Goal: Transaction & Acquisition: Book appointment/travel/reservation

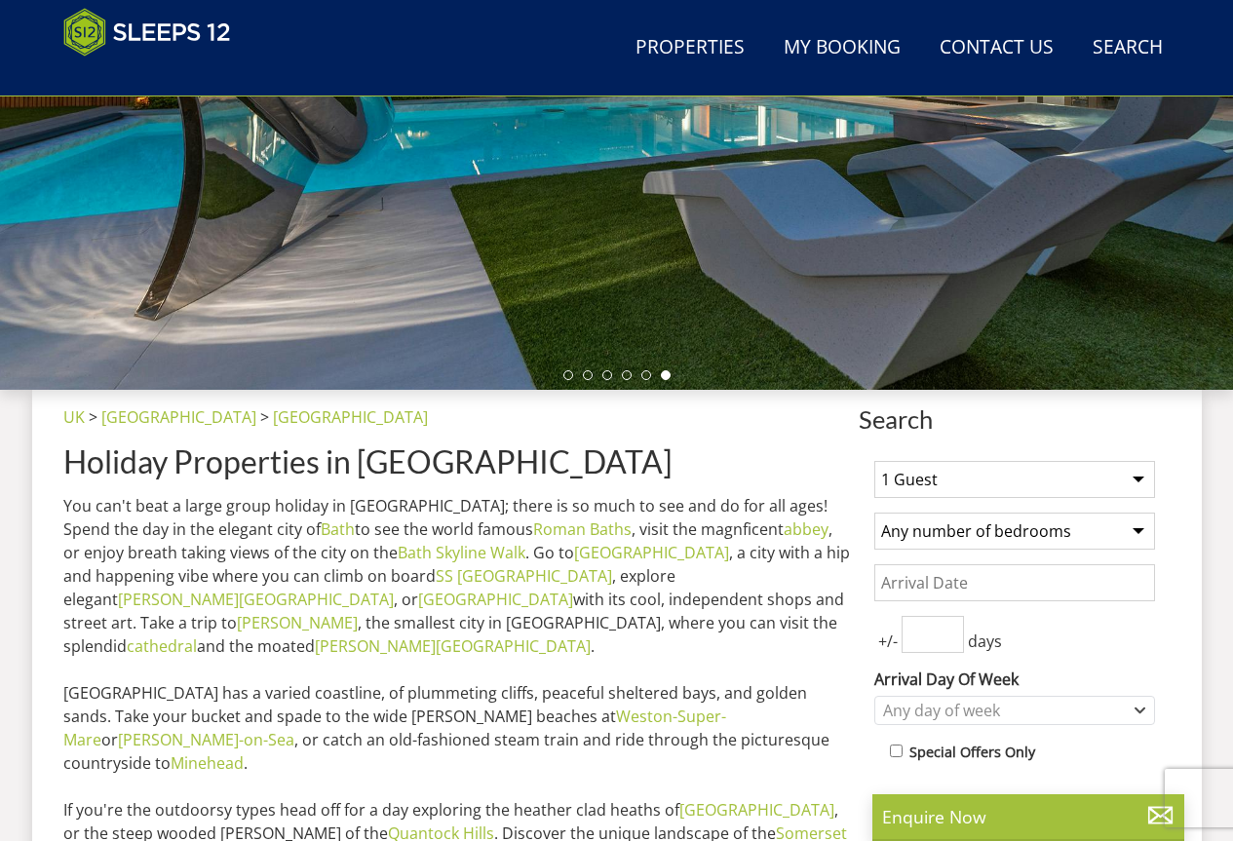
scroll to position [822, 0]
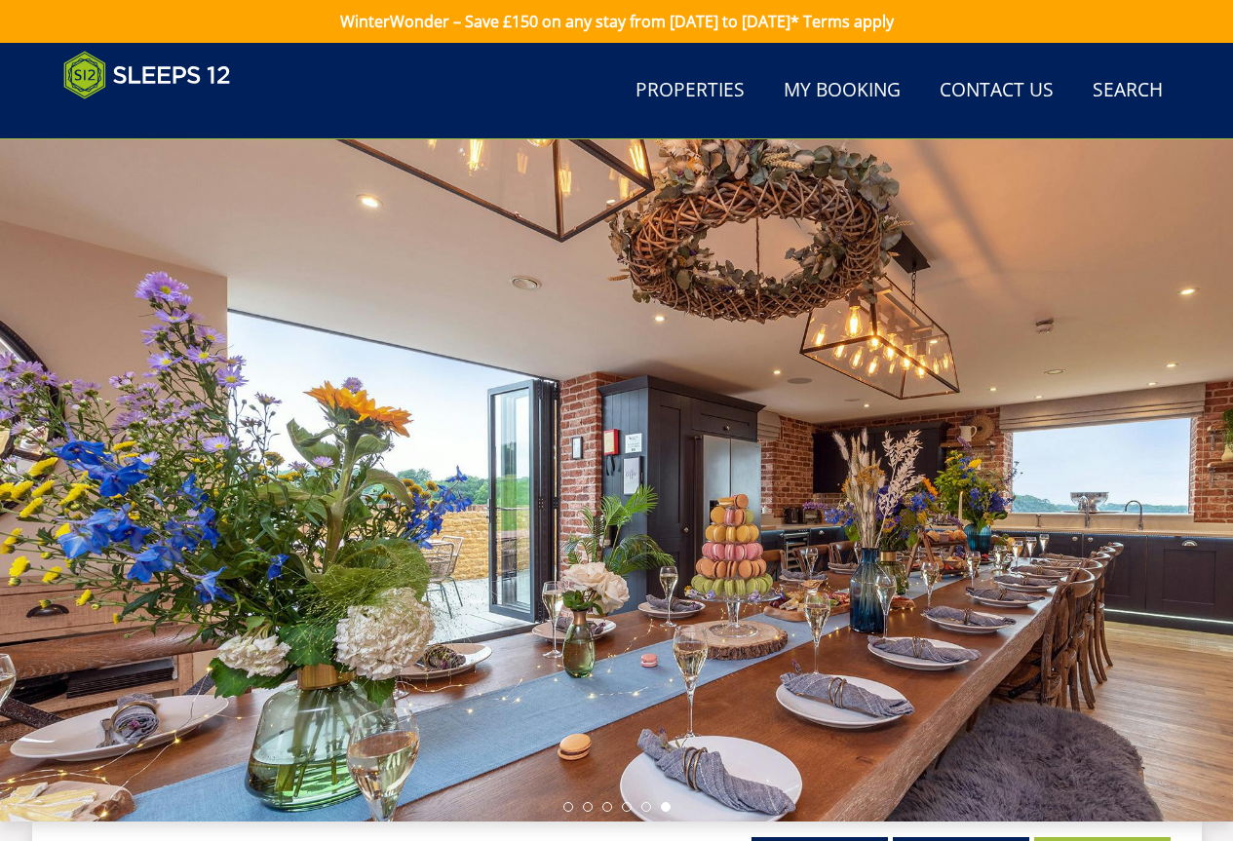
scroll to position [2050, 0]
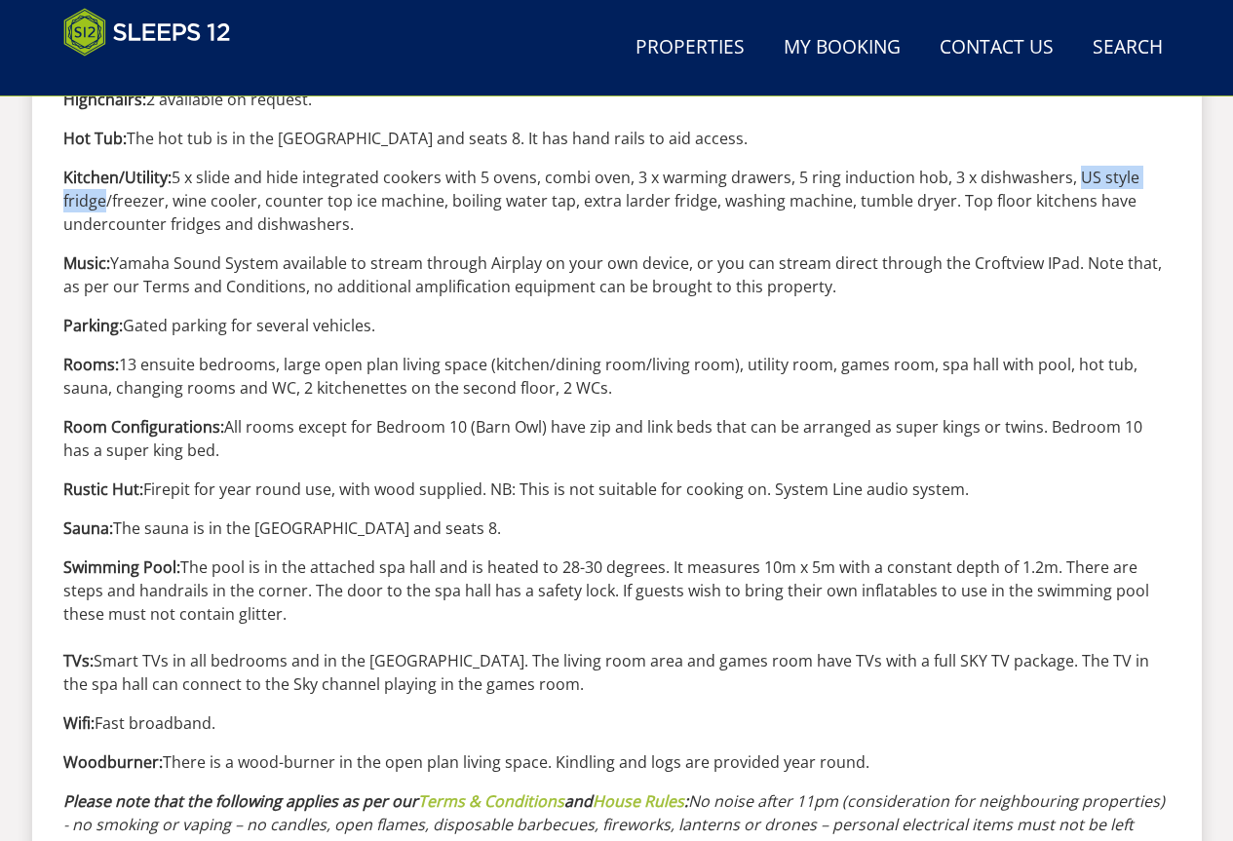
drag, startPoint x: 1072, startPoint y: 175, endPoint x: 95, endPoint y: 206, distance: 977.5
click at [95, 206] on p "Kitchen/Utility: 5 x slide and hide integrated cookers with 5 ovens, combi oven…" at bounding box center [617, 201] width 1108 height 70
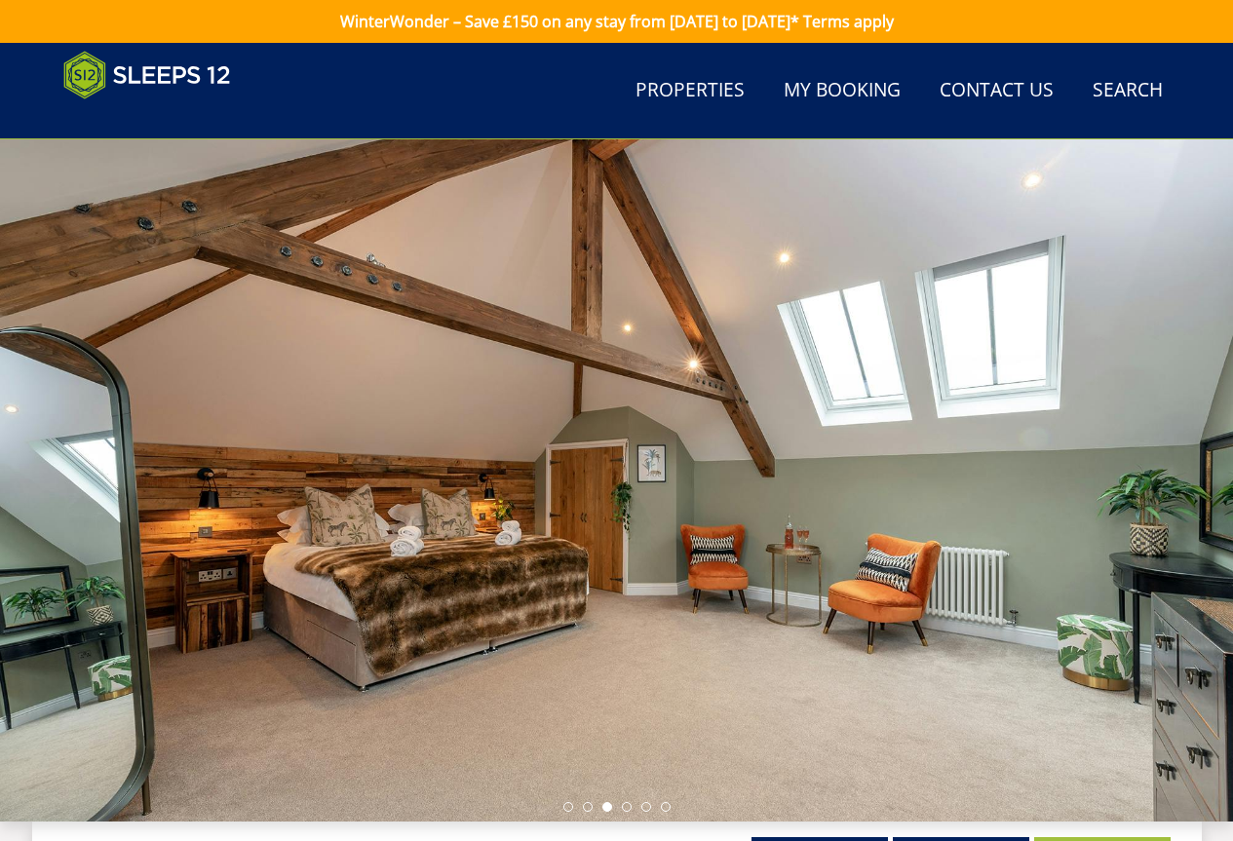
scroll to position [174, 0]
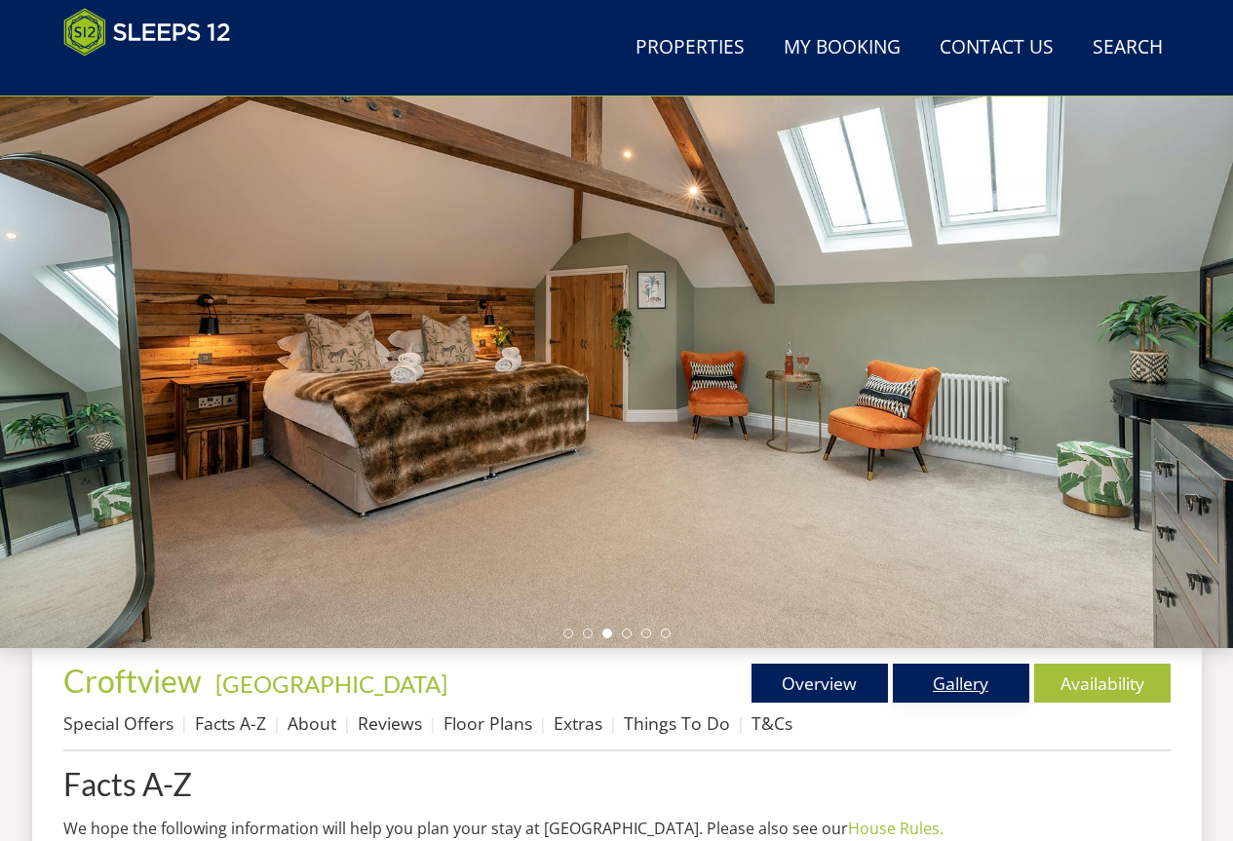
click at [992, 682] on link "Gallery" at bounding box center [961, 683] width 137 height 39
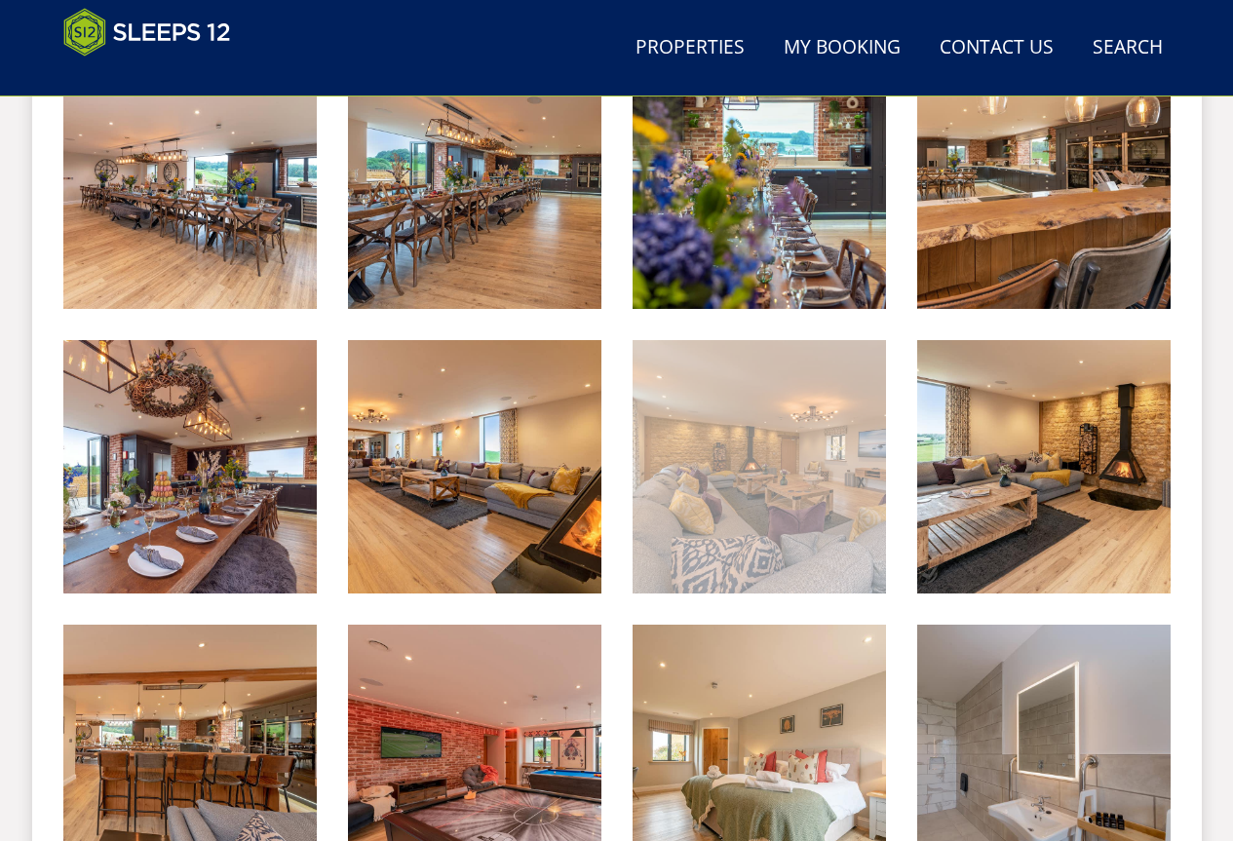
scroll to position [1703, 0]
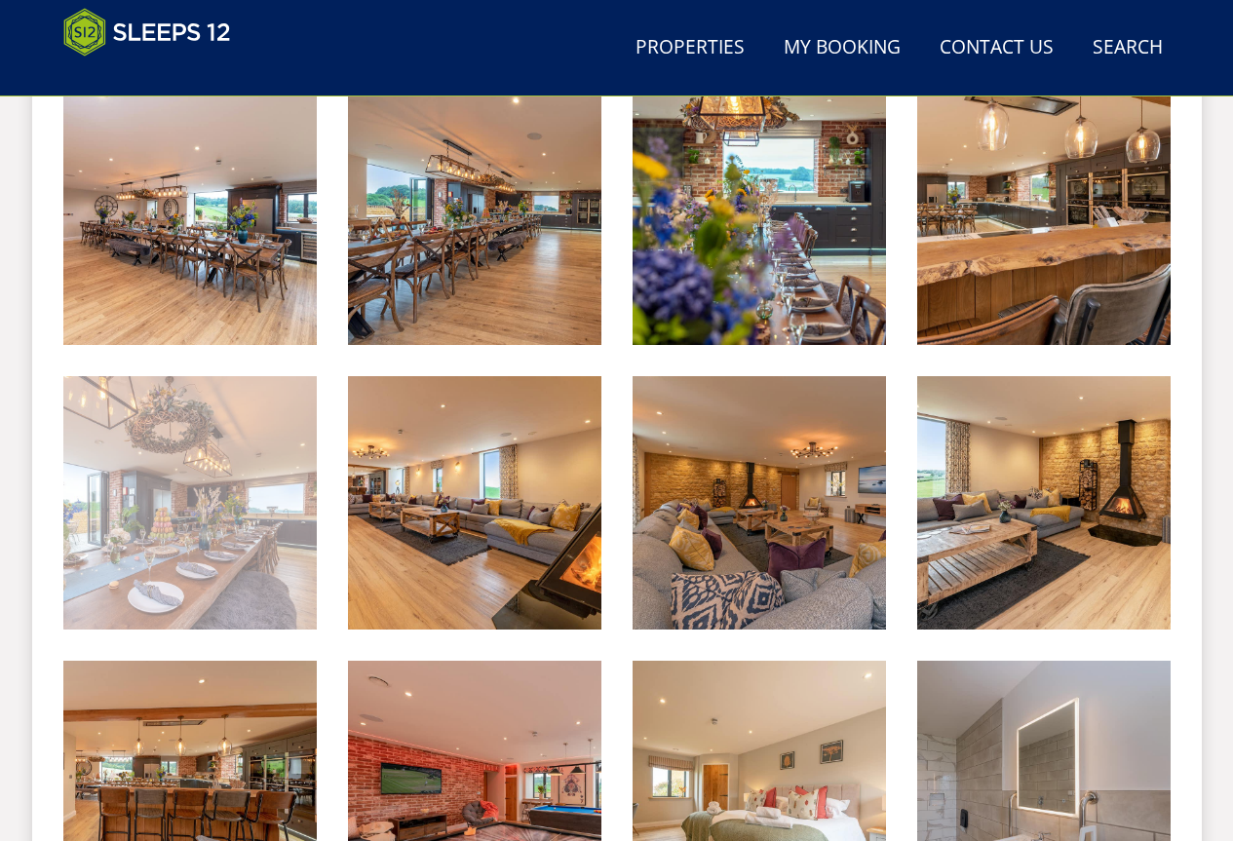
click at [158, 520] on img at bounding box center [190, 503] width 254 height 254
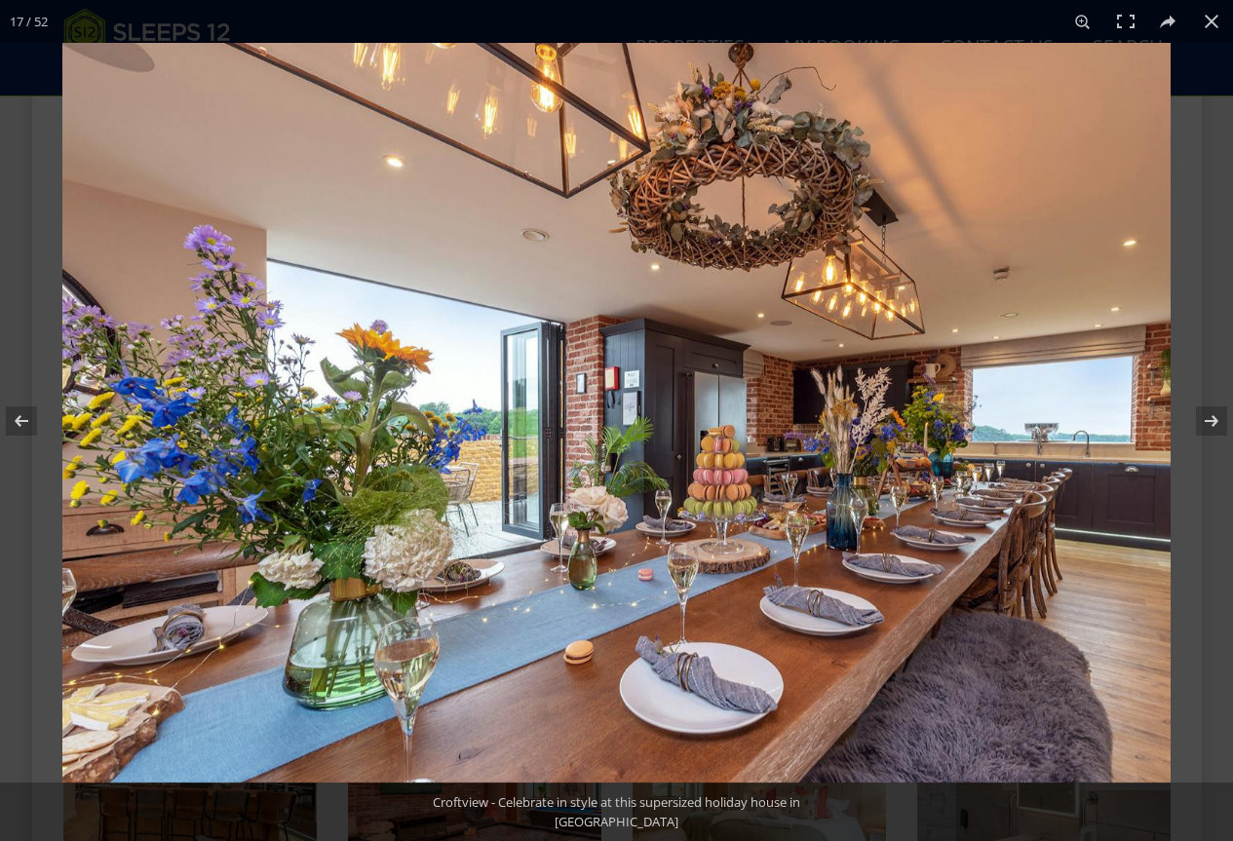
click at [727, 426] on img at bounding box center [616, 413] width 1109 height 740
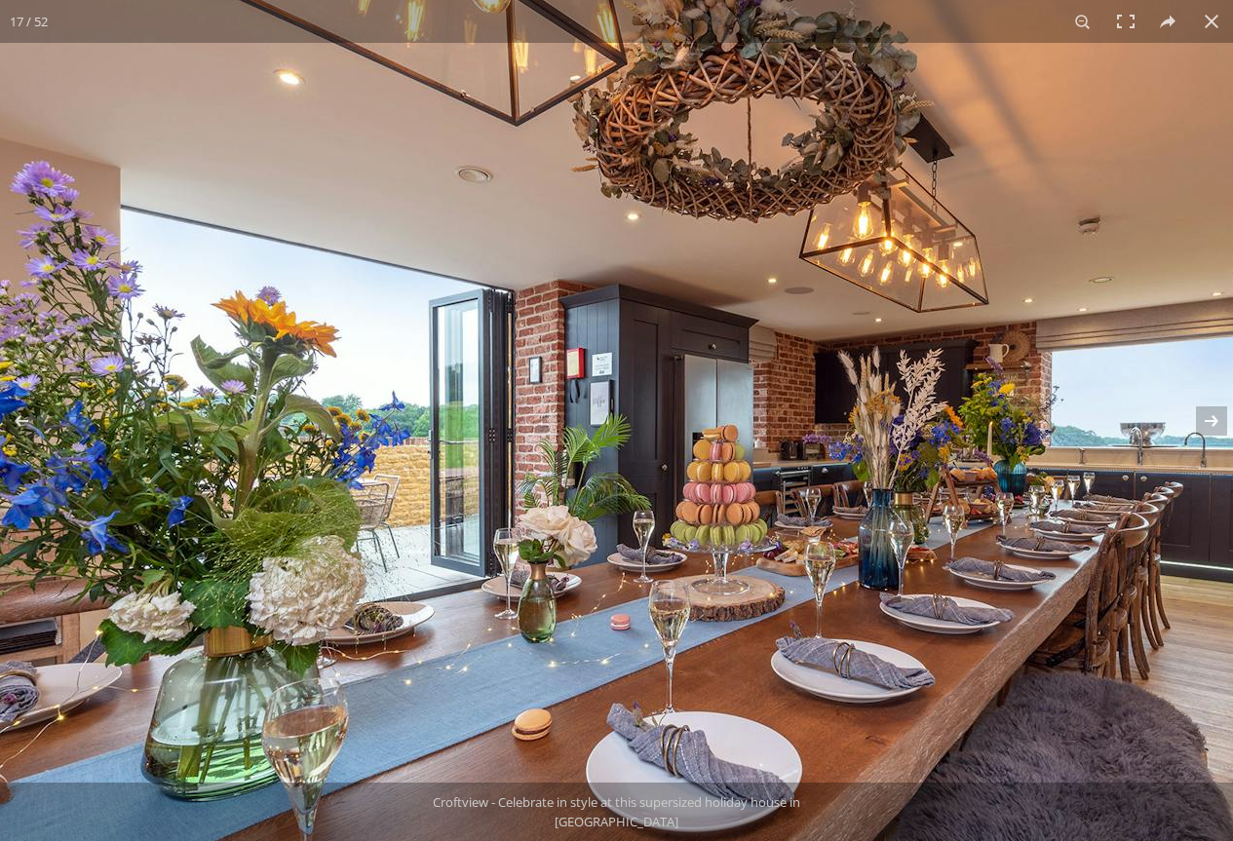
click at [726, 424] on img at bounding box center [582, 409] width 1463 height 976
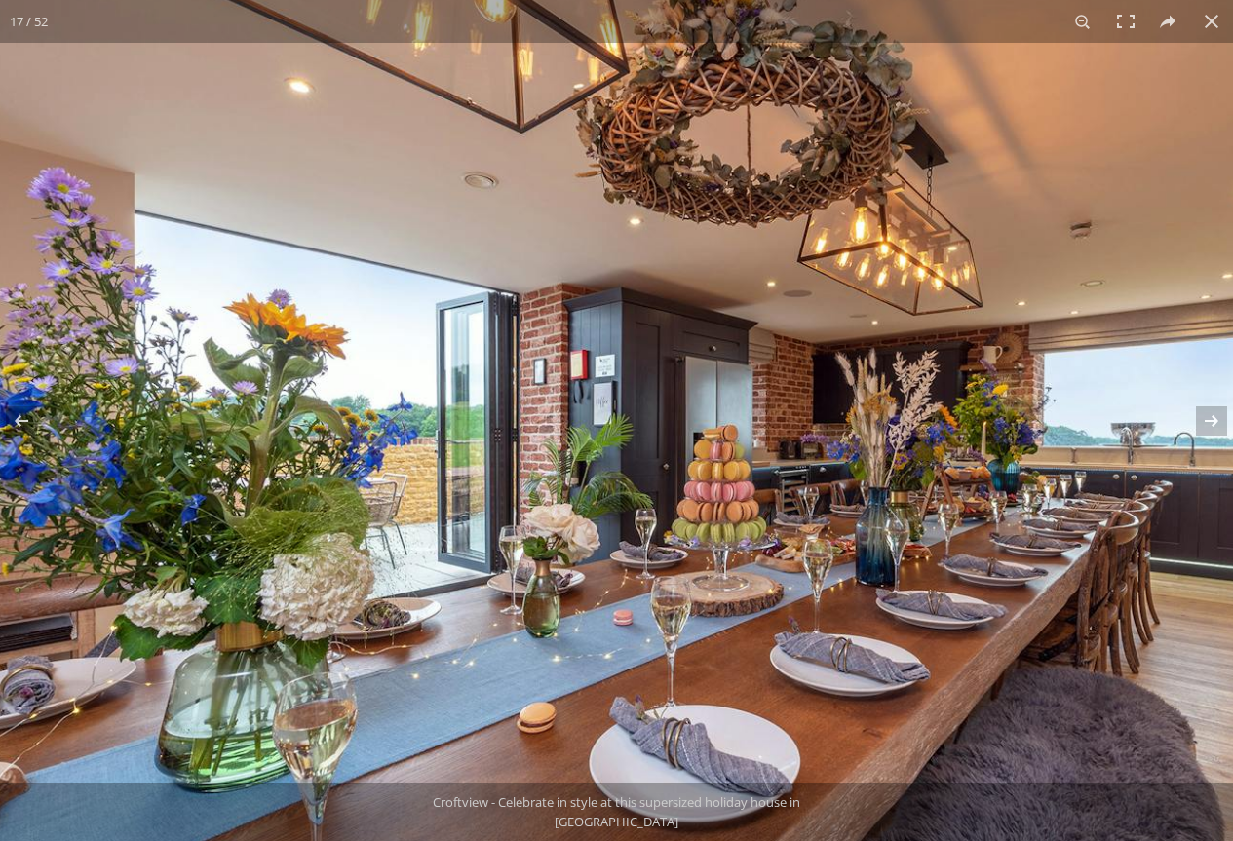
click at [726, 424] on img at bounding box center [585, 410] width 1428 height 954
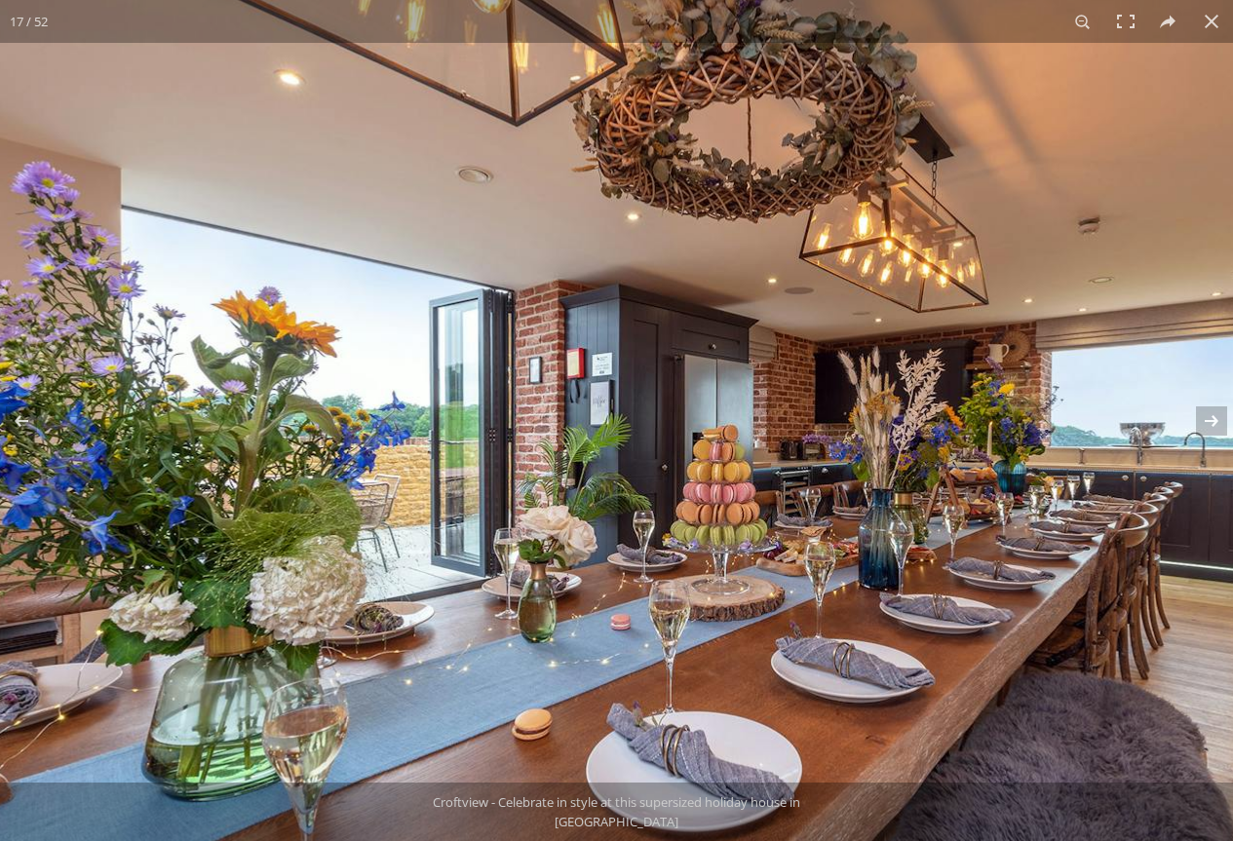
click at [726, 424] on img at bounding box center [583, 408] width 1462 height 975
click at [1212, 414] on button at bounding box center [1199, 421] width 68 height 98
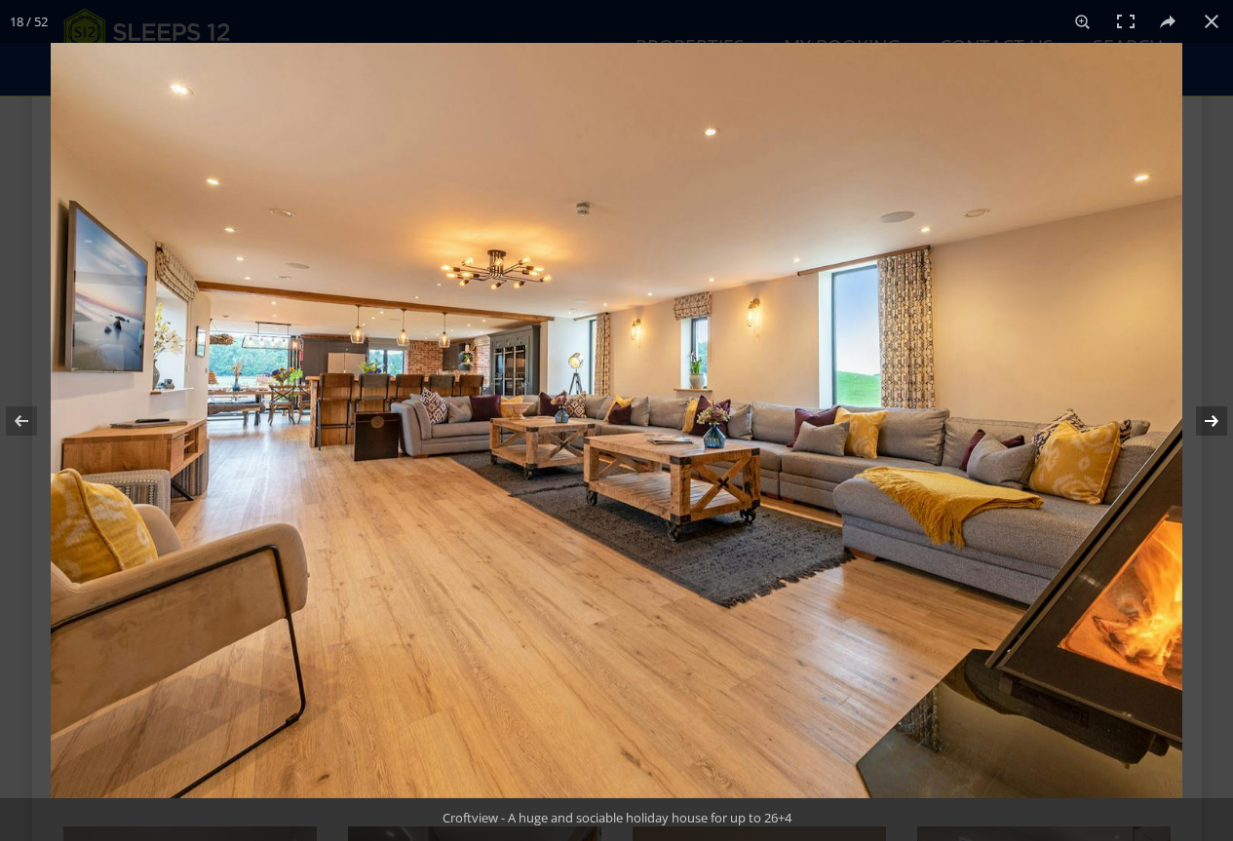
click at [1212, 414] on button at bounding box center [1199, 421] width 68 height 98
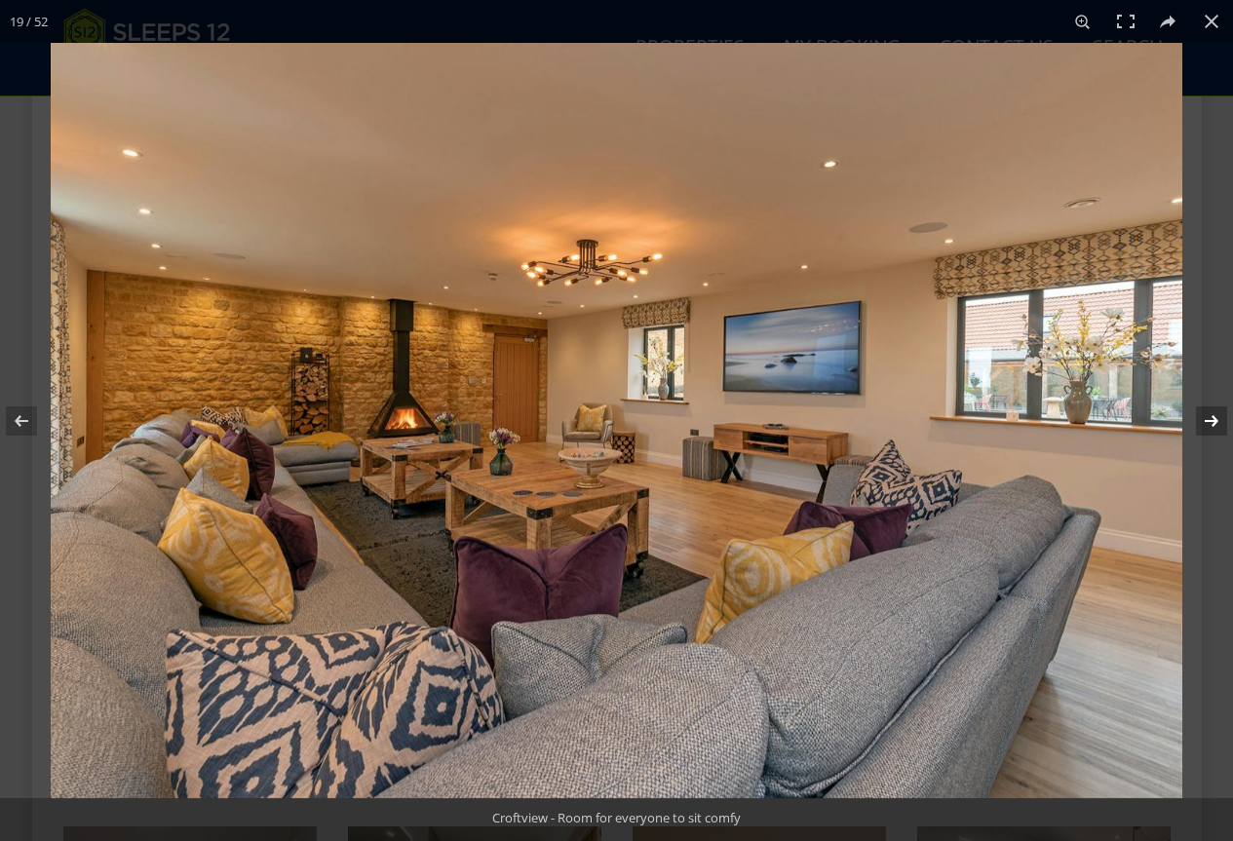
click at [1212, 414] on button at bounding box center [1199, 421] width 68 height 98
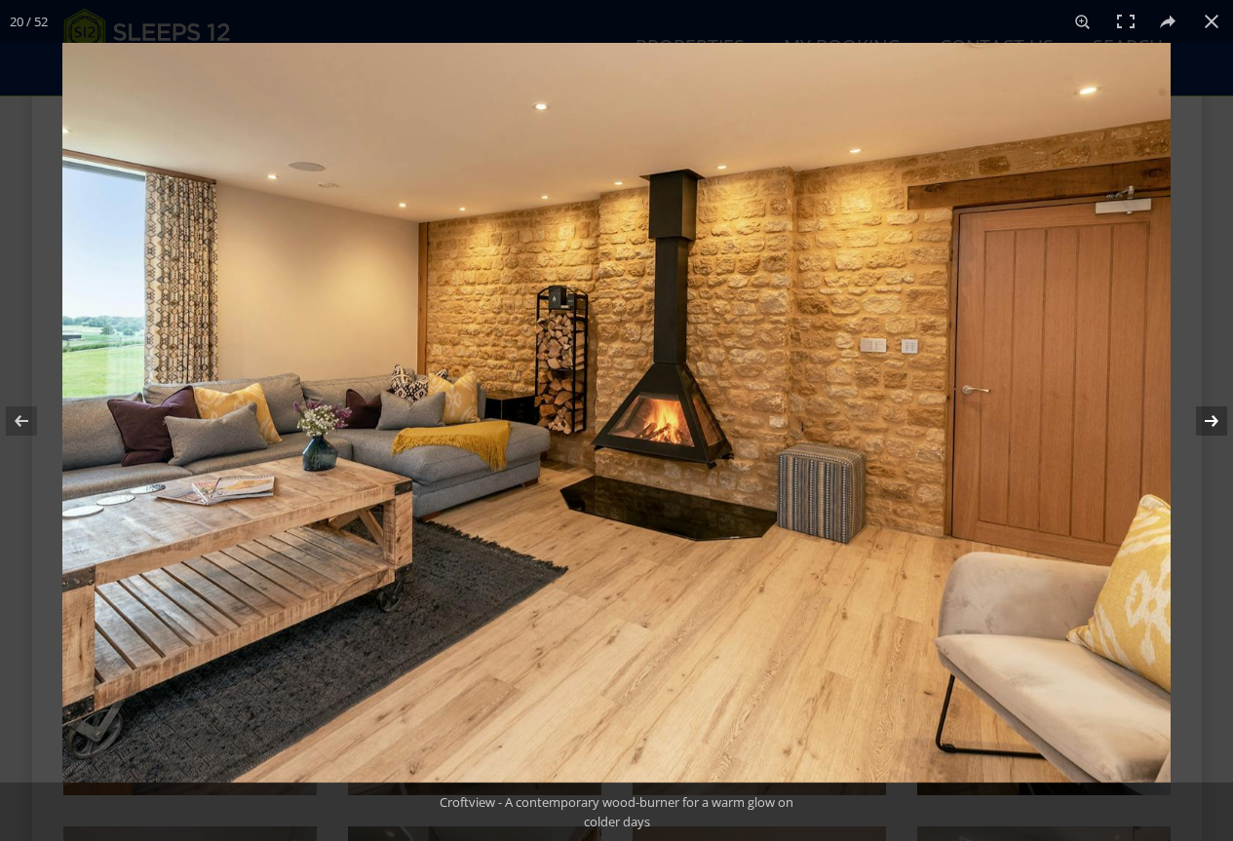
click at [1212, 414] on button at bounding box center [1199, 421] width 68 height 98
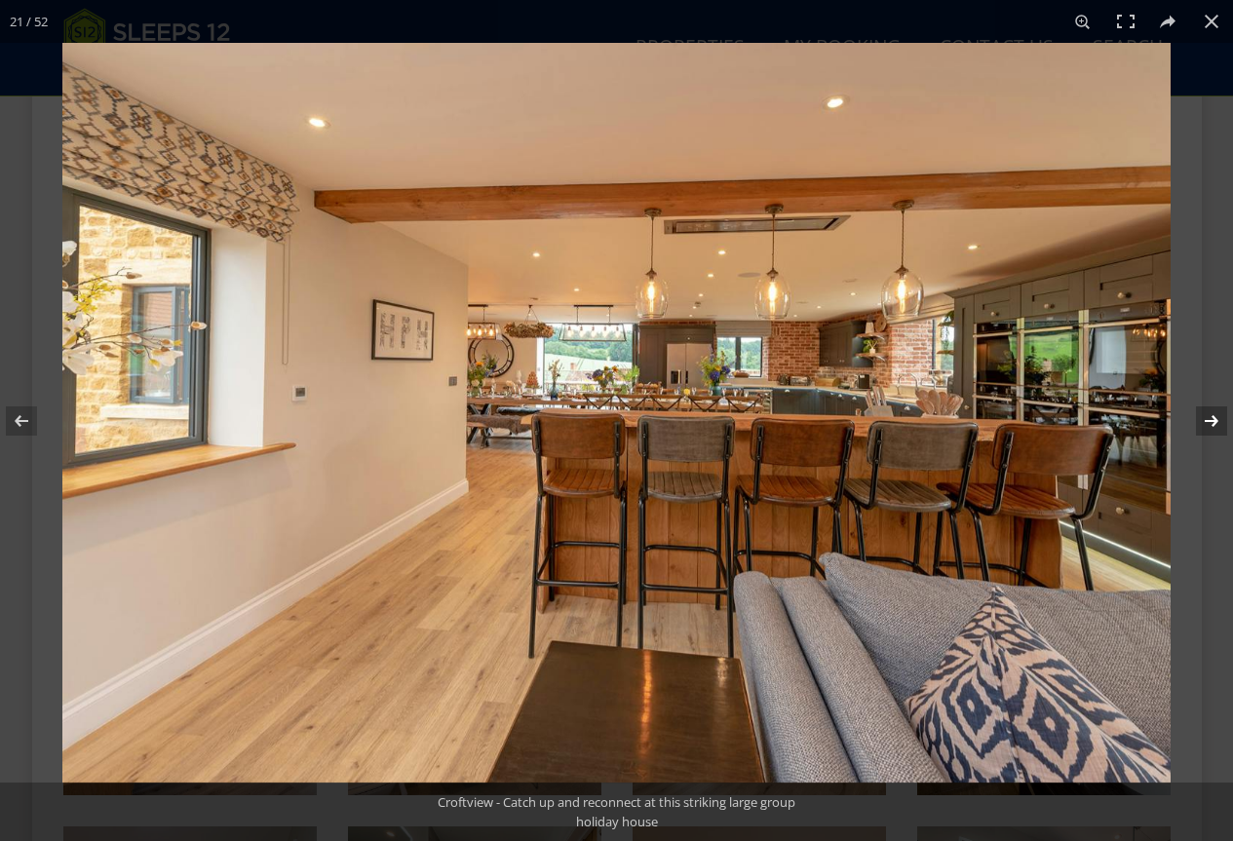
click at [1212, 414] on button at bounding box center [1199, 421] width 68 height 98
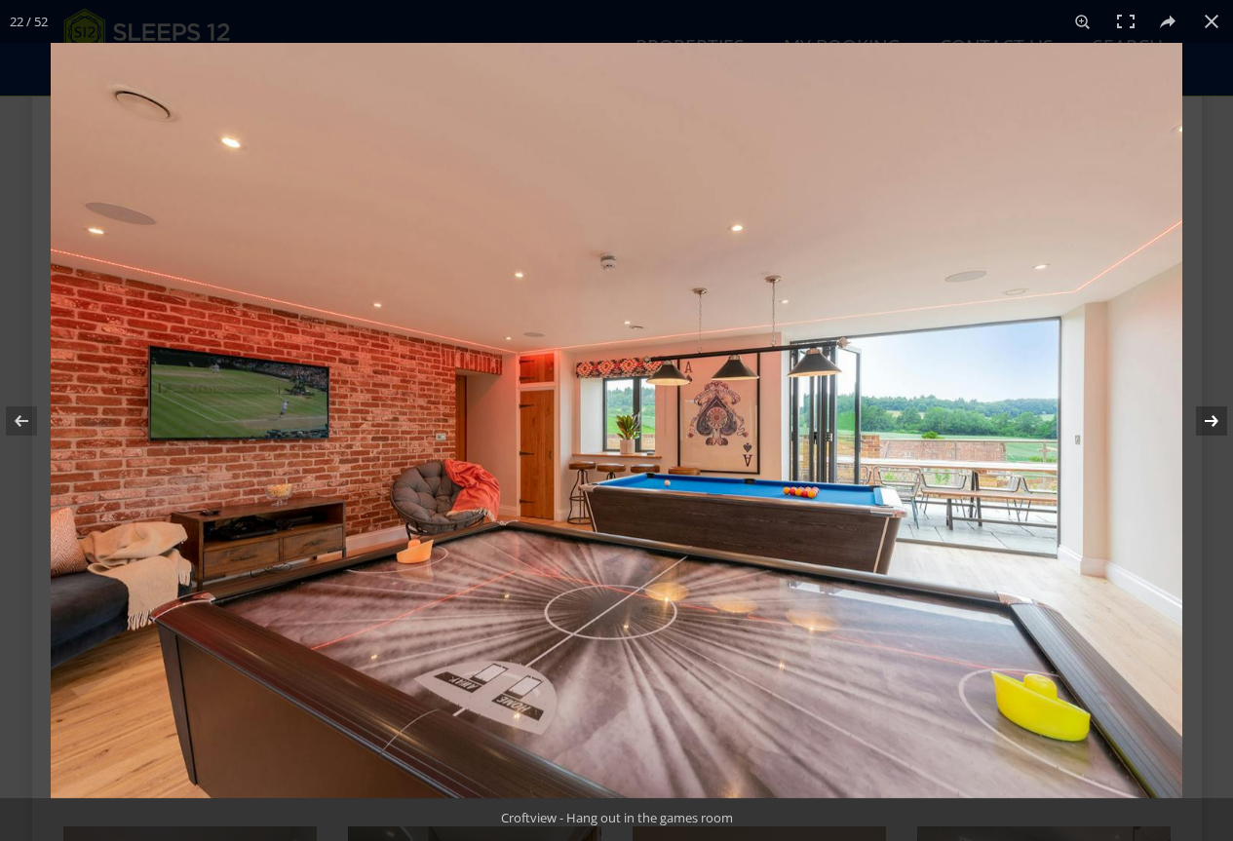
click at [1212, 414] on button at bounding box center [1199, 421] width 68 height 98
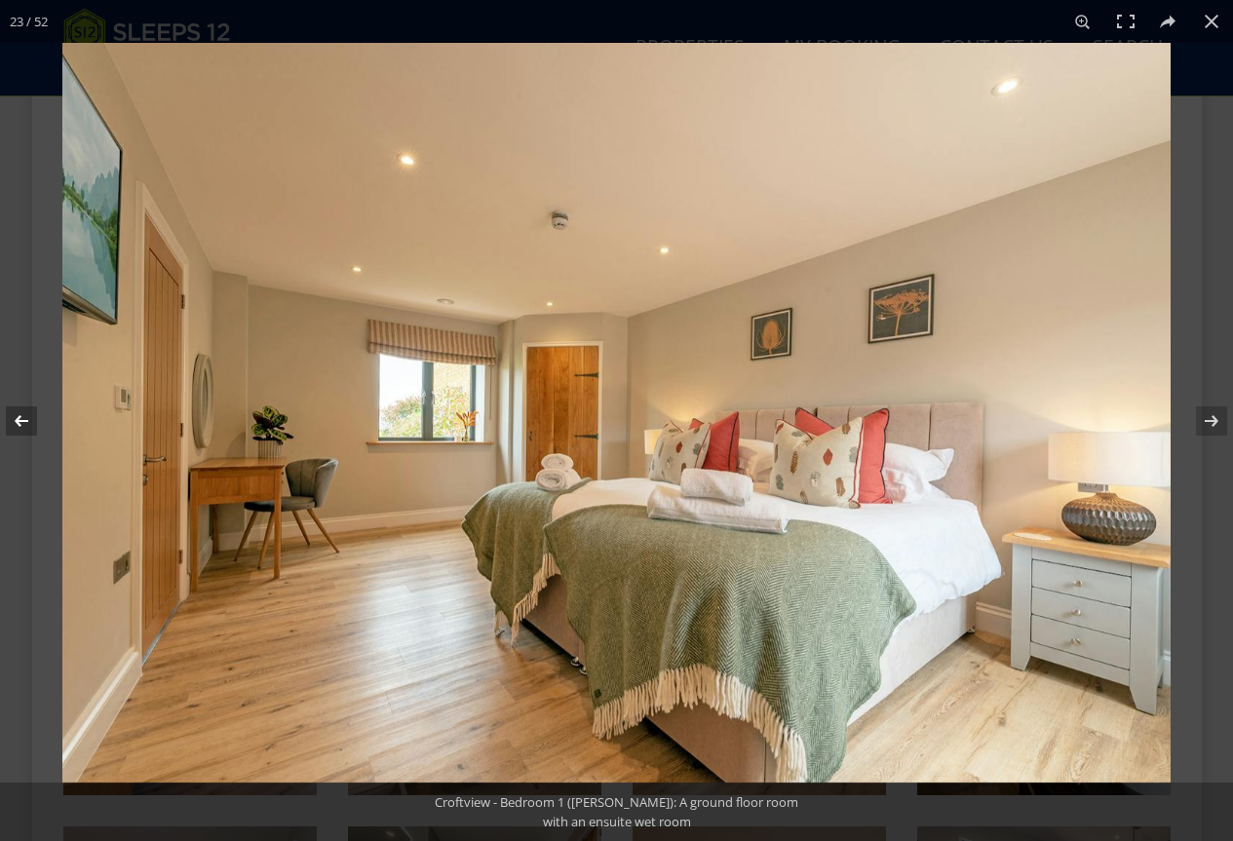
click at [9, 418] on button at bounding box center [34, 421] width 68 height 98
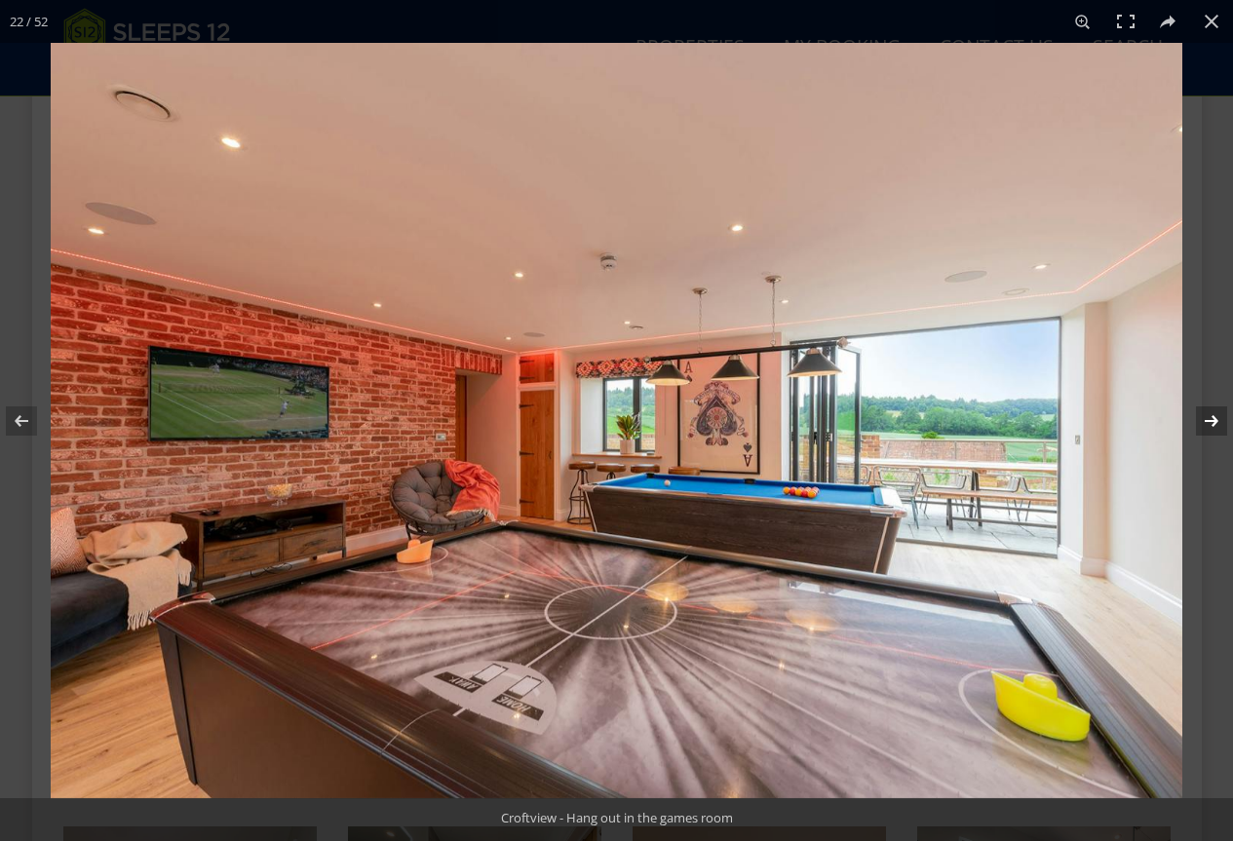
click at [1205, 416] on button at bounding box center [1199, 421] width 68 height 98
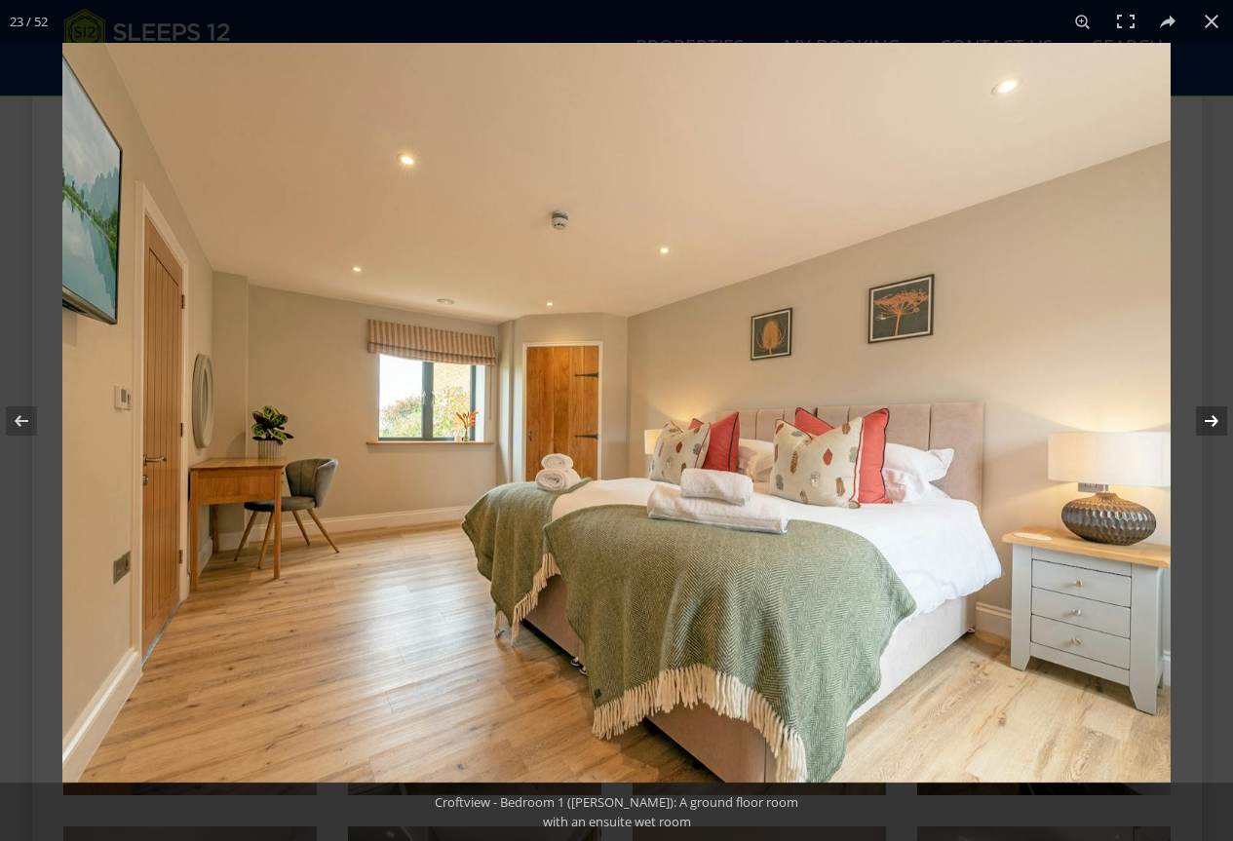
click at [1205, 416] on button at bounding box center [1199, 421] width 68 height 98
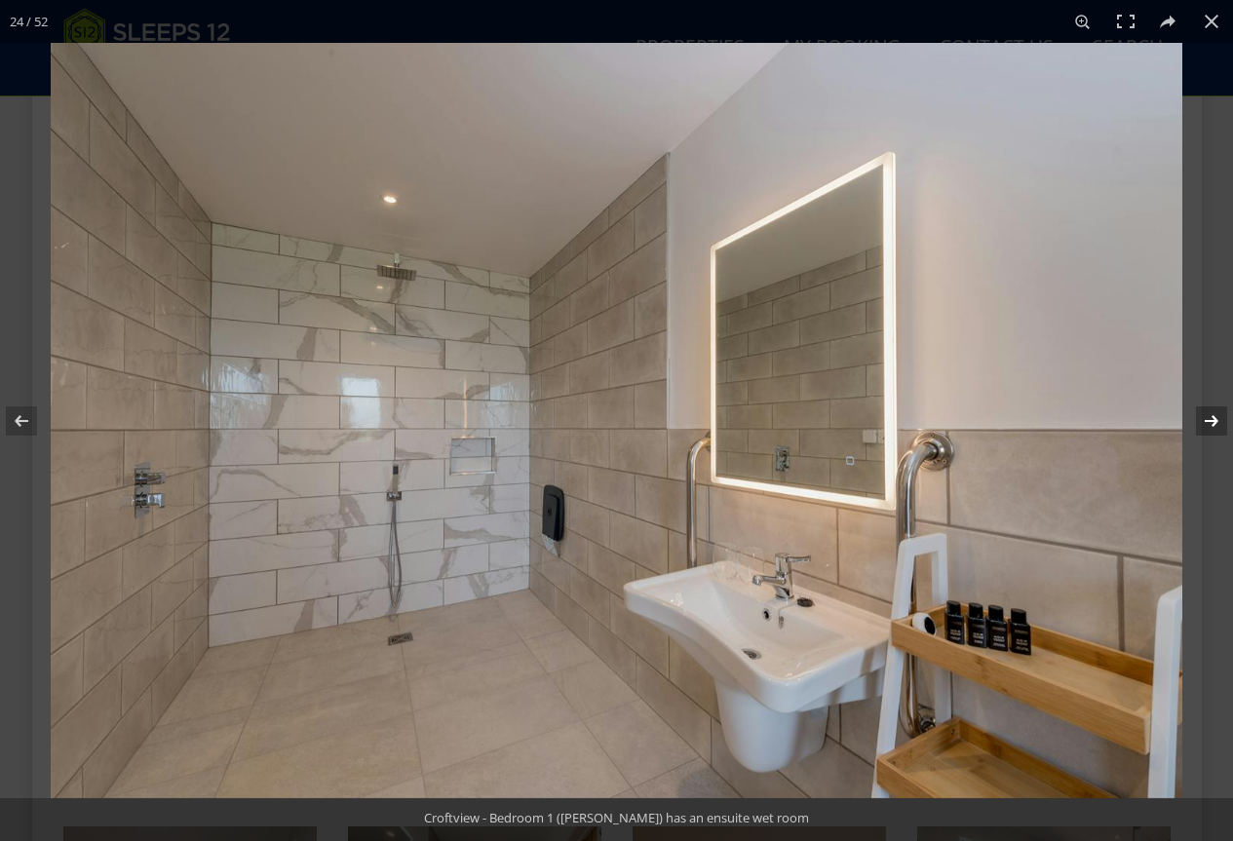
click at [1205, 416] on button at bounding box center [1199, 421] width 68 height 98
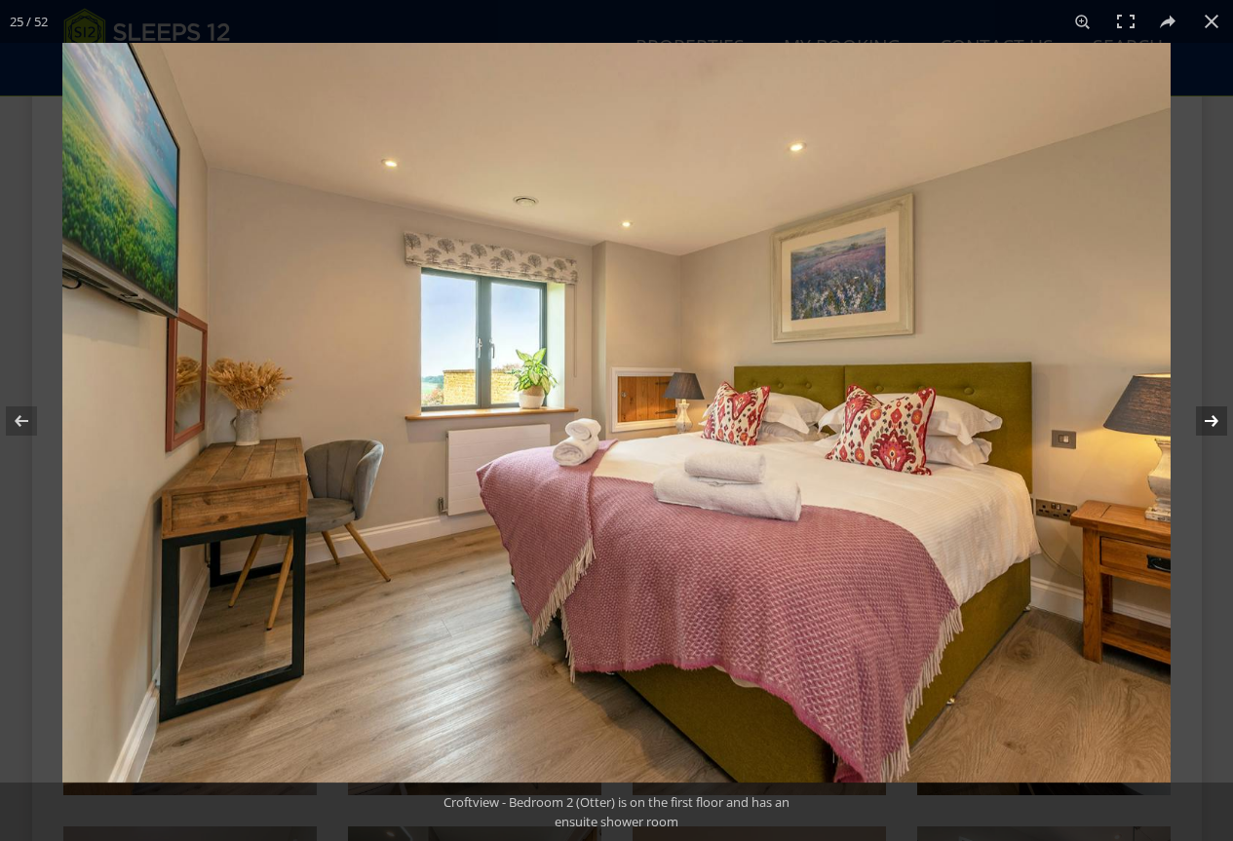
click at [1205, 416] on button at bounding box center [1199, 421] width 68 height 98
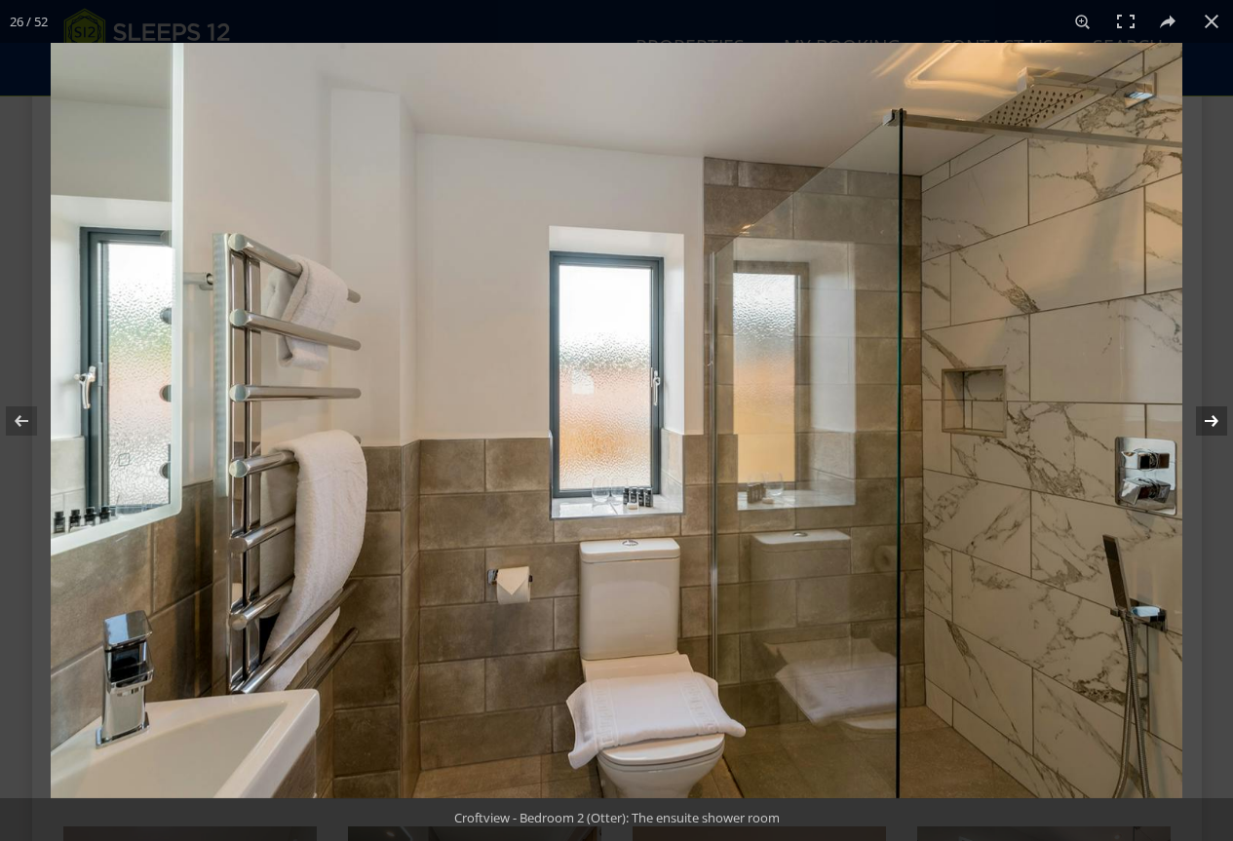
click at [1205, 416] on button at bounding box center [1199, 421] width 68 height 98
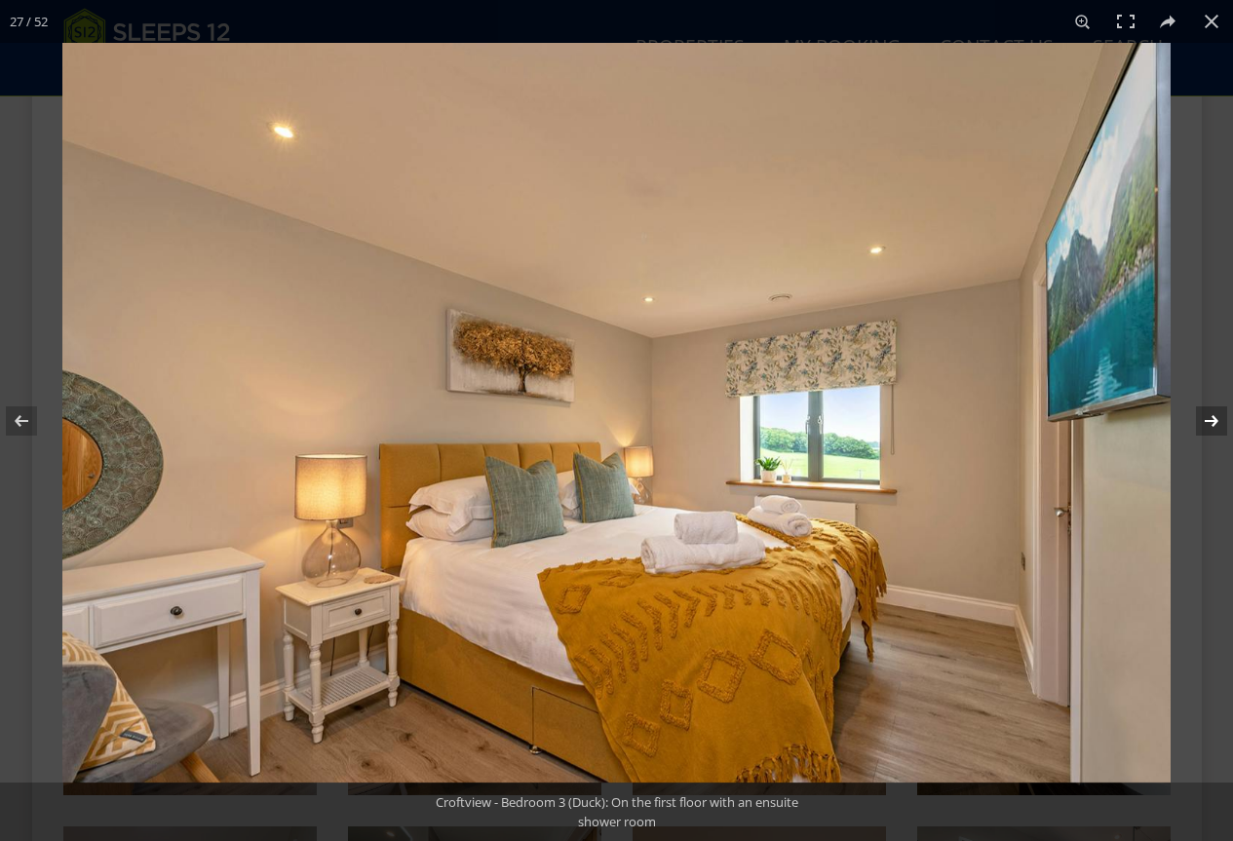
click at [1205, 416] on button at bounding box center [1199, 421] width 68 height 98
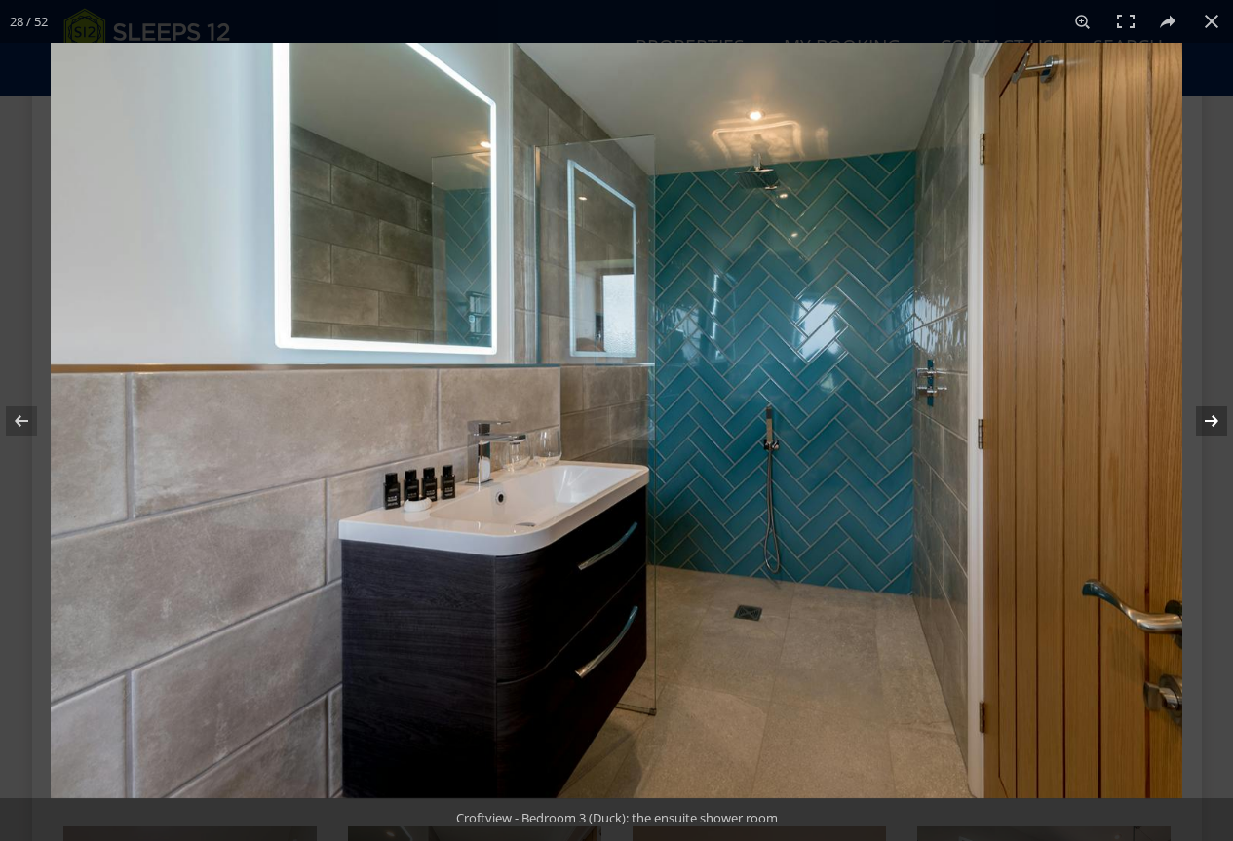
click at [1205, 416] on button at bounding box center [1199, 421] width 68 height 98
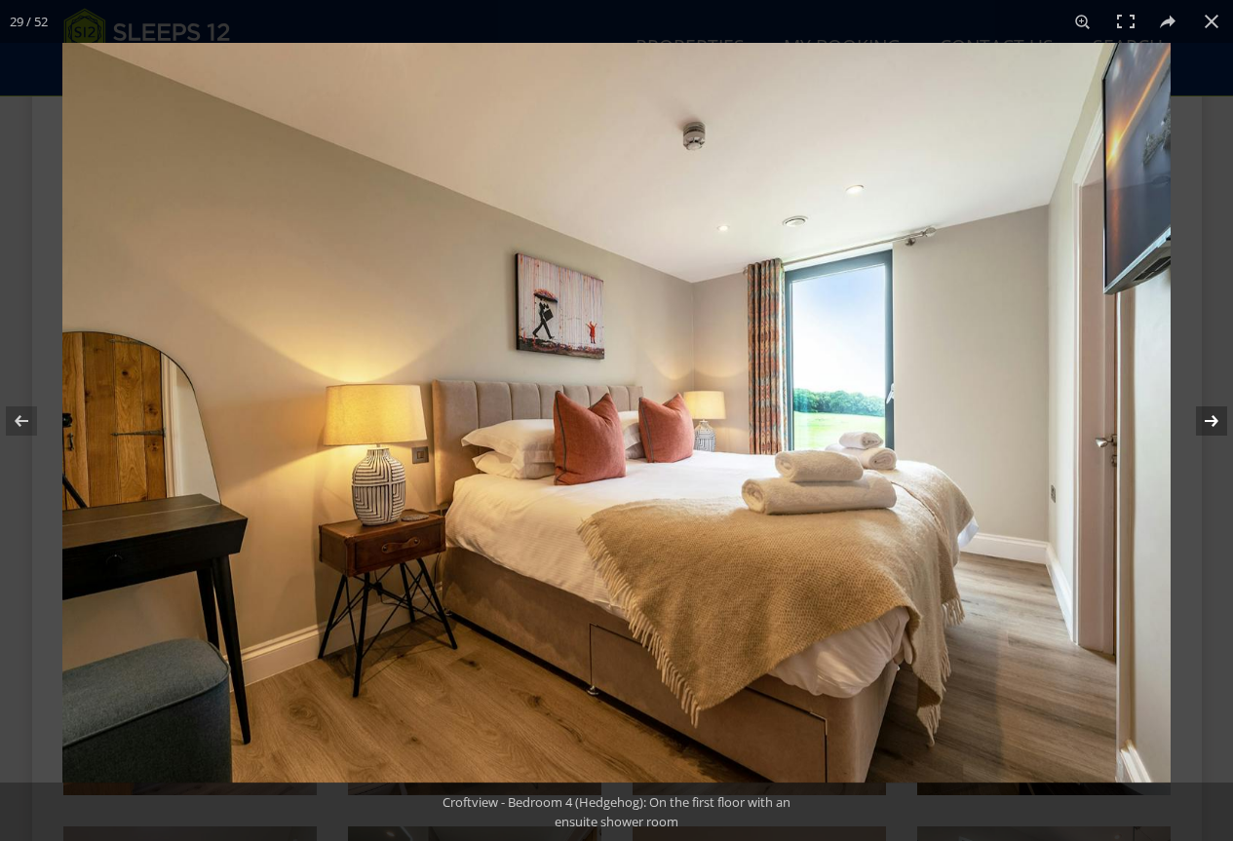
click at [1205, 416] on button at bounding box center [1199, 421] width 68 height 98
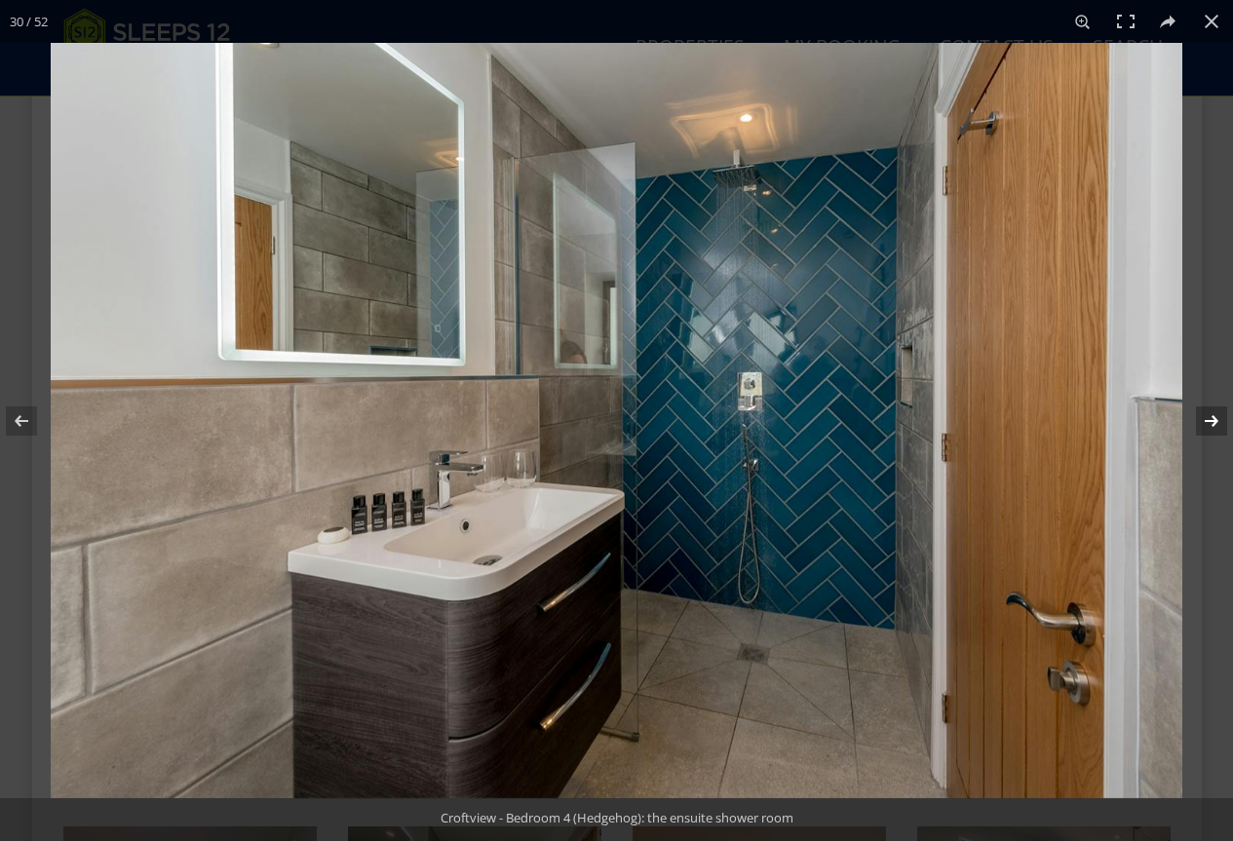
click at [1205, 416] on button at bounding box center [1199, 421] width 68 height 98
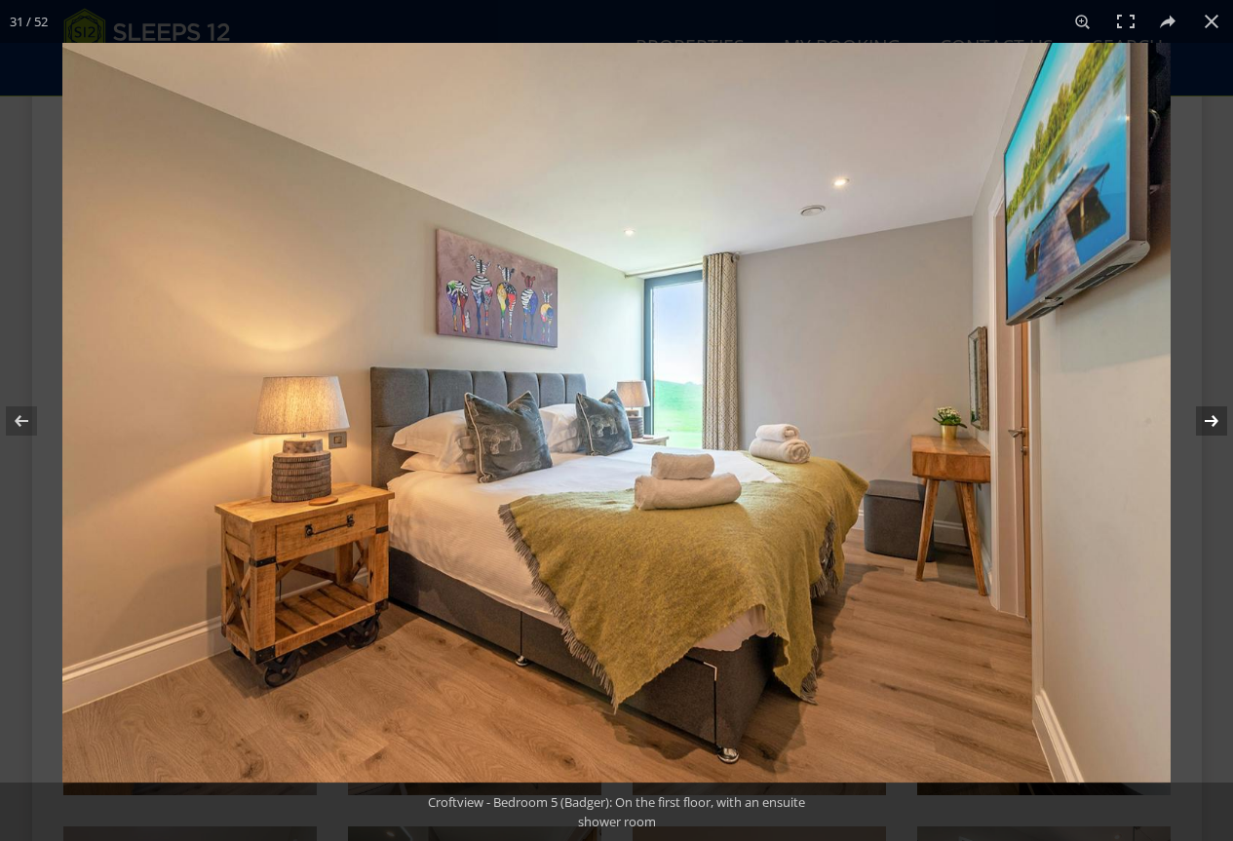
click at [1205, 416] on button at bounding box center [1199, 421] width 68 height 98
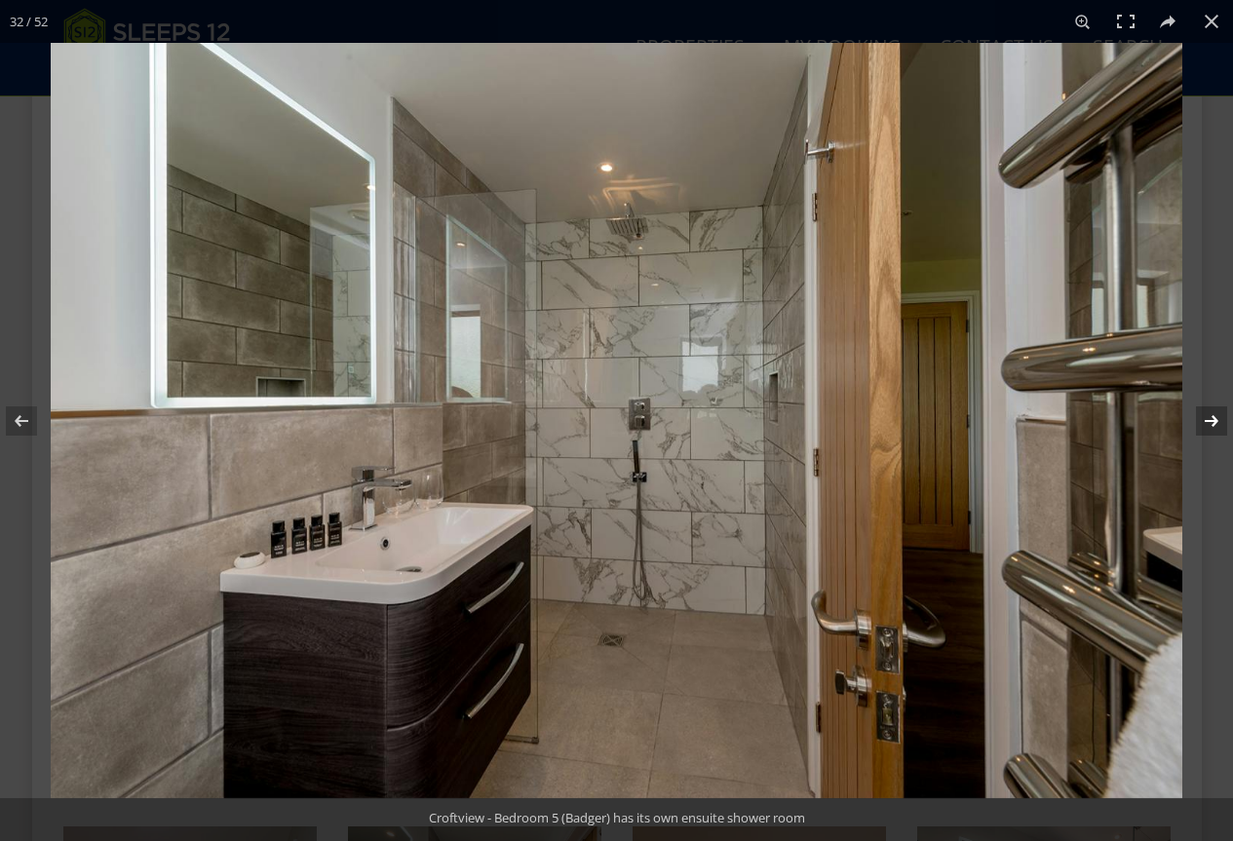
click at [1205, 416] on button at bounding box center [1199, 421] width 68 height 98
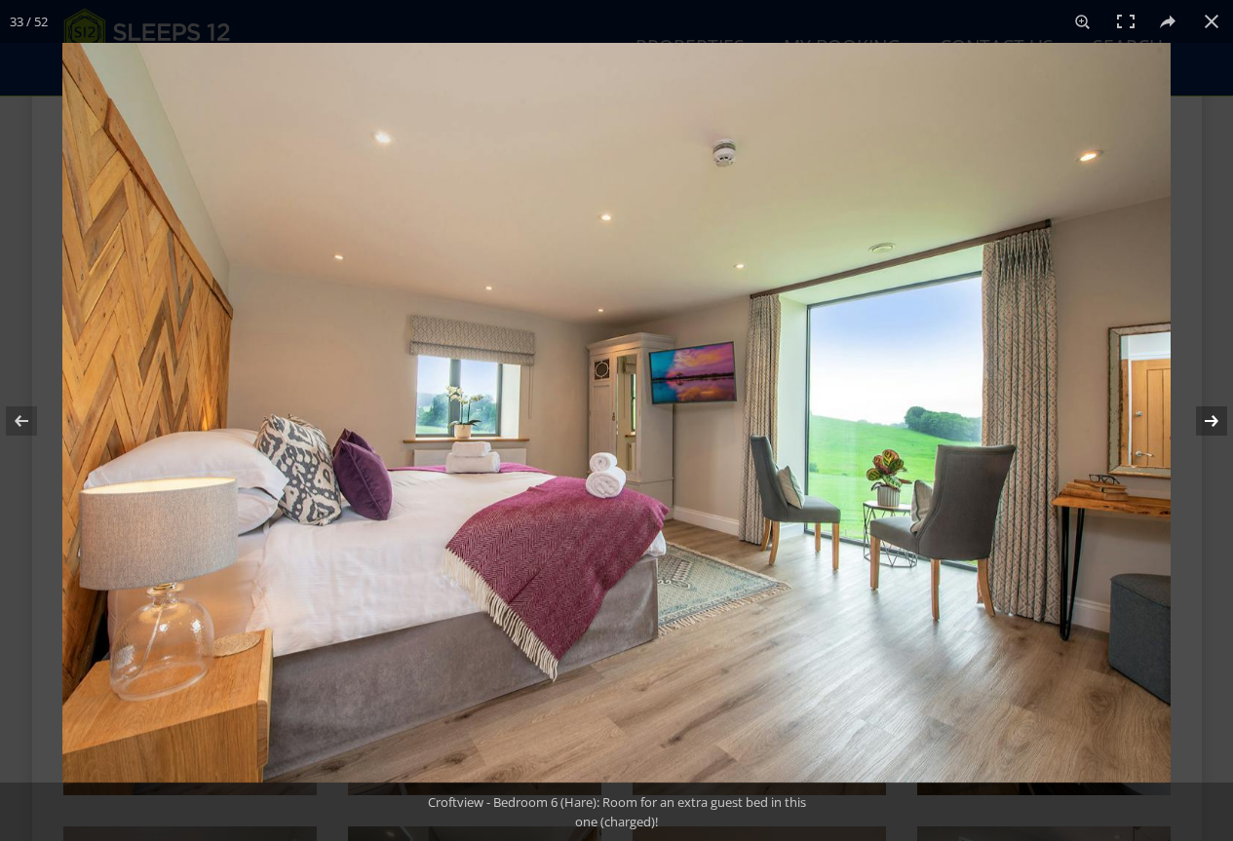
click at [1205, 416] on button at bounding box center [1199, 421] width 68 height 98
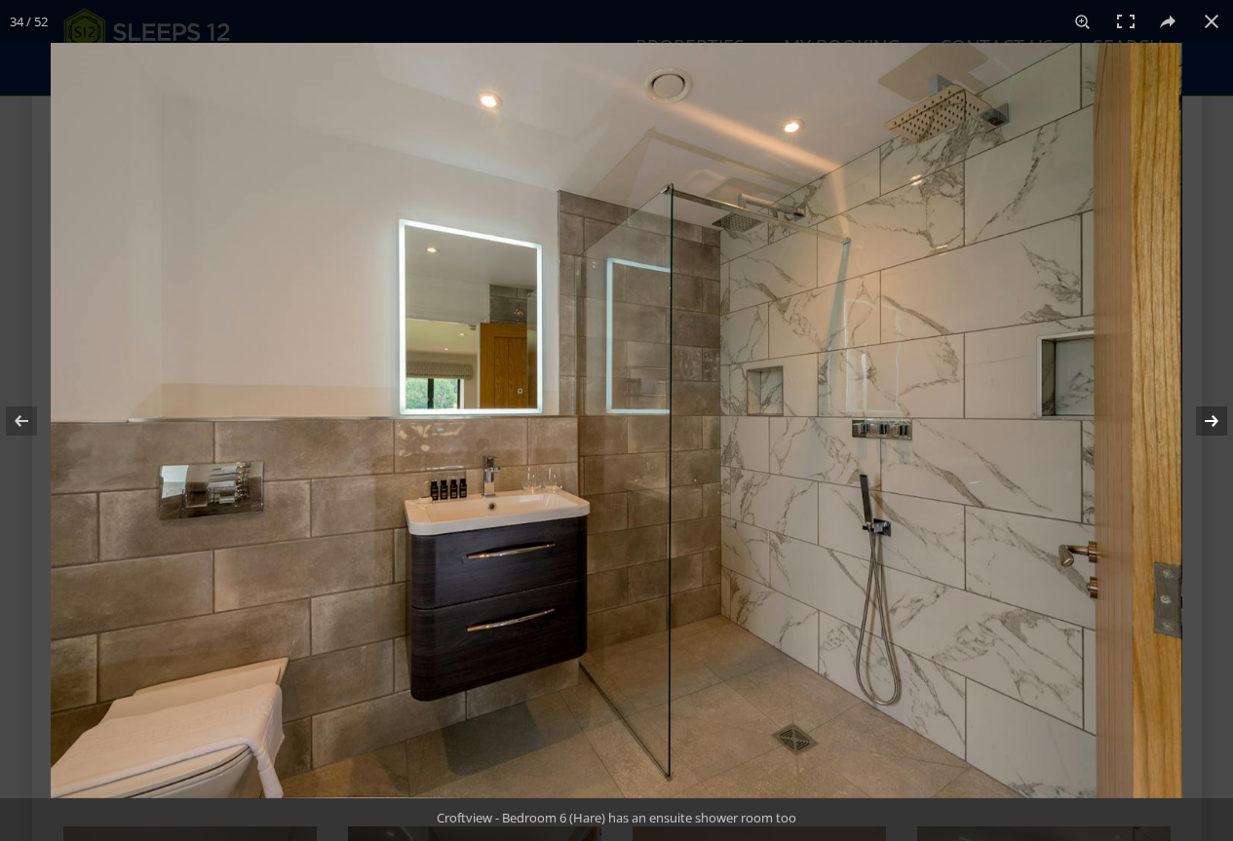
click at [1205, 416] on button at bounding box center [1199, 421] width 68 height 98
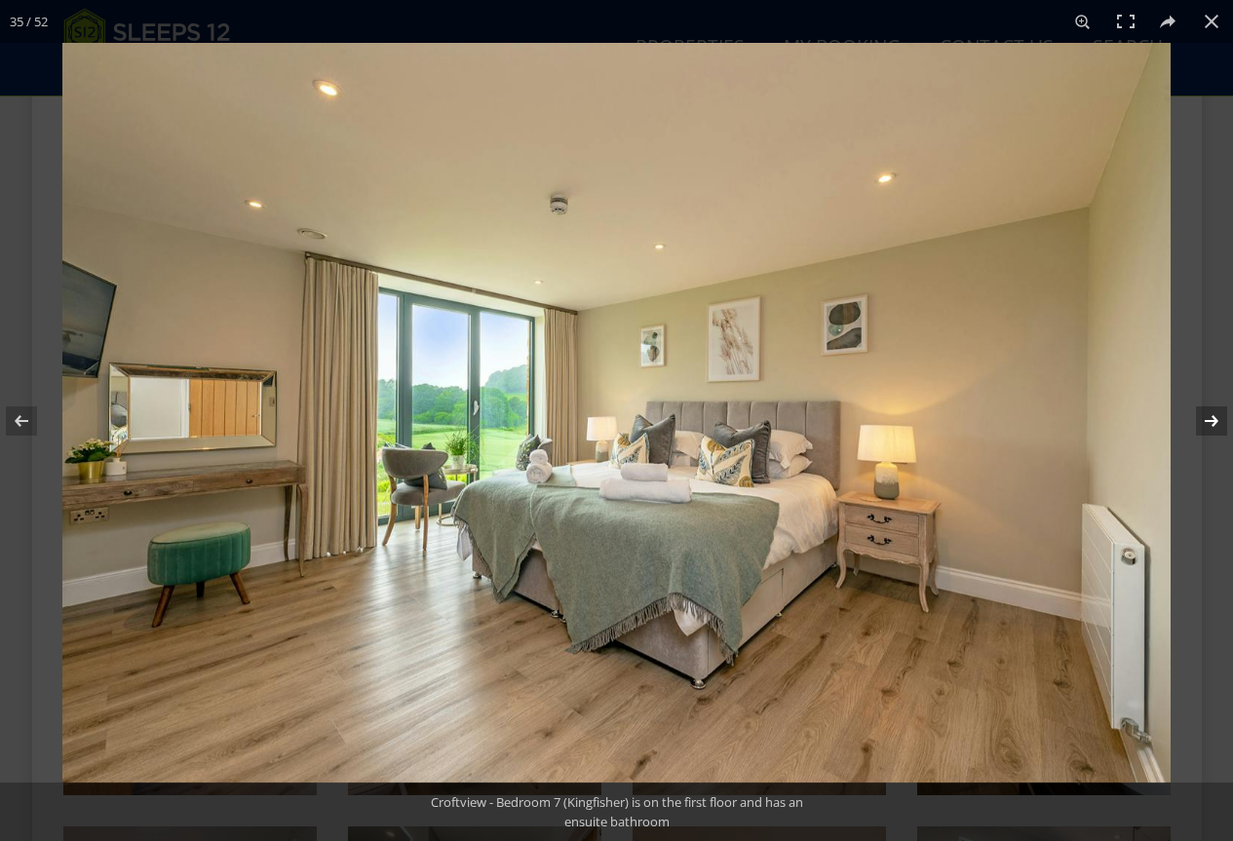
click at [1205, 416] on button at bounding box center [1199, 421] width 68 height 98
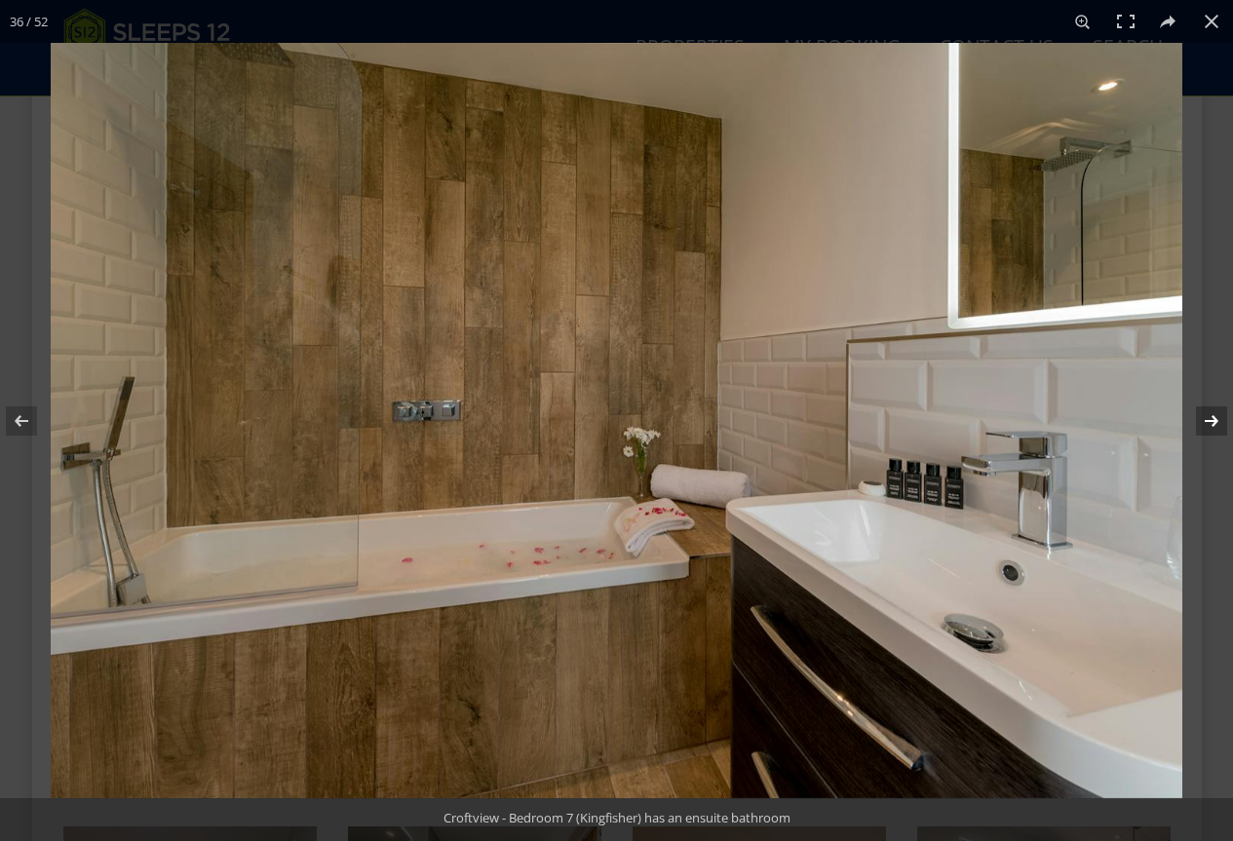
click at [1205, 416] on button at bounding box center [1199, 421] width 68 height 98
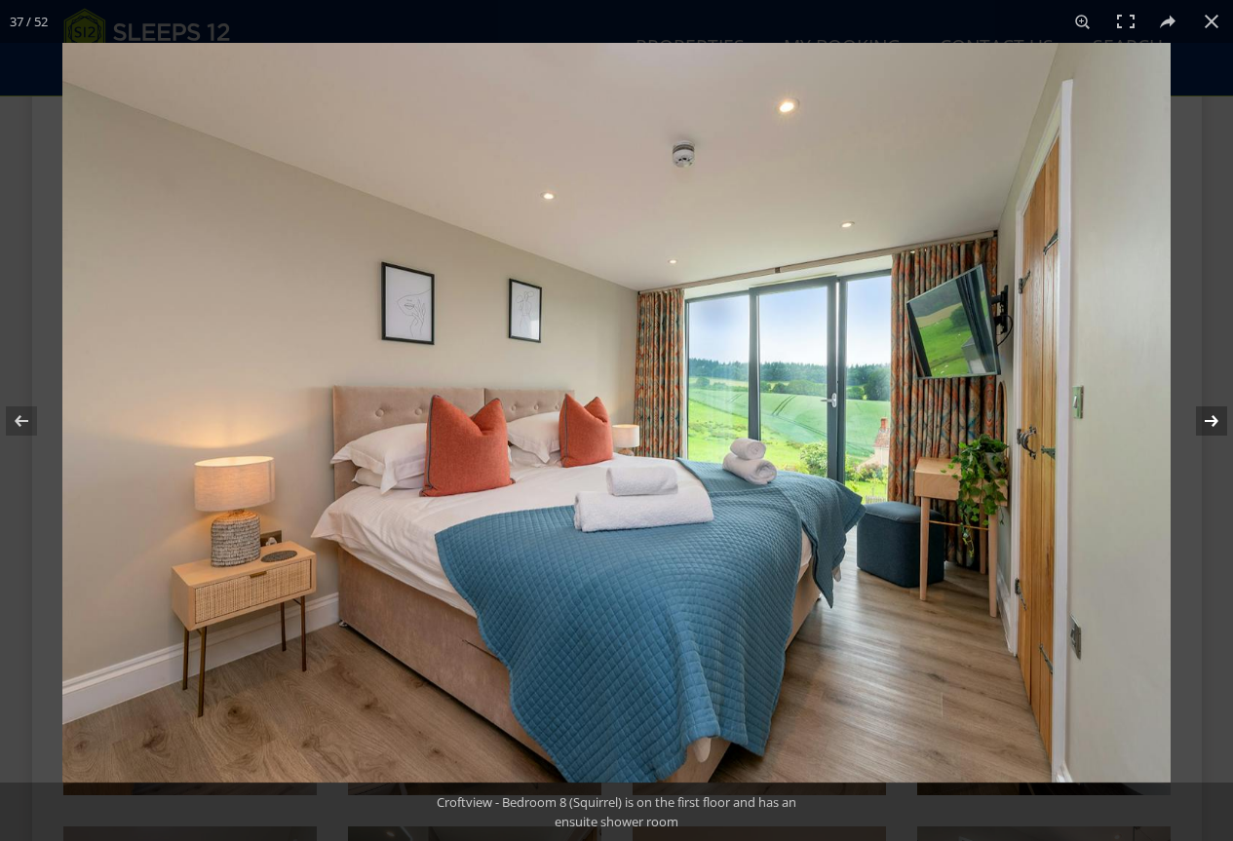
click at [1205, 416] on button at bounding box center [1199, 421] width 68 height 98
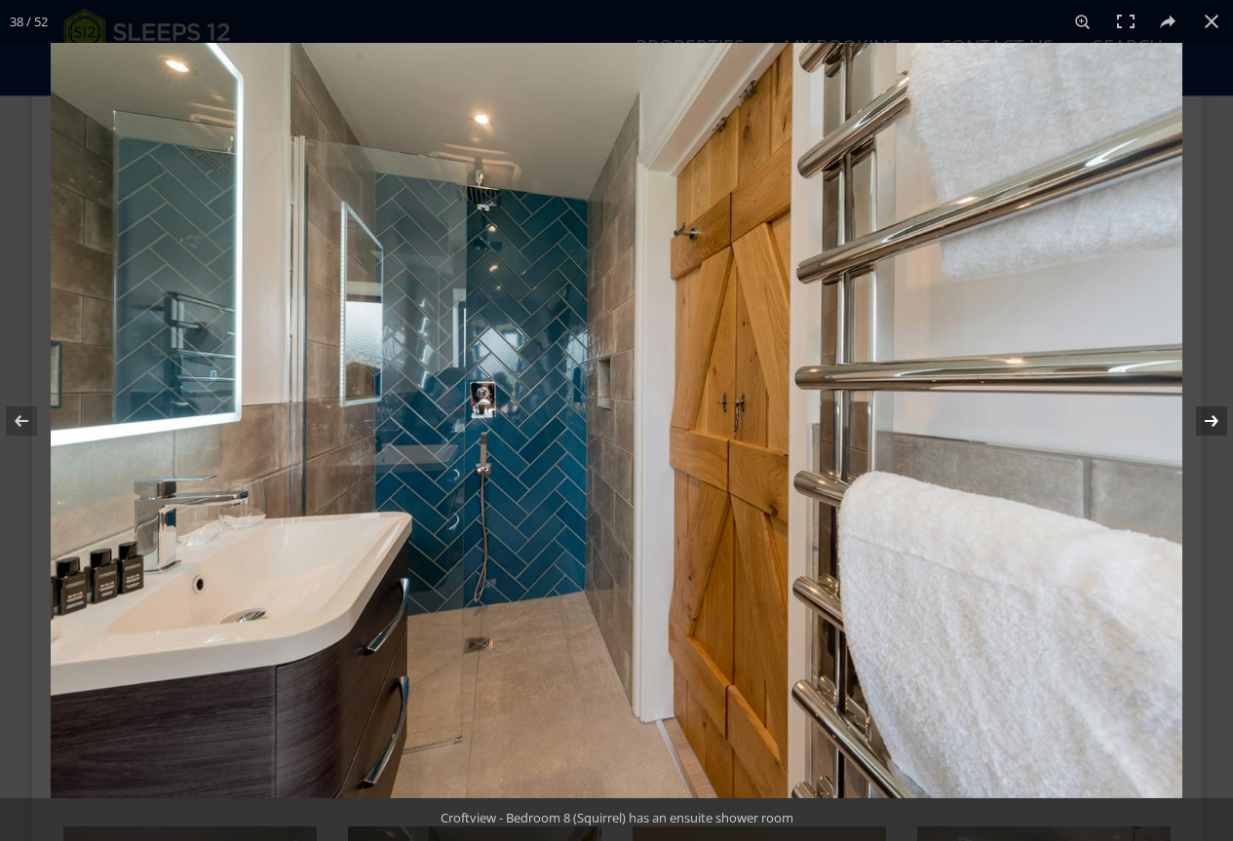
click at [1205, 416] on button at bounding box center [1199, 421] width 68 height 98
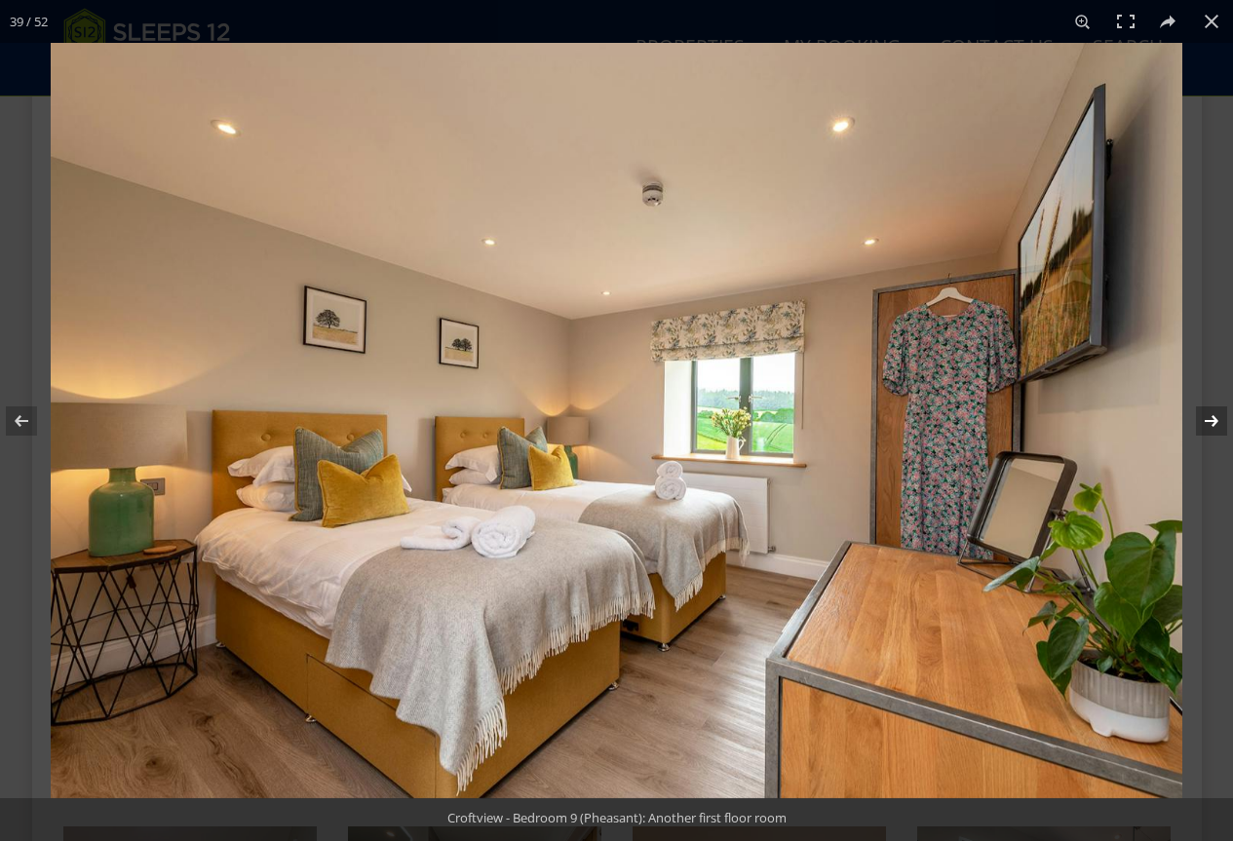
click at [1205, 416] on button at bounding box center [1199, 421] width 68 height 98
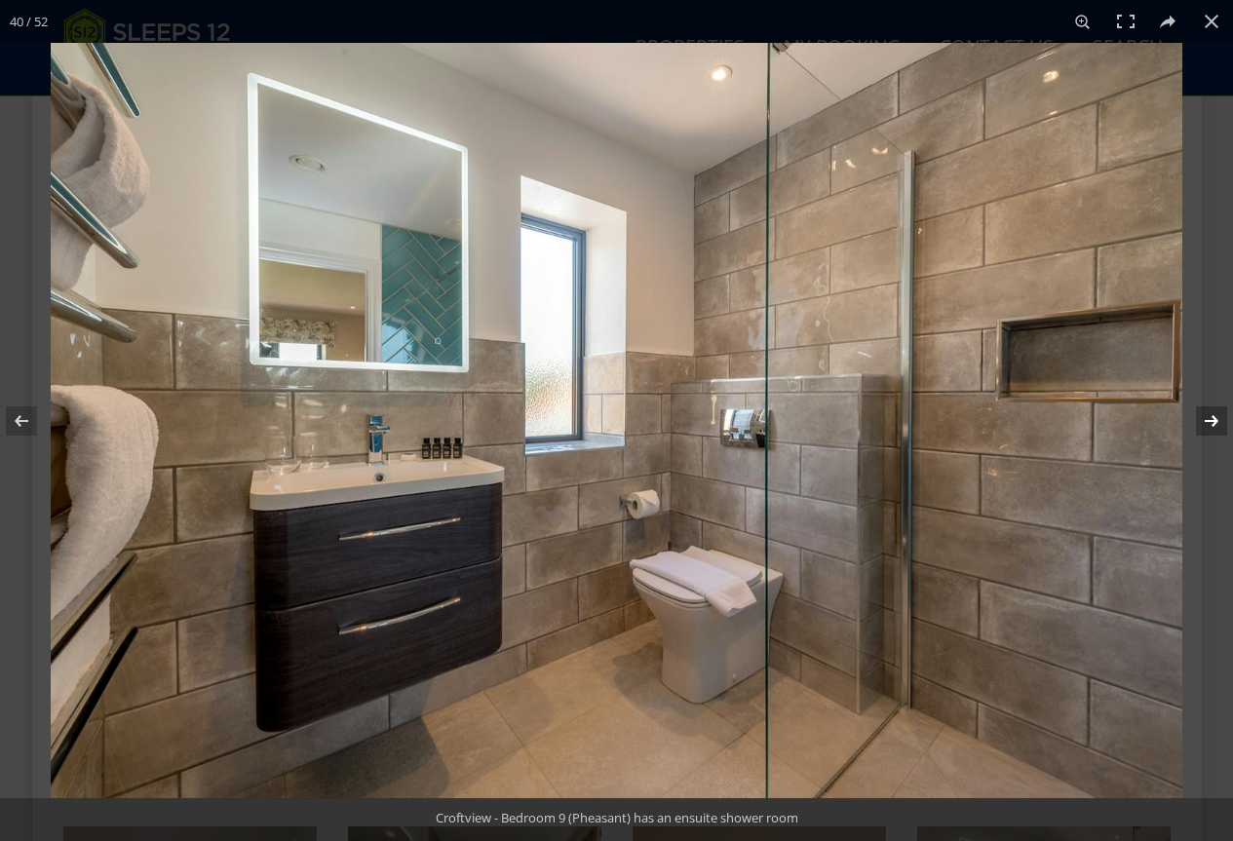
click at [1205, 416] on button at bounding box center [1199, 421] width 68 height 98
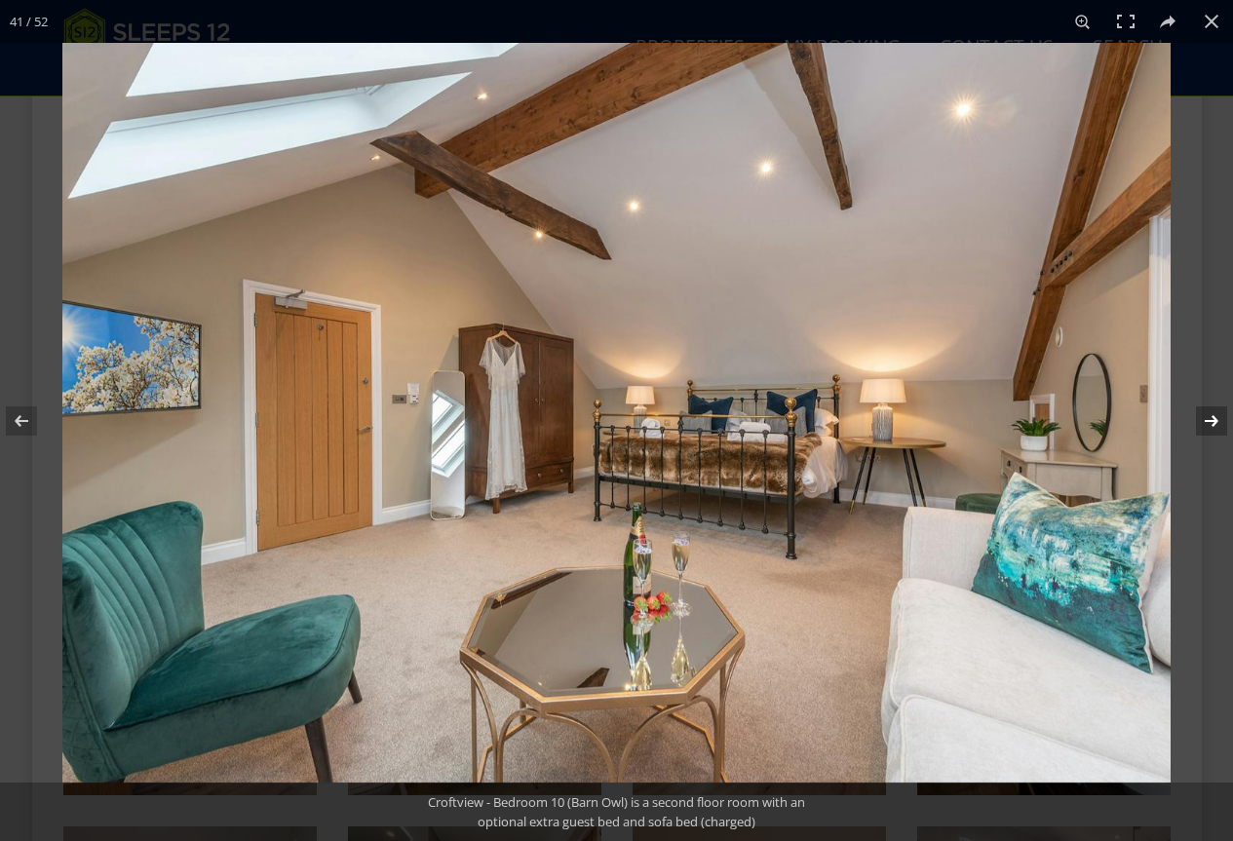
click at [1205, 416] on button at bounding box center [1199, 421] width 68 height 98
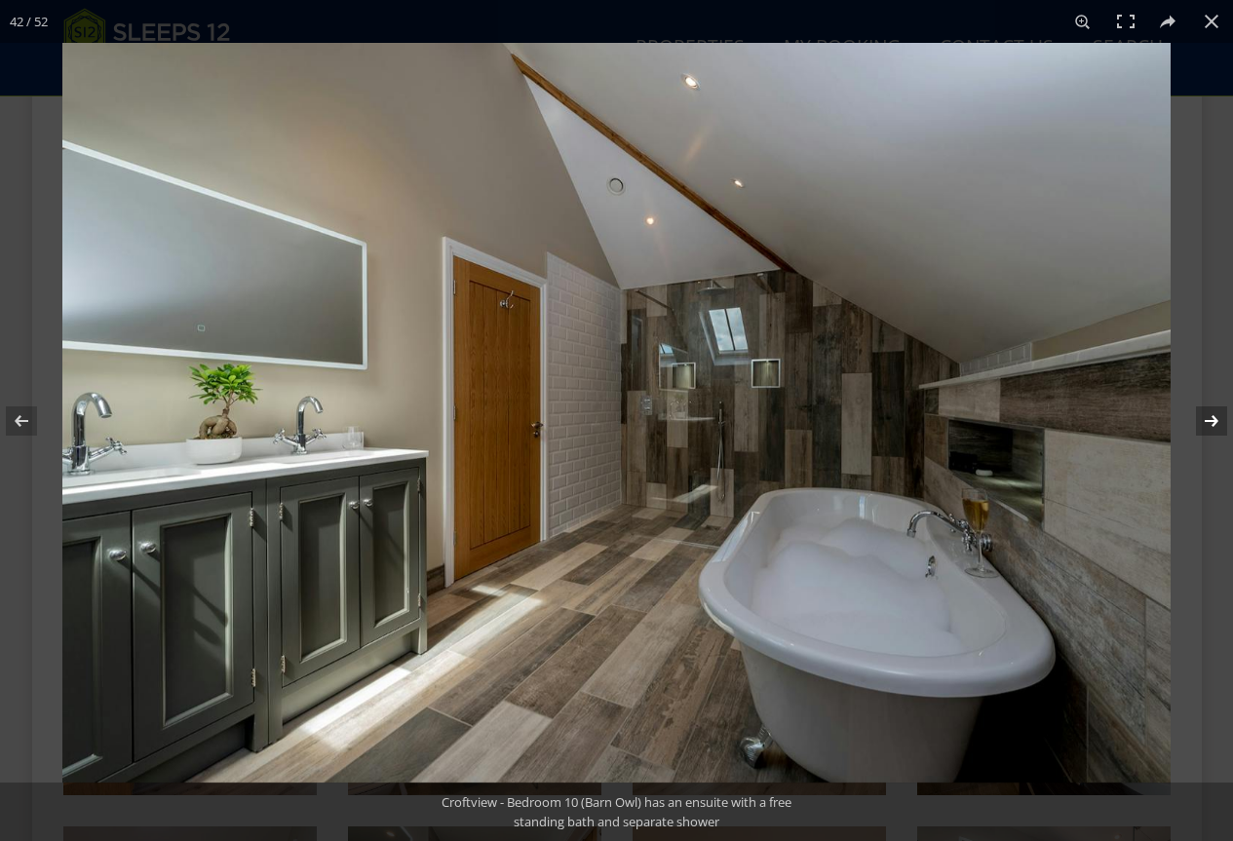
click at [1205, 416] on button at bounding box center [1199, 421] width 68 height 98
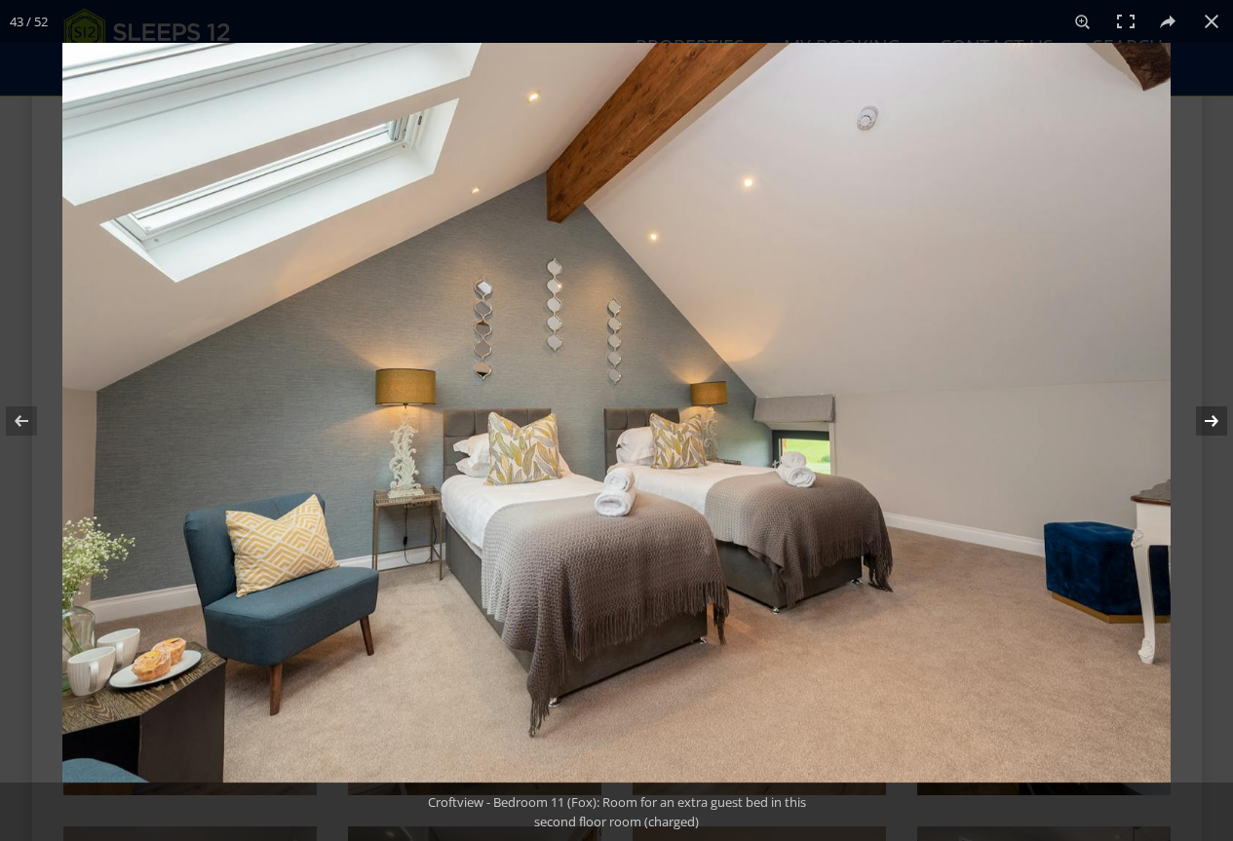
click at [1205, 416] on button at bounding box center [1199, 421] width 68 height 98
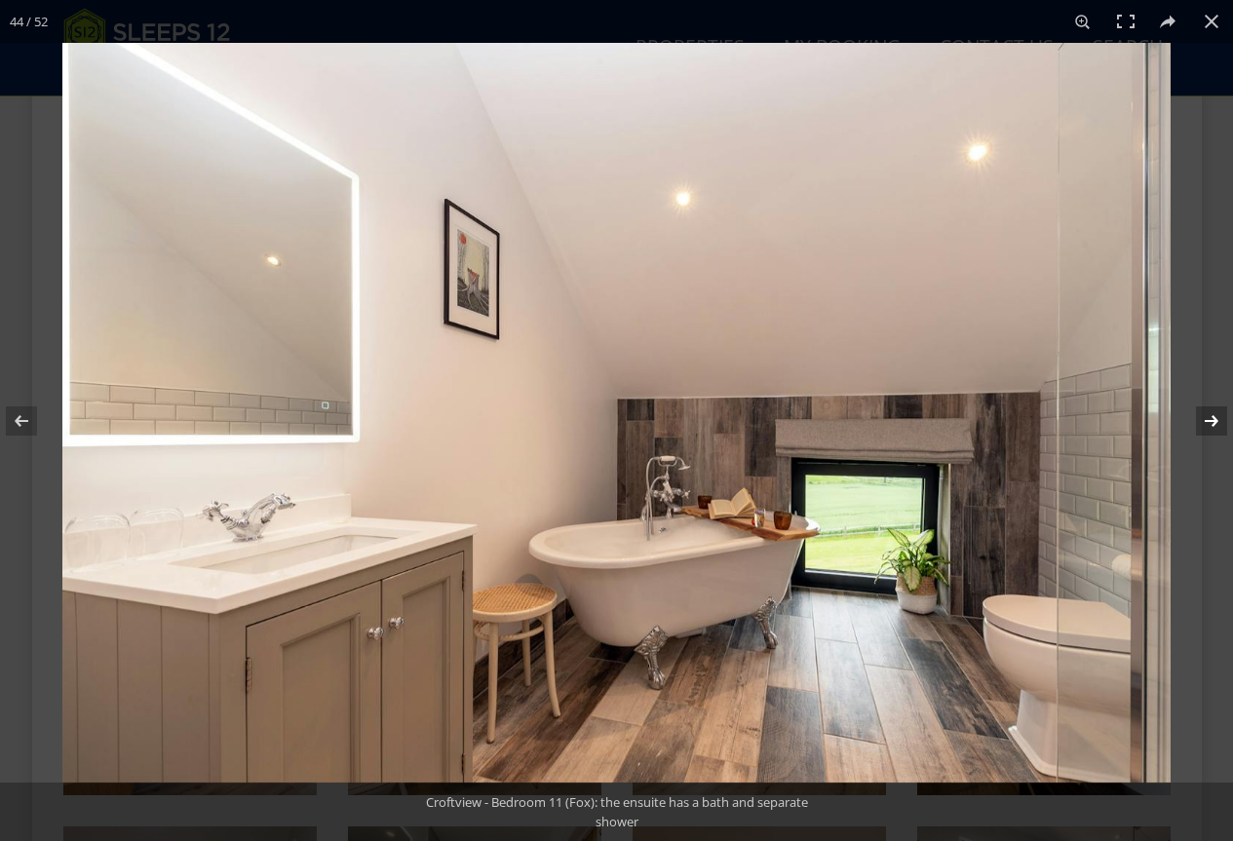
click at [1205, 416] on button at bounding box center [1199, 421] width 68 height 98
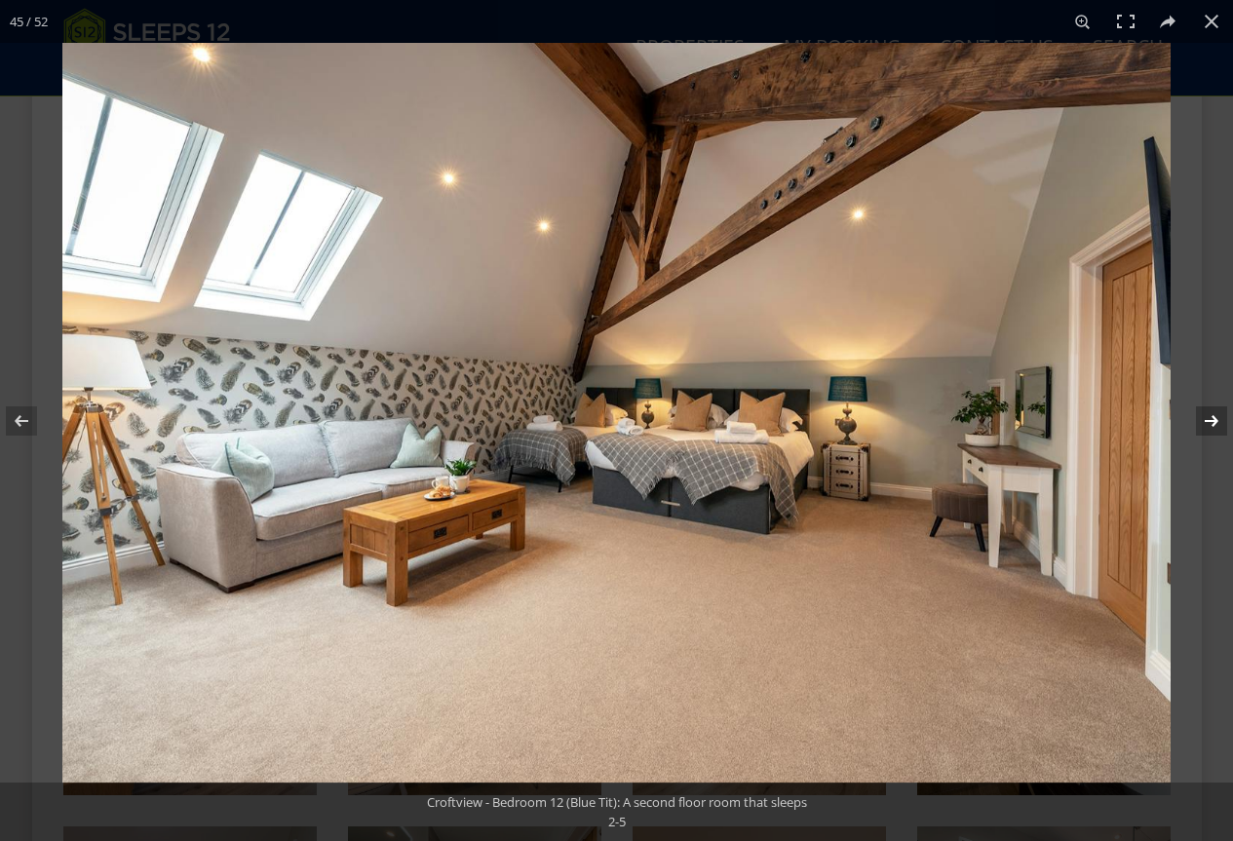
click at [1205, 416] on button at bounding box center [1199, 421] width 68 height 98
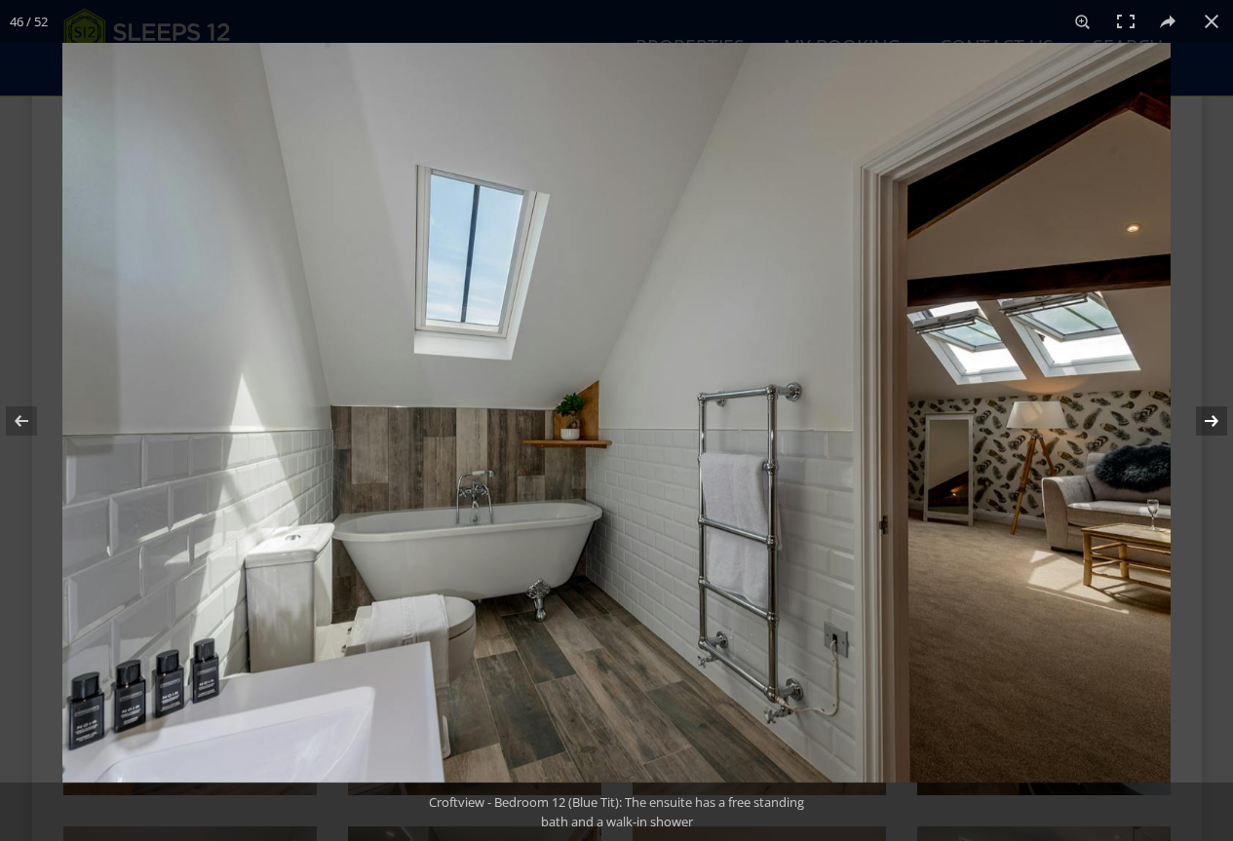
click at [1205, 416] on button at bounding box center [1199, 421] width 68 height 98
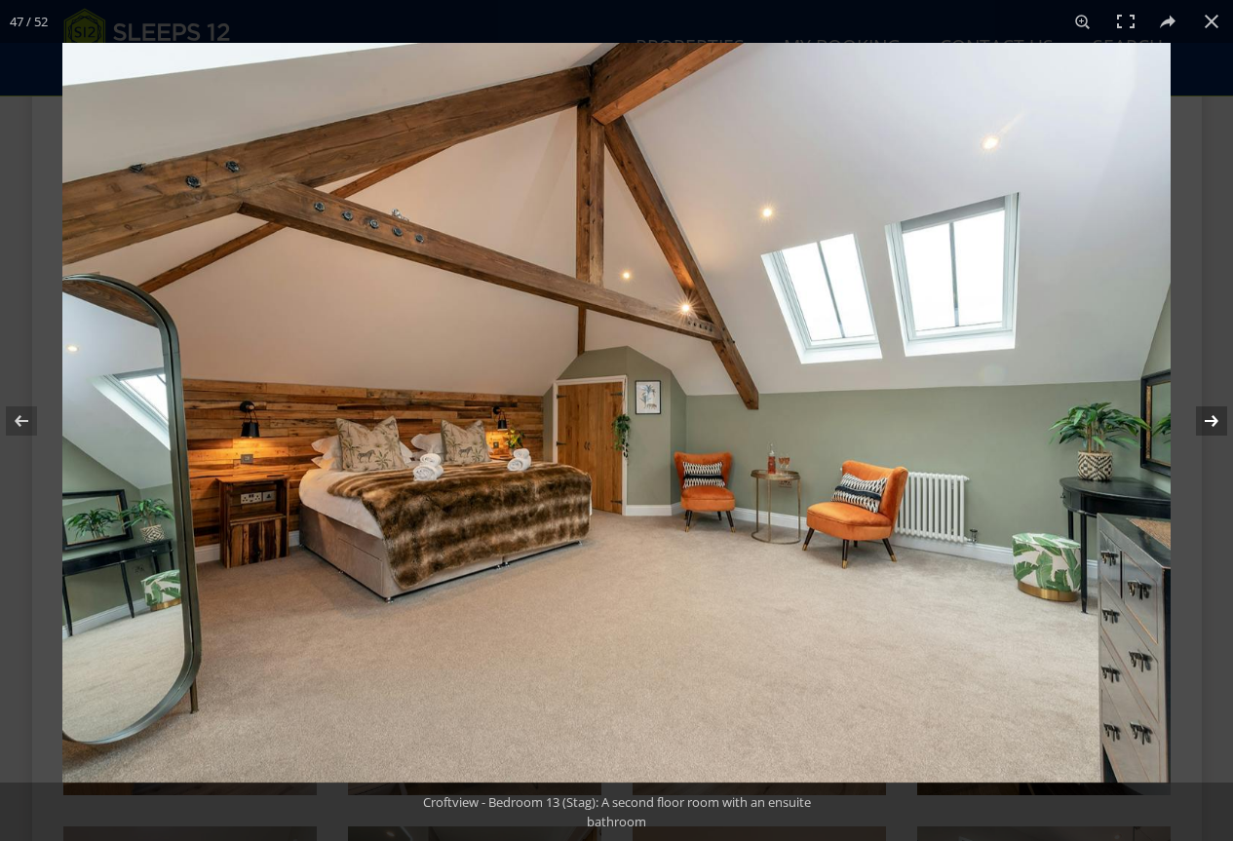
click at [1205, 416] on button at bounding box center [1199, 421] width 68 height 98
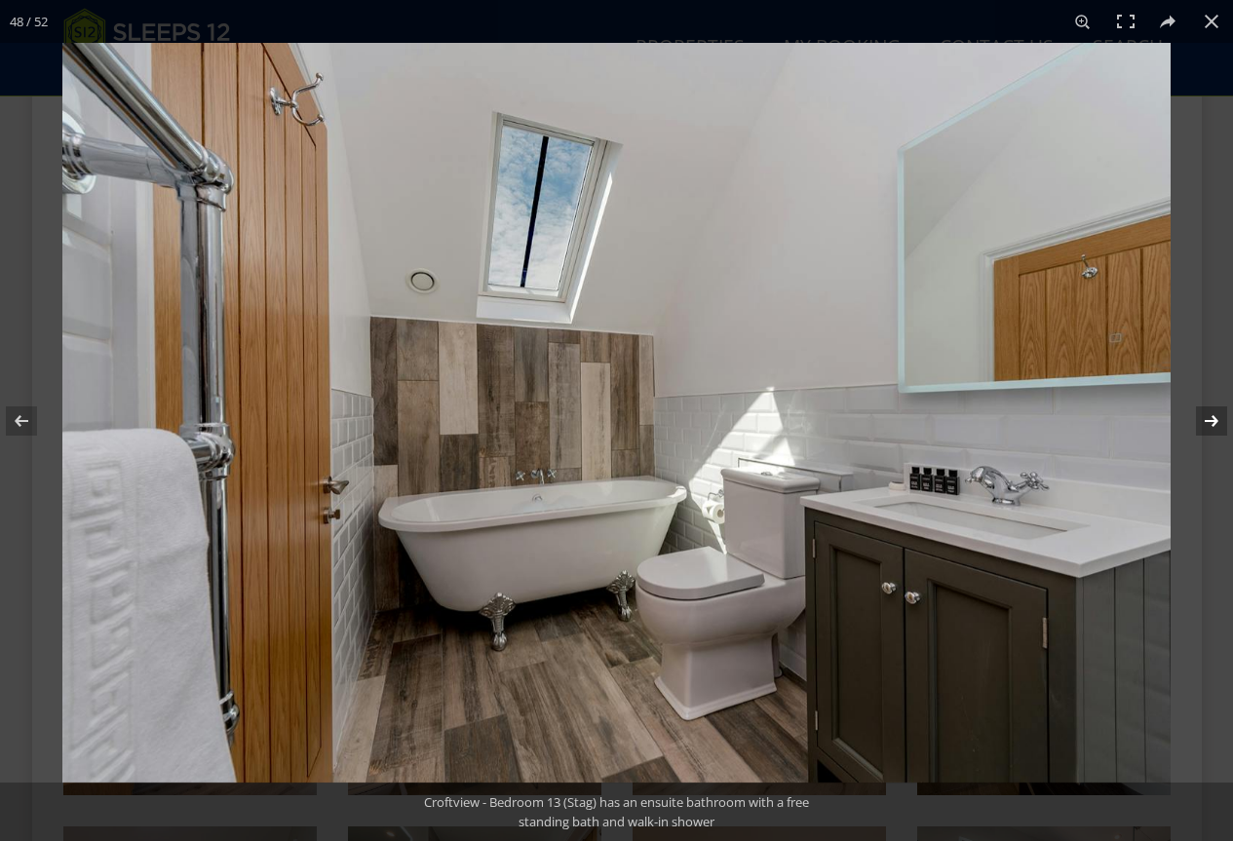
click at [1205, 416] on button at bounding box center [1199, 421] width 68 height 98
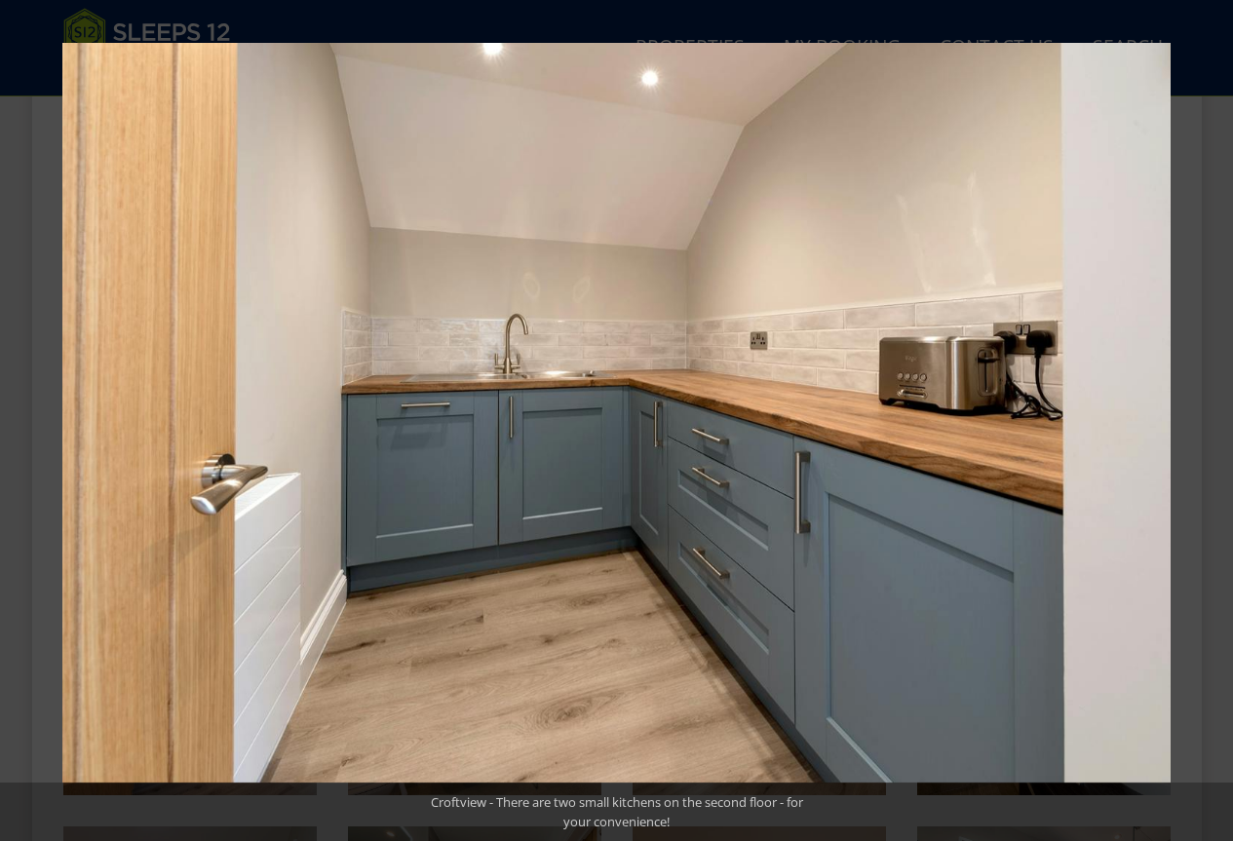
click at [1205, 416] on button at bounding box center [1199, 421] width 68 height 98
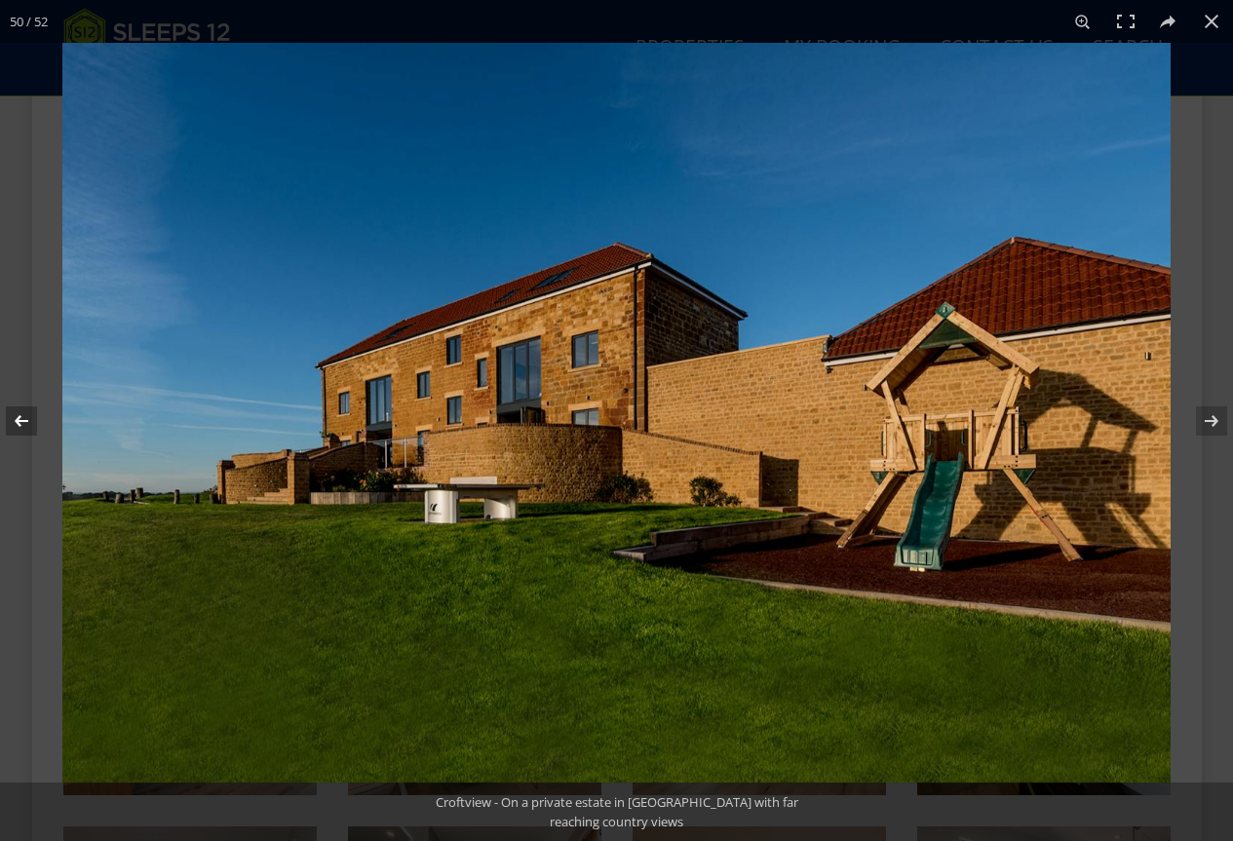
click at [17, 422] on button at bounding box center [34, 421] width 68 height 98
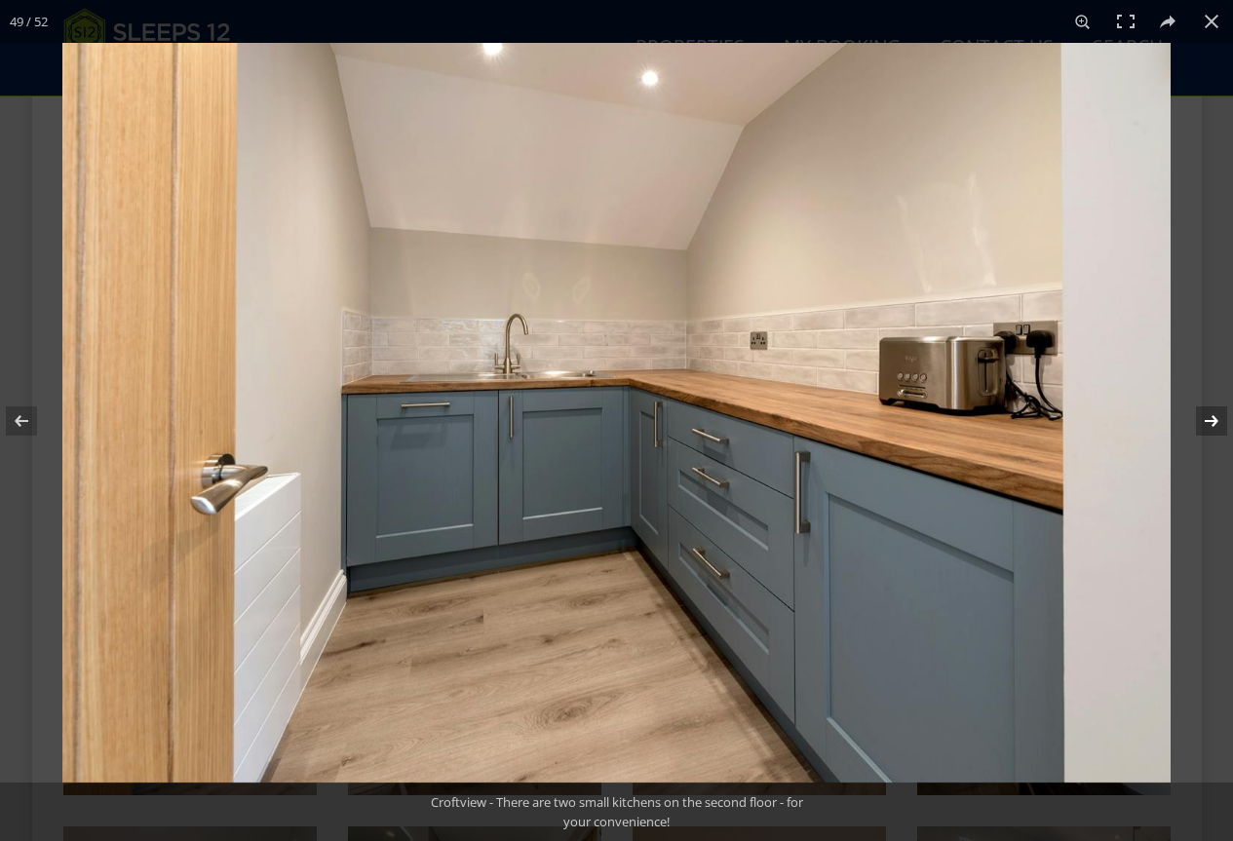
click at [1205, 411] on button at bounding box center [1199, 421] width 68 height 98
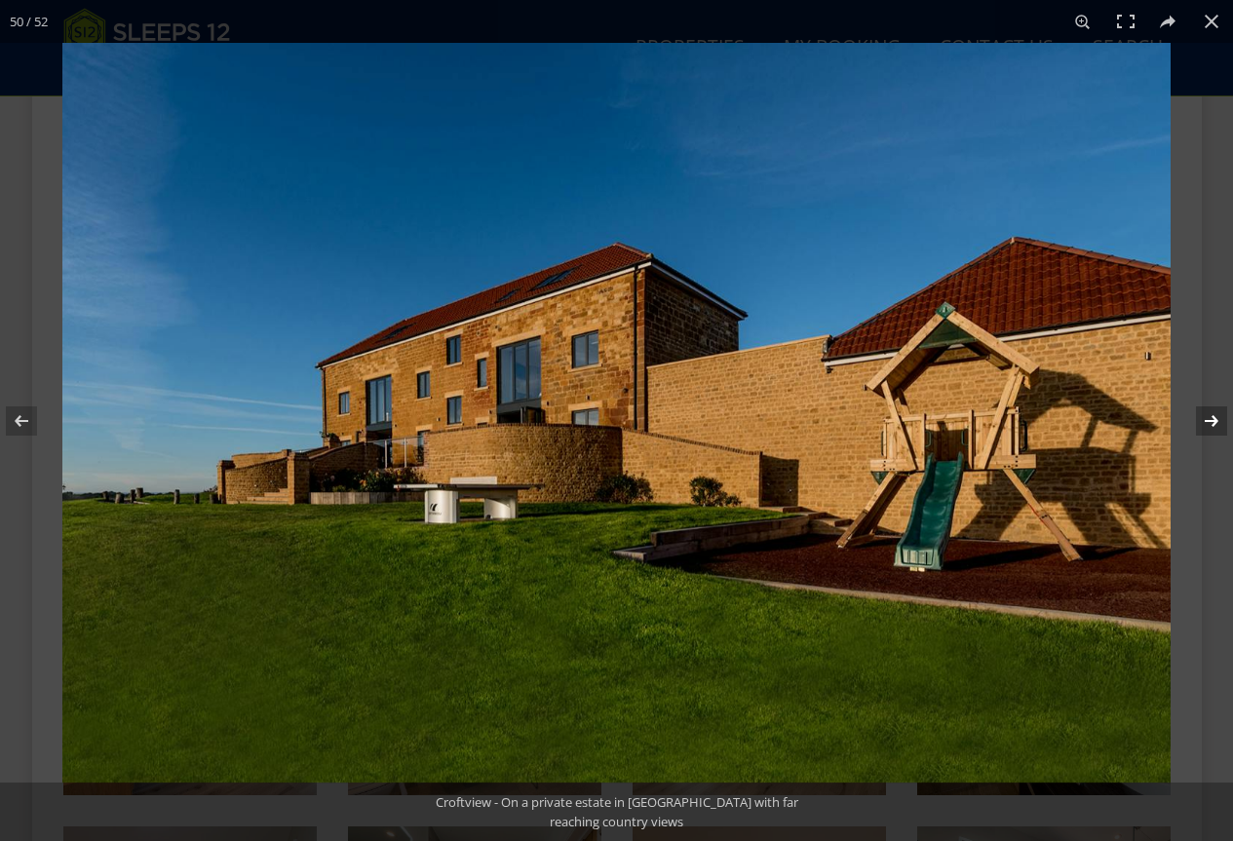
click at [1205, 411] on button at bounding box center [1199, 421] width 68 height 98
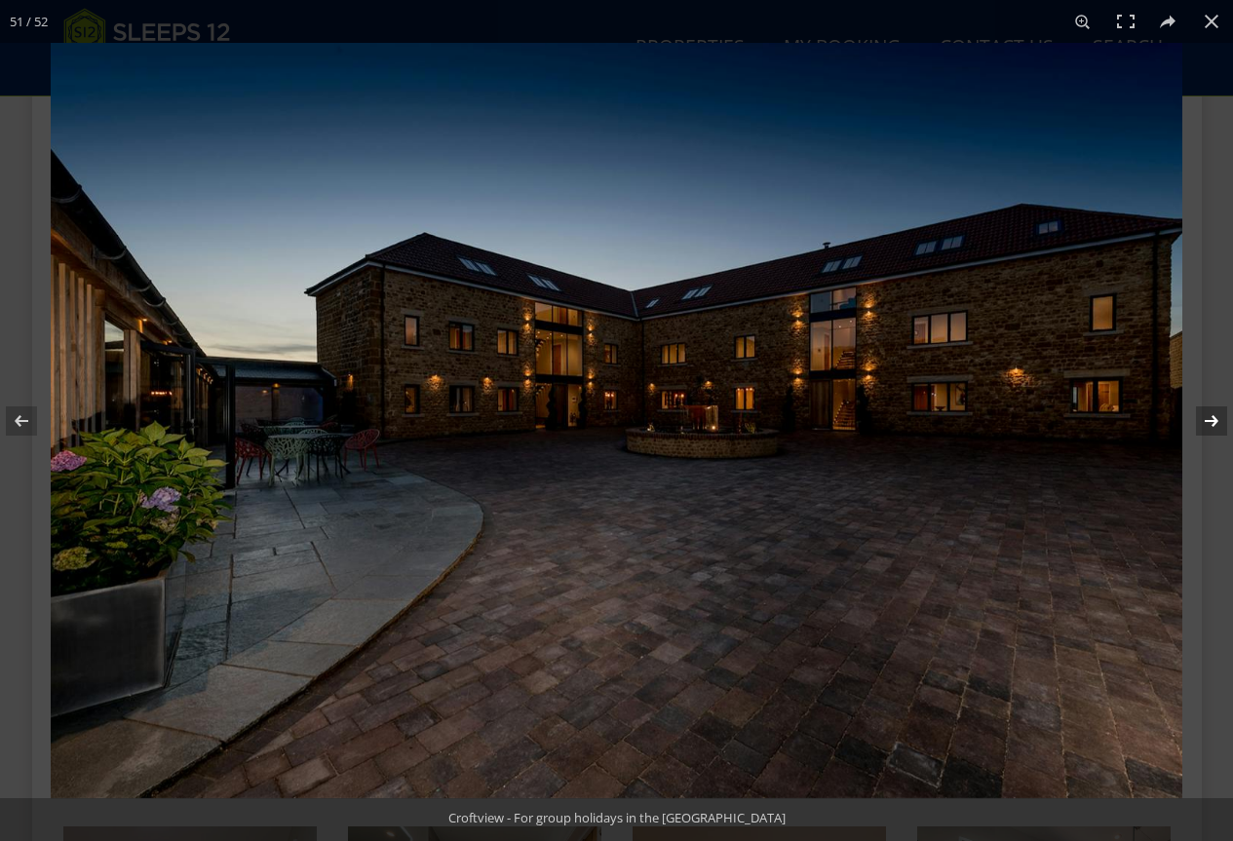
click at [1205, 411] on button at bounding box center [1199, 421] width 68 height 98
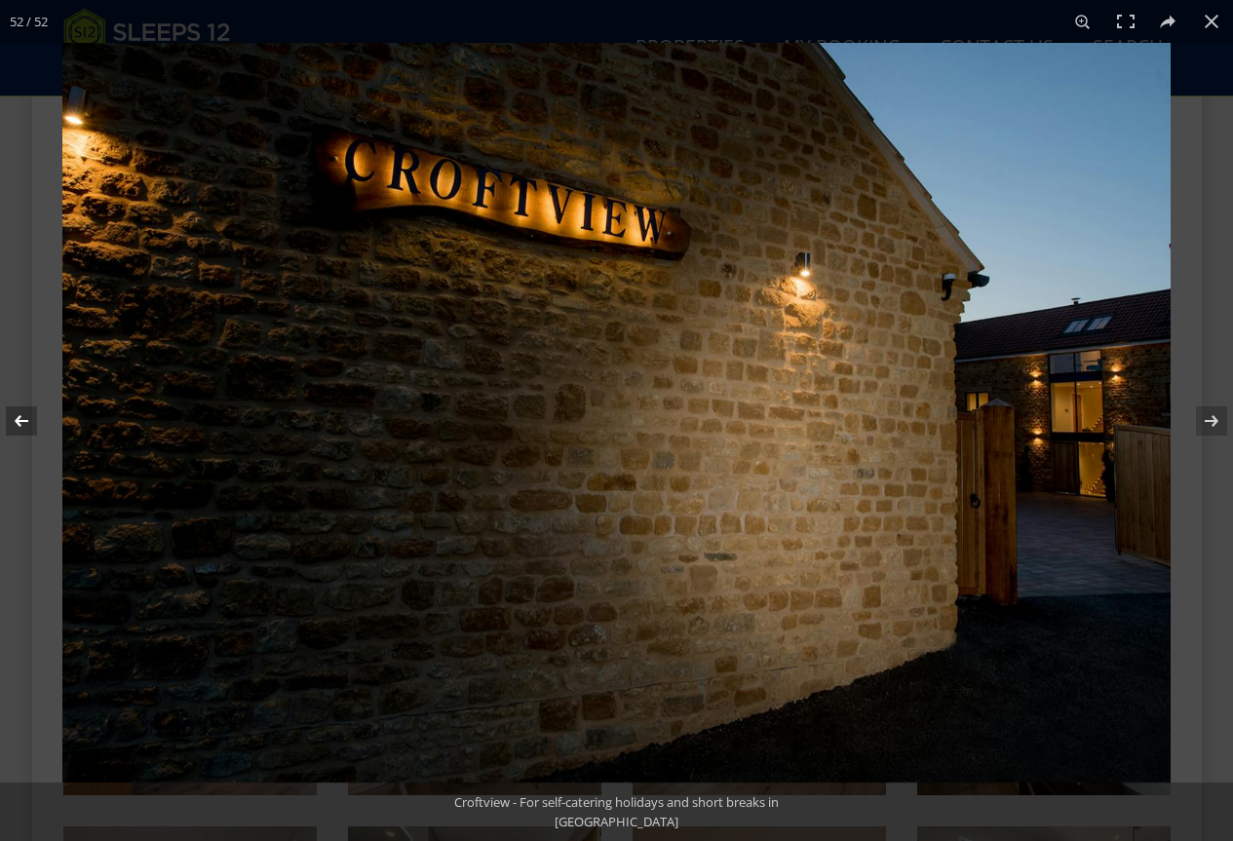
click at [22, 409] on button at bounding box center [34, 421] width 68 height 98
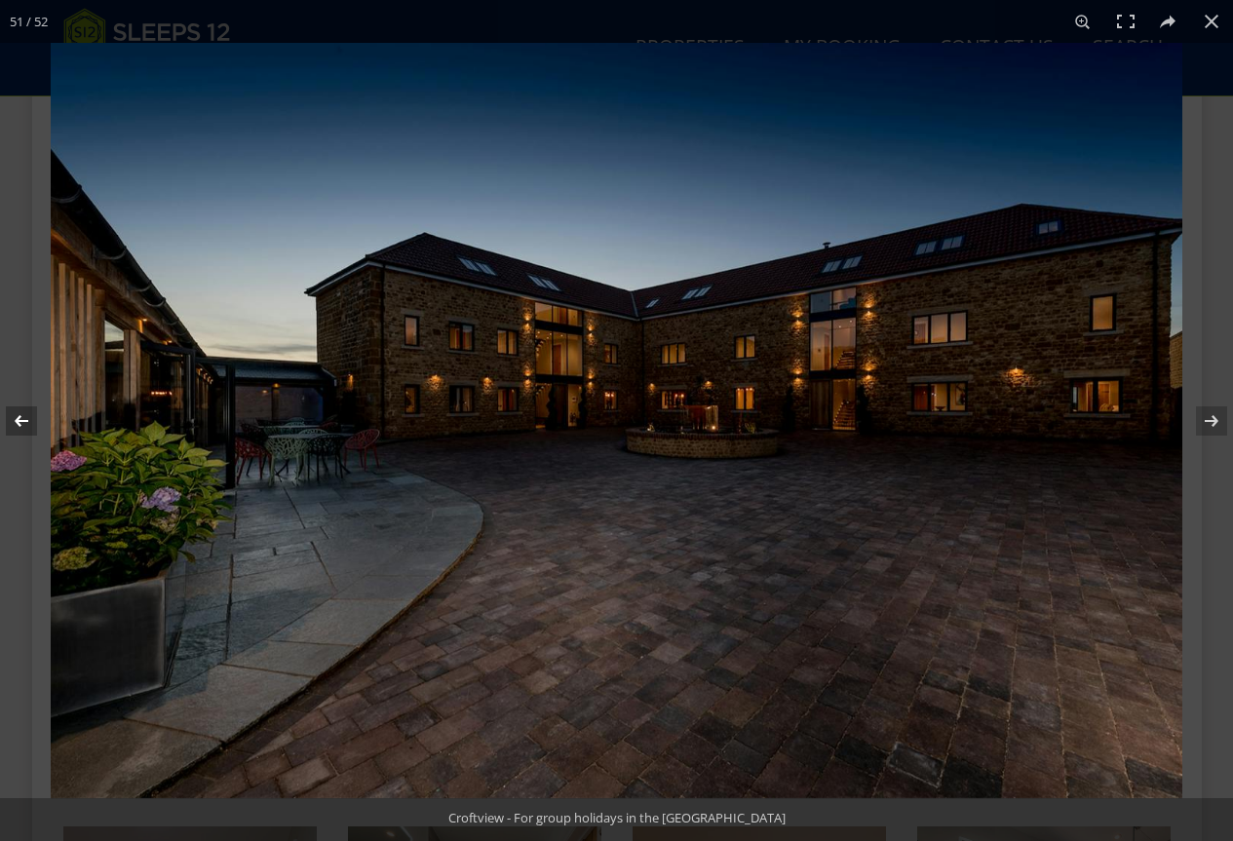
click at [22, 409] on button at bounding box center [34, 421] width 68 height 98
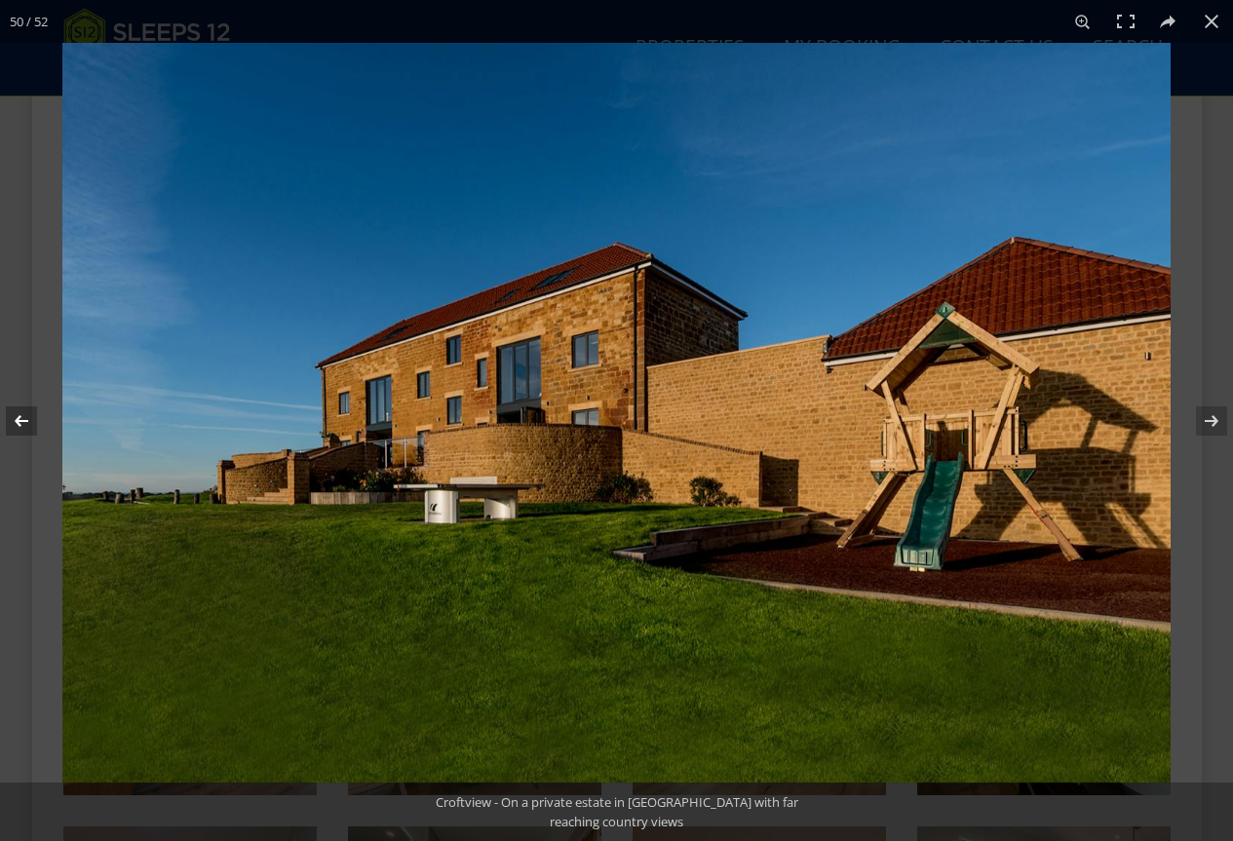
click at [22, 419] on button at bounding box center [34, 421] width 68 height 98
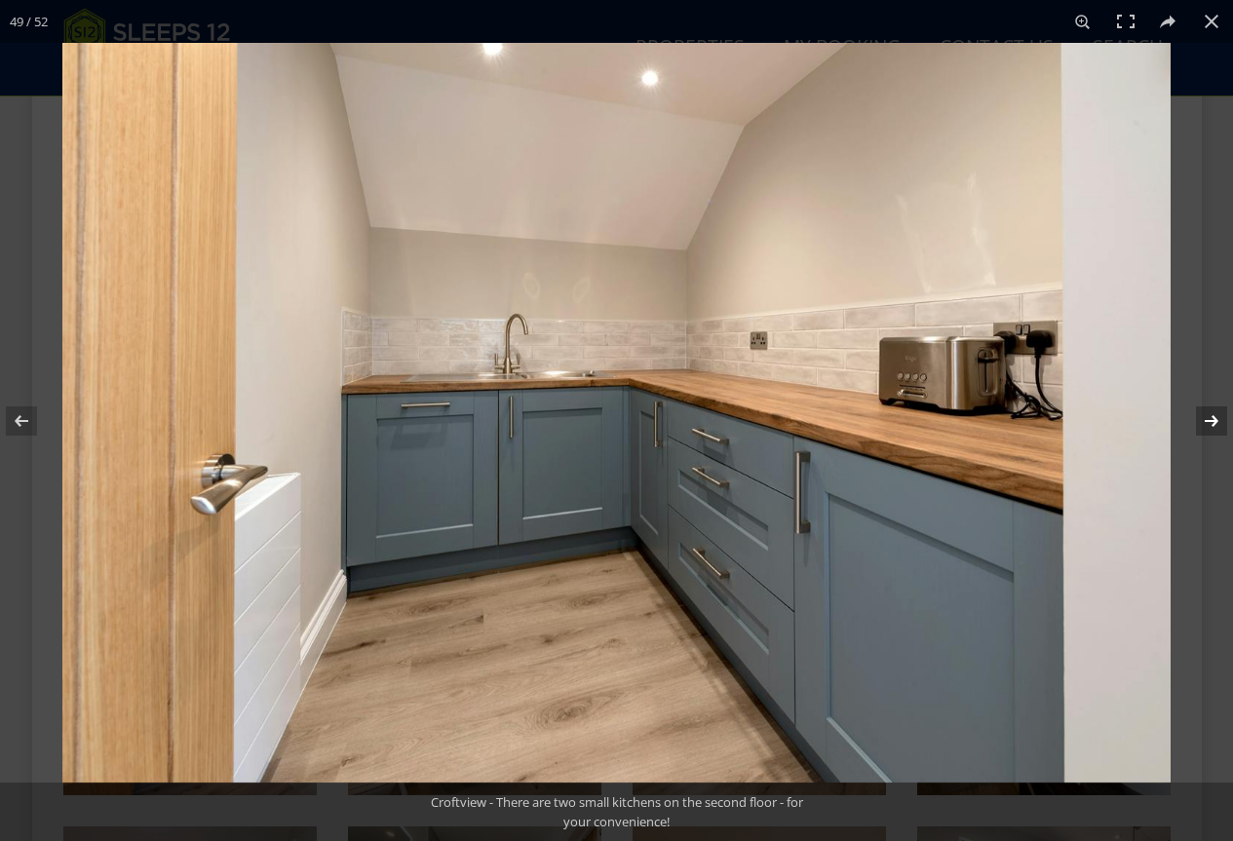
click at [1218, 416] on button at bounding box center [1199, 421] width 68 height 98
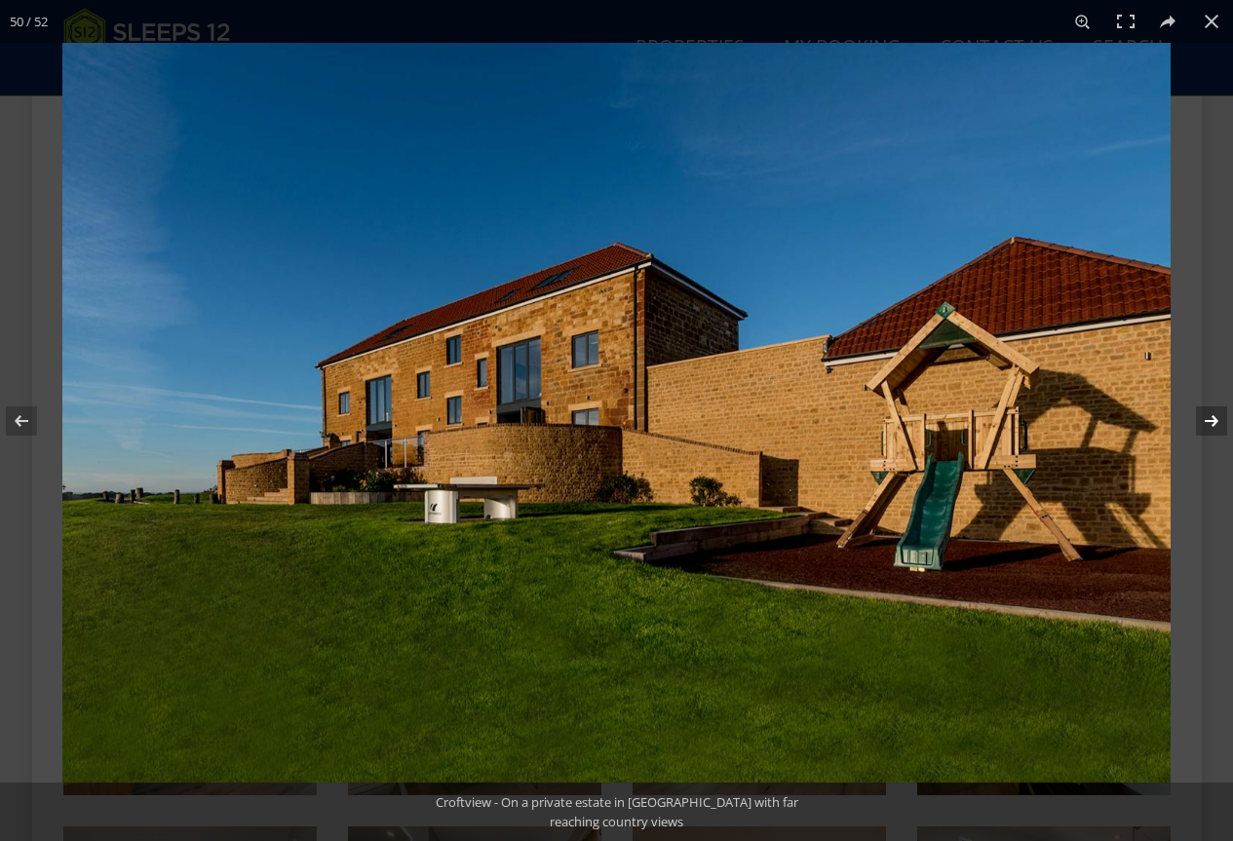
click at [1218, 416] on button at bounding box center [1199, 421] width 68 height 98
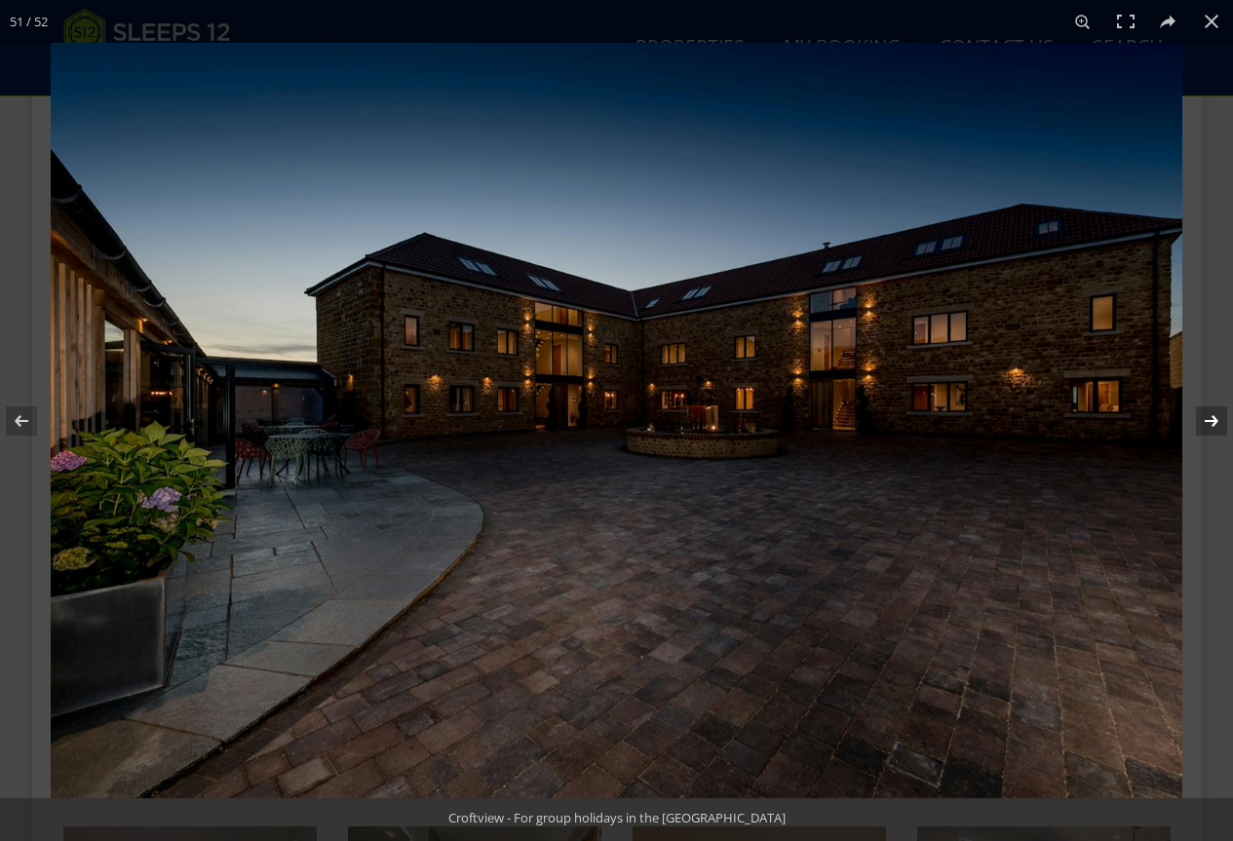
click at [1218, 416] on button at bounding box center [1199, 421] width 68 height 98
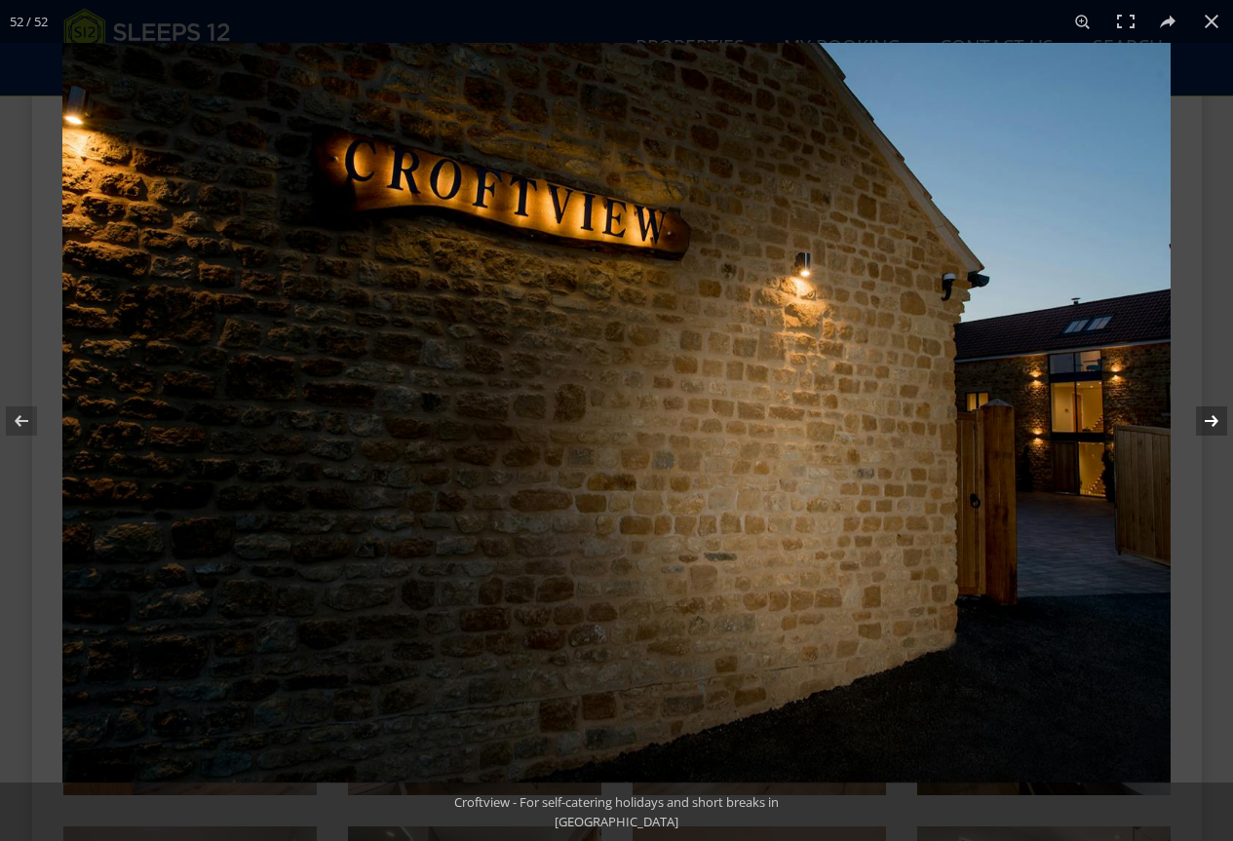
click at [1218, 416] on button at bounding box center [1199, 421] width 68 height 98
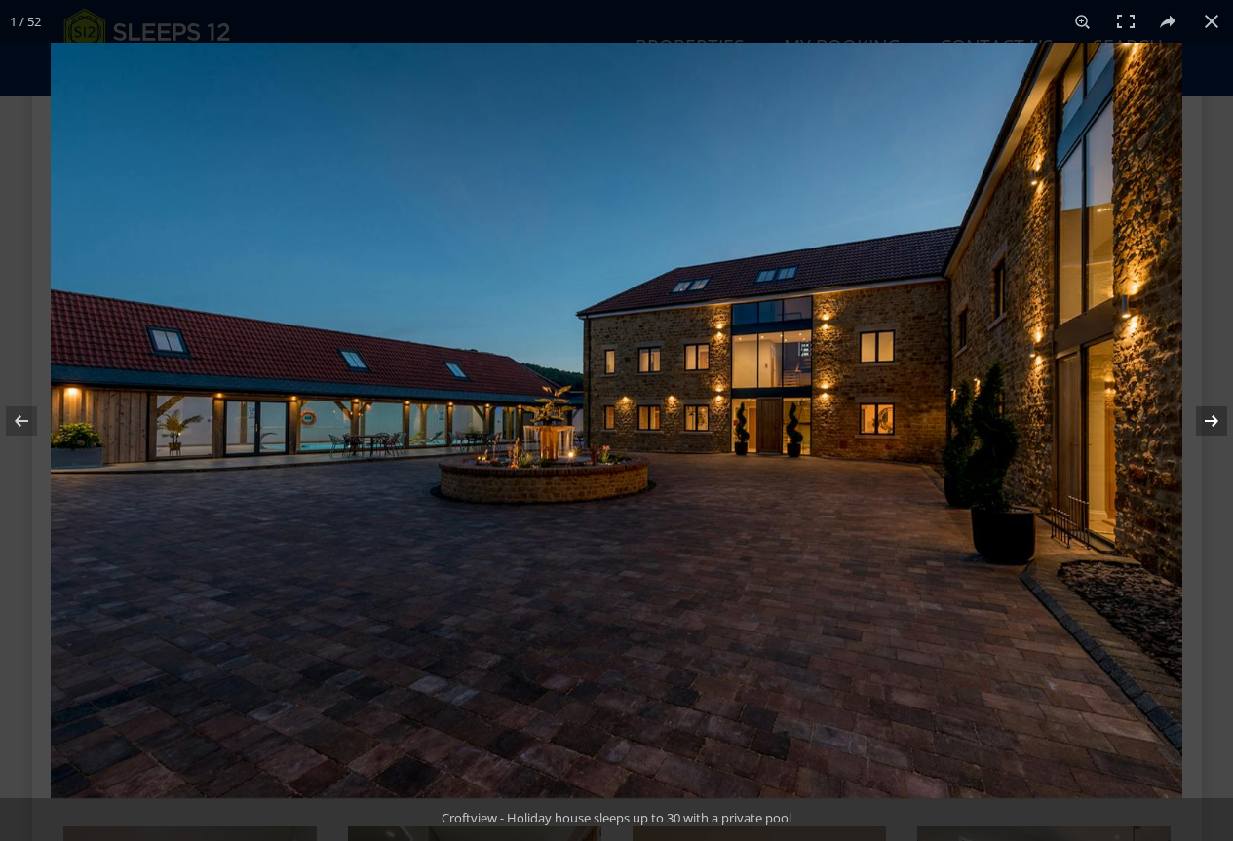
click at [1218, 416] on button at bounding box center [1199, 421] width 68 height 98
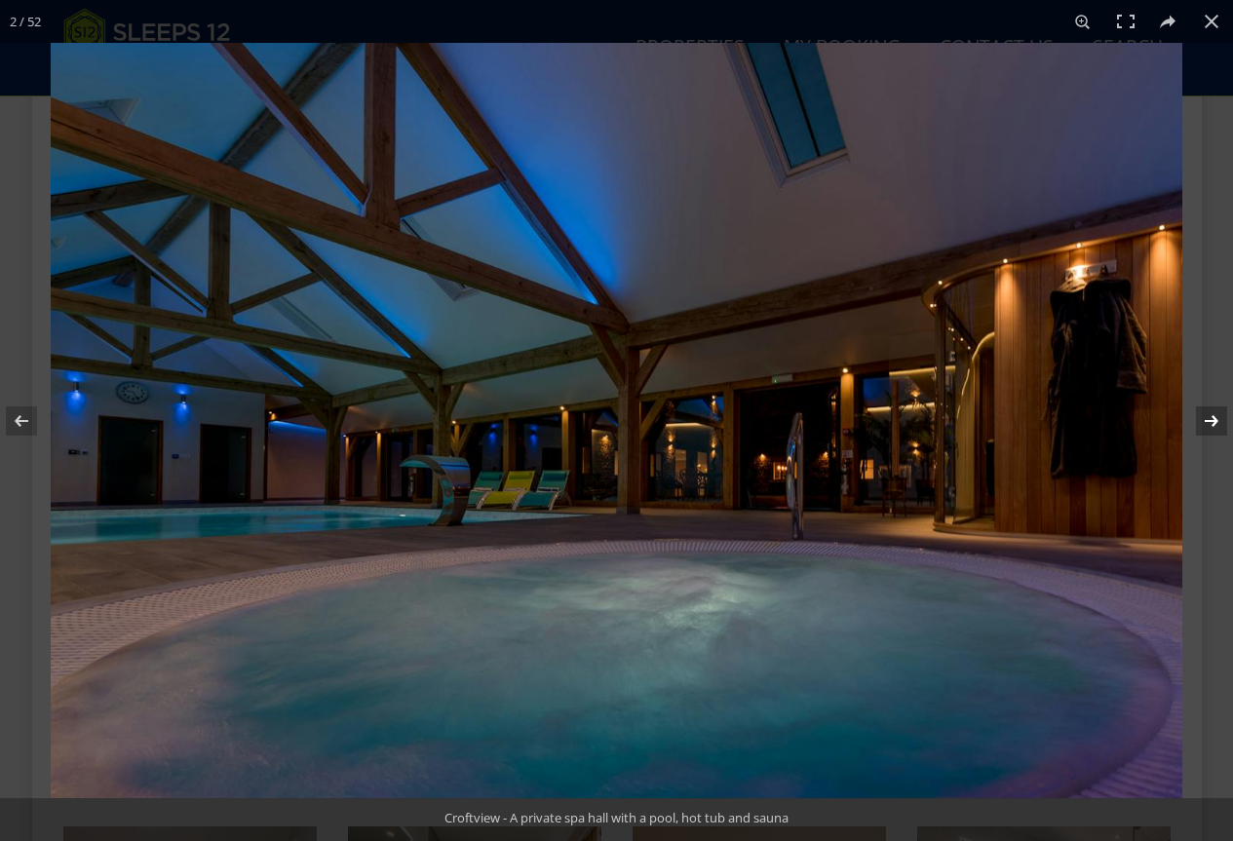
click at [1218, 416] on button at bounding box center [1199, 421] width 68 height 98
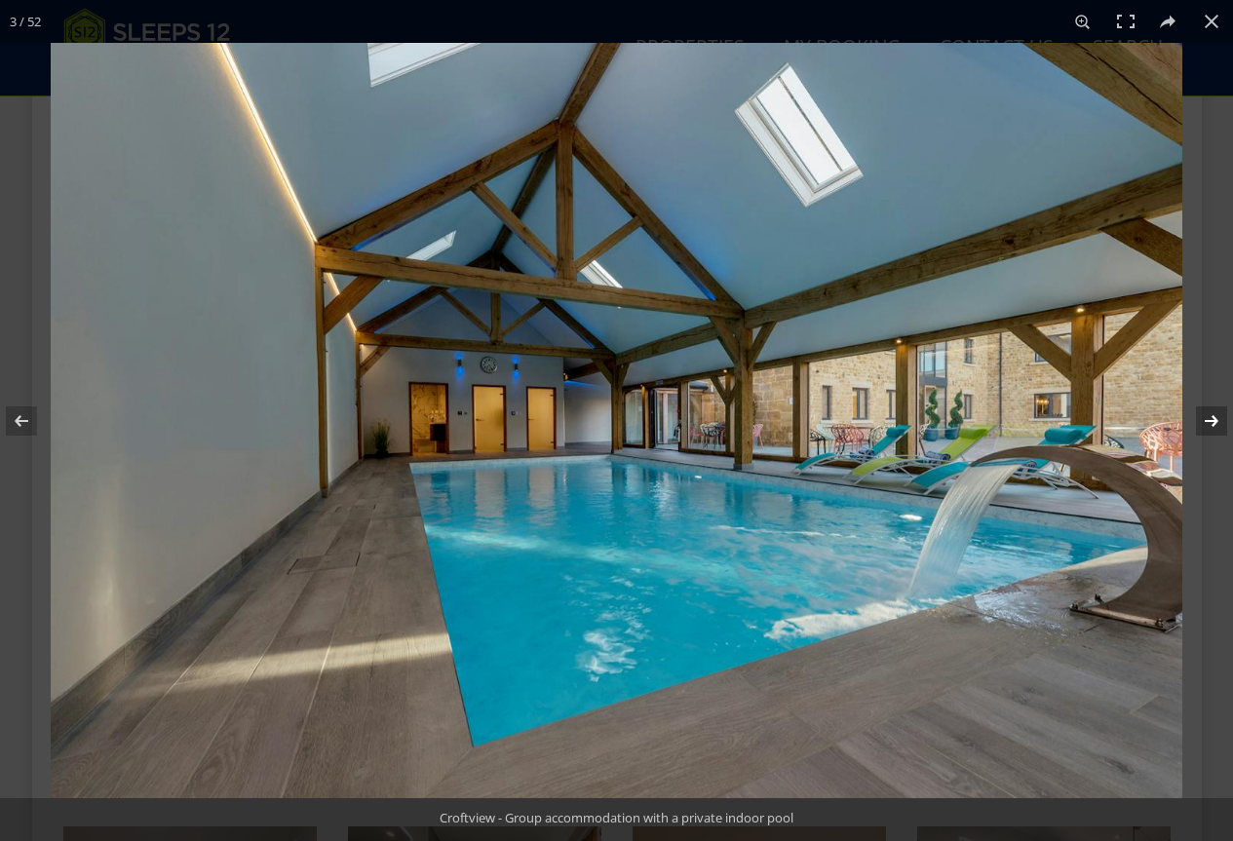
click at [1218, 416] on button at bounding box center [1199, 421] width 68 height 98
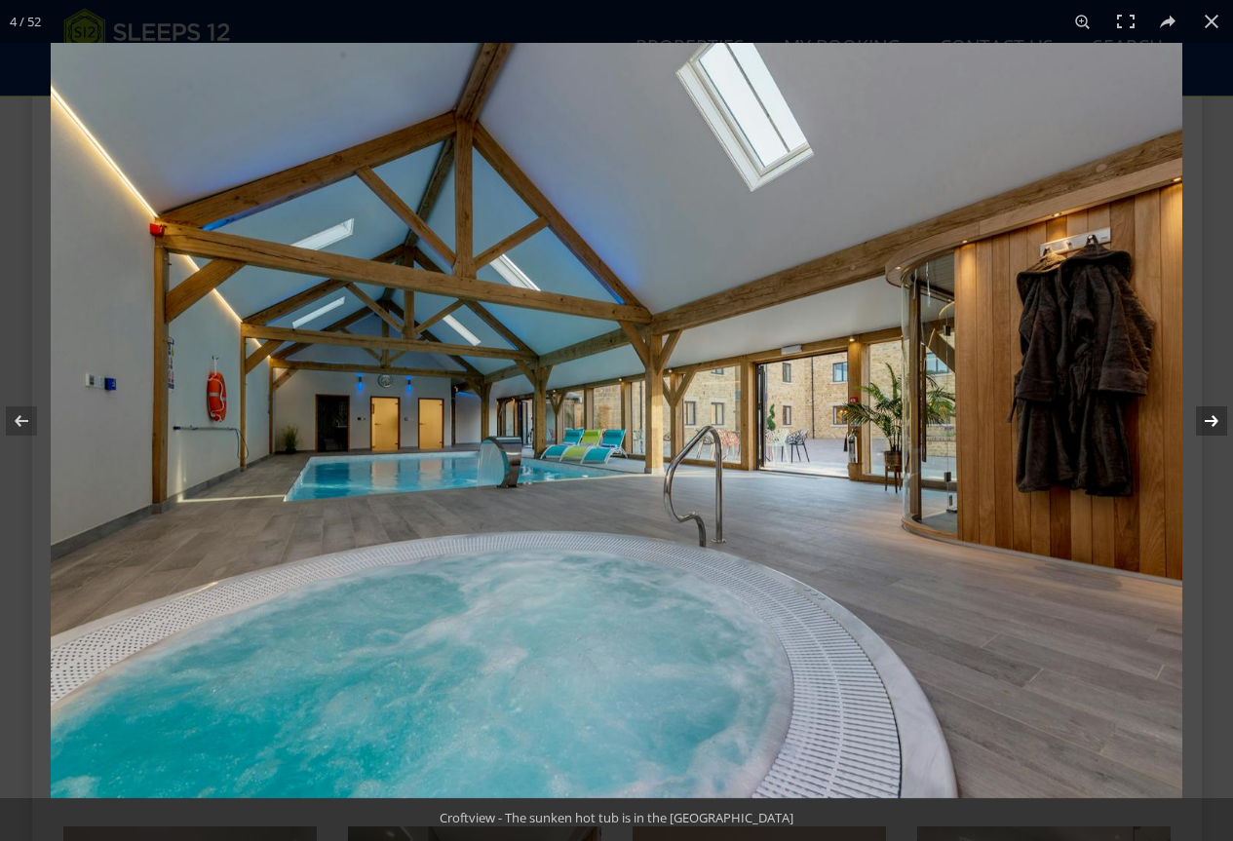
click at [1218, 416] on button at bounding box center [1199, 421] width 68 height 98
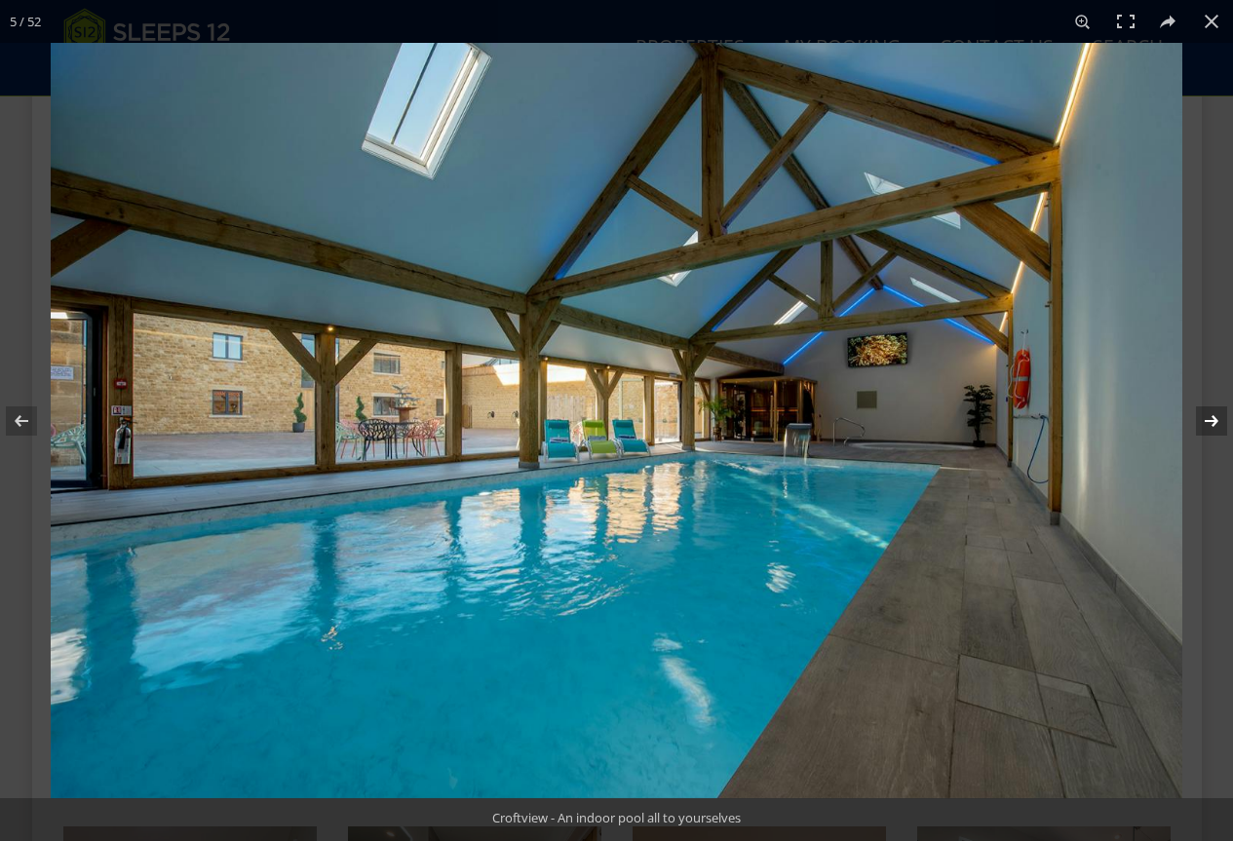
click at [1218, 416] on button at bounding box center [1199, 421] width 68 height 98
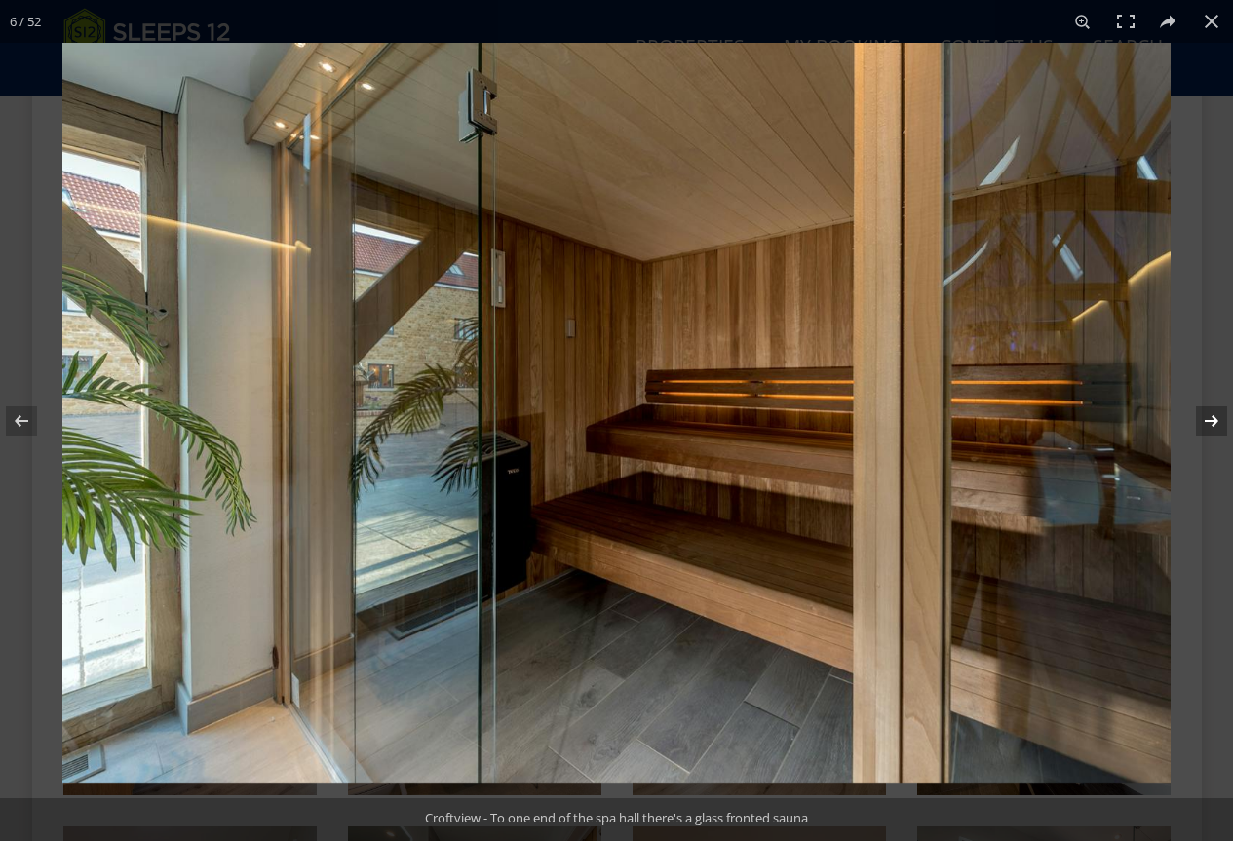
click at [1218, 416] on button at bounding box center [1199, 421] width 68 height 98
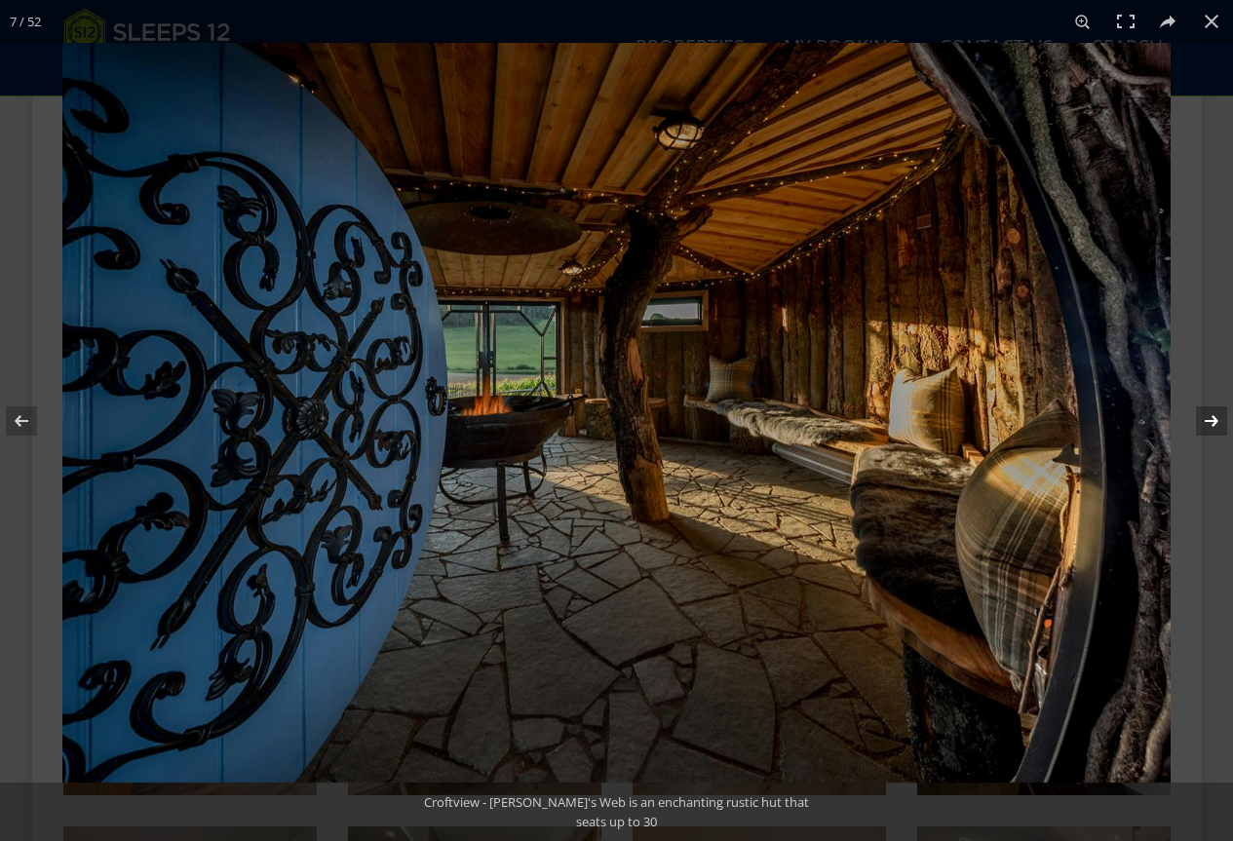
click at [1218, 416] on button at bounding box center [1199, 421] width 68 height 98
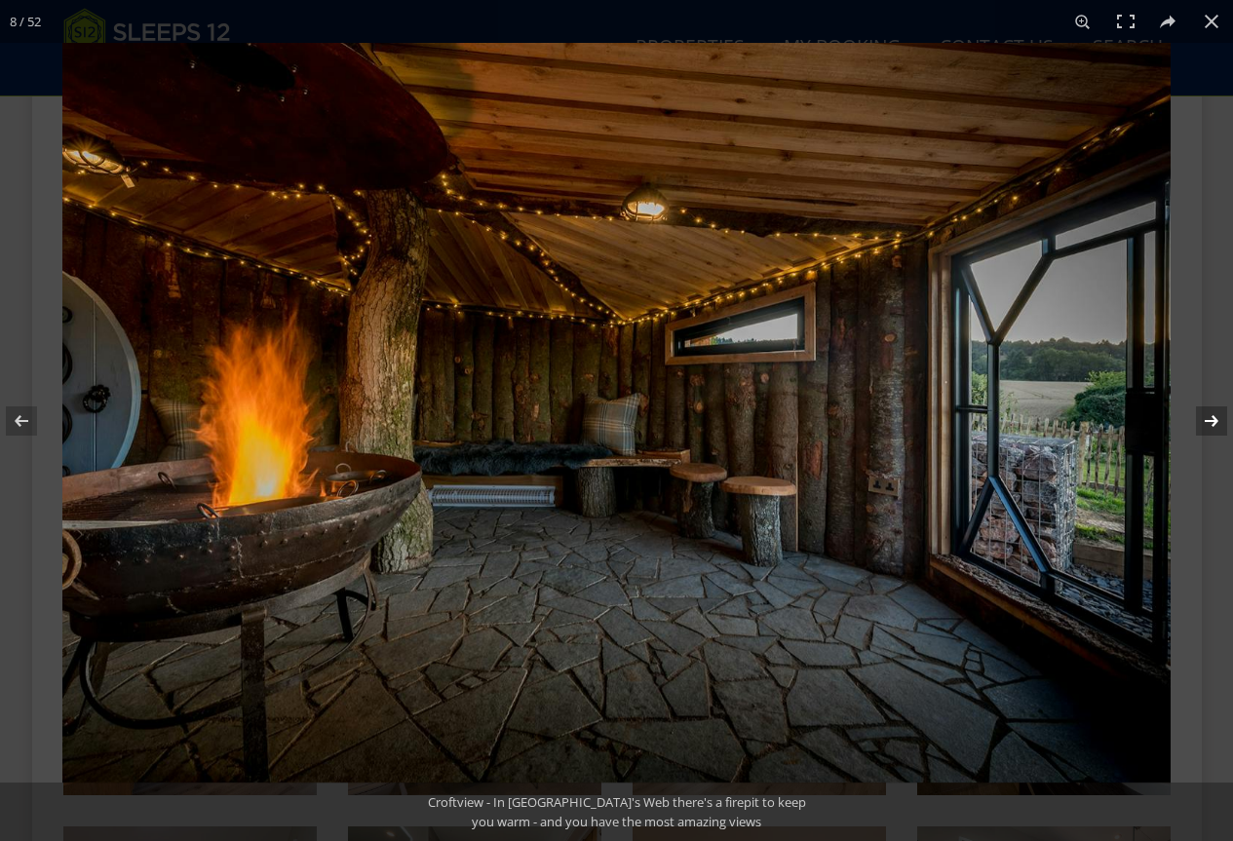
click at [1218, 416] on button at bounding box center [1199, 421] width 68 height 98
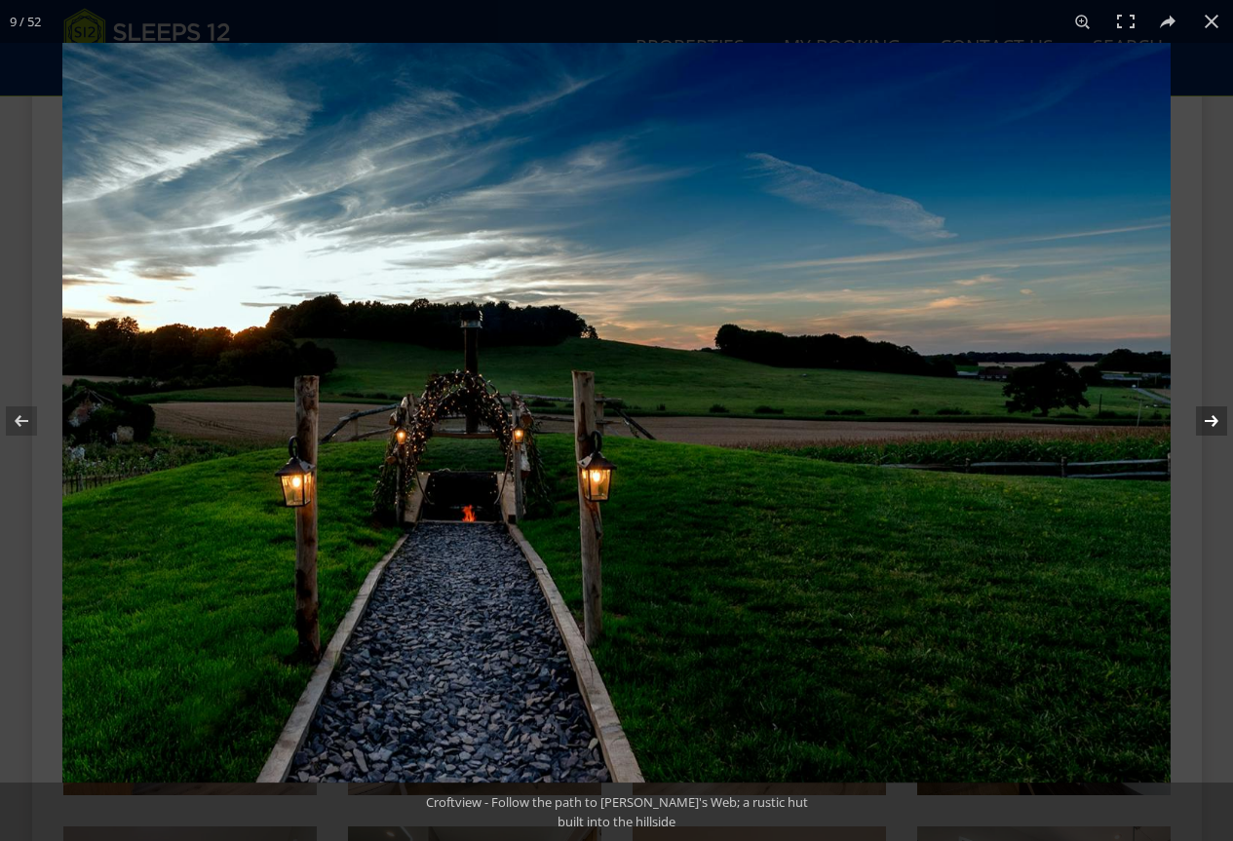
click at [1218, 416] on button at bounding box center [1199, 421] width 68 height 98
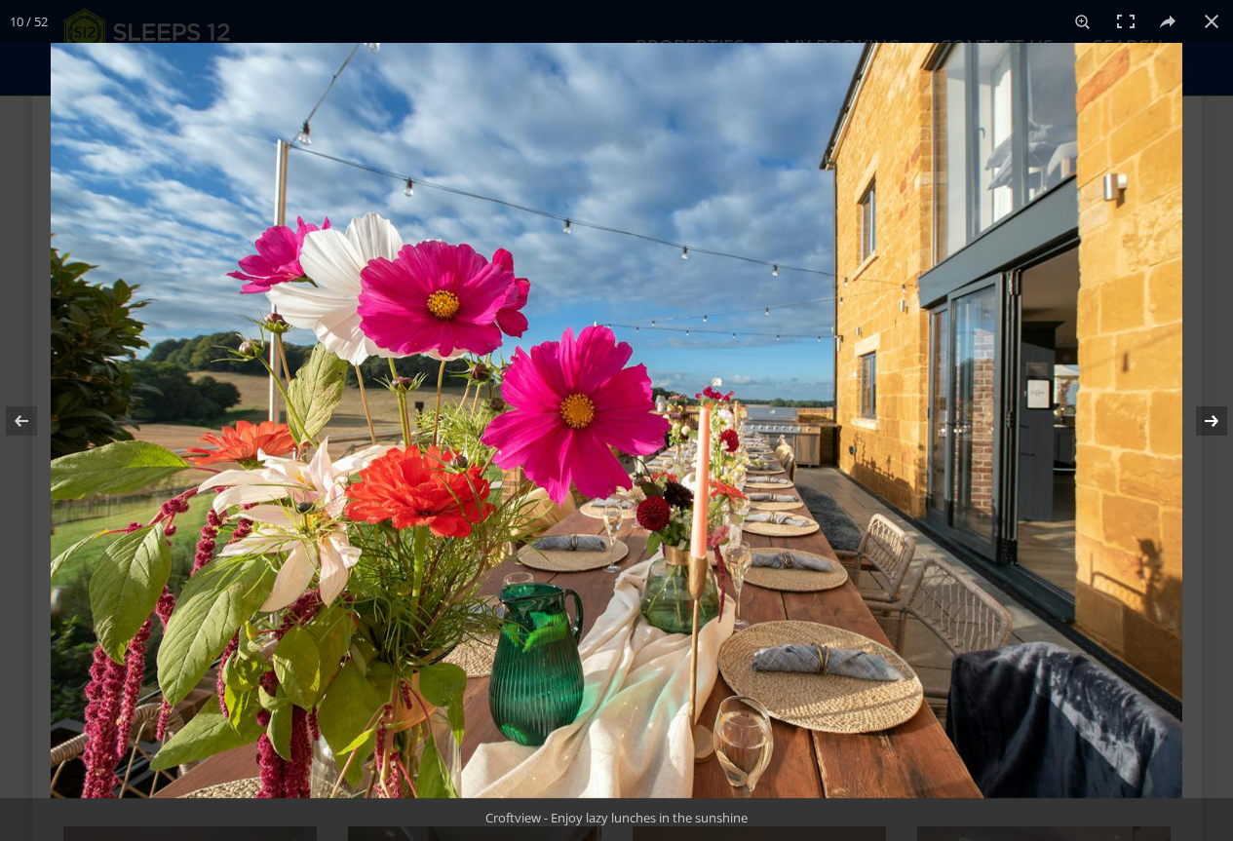
click at [1218, 416] on button at bounding box center [1199, 421] width 68 height 98
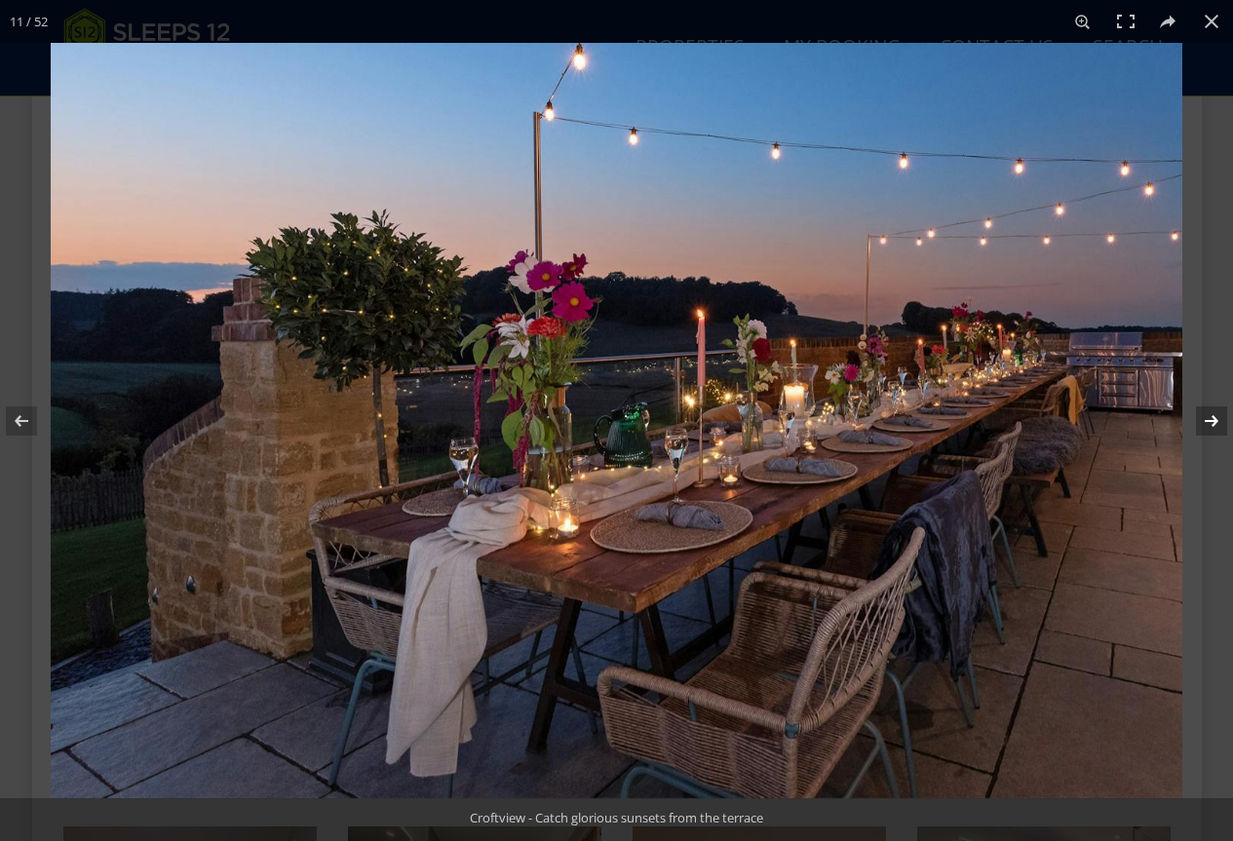
click at [1218, 416] on button at bounding box center [1199, 421] width 68 height 98
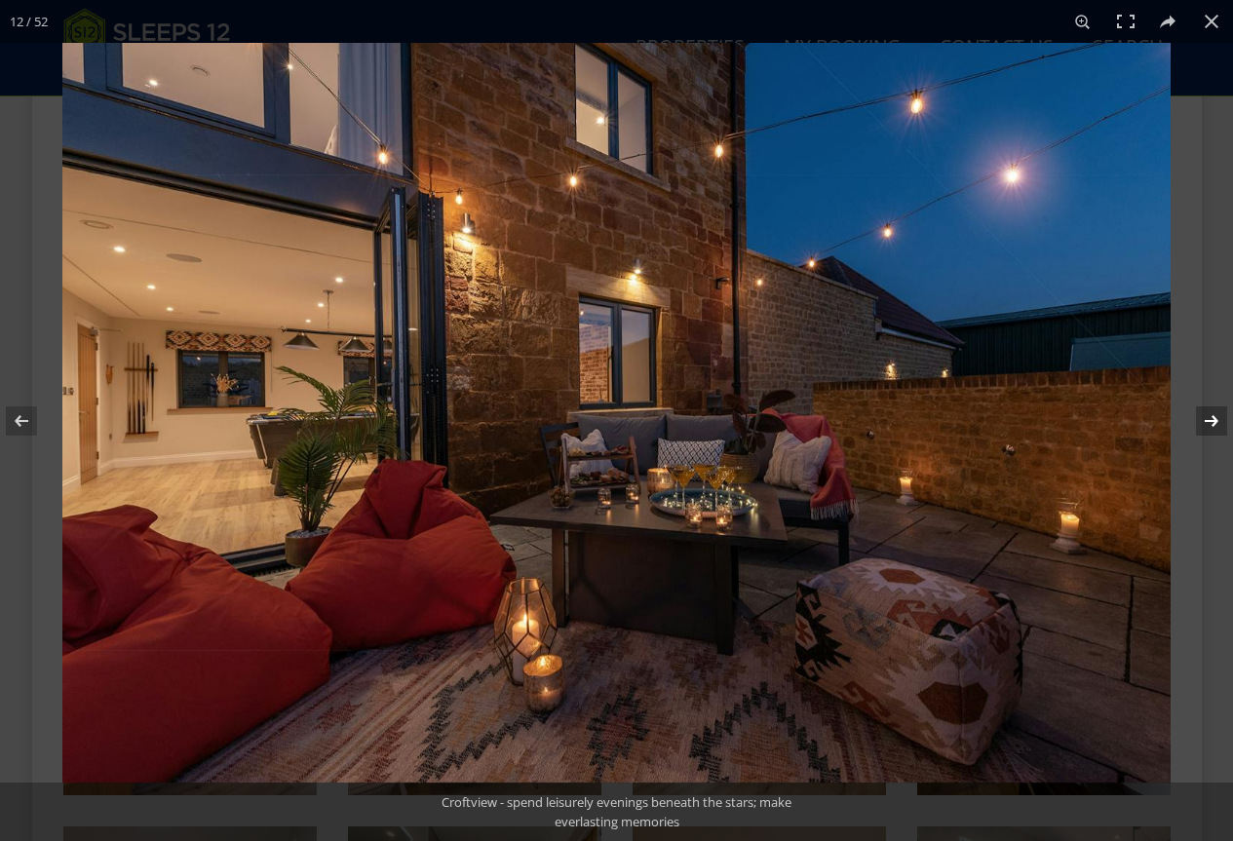
click at [1218, 416] on button at bounding box center [1199, 421] width 68 height 98
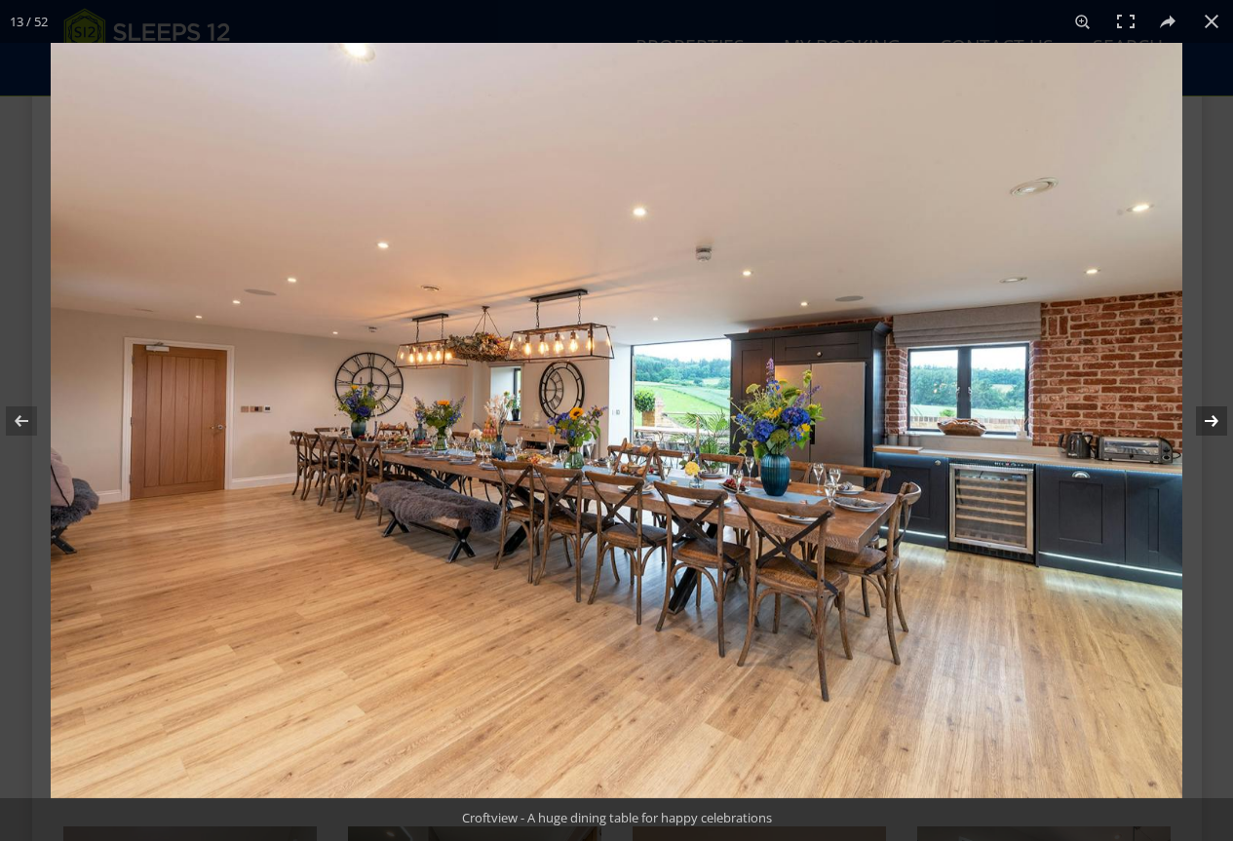
click at [1218, 416] on button at bounding box center [1199, 421] width 68 height 98
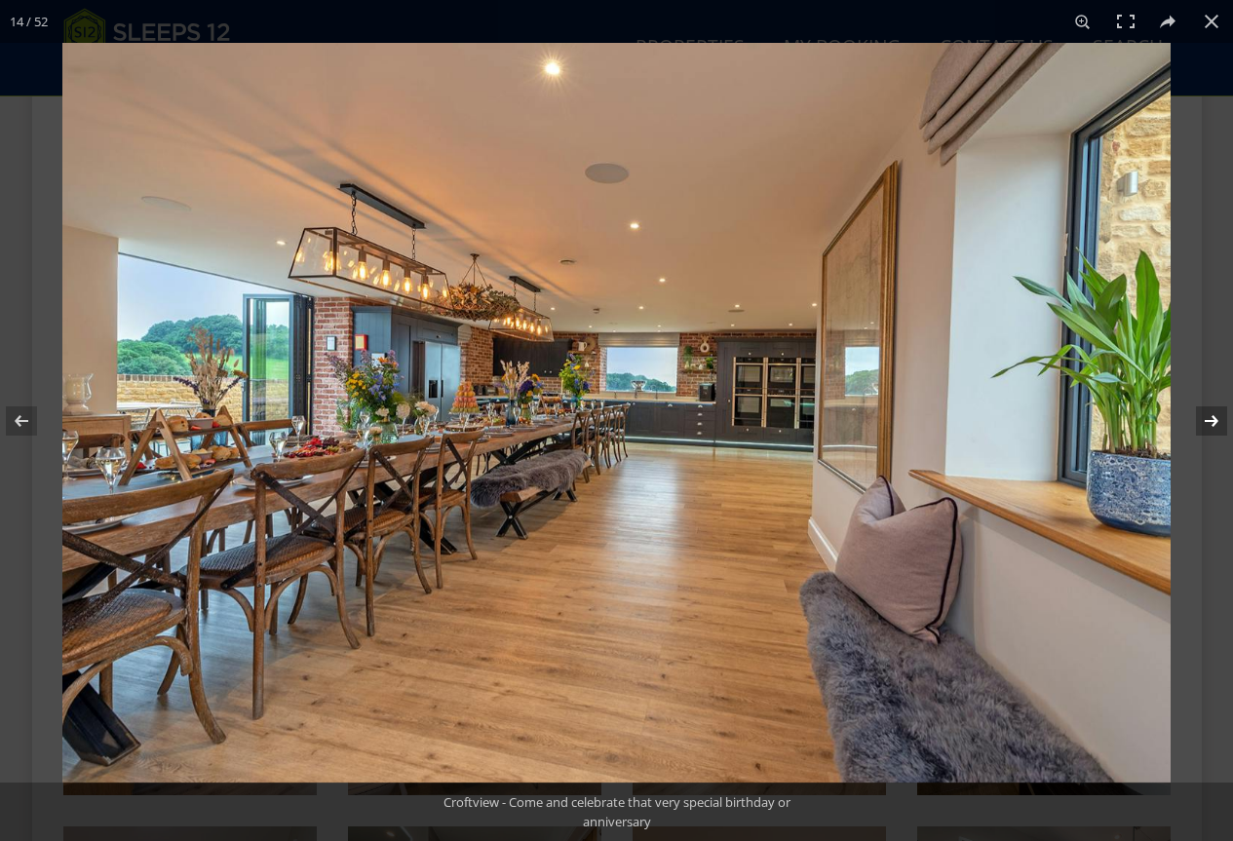
click at [1218, 416] on button at bounding box center [1199, 421] width 68 height 98
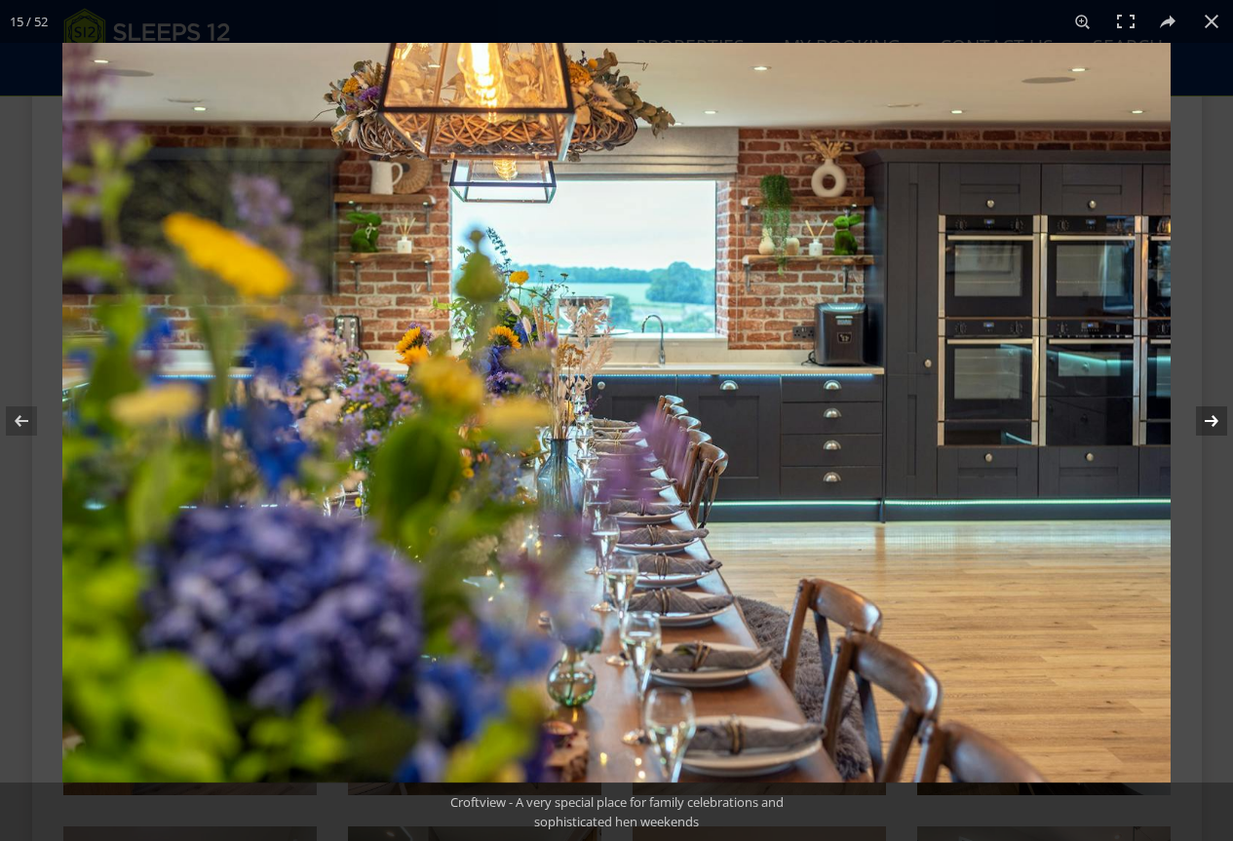
click at [1206, 419] on button at bounding box center [1199, 421] width 68 height 98
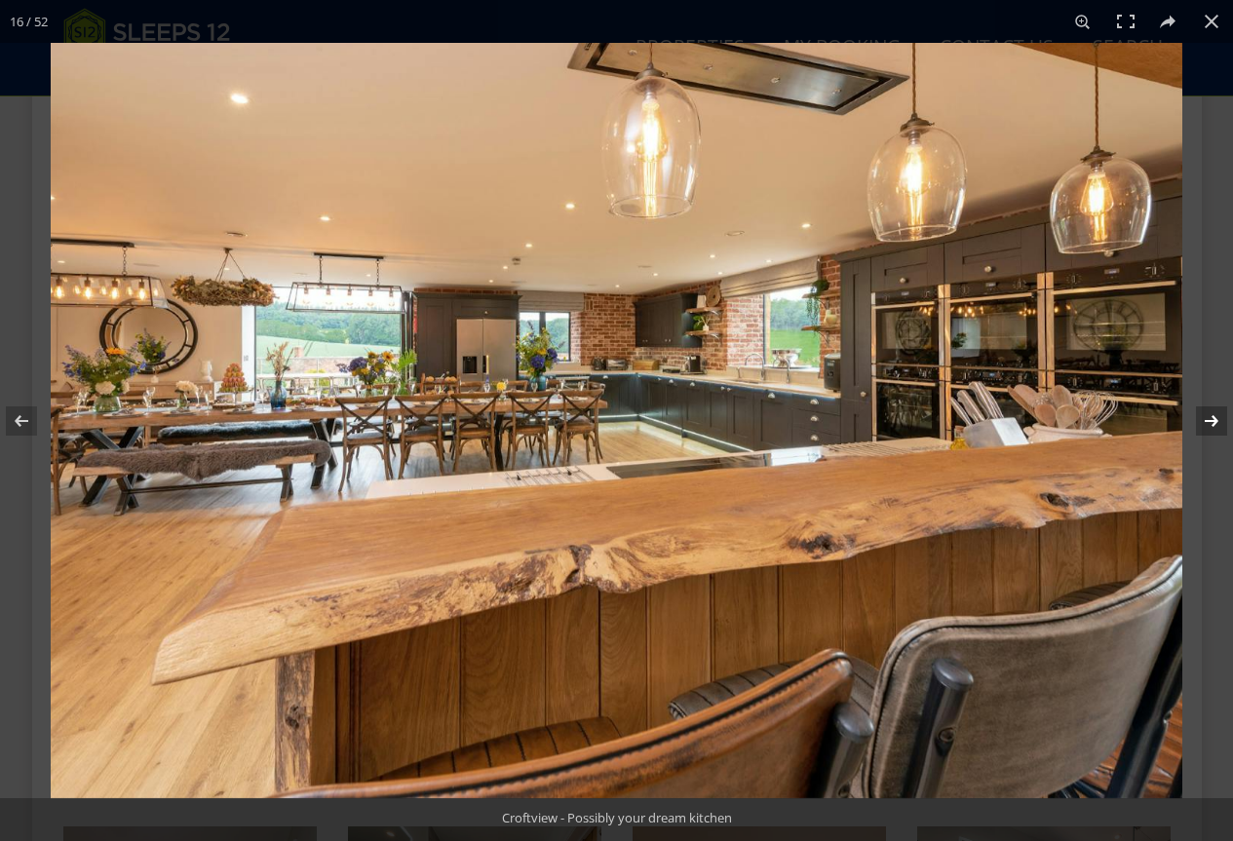
click at [1207, 418] on button at bounding box center [1199, 421] width 68 height 98
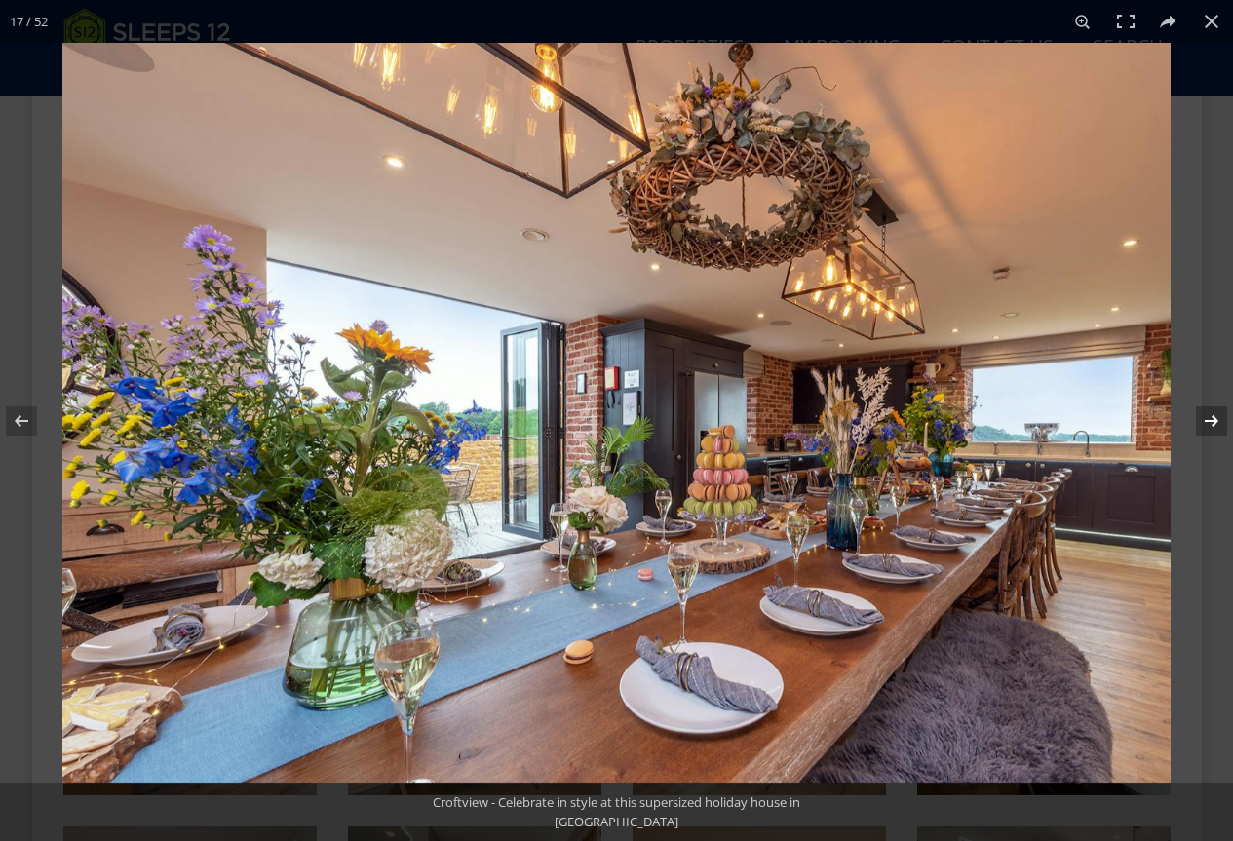
click at [1207, 418] on button at bounding box center [1199, 421] width 68 height 98
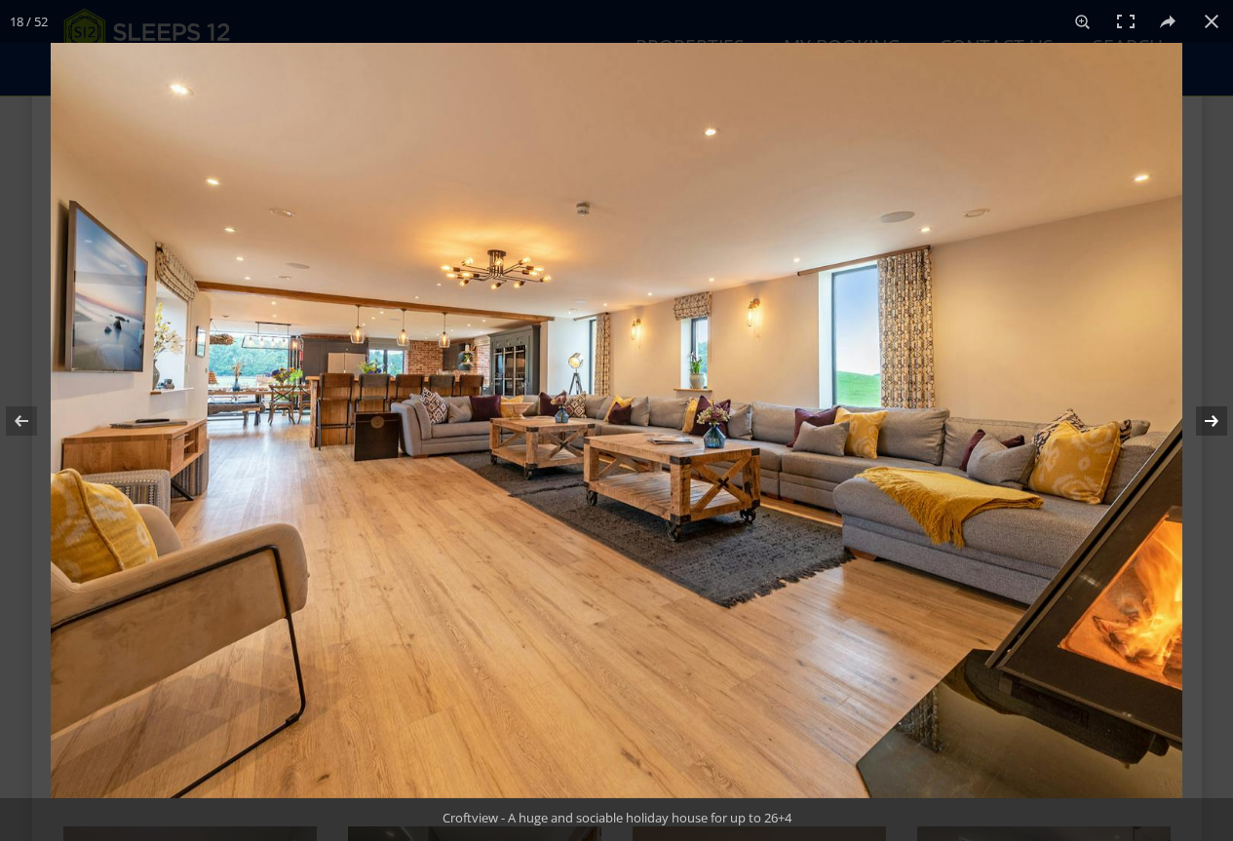
click at [1207, 418] on button at bounding box center [1199, 421] width 68 height 98
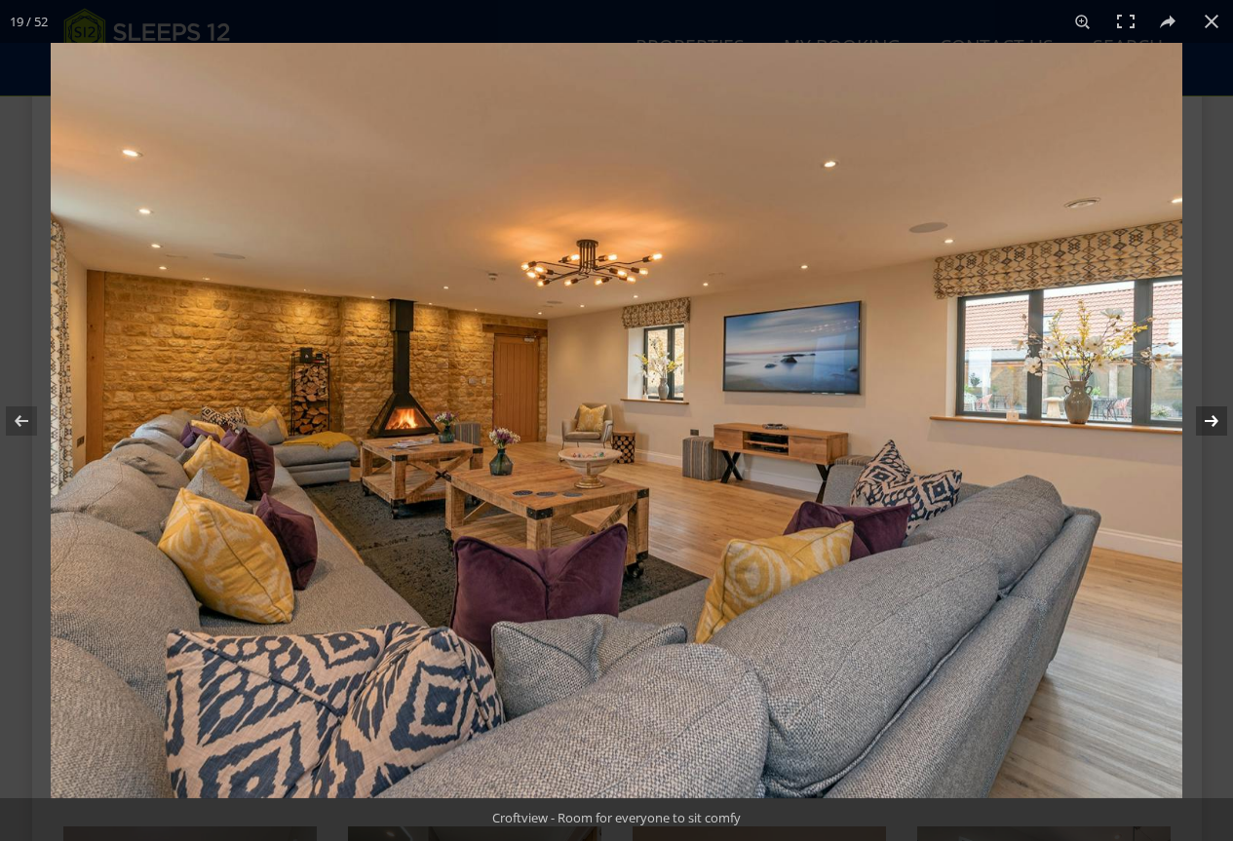
click at [1207, 418] on button at bounding box center [1199, 421] width 68 height 98
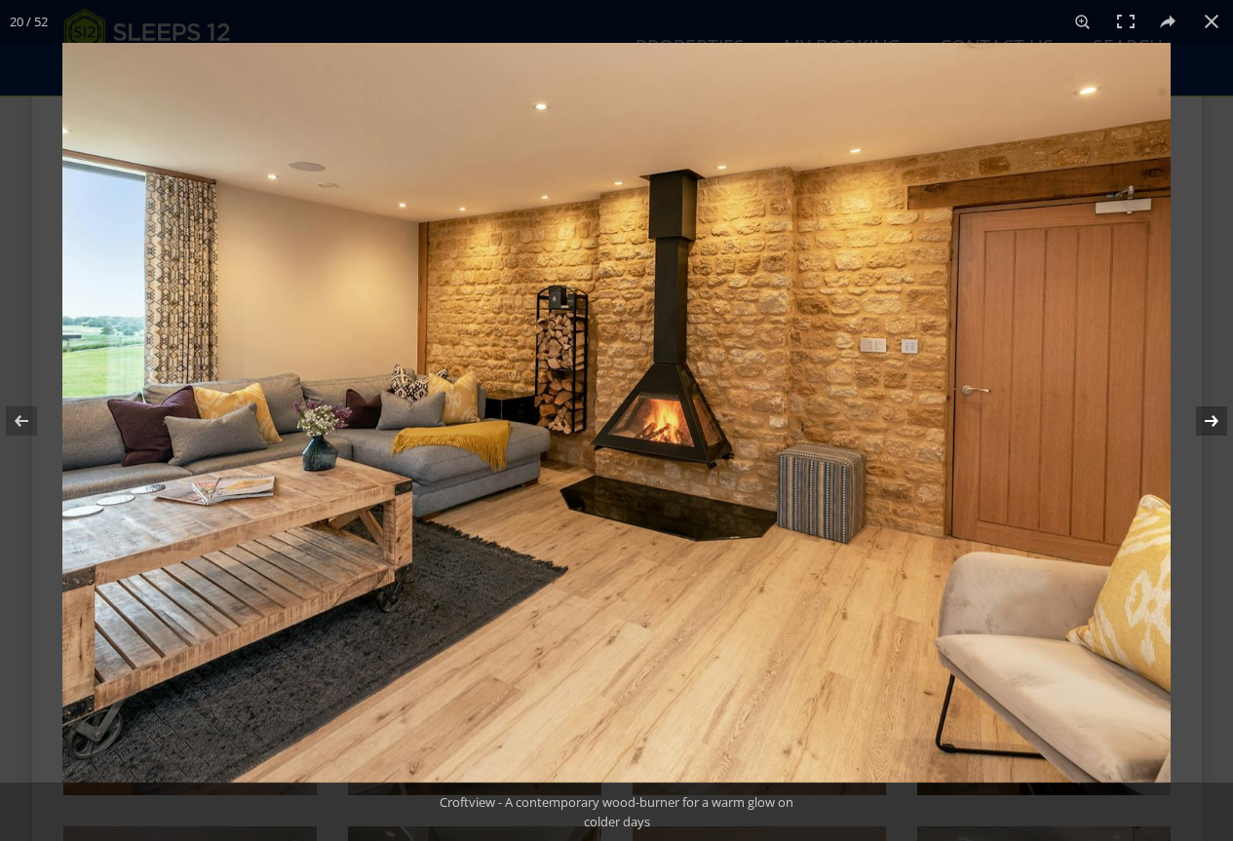
click at [1215, 426] on button at bounding box center [1199, 421] width 68 height 98
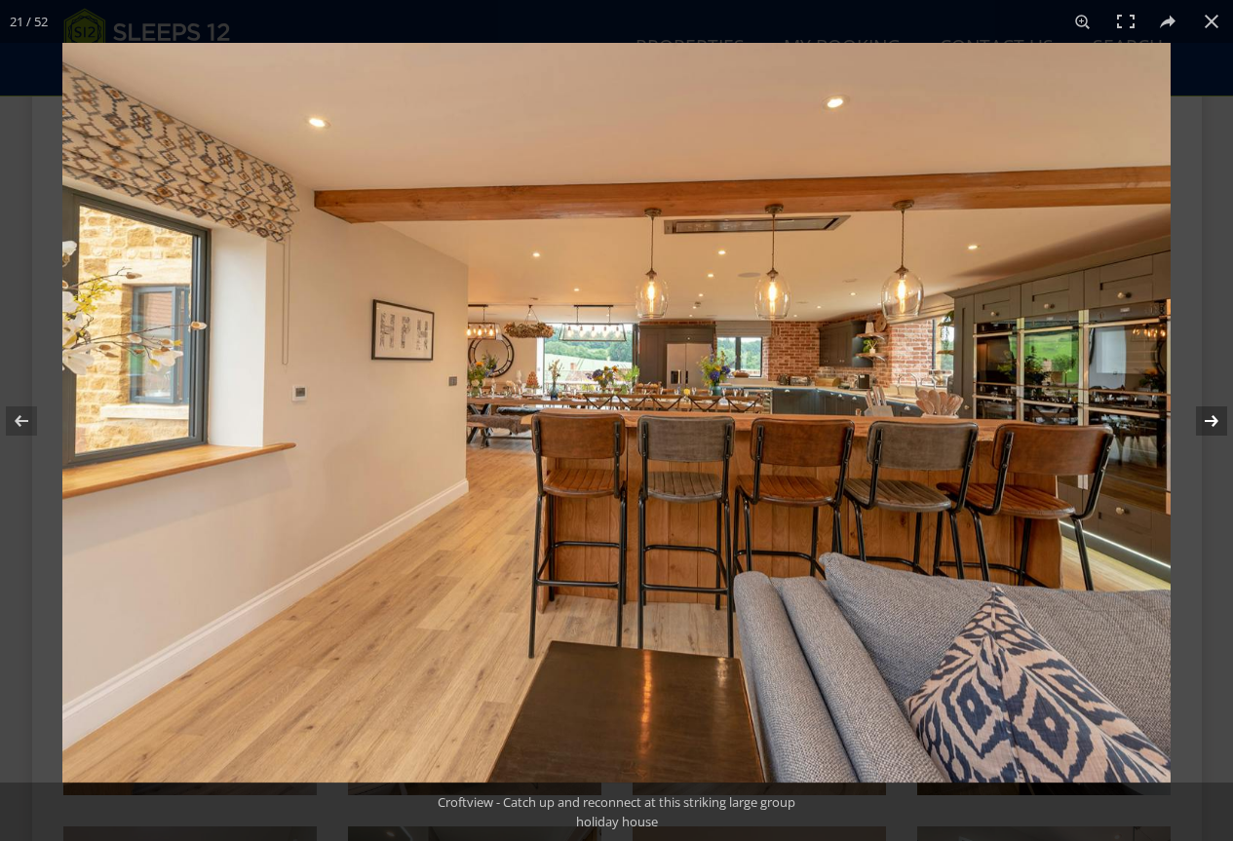
click at [1215, 425] on button at bounding box center [1199, 421] width 68 height 98
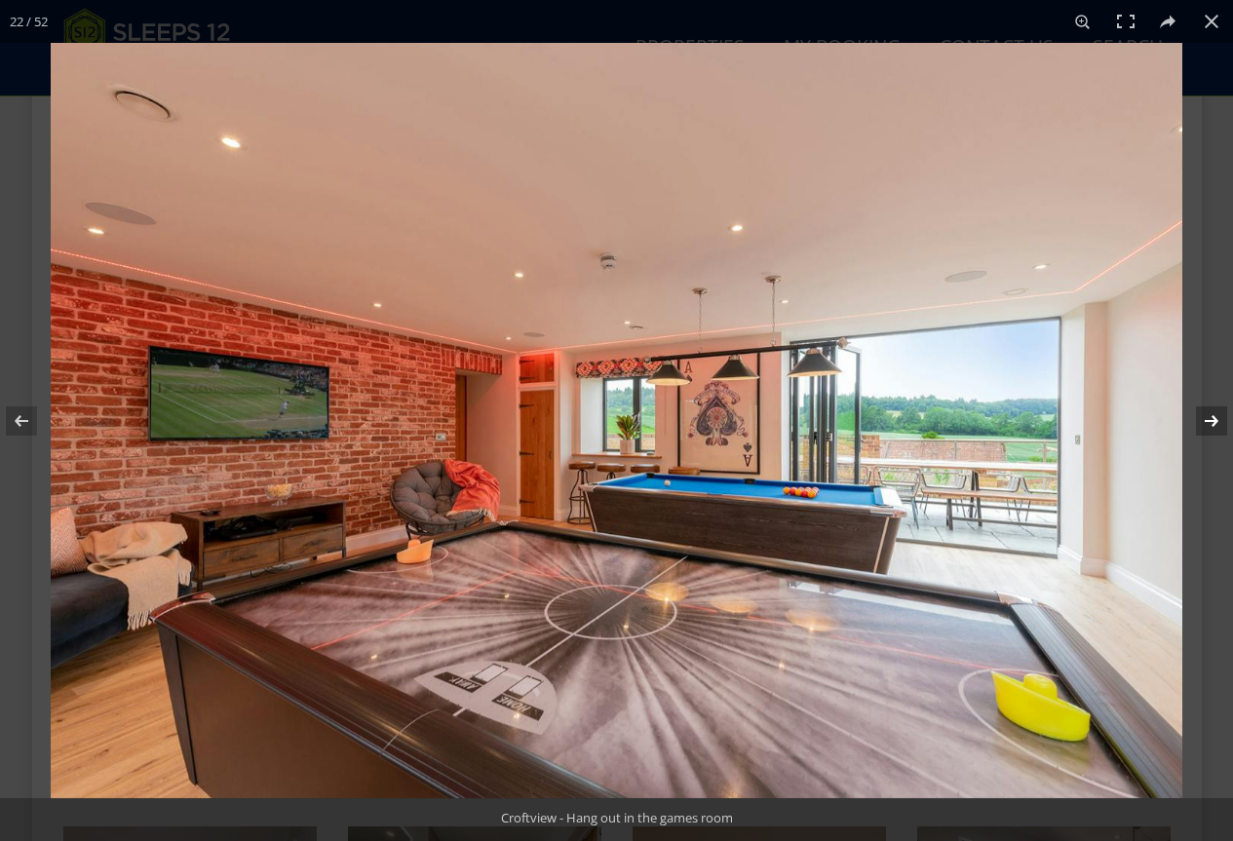
click at [1215, 424] on button at bounding box center [1199, 421] width 68 height 98
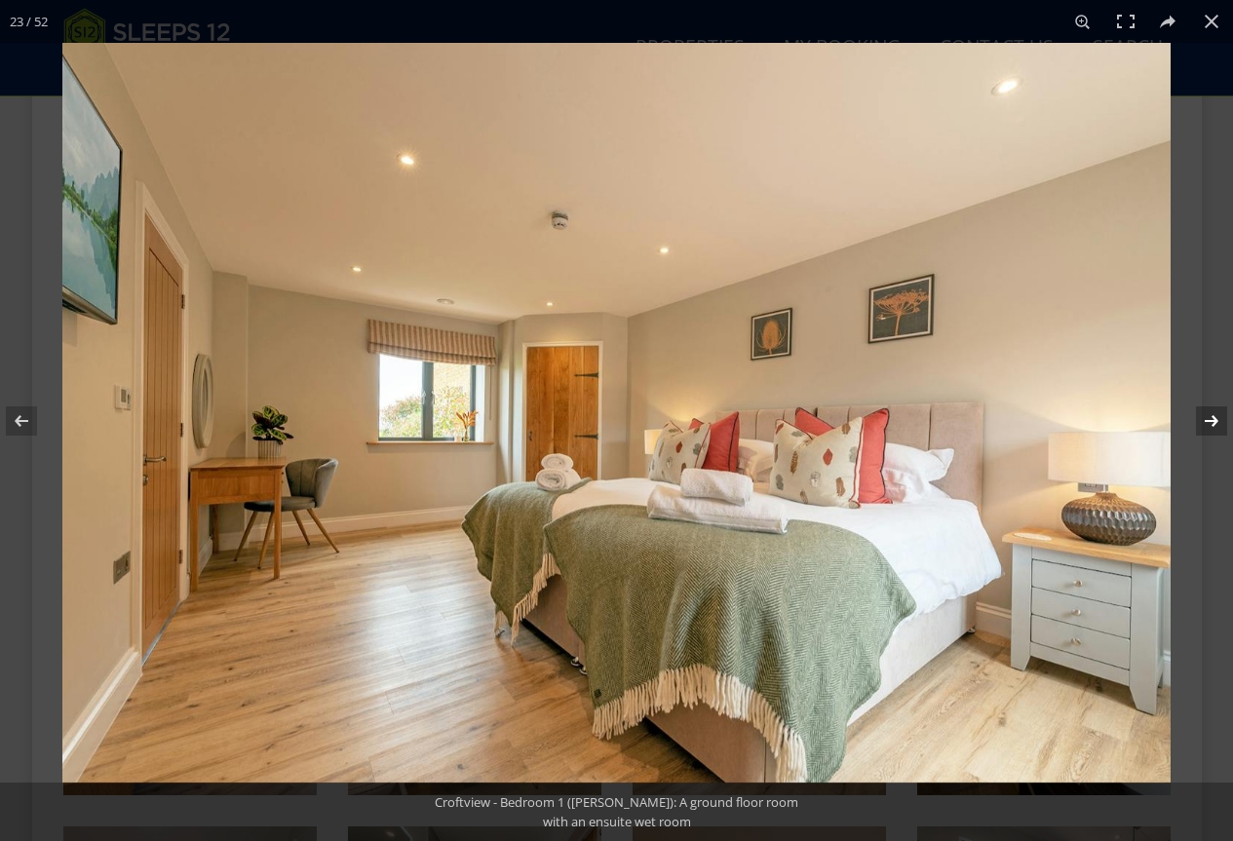
click at [1215, 424] on button at bounding box center [1199, 421] width 68 height 98
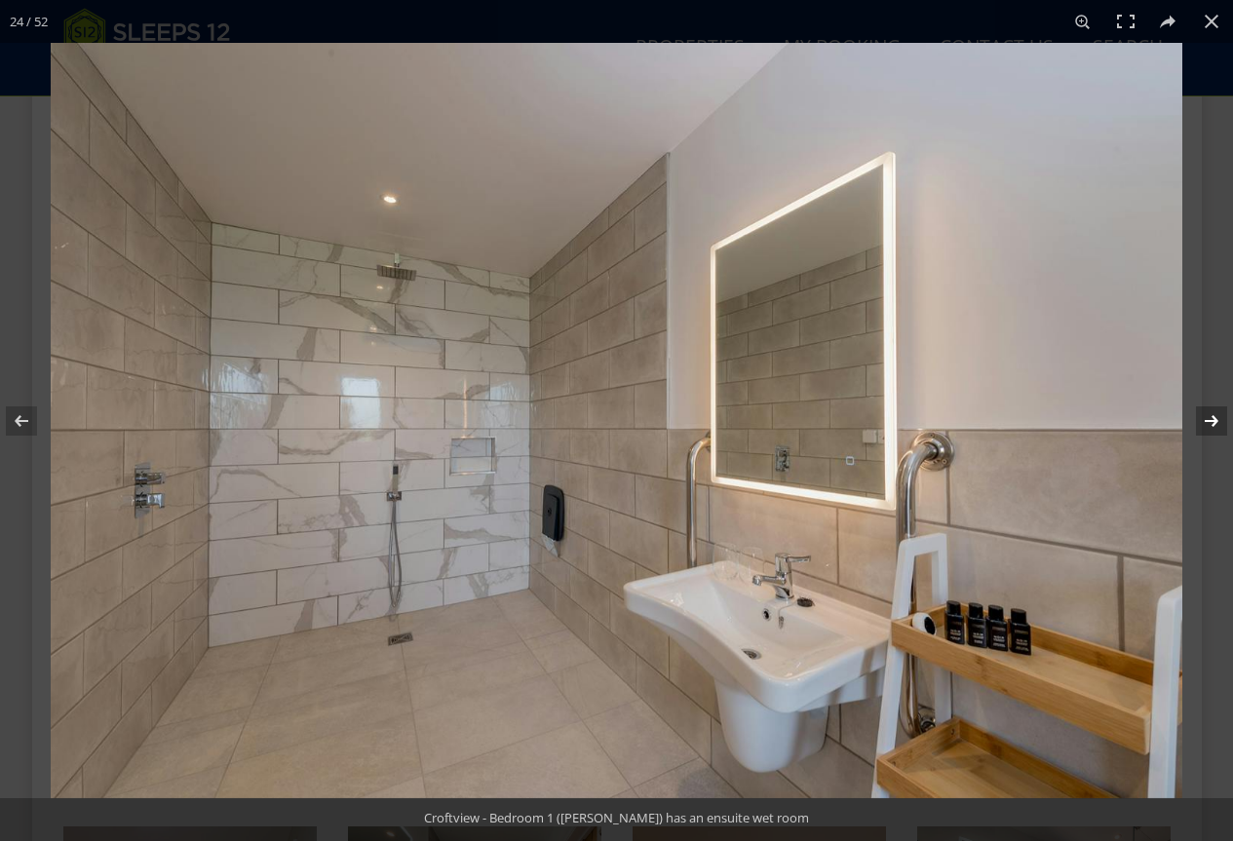
click at [1207, 420] on button at bounding box center [1199, 421] width 68 height 98
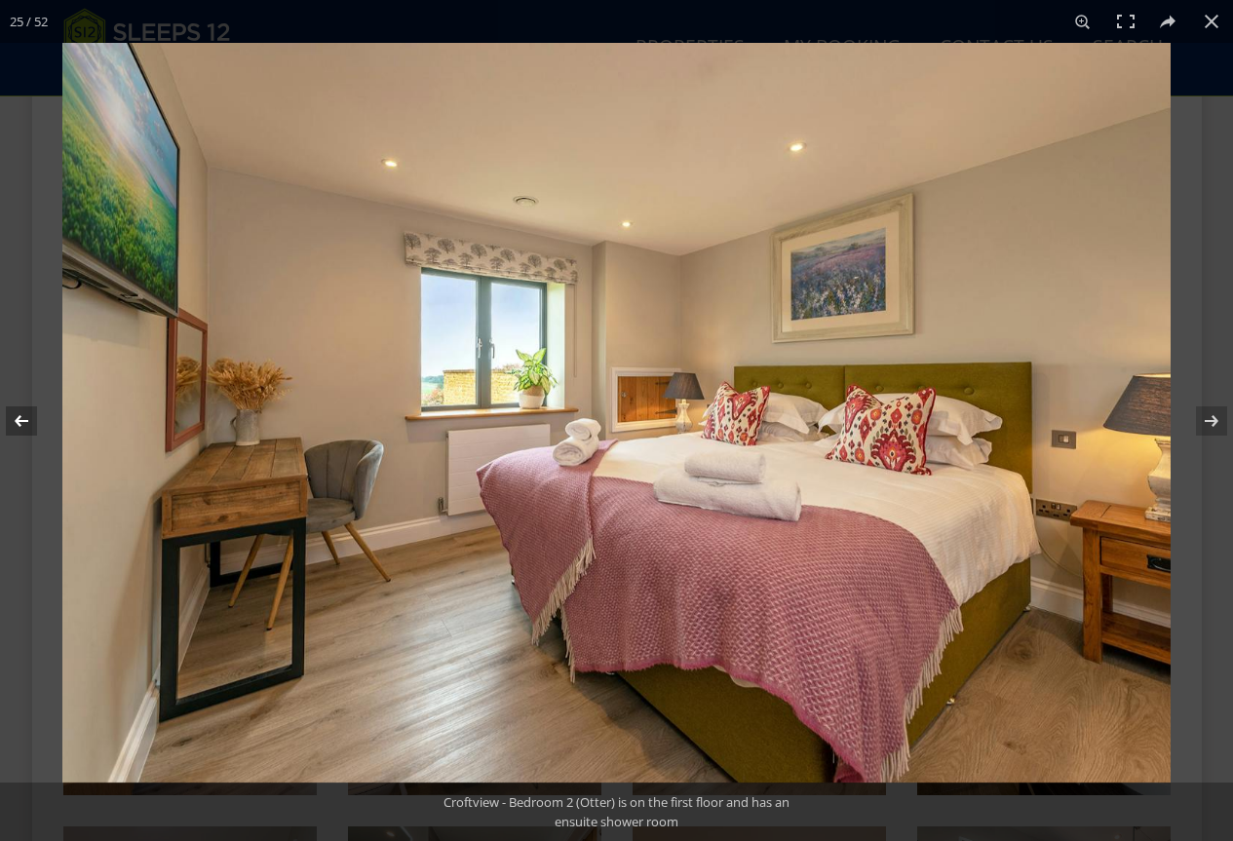
click at [15, 414] on button at bounding box center [34, 421] width 68 height 98
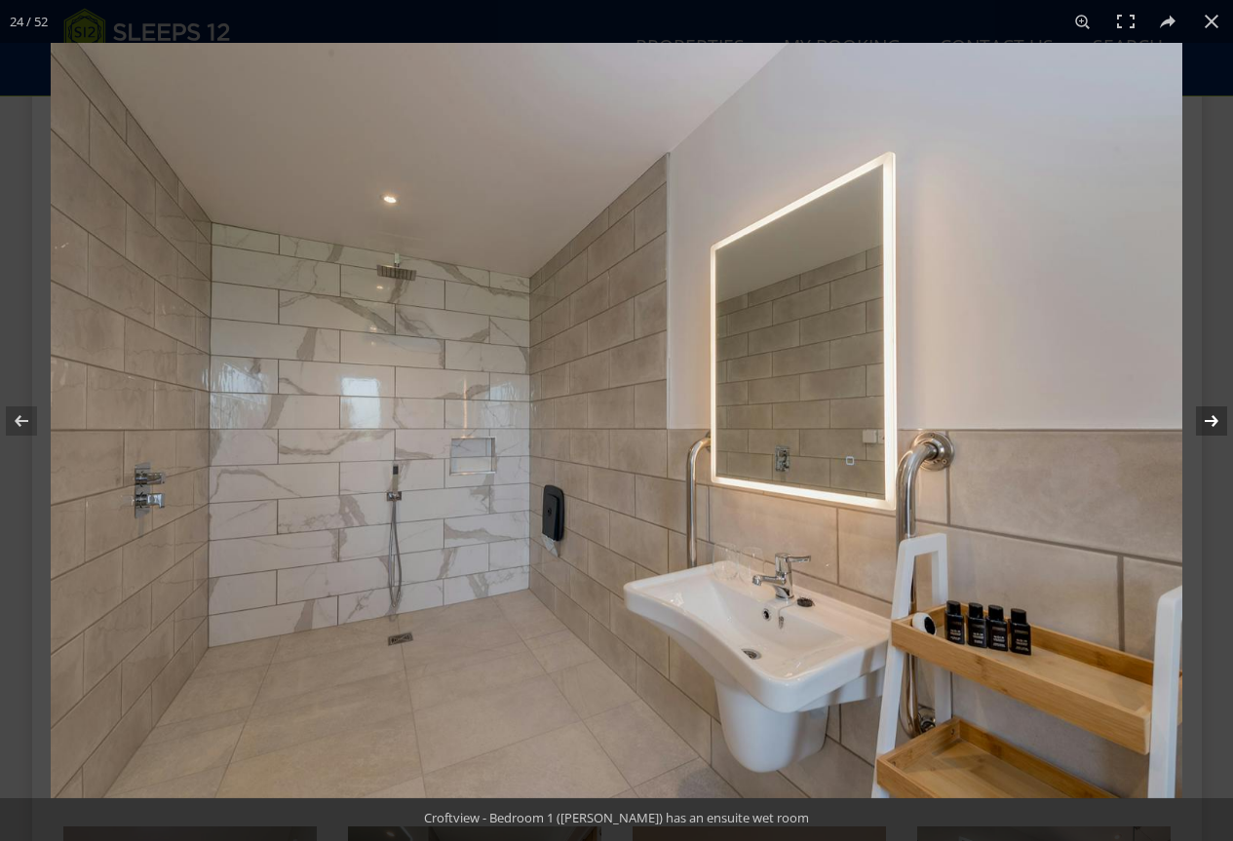
click at [1212, 421] on button at bounding box center [1199, 421] width 68 height 98
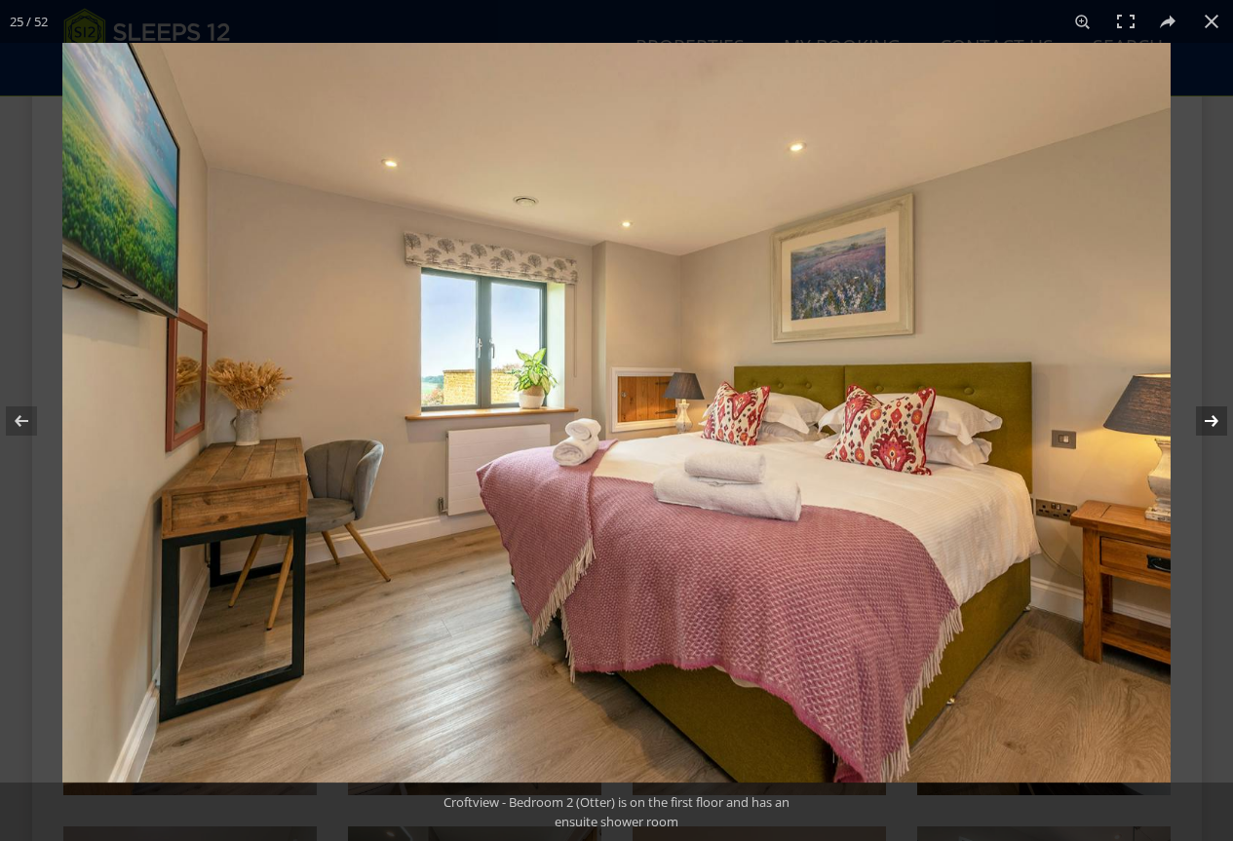
click at [1206, 422] on button at bounding box center [1199, 421] width 68 height 98
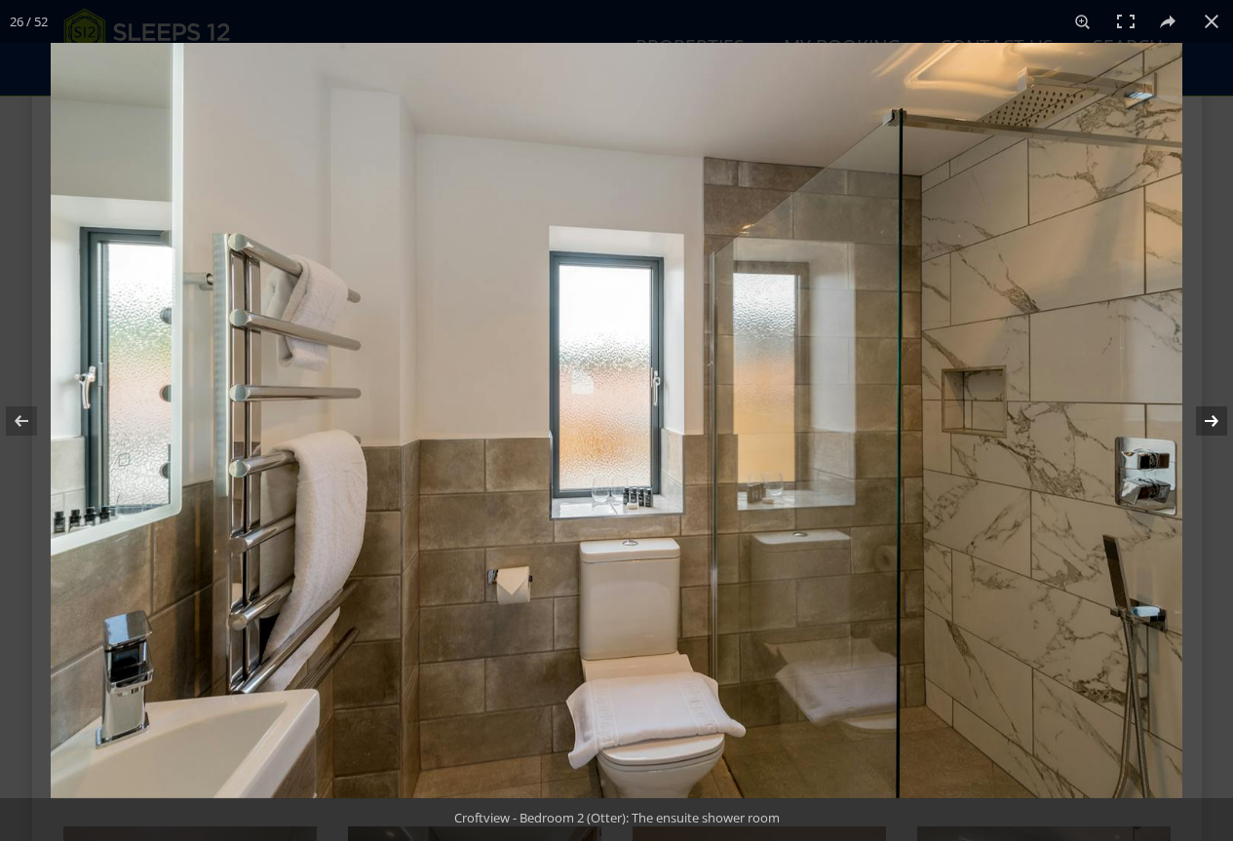
click at [1206, 422] on button at bounding box center [1199, 421] width 68 height 98
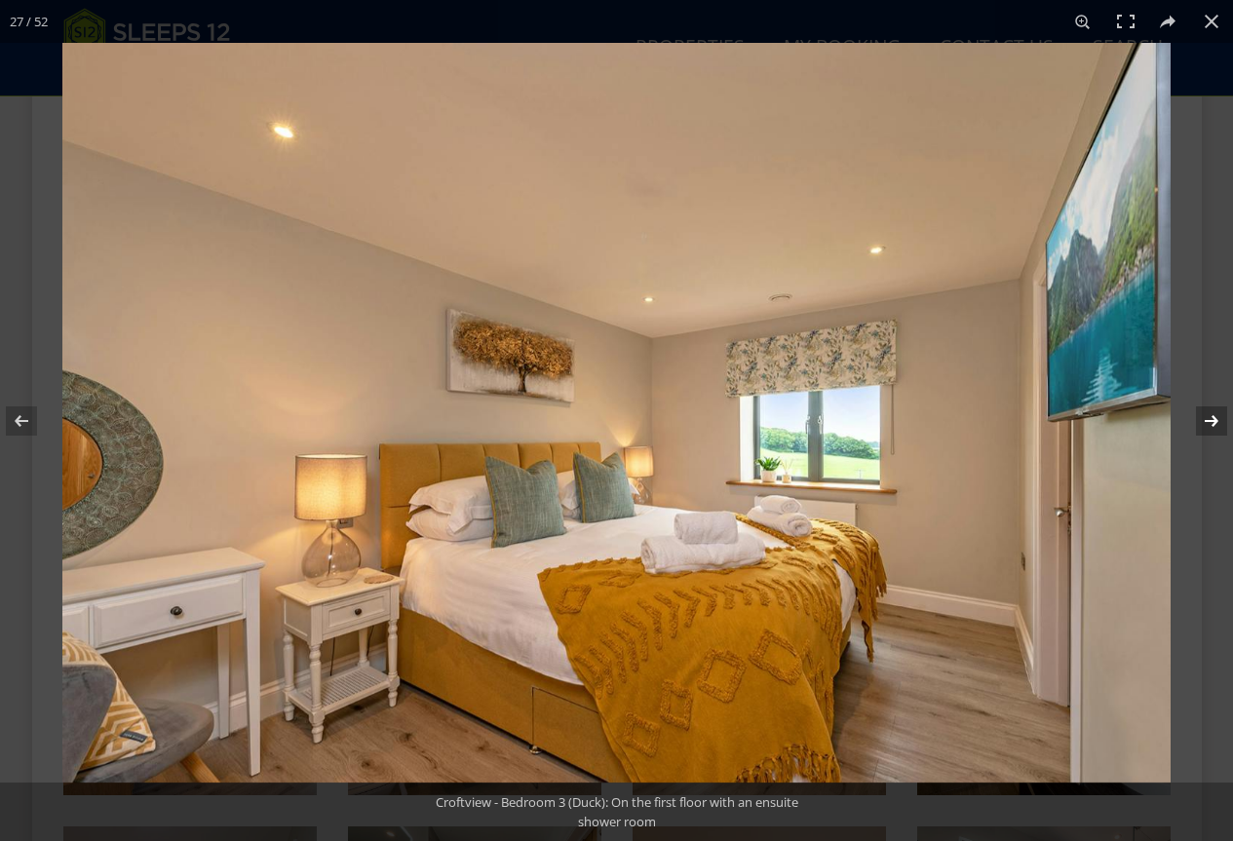
click at [1206, 421] on button at bounding box center [1199, 421] width 68 height 98
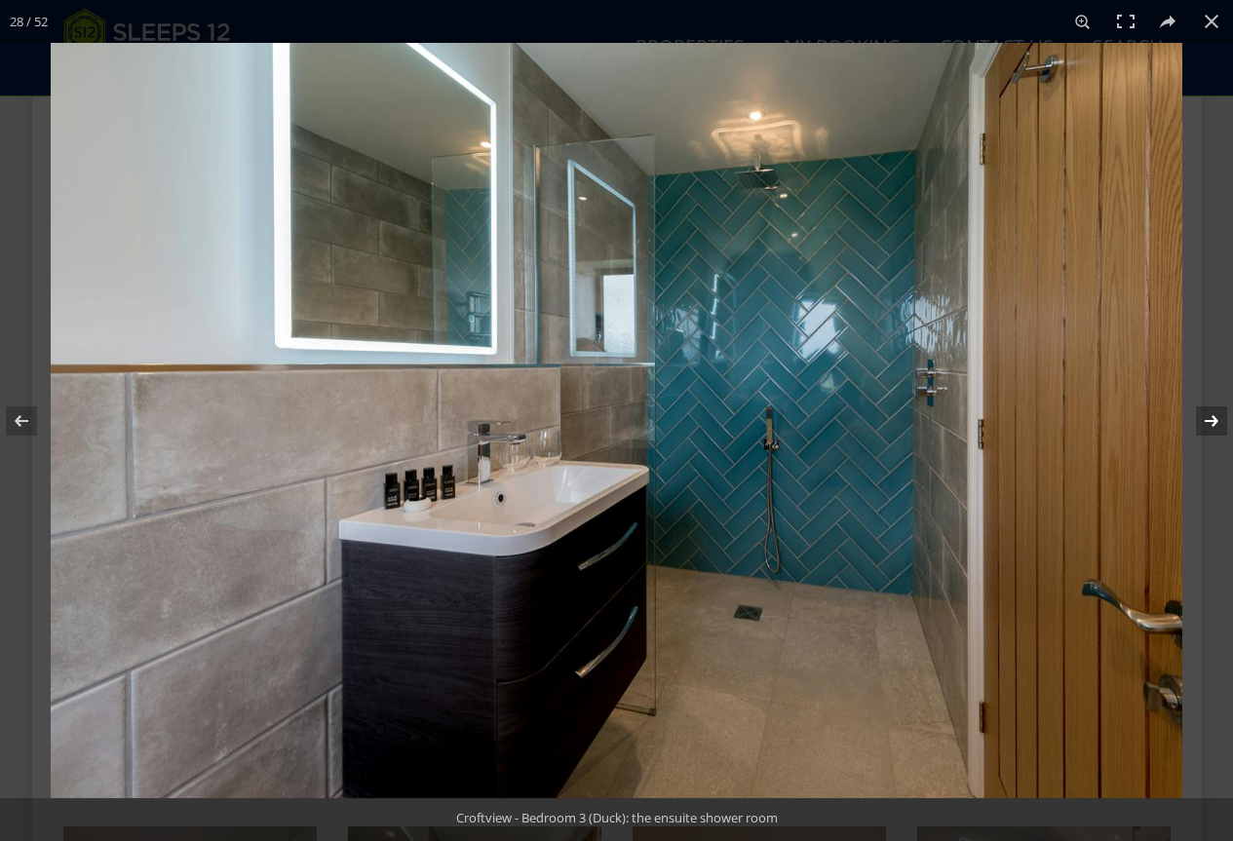
click at [1206, 421] on button at bounding box center [1199, 421] width 68 height 98
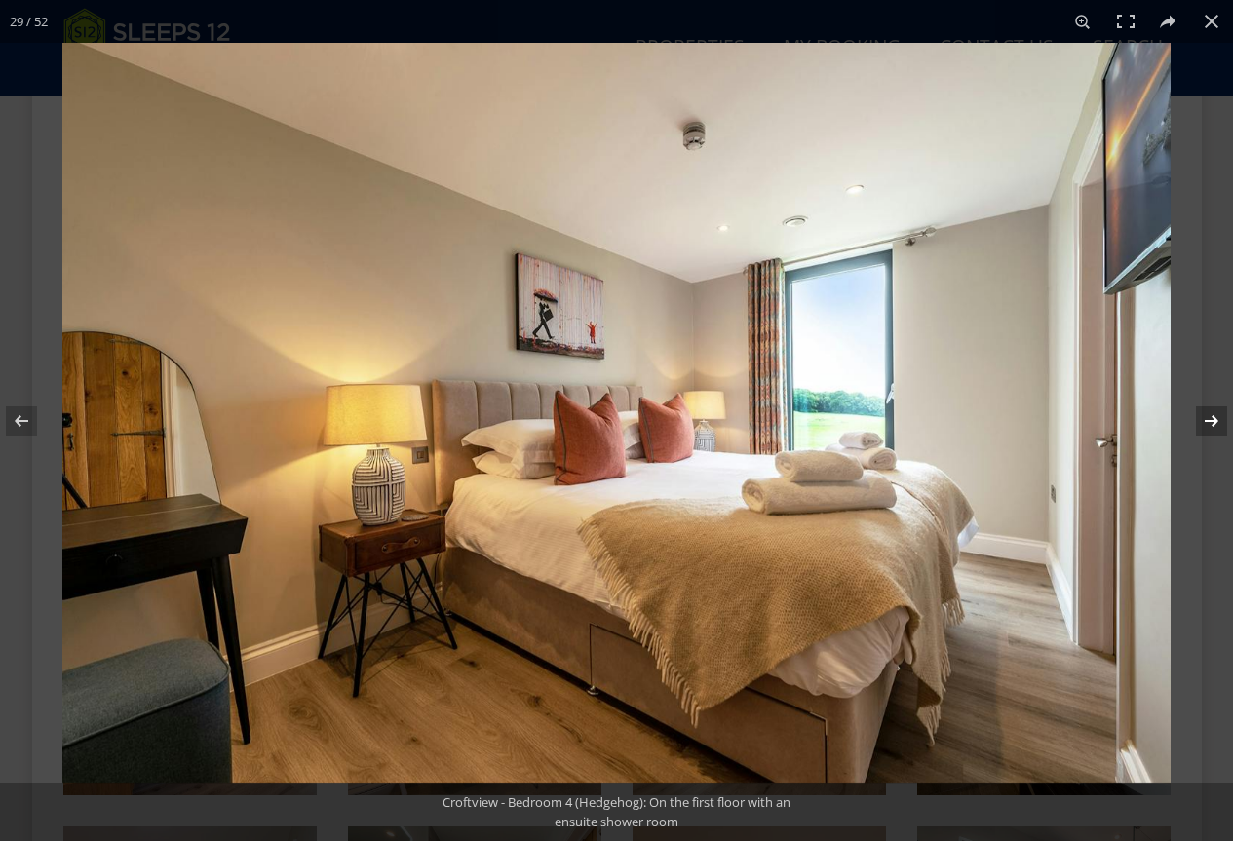
click at [1206, 421] on button at bounding box center [1199, 421] width 68 height 98
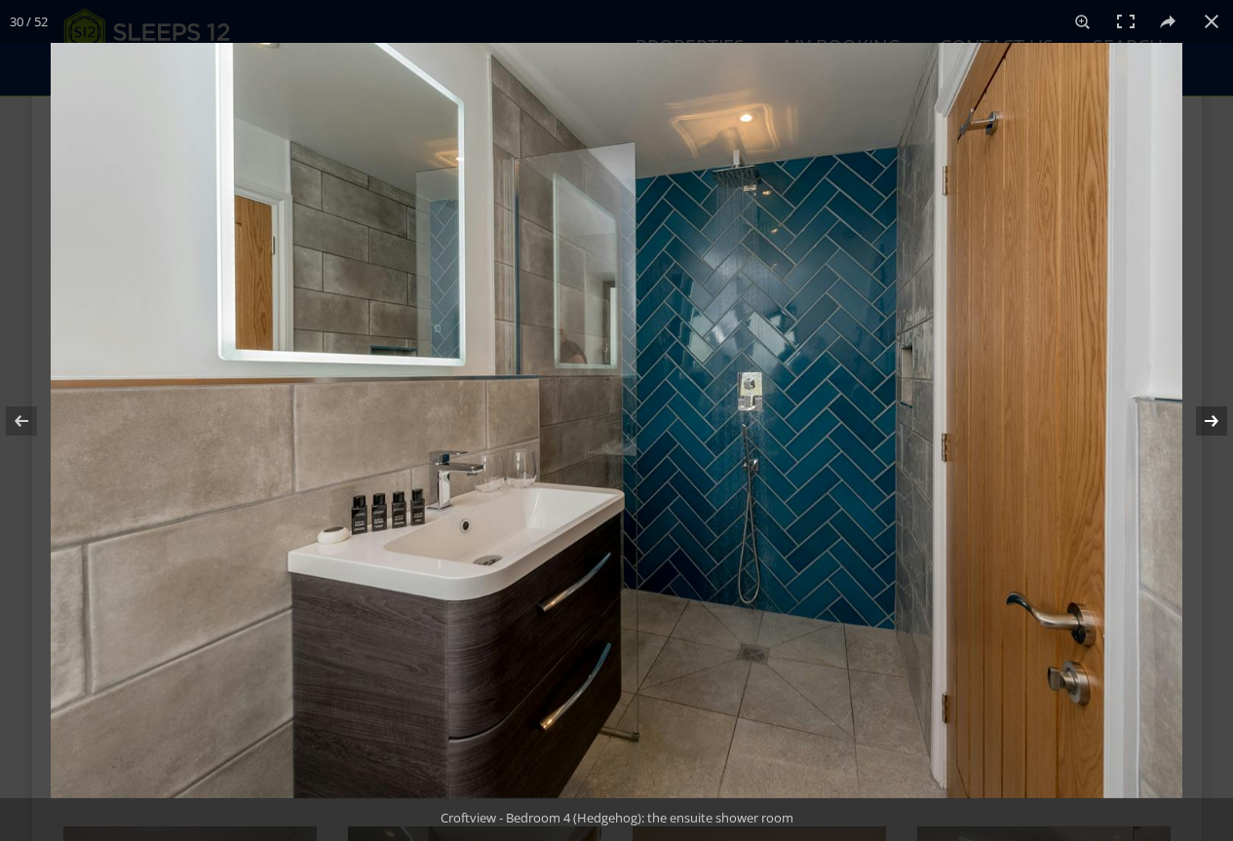
click at [1206, 421] on button at bounding box center [1199, 421] width 68 height 98
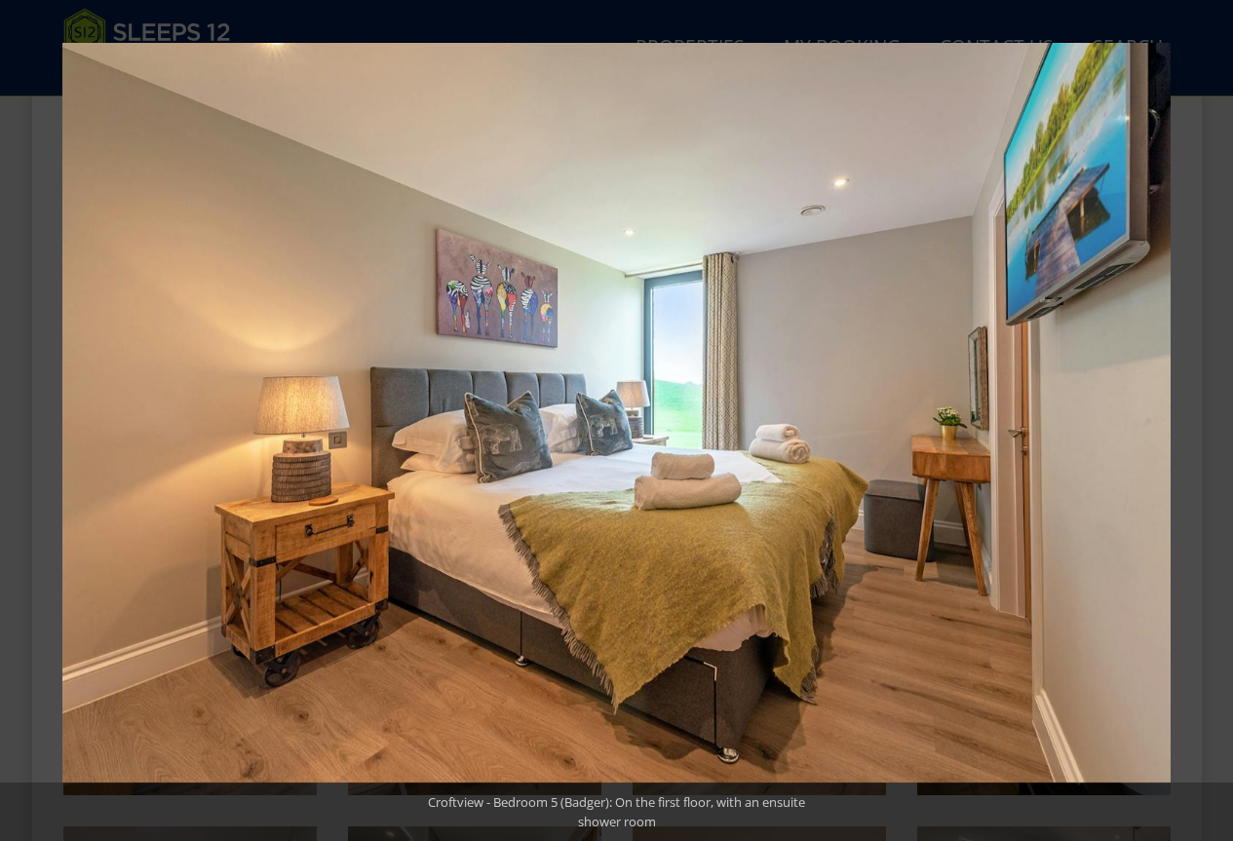
click at [1206, 420] on button at bounding box center [1199, 421] width 68 height 98
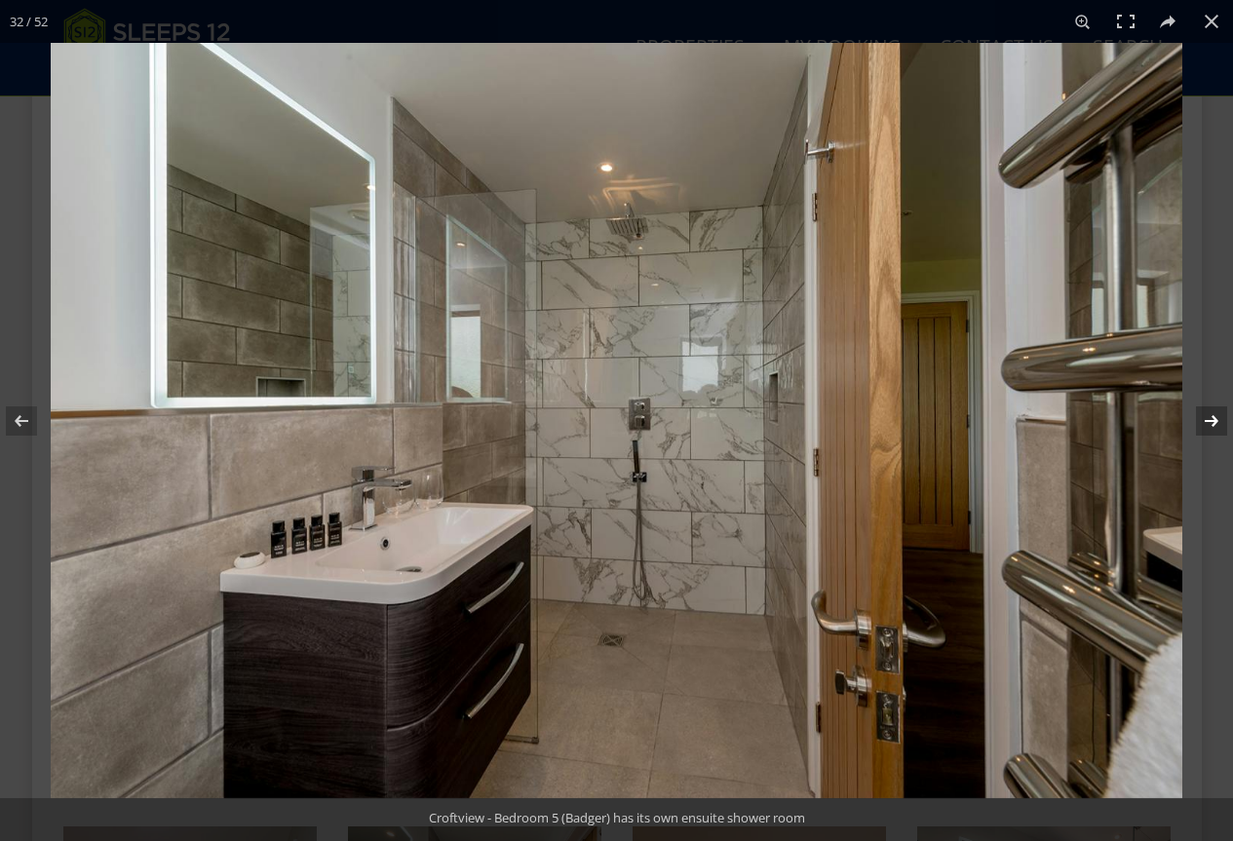
click at [1206, 420] on button at bounding box center [1199, 421] width 68 height 98
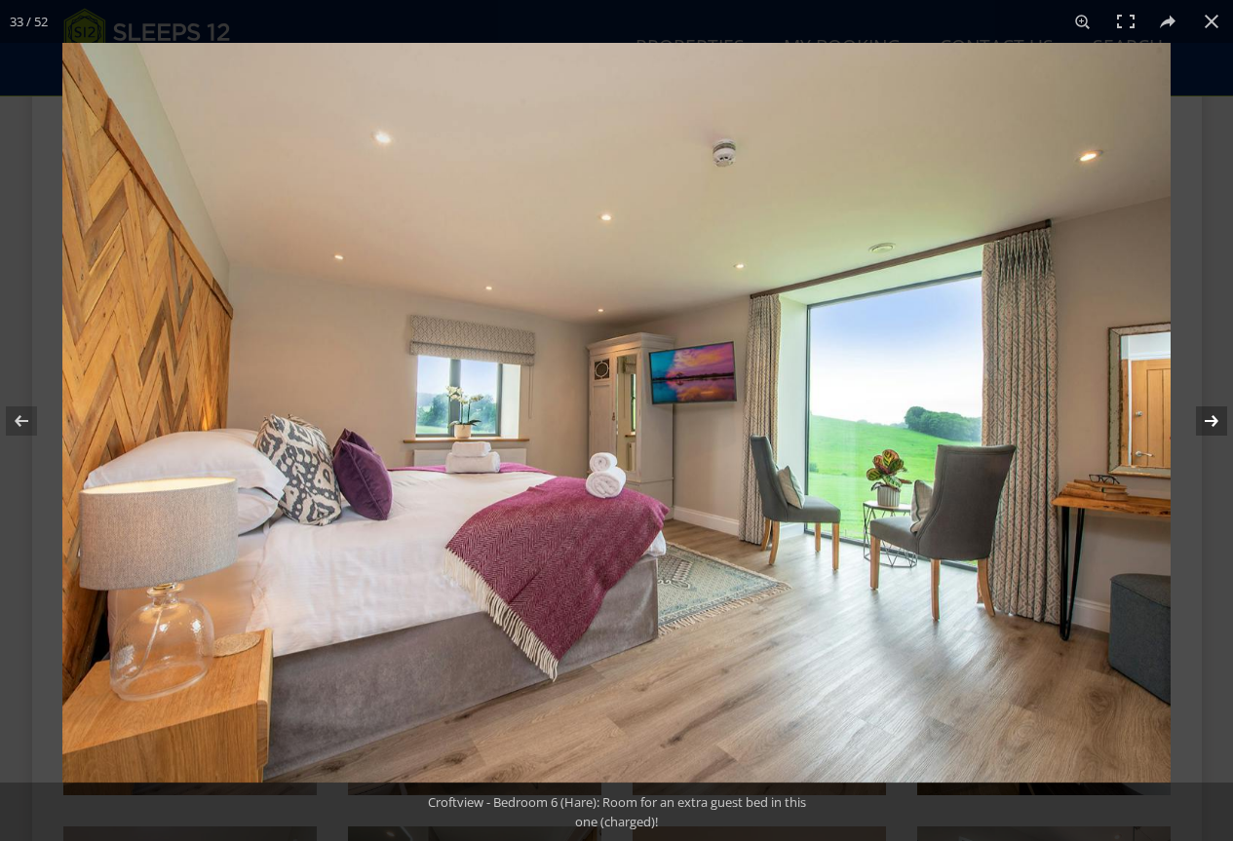
click at [1205, 419] on button at bounding box center [1199, 421] width 68 height 98
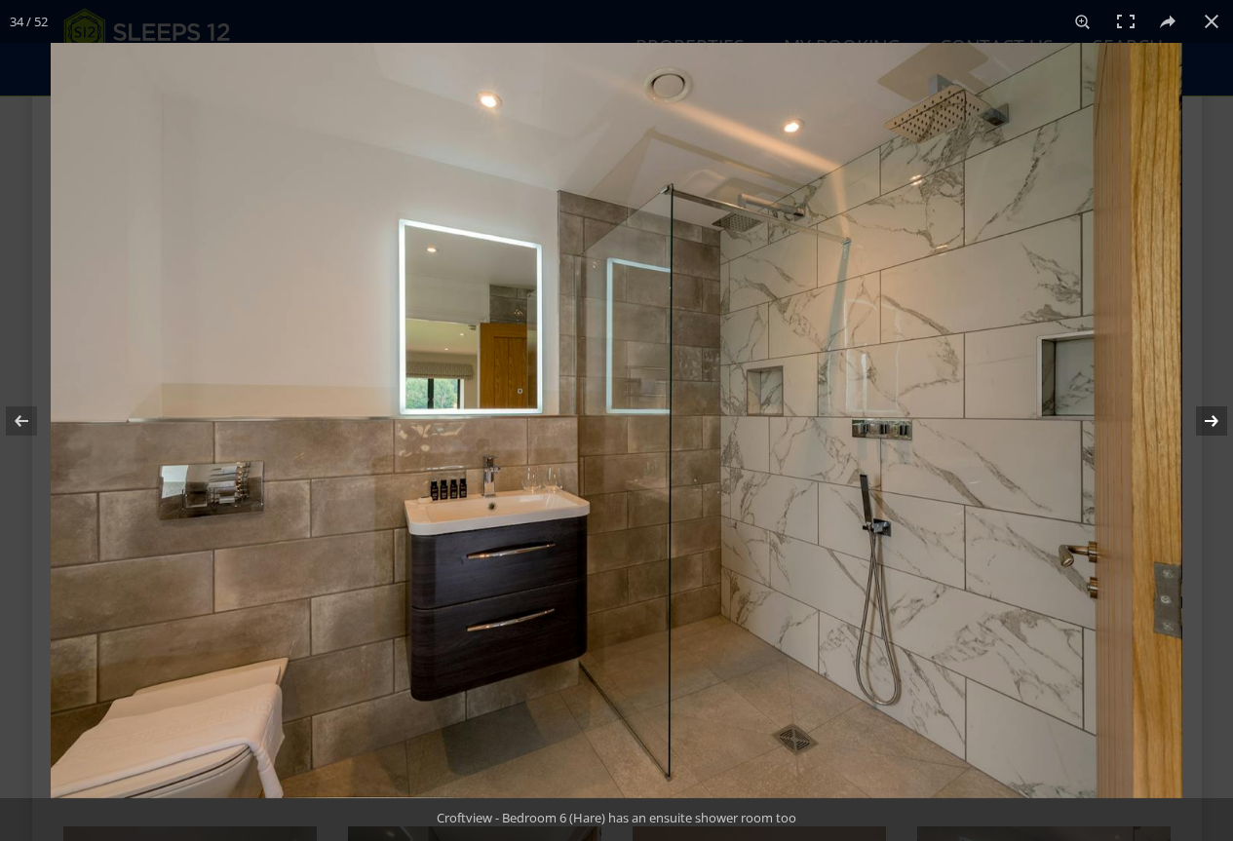
click at [1203, 418] on button at bounding box center [1199, 421] width 68 height 98
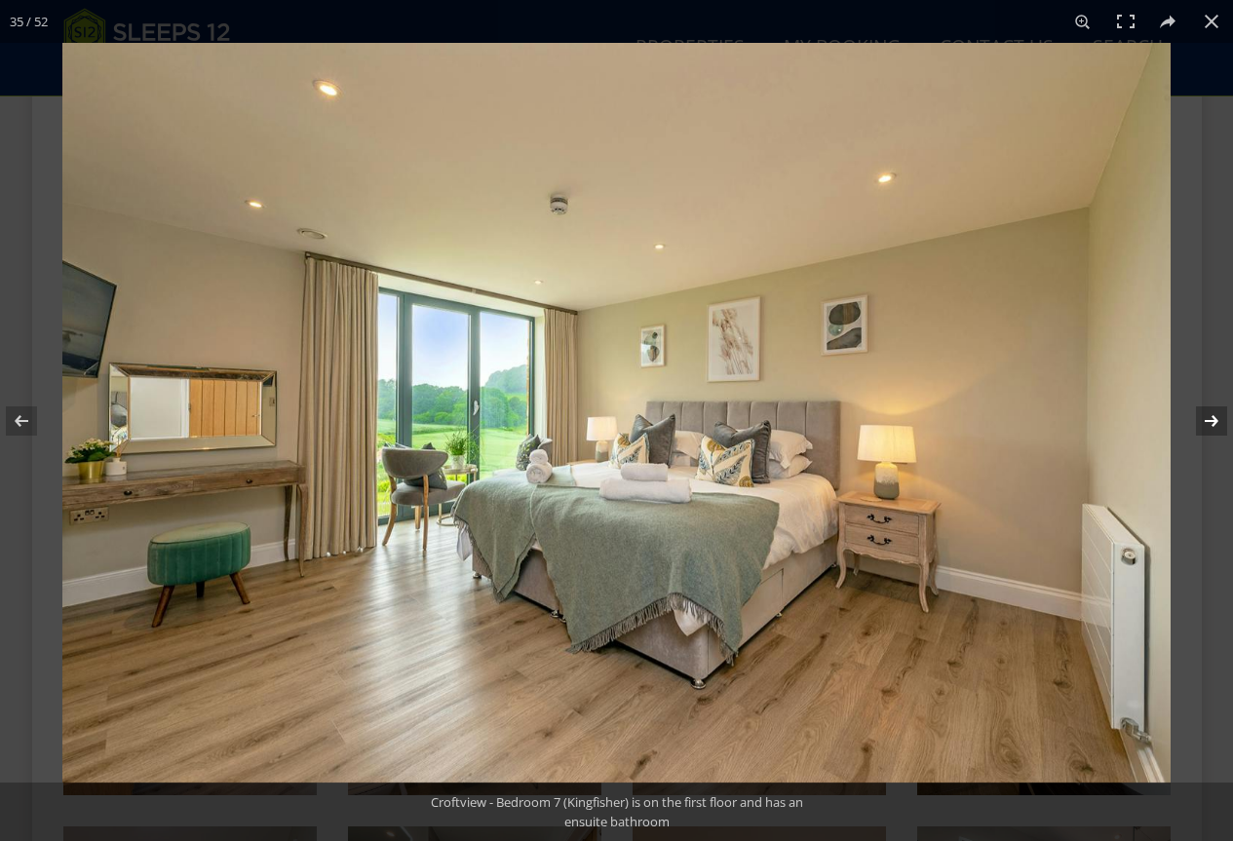
click at [1201, 417] on button at bounding box center [1199, 421] width 68 height 98
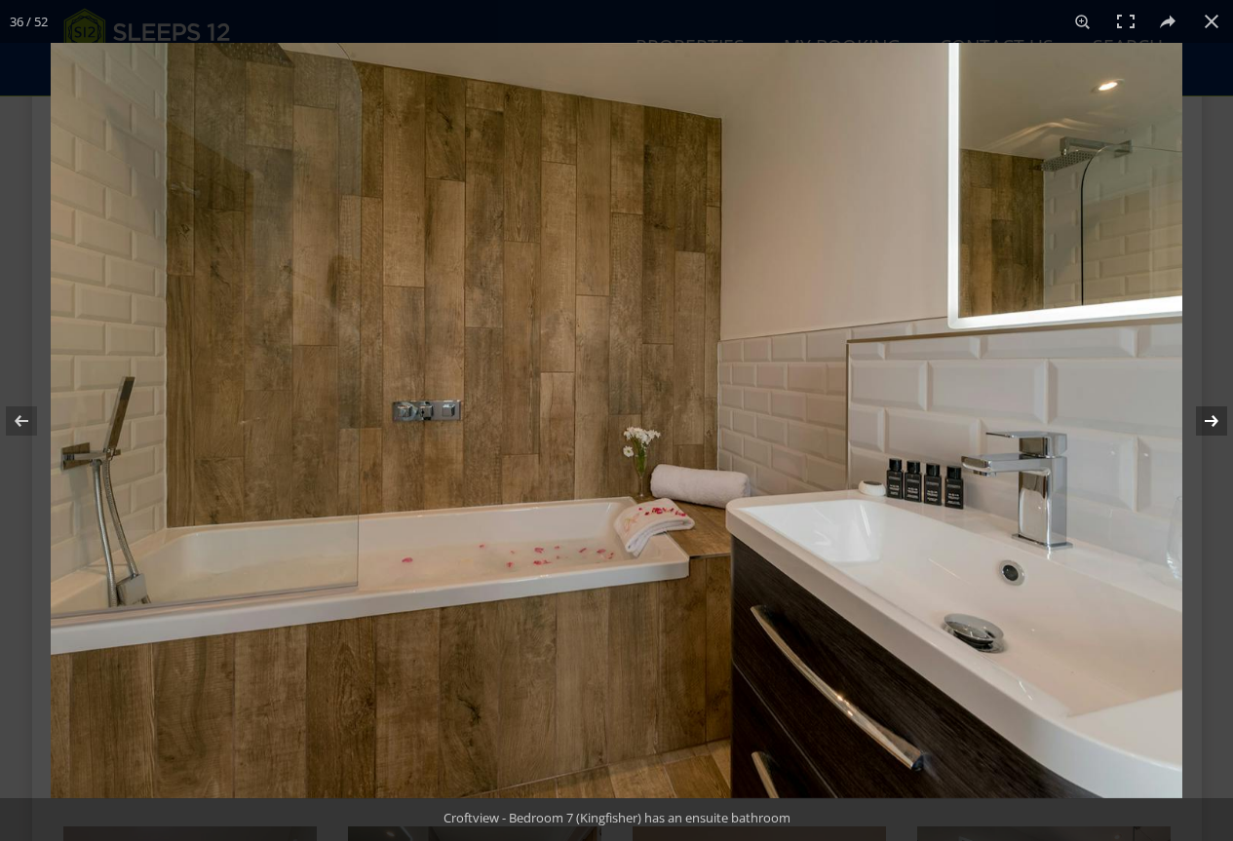
click at [1201, 417] on button at bounding box center [1199, 421] width 68 height 98
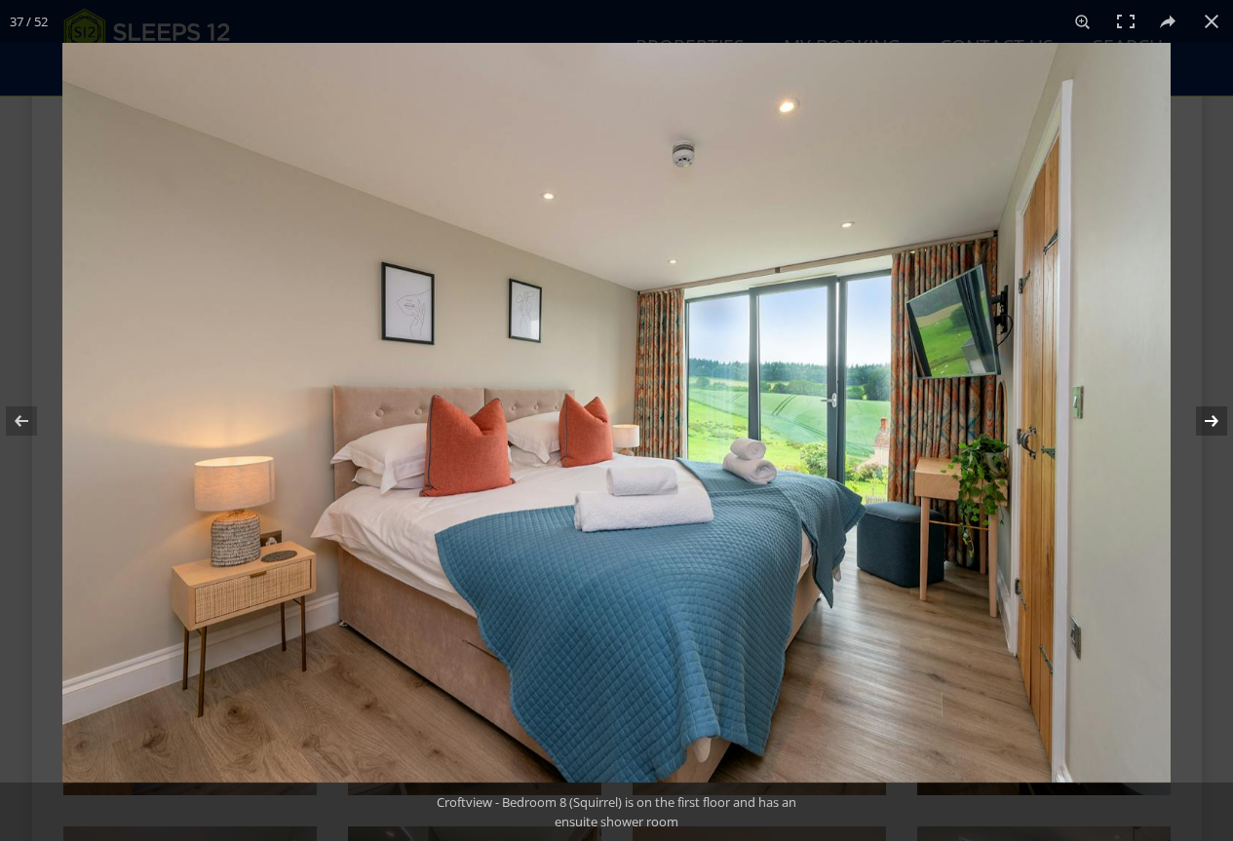
click at [1201, 417] on button at bounding box center [1199, 421] width 68 height 98
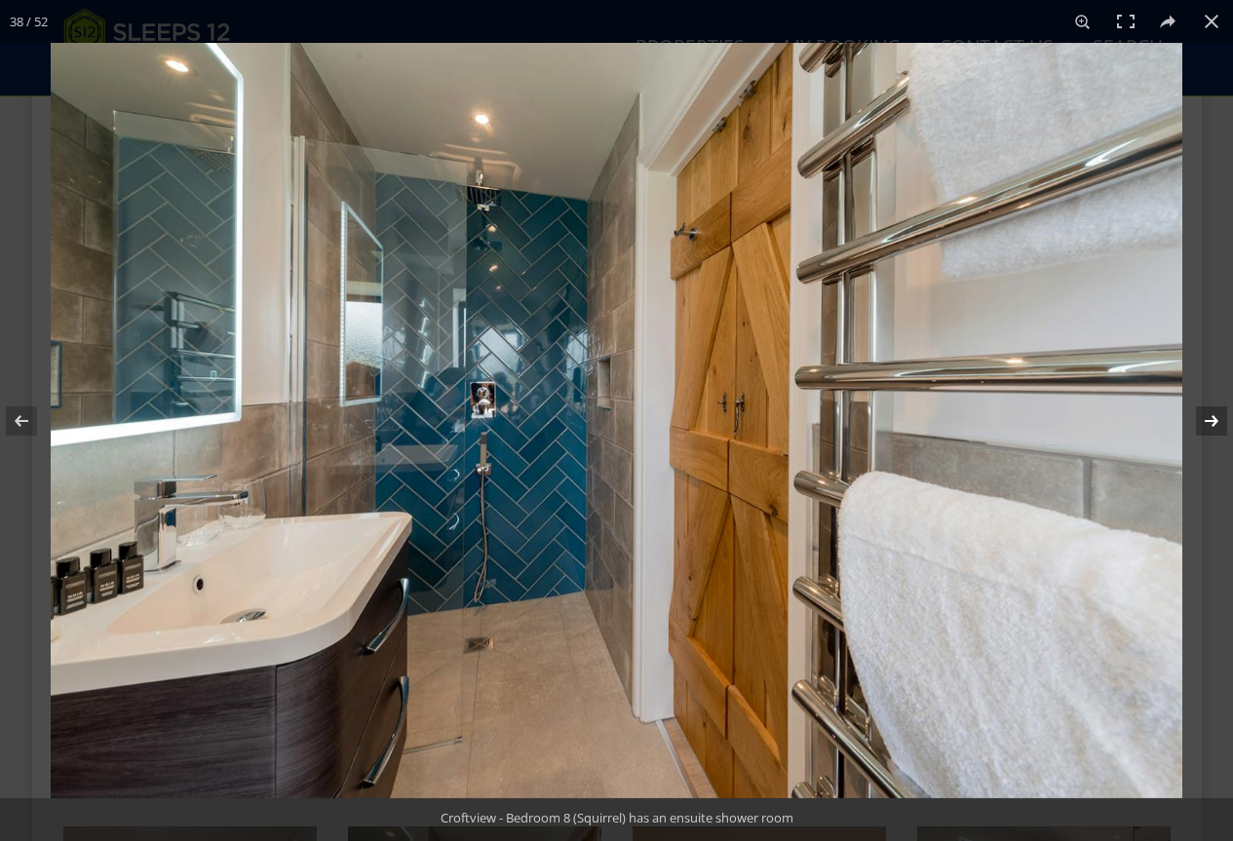
click at [1201, 417] on button at bounding box center [1199, 421] width 68 height 98
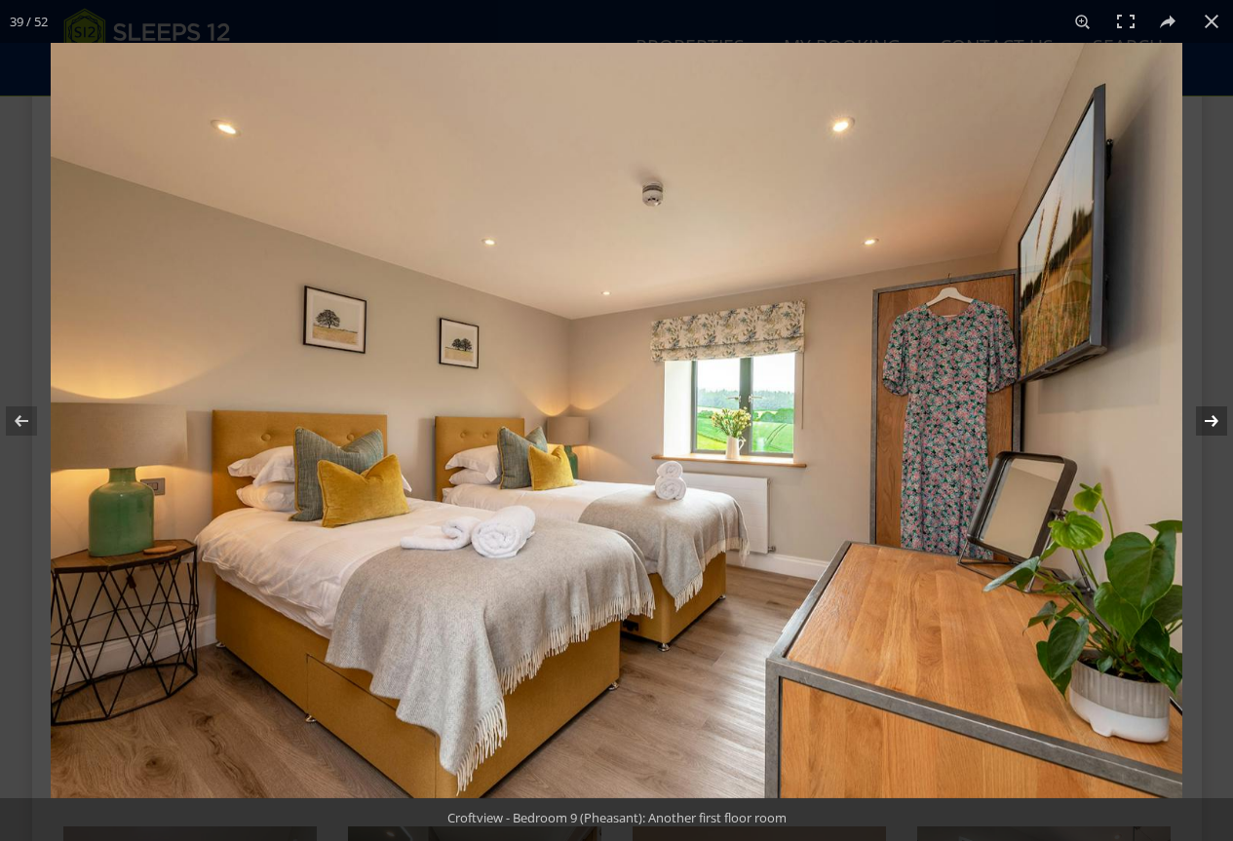
click at [1201, 417] on button at bounding box center [1199, 421] width 68 height 98
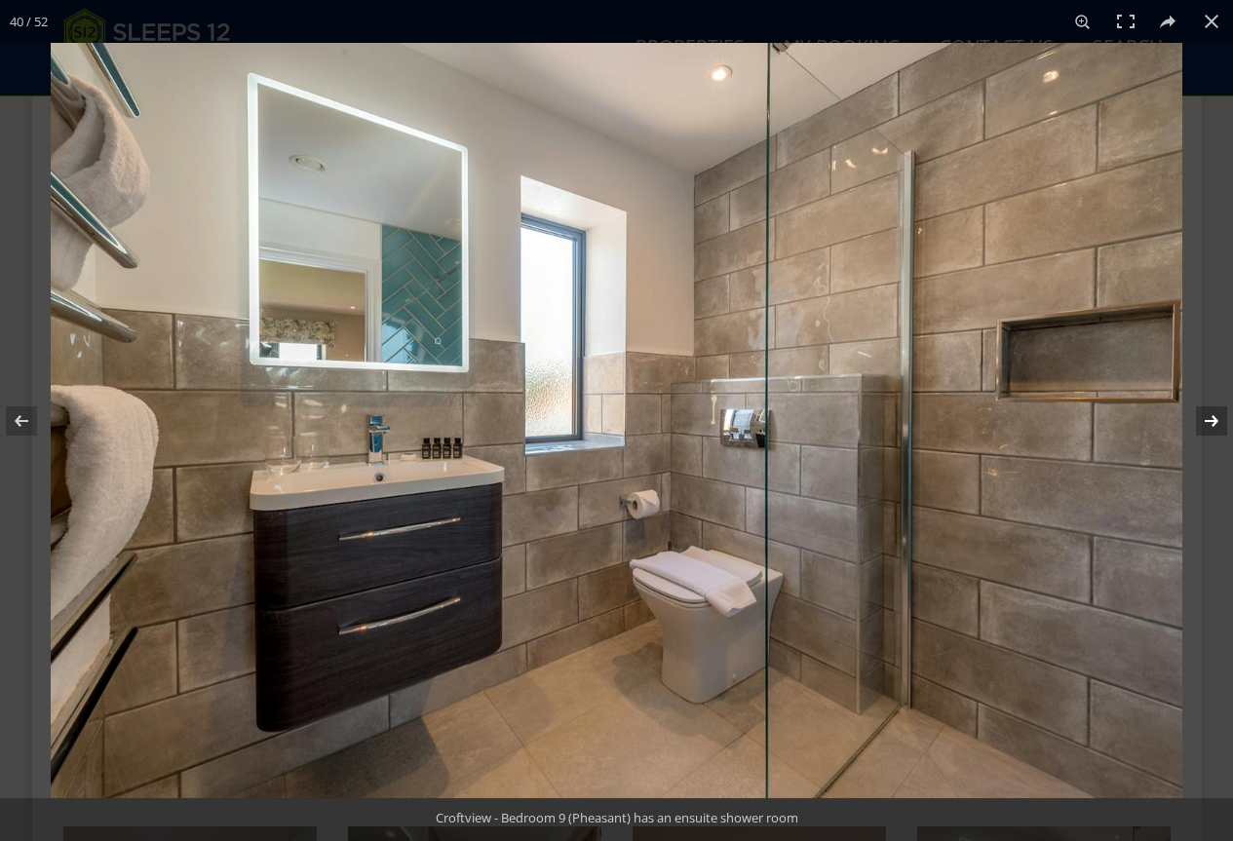
click at [1201, 417] on button at bounding box center [1199, 421] width 68 height 98
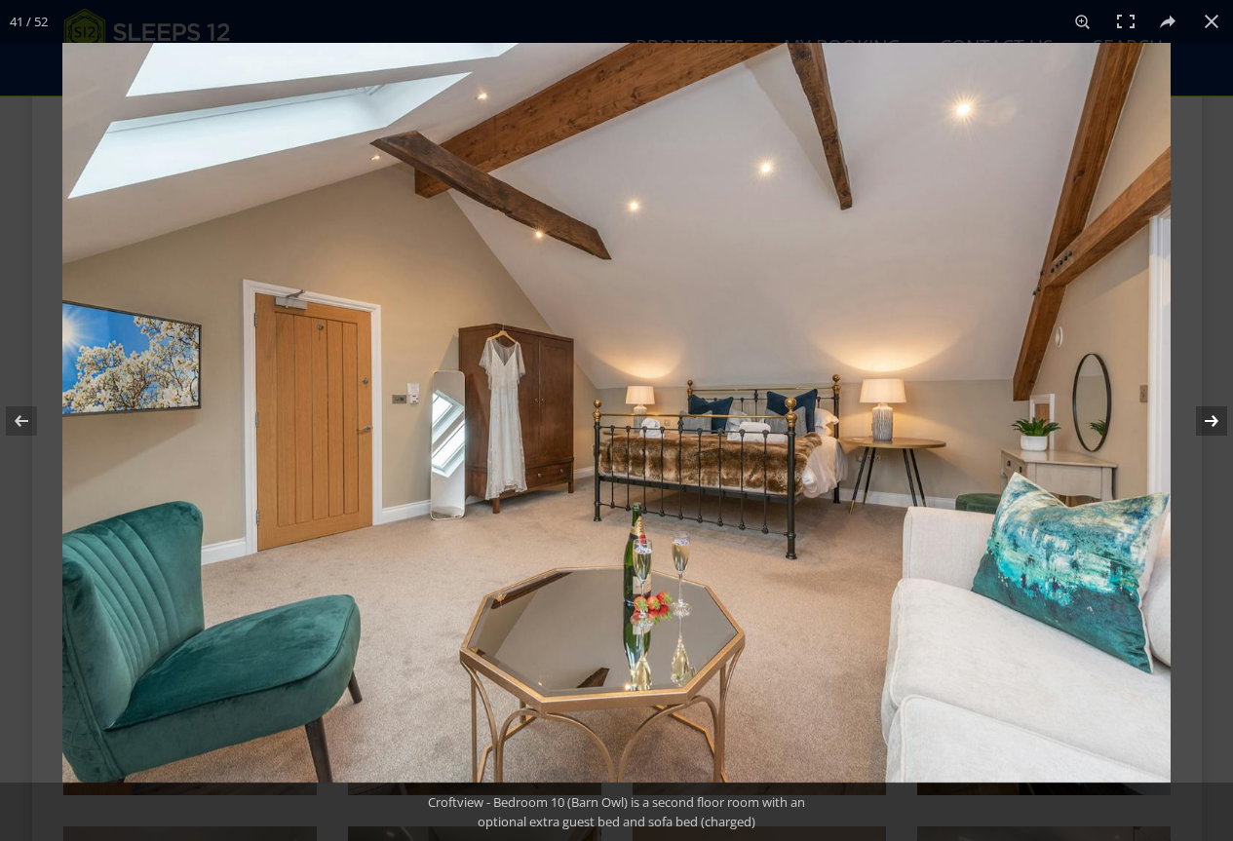
click at [1201, 417] on button at bounding box center [1199, 421] width 68 height 98
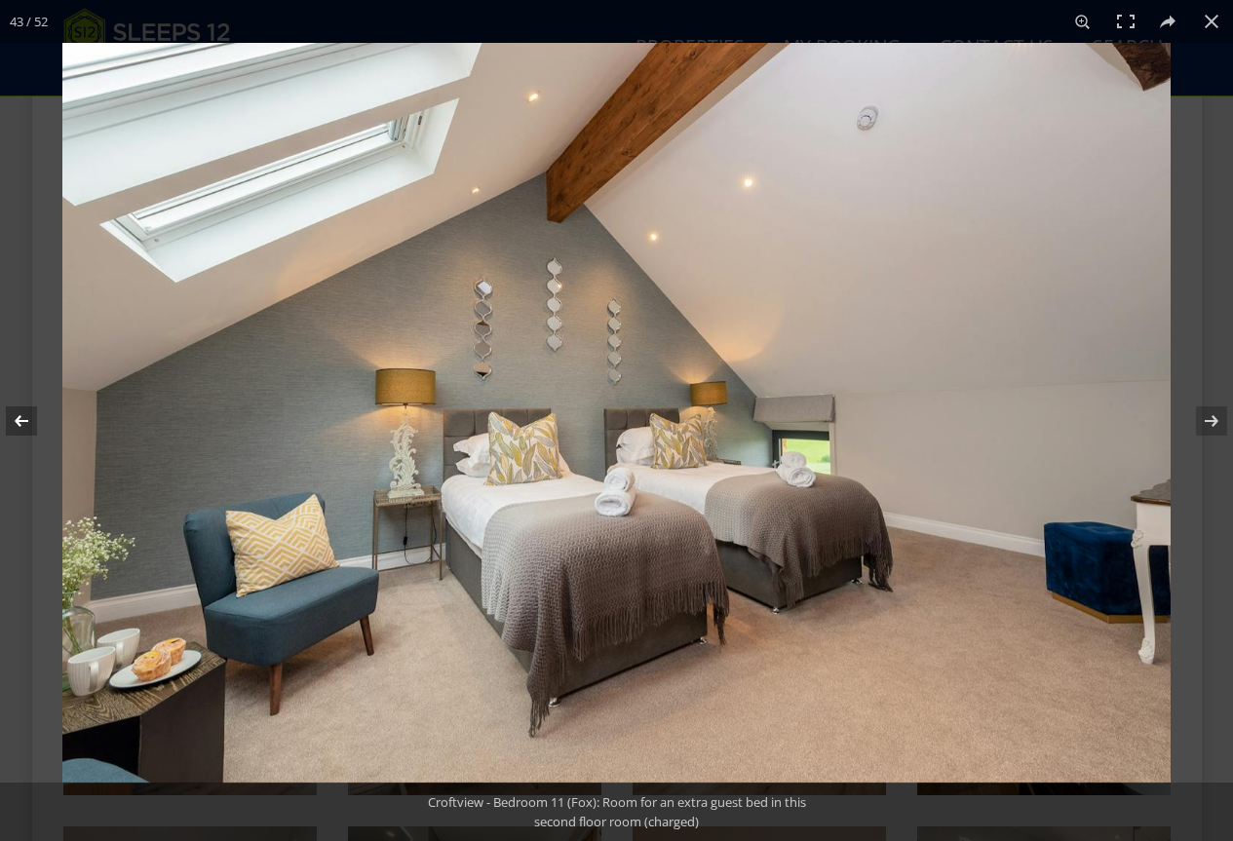
click at [31, 422] on button at bounding box center [34, 421] width 68 height 98
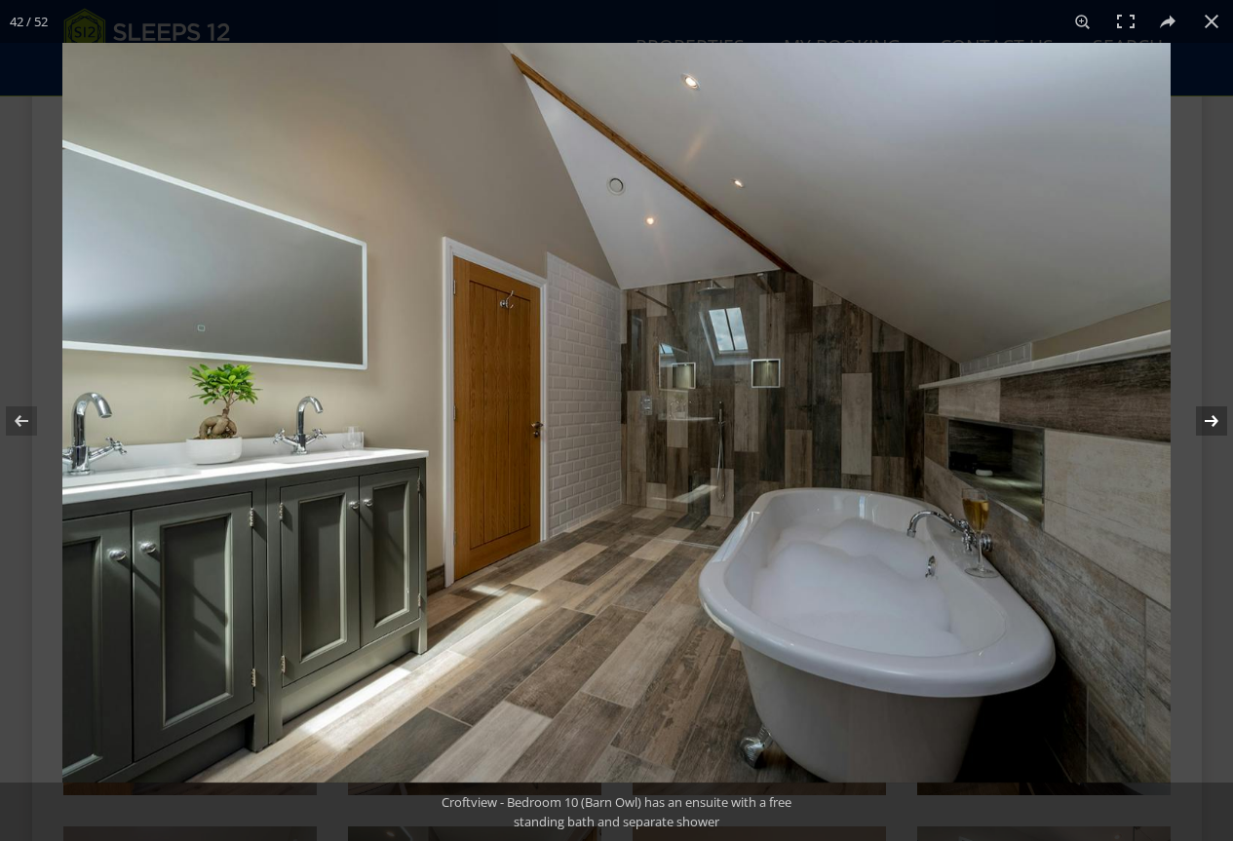
click at [1220, 433] on button at bounding box center [1199, 421] width 68 height 98
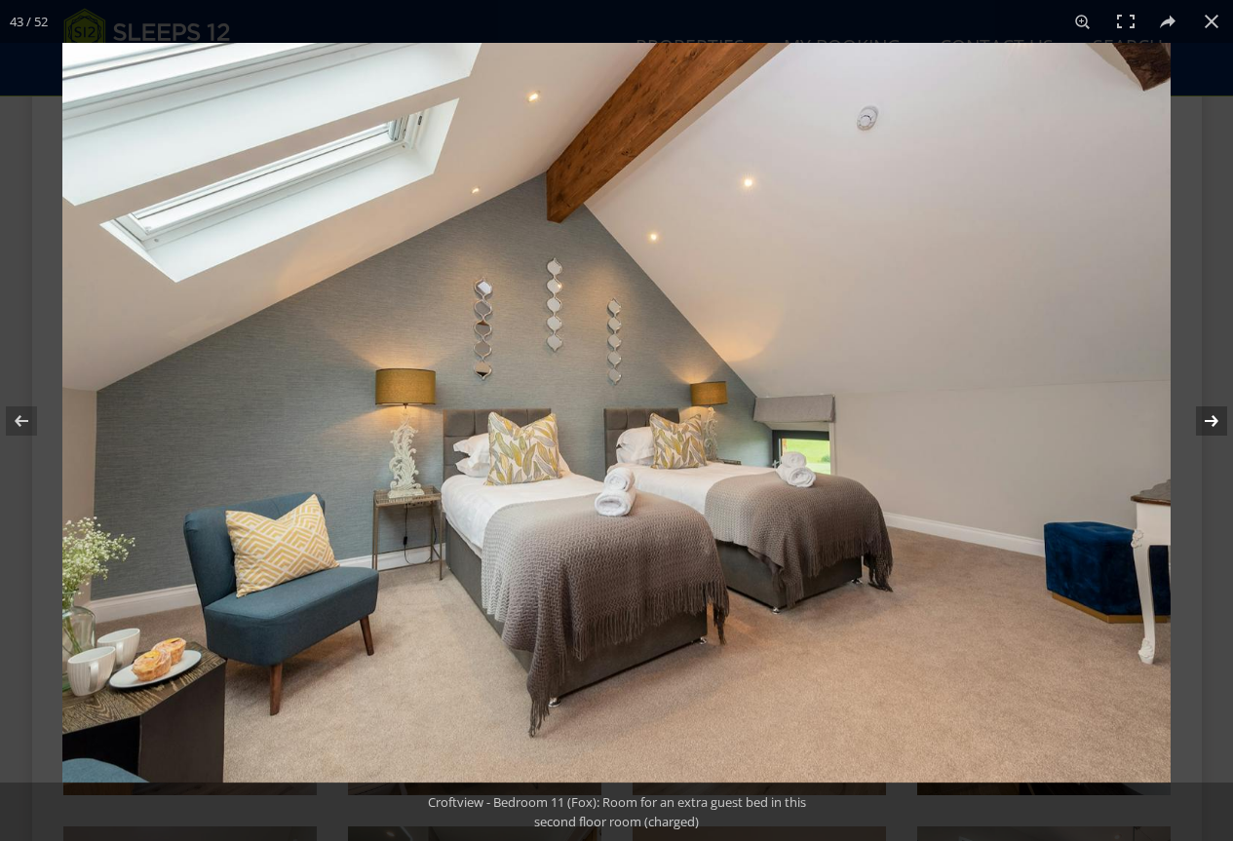
click at [1216, 424] on button at bounding box center [1199, 421] width 68 height 98
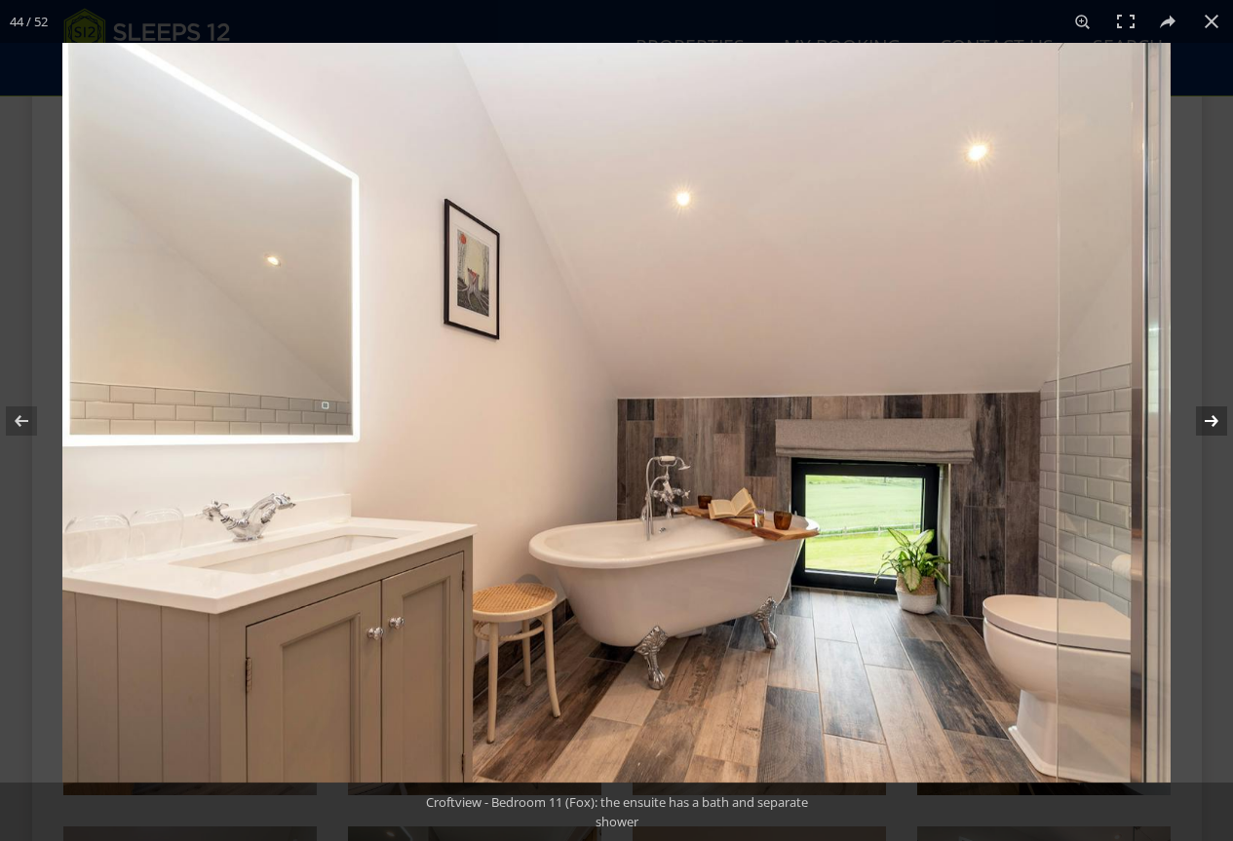
click at [1216, 423] on button at bounding box center [1199, 421] width 68 height 98
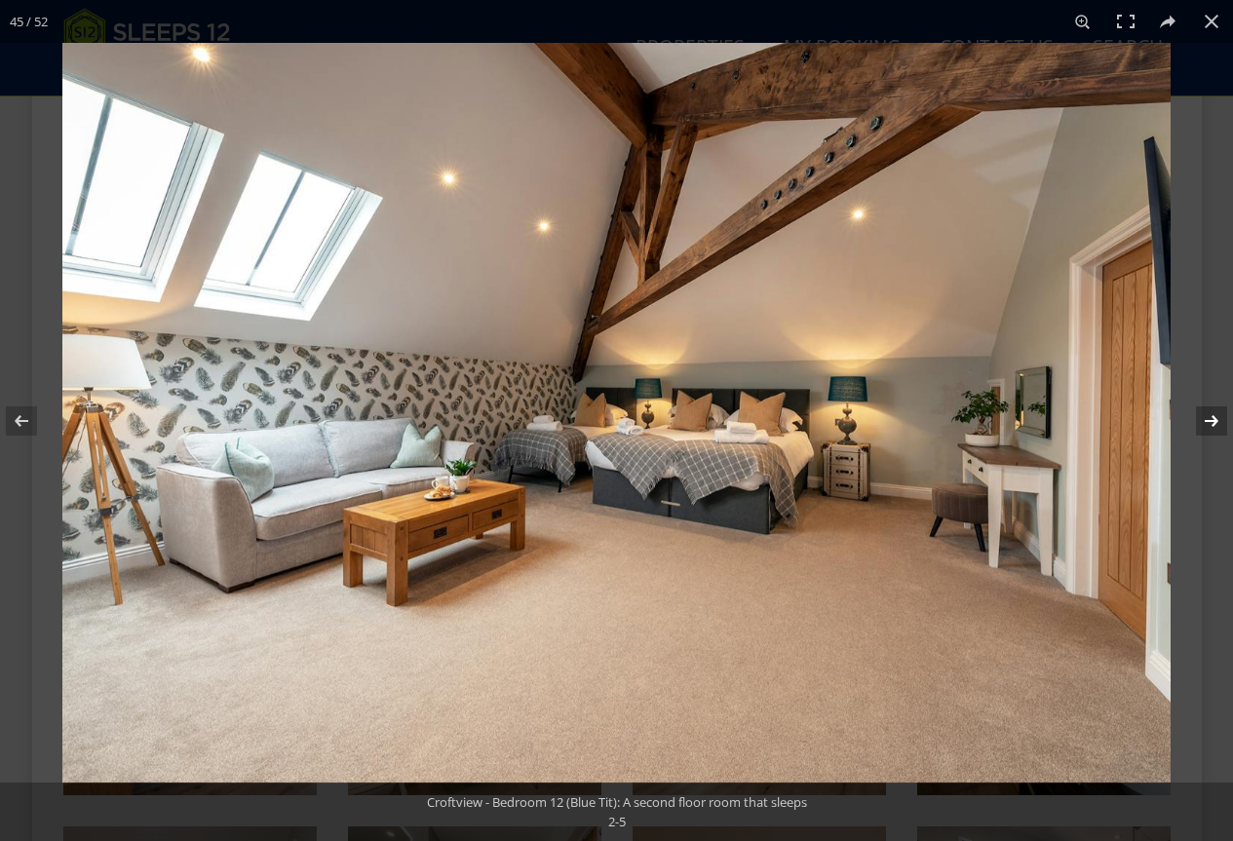
click at [1216, 423] on button at bounding box center [1199, 421] width 68 height 98
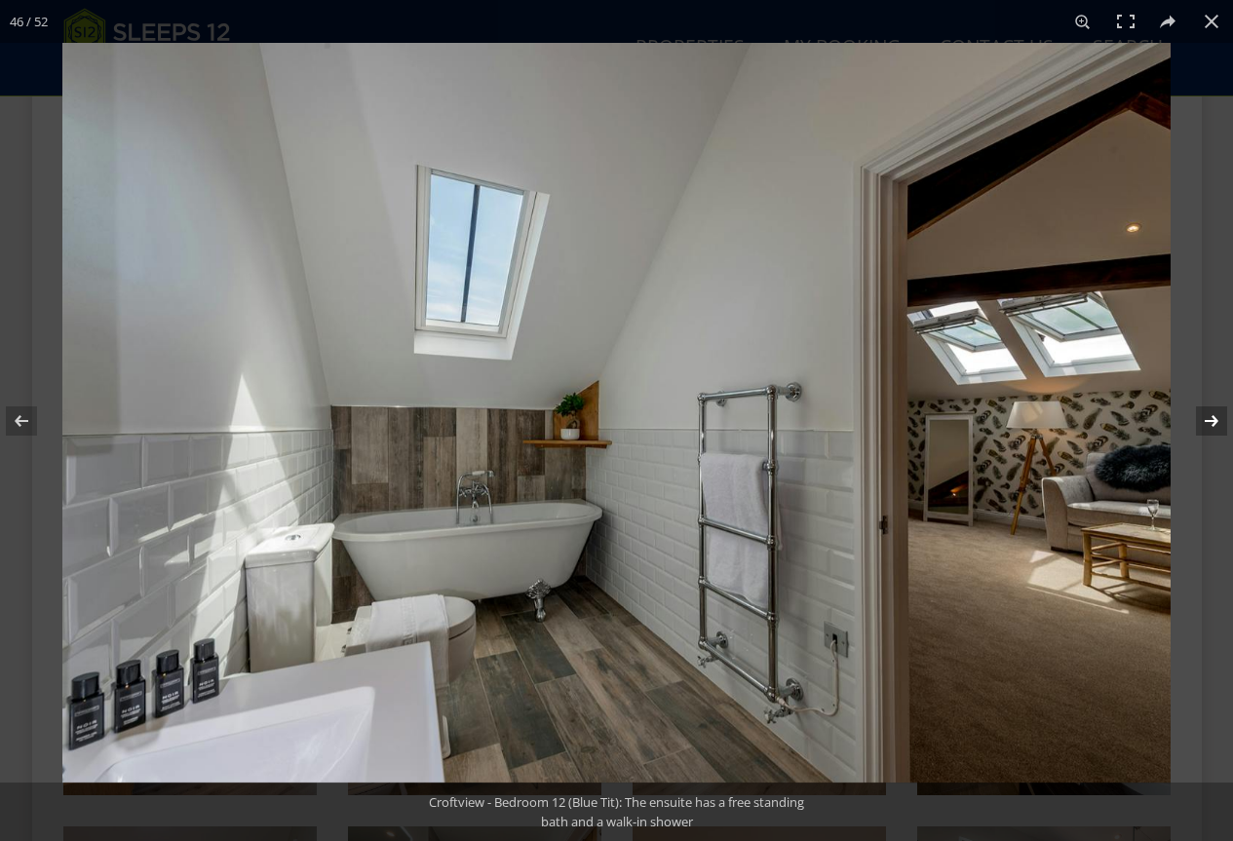
click at [1216, 423] on button at bounding box center [1199, 421] width 68 height 98
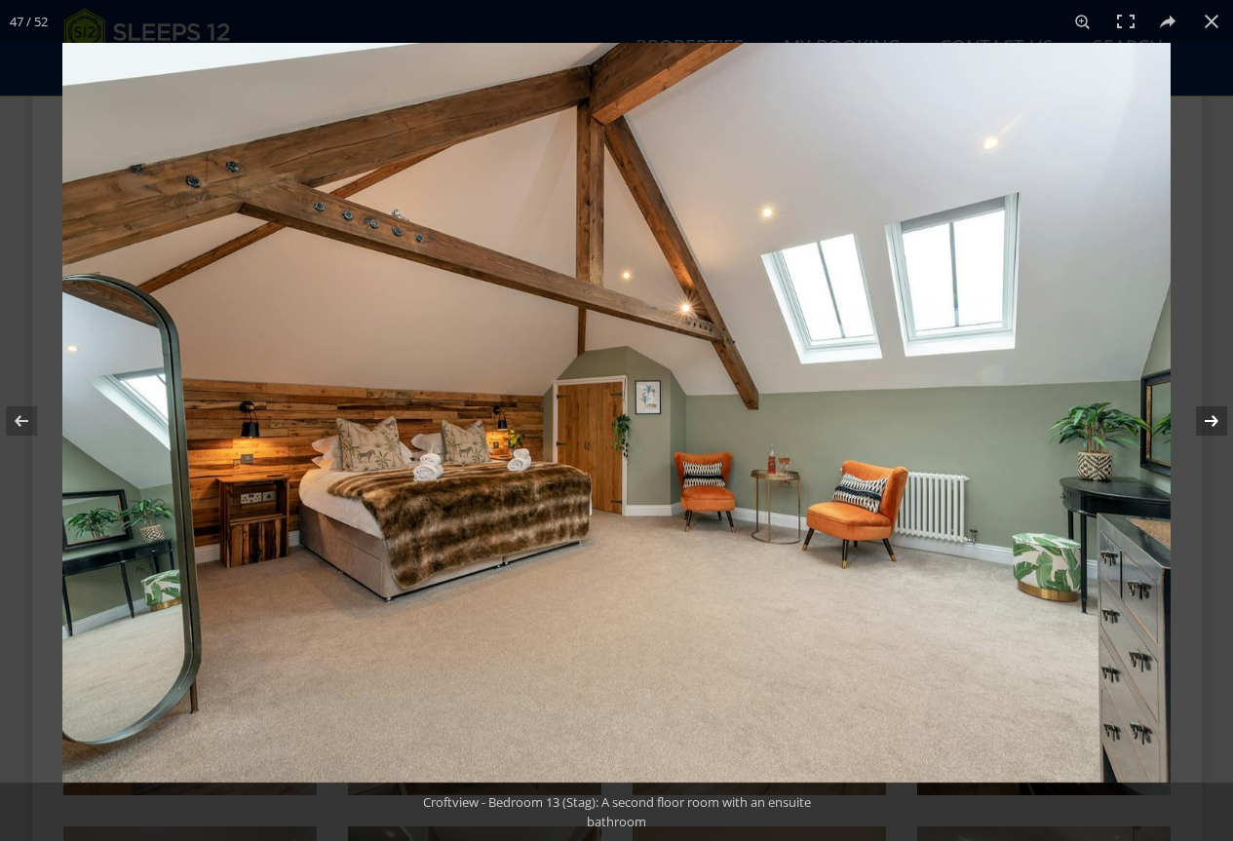
click at [1216, 423] on button at bounding box center [1199, 421] width 68 height 98
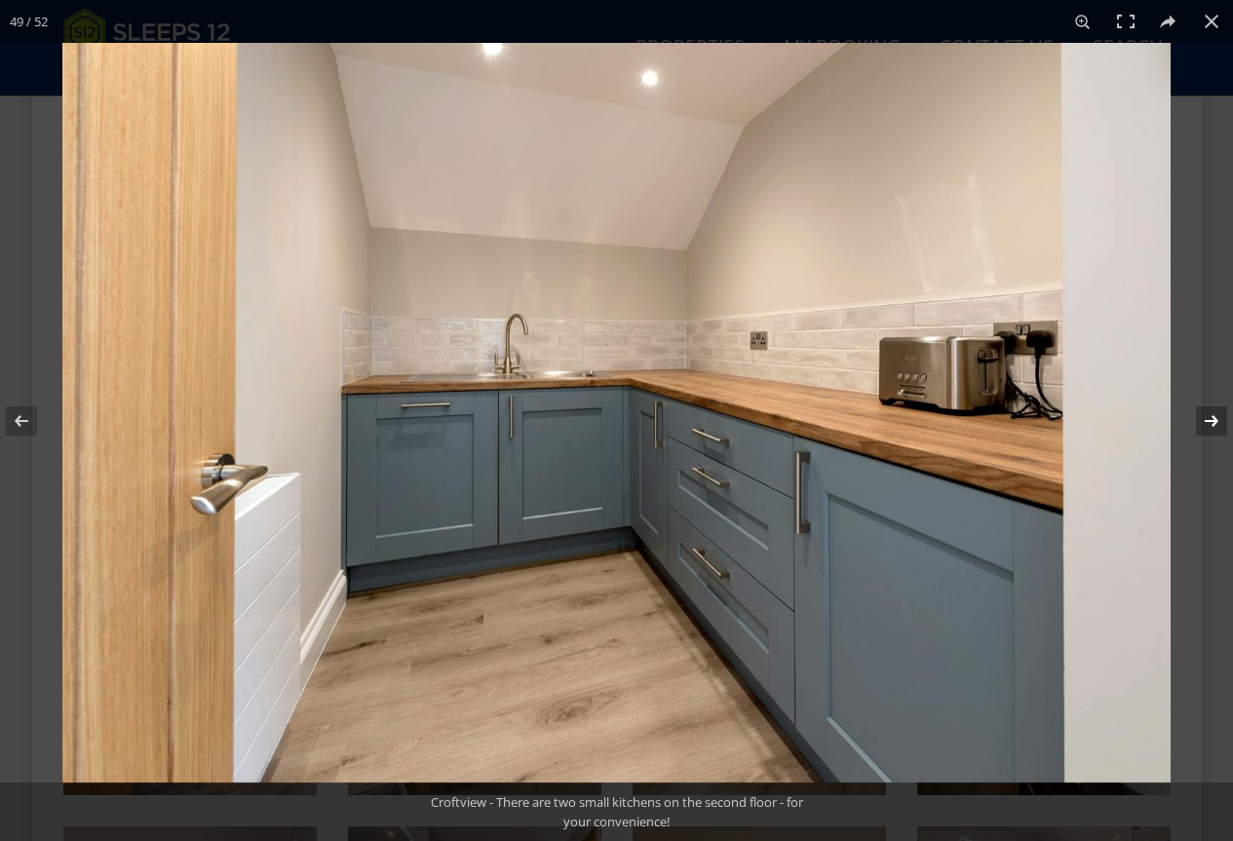
click at [1216, 423] on button at bounding box center [1199, 421] width 68 height 98
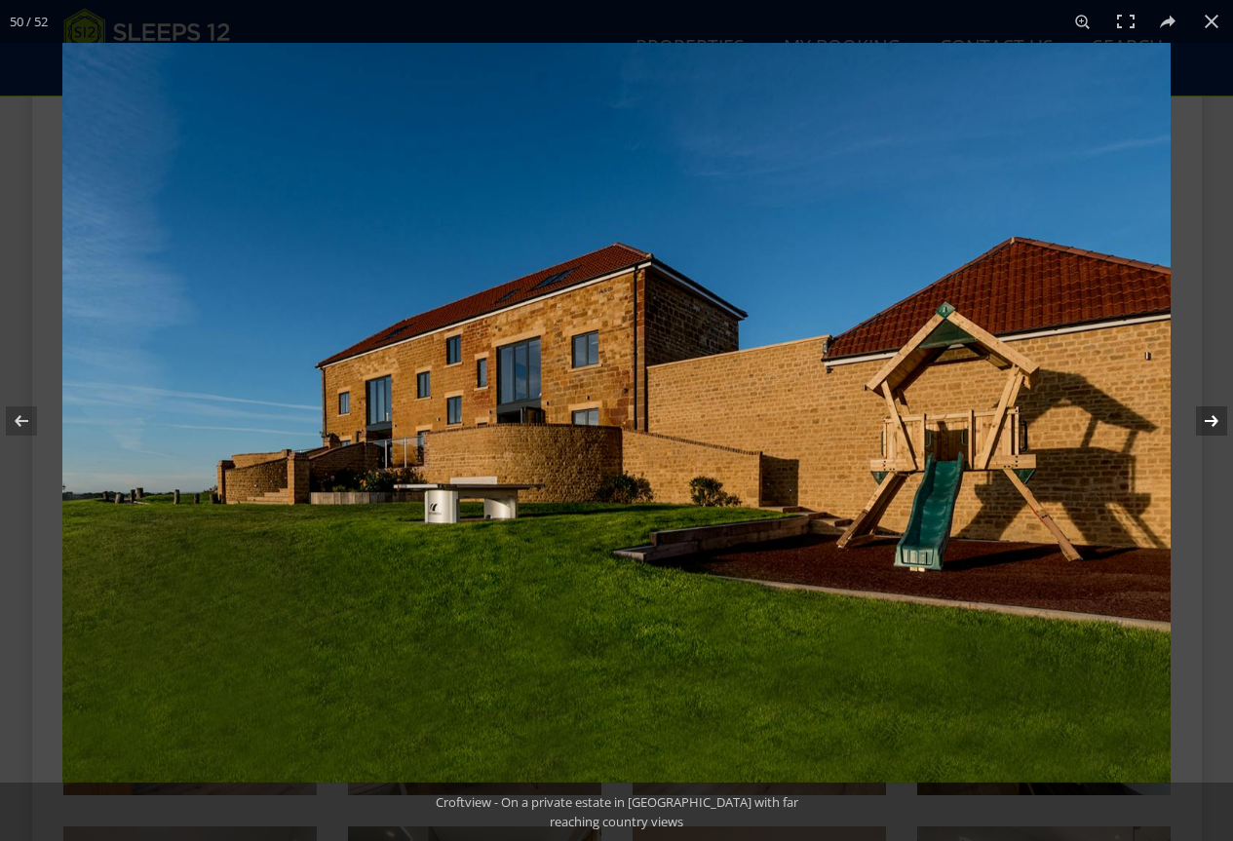
click at [1216, 423] on button at bounding box center [1199, 421] width 68 height 98
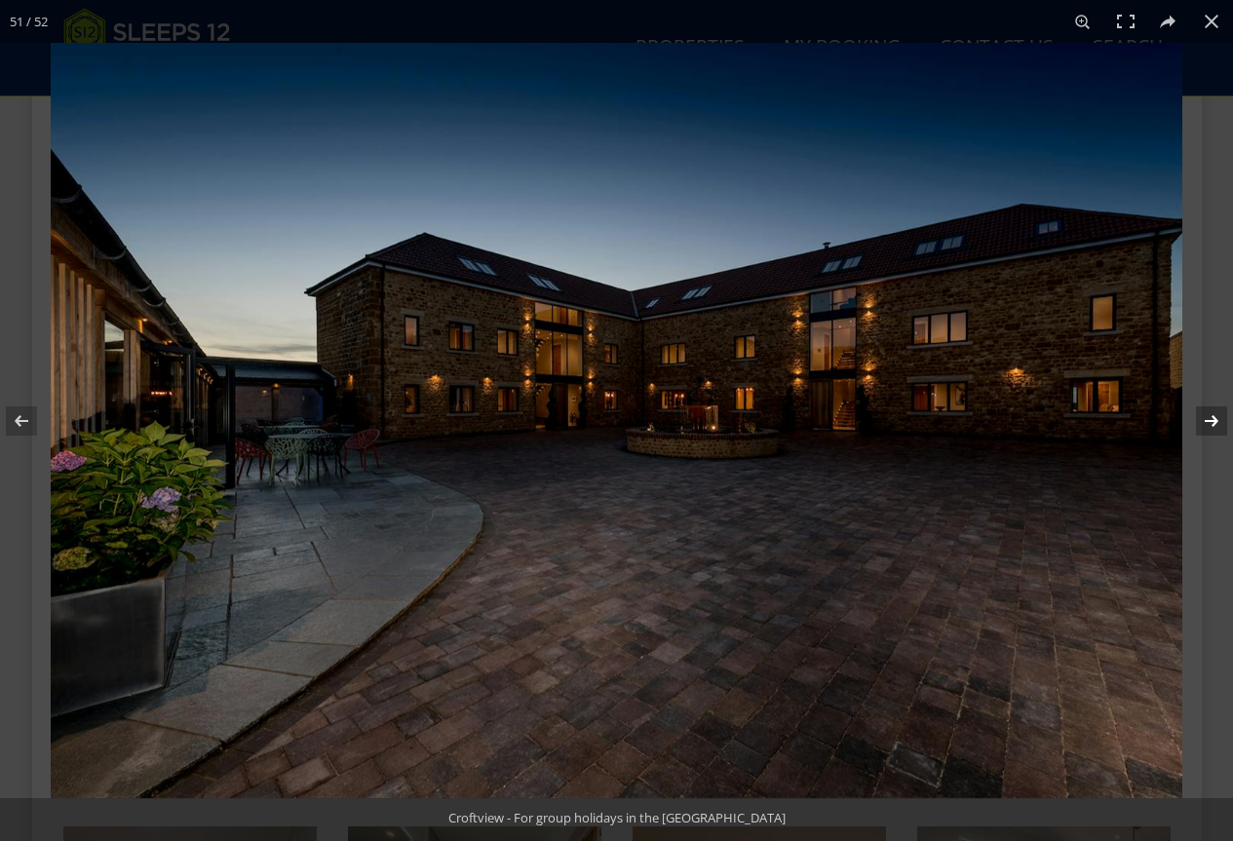
click at [1216, 423] on button at bounding box center [1199, 421] width 68 height 98
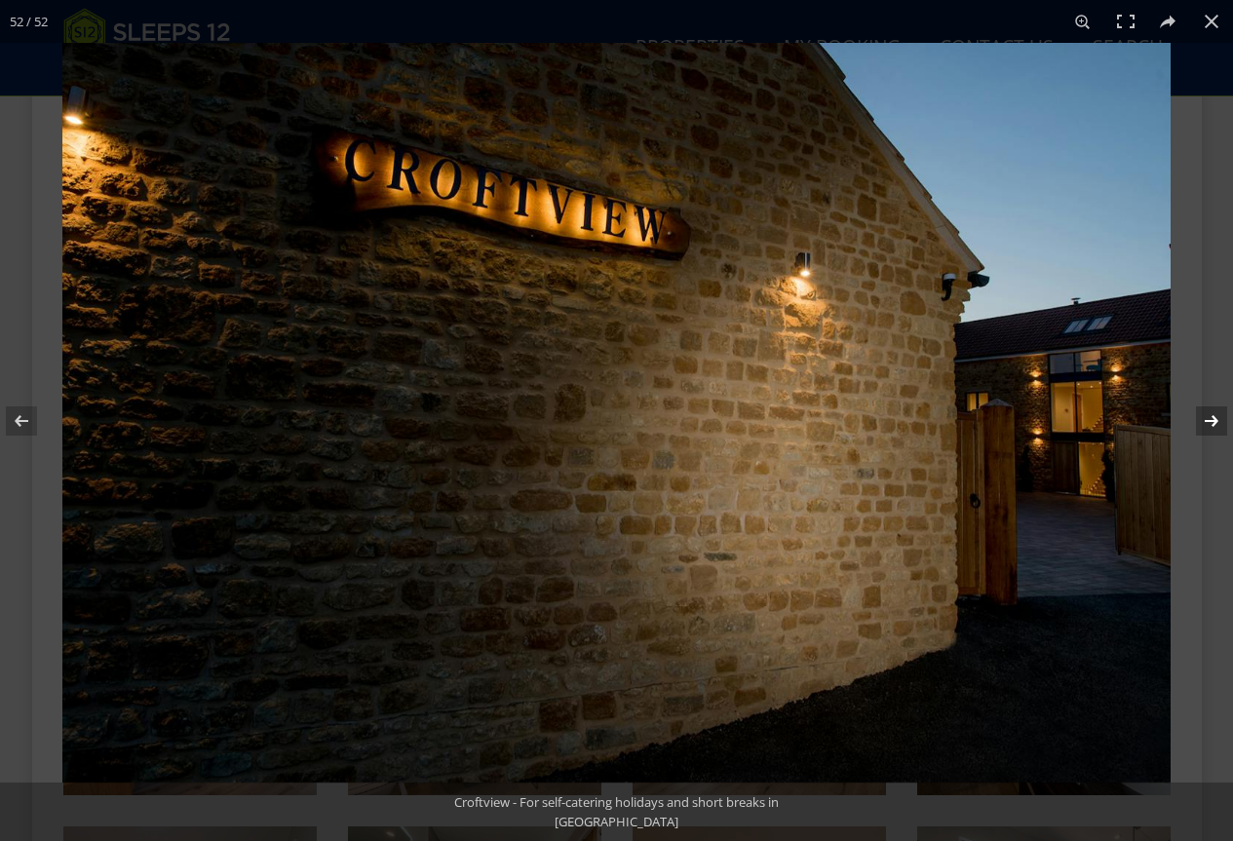
click at [1216, 423] on button at bounding box center [1199, 421] width 68 height 98
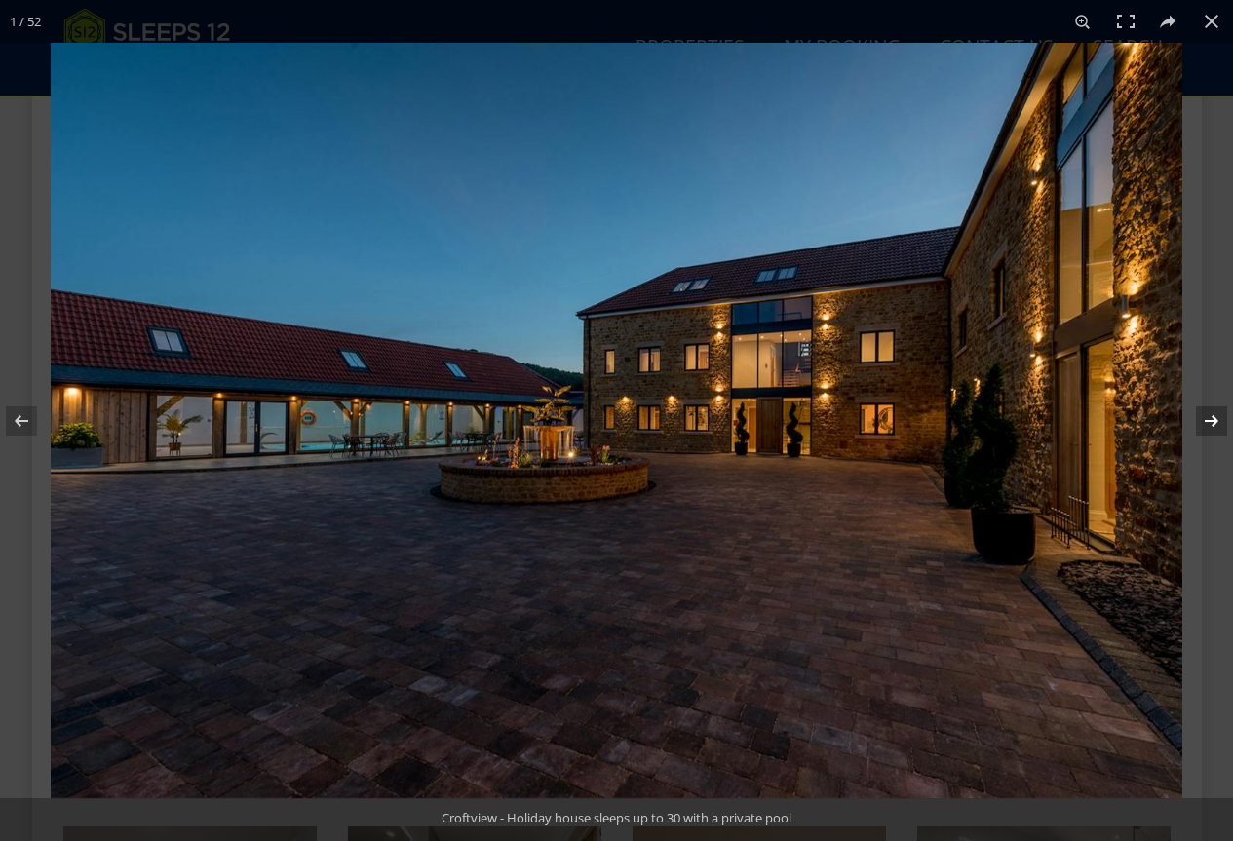
click at [1216, 423] on button at bounding box center [1199, 421] width 68 height 98
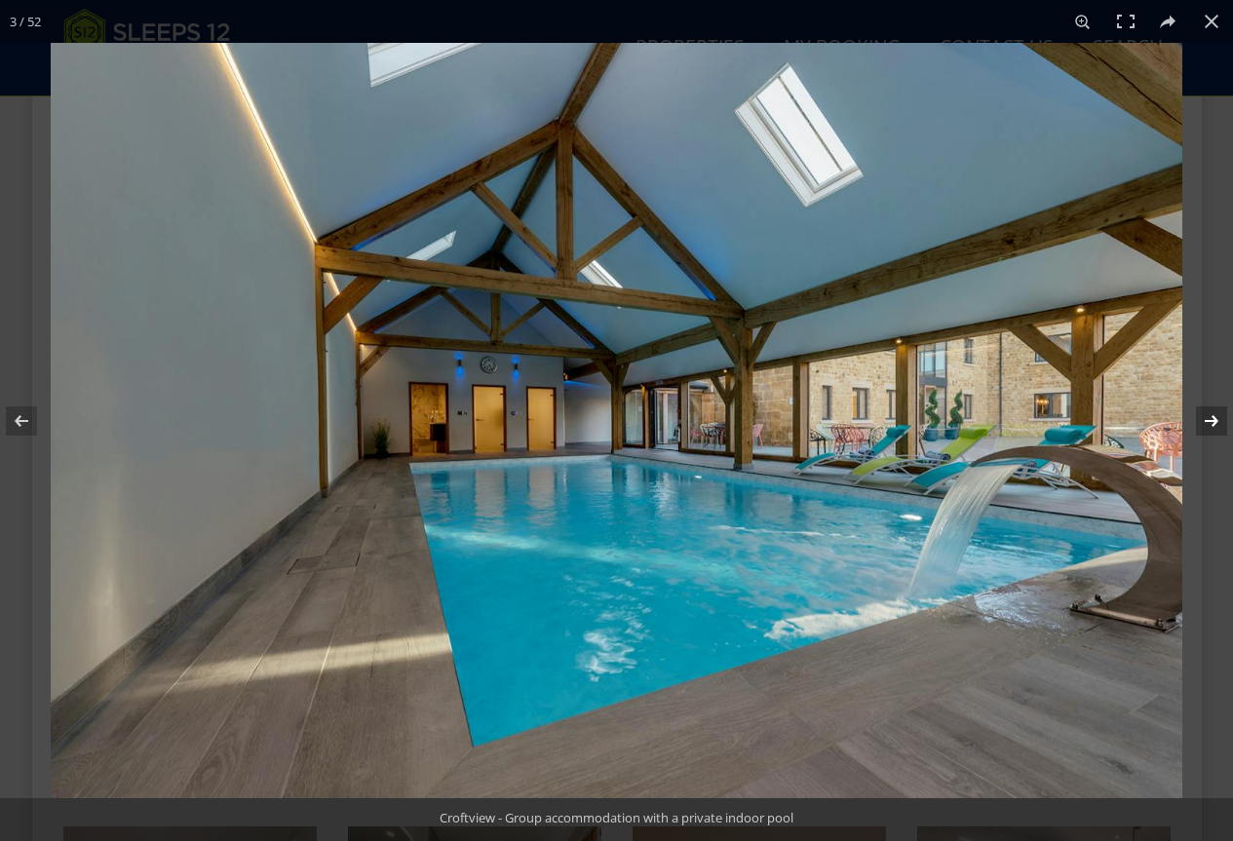
click at [1216, 423] on button at bounding box center [1199, 421] width 68 height 98
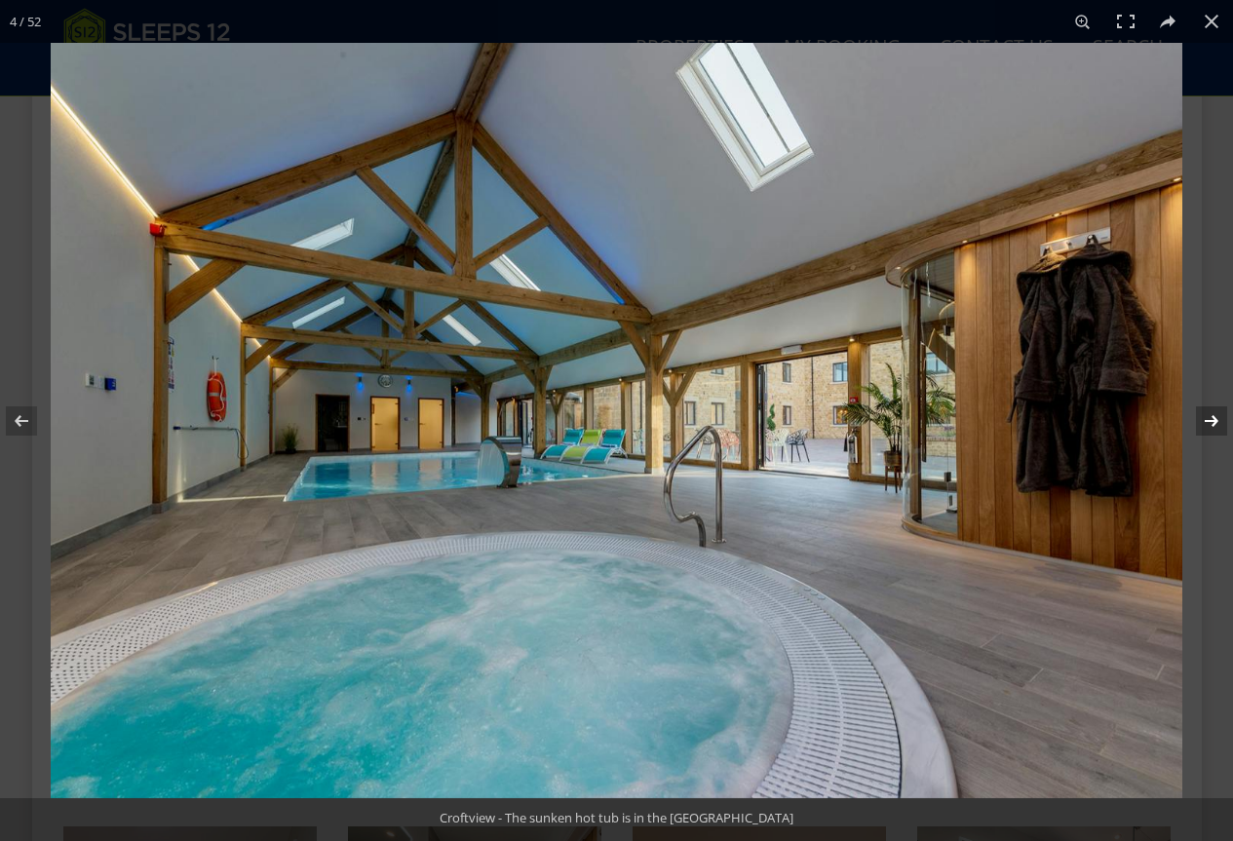
click at [1216, 423] on button at bounding box center [1199, 421] width 68 height 98
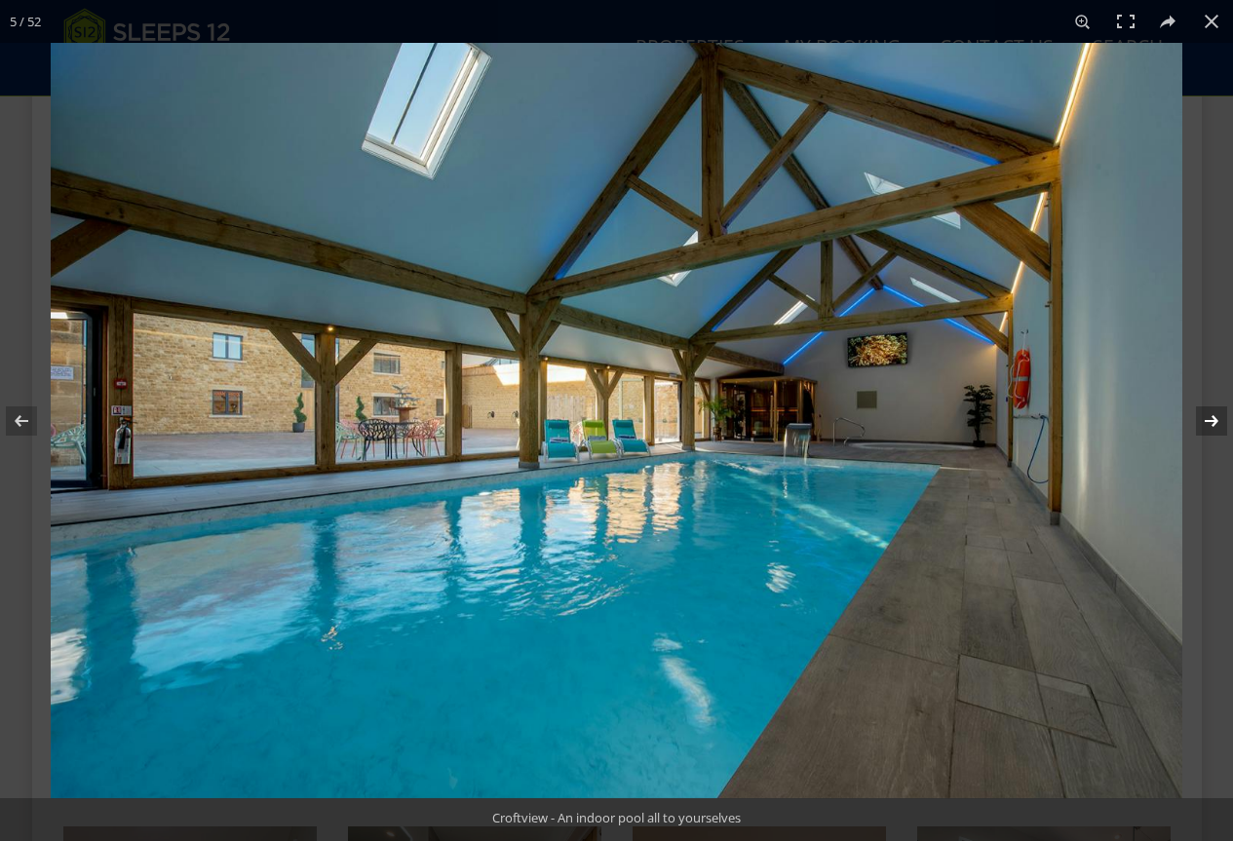
click at [1216, 423] on button at bounding box center [1199, 421] width 68 height 98
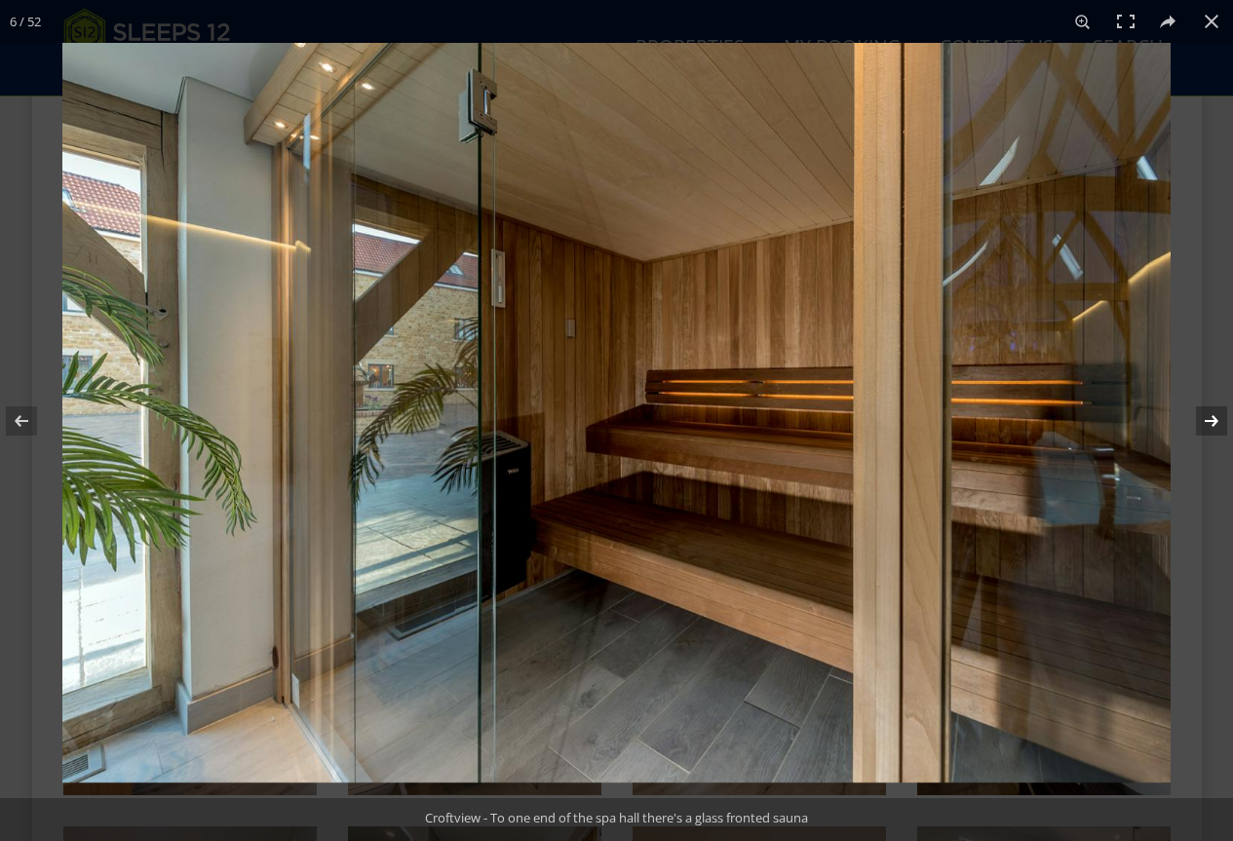
click at [1216, 423] on button at bounding box center [1199, 421] width 68 height 98
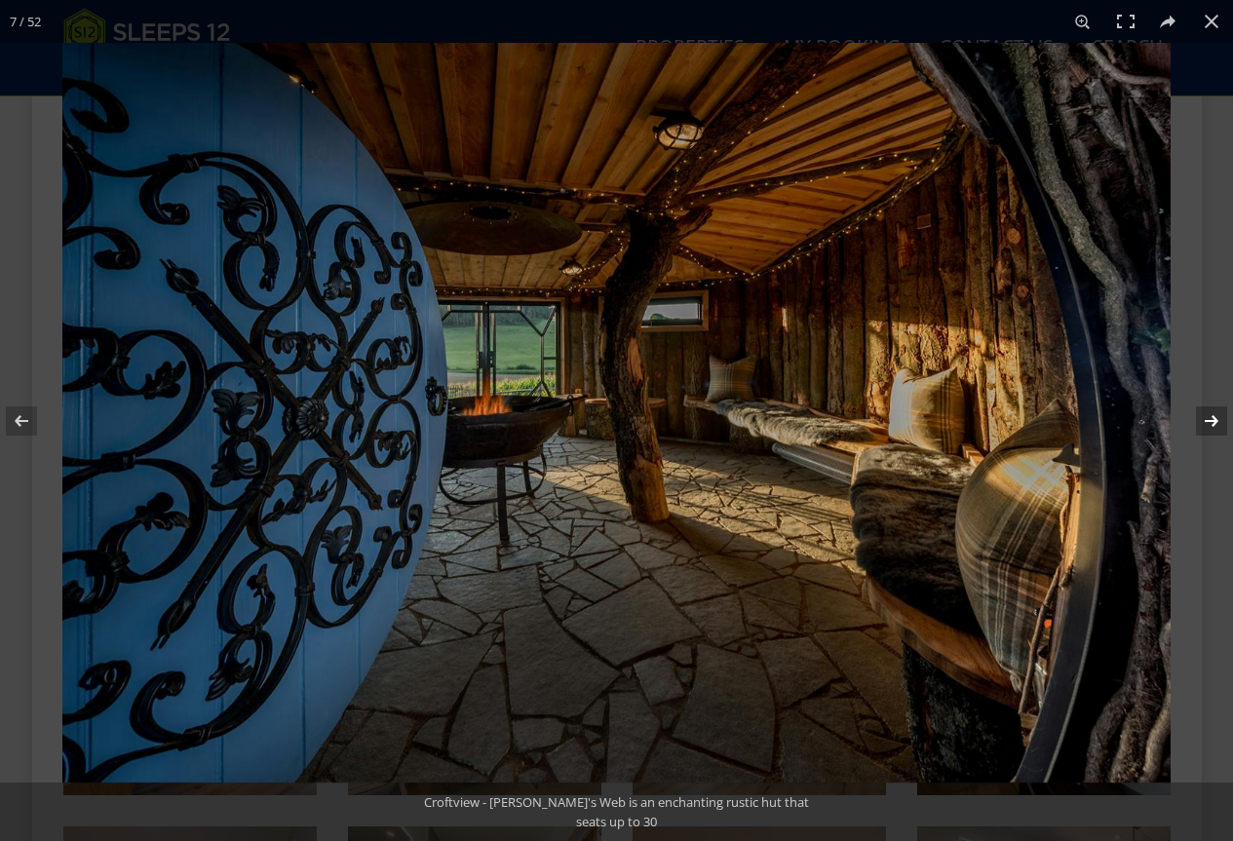
click at [1216, 423] on button at bounding box center [1199, 421] width 68 height 98
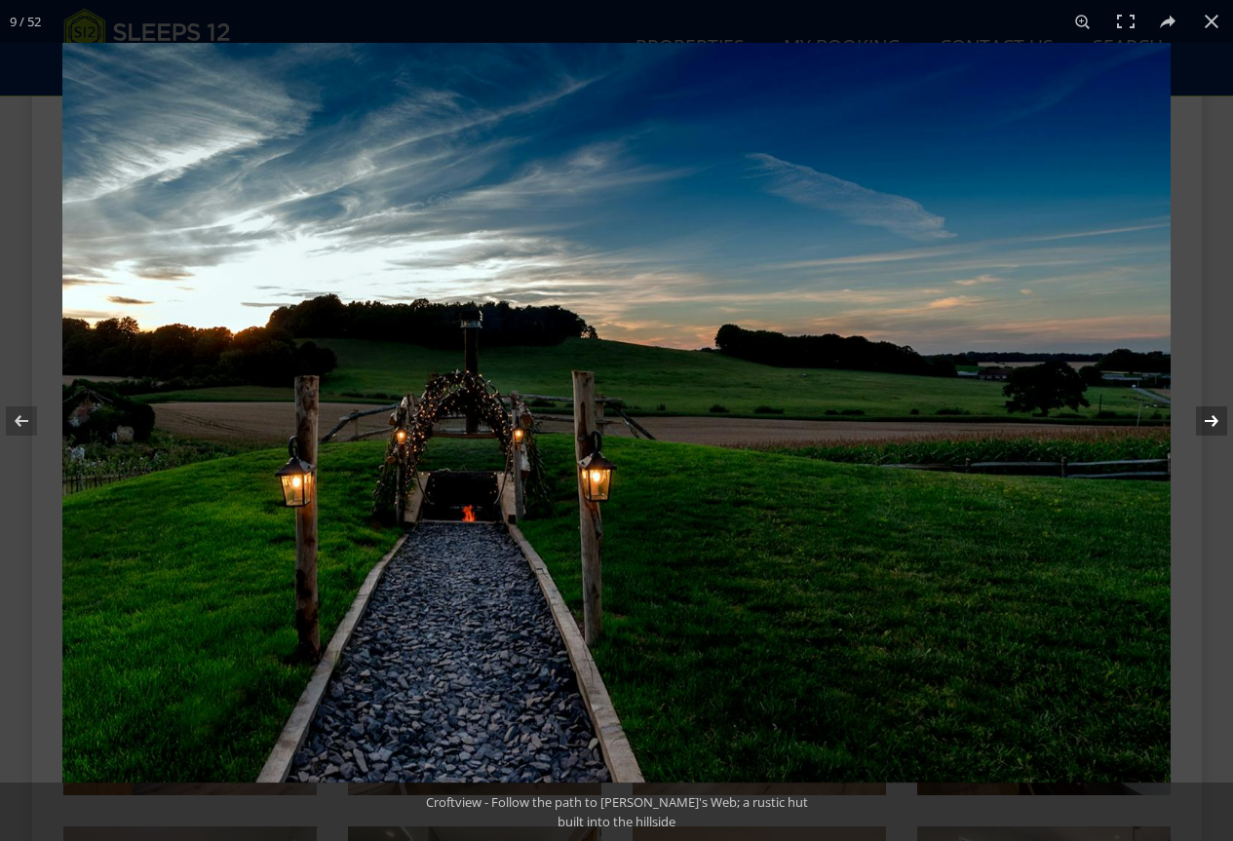
click at [1216, 423] on button at bounding box center [1199, 421] width 68 height 98
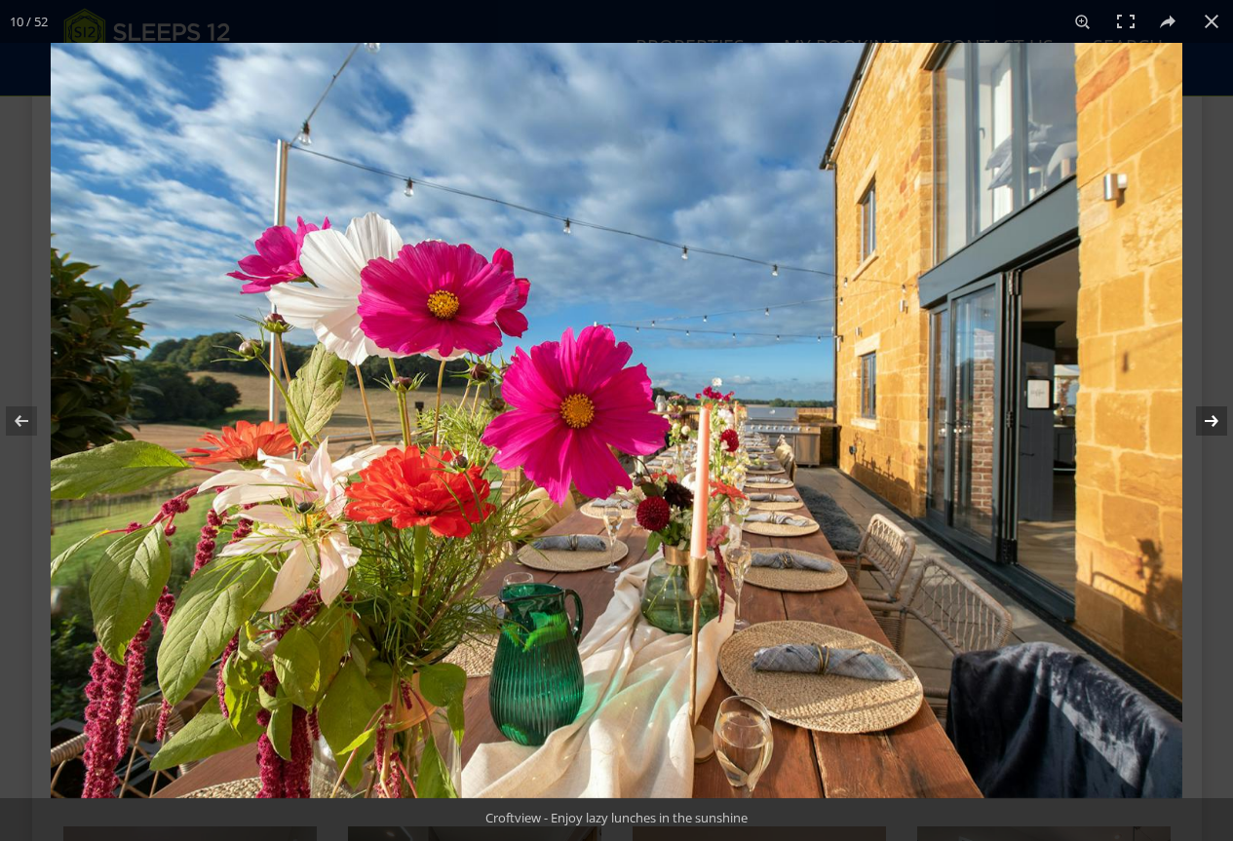
click at [1216, 423] on button at bounding box center [1199, 421] width 68 height 98
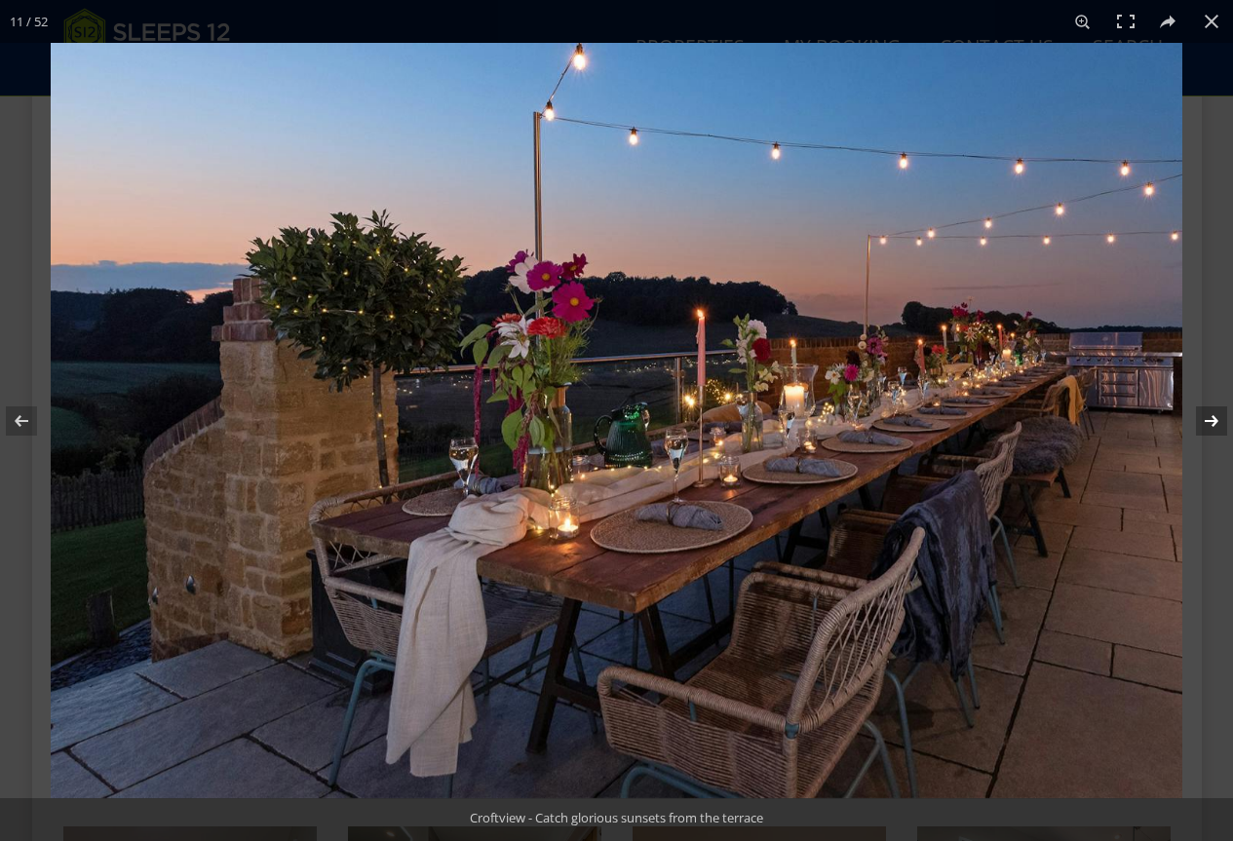
click at [1216, 423] on button at bounding box center [1199, 421] width 68 height 98
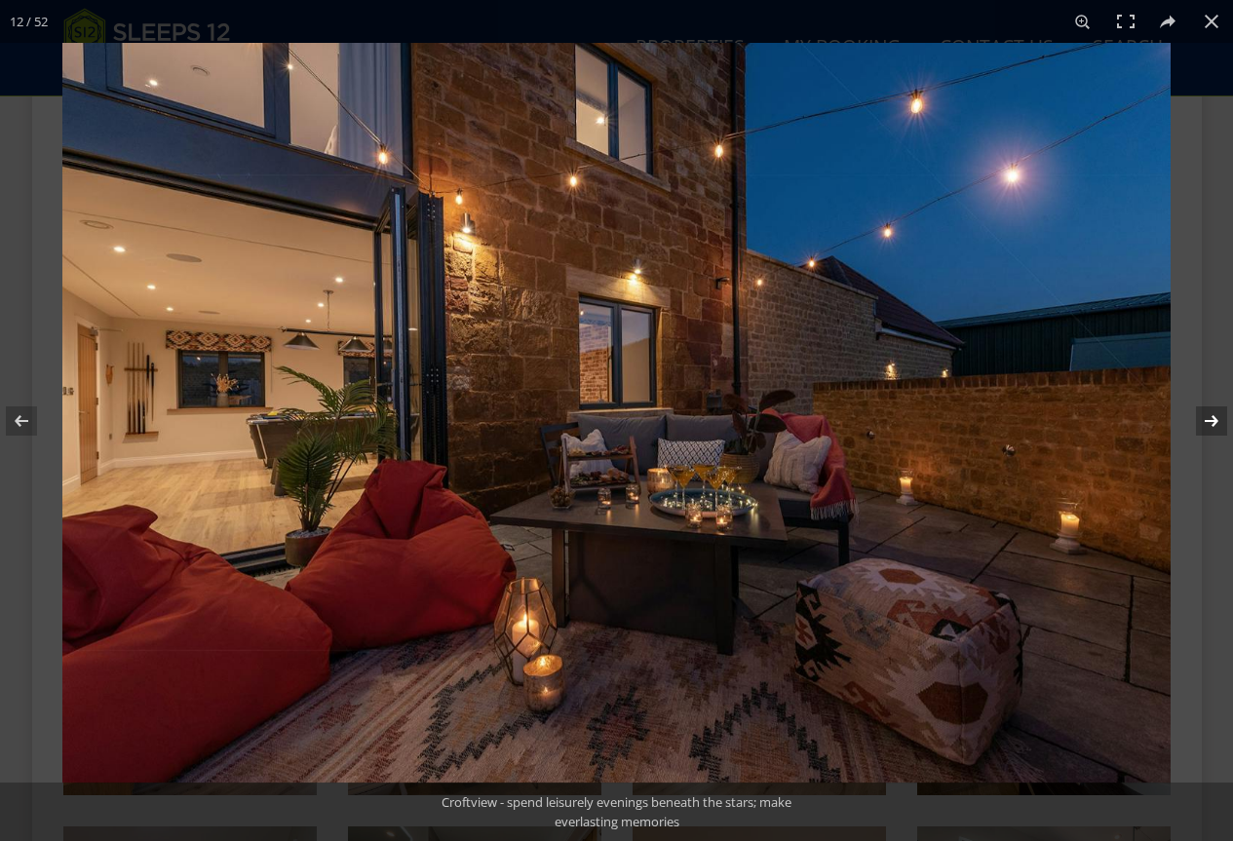
click at [1216, 423] on button at bounding box center [1199, 421] width 68 height 98
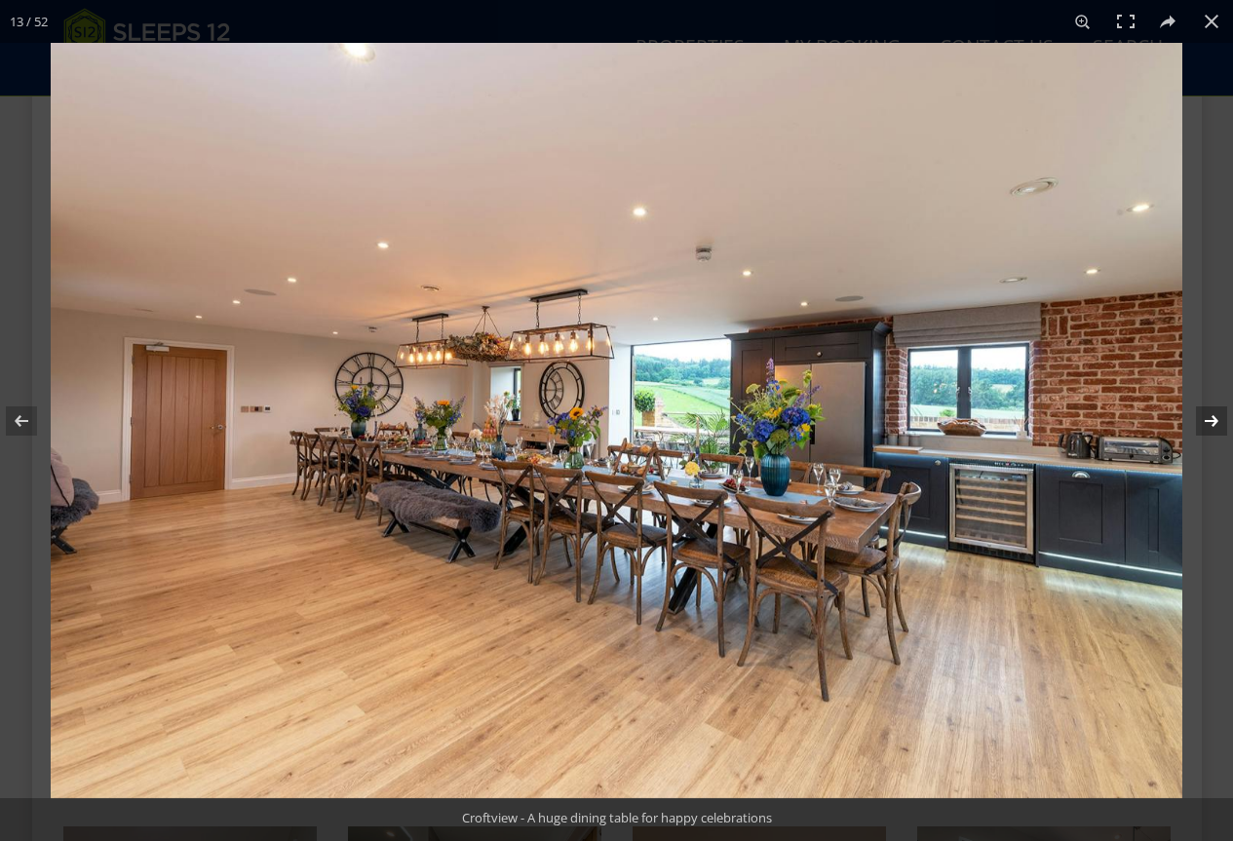
click at [1216, 423] on button at bounding box center [1199, 421] width 68 height 98
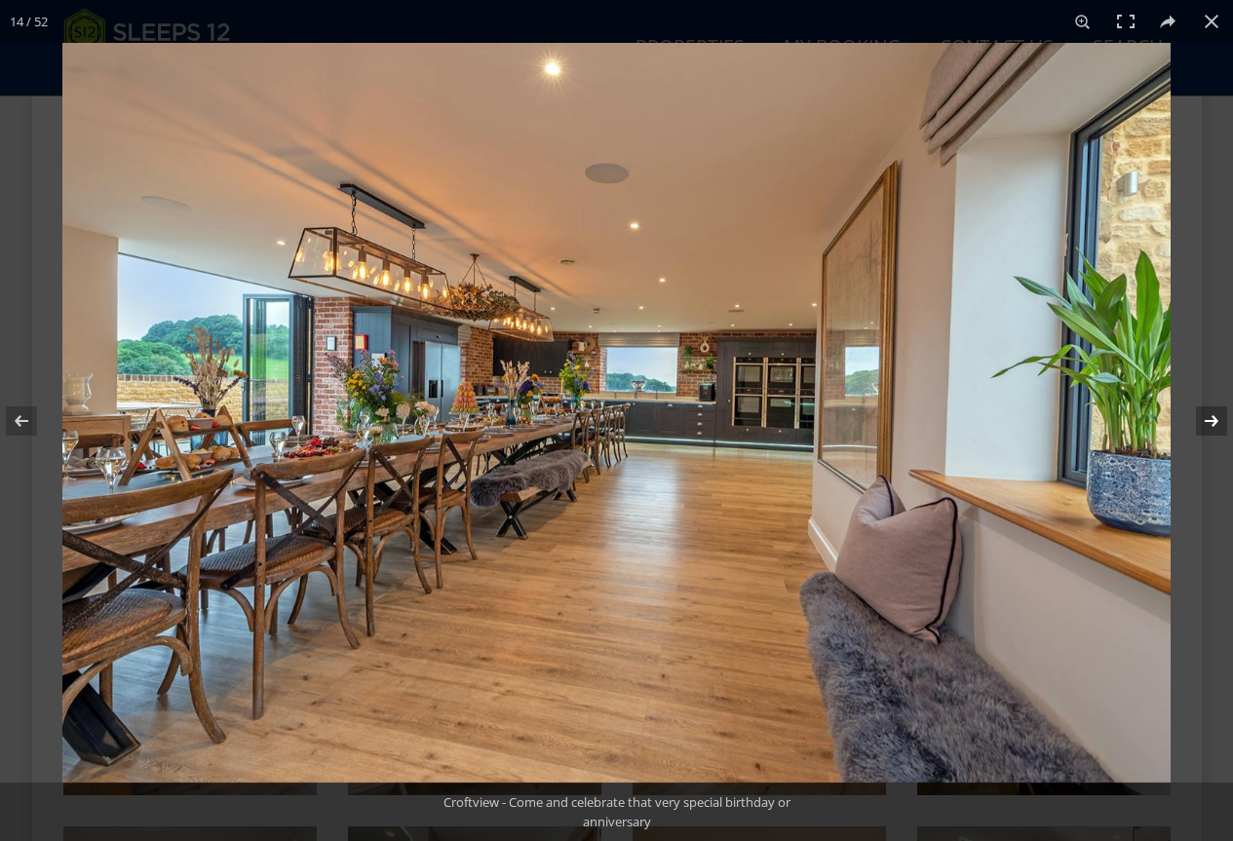
click at [1216, 423] on button at bounding box center [1199, 421] width 68 height 98
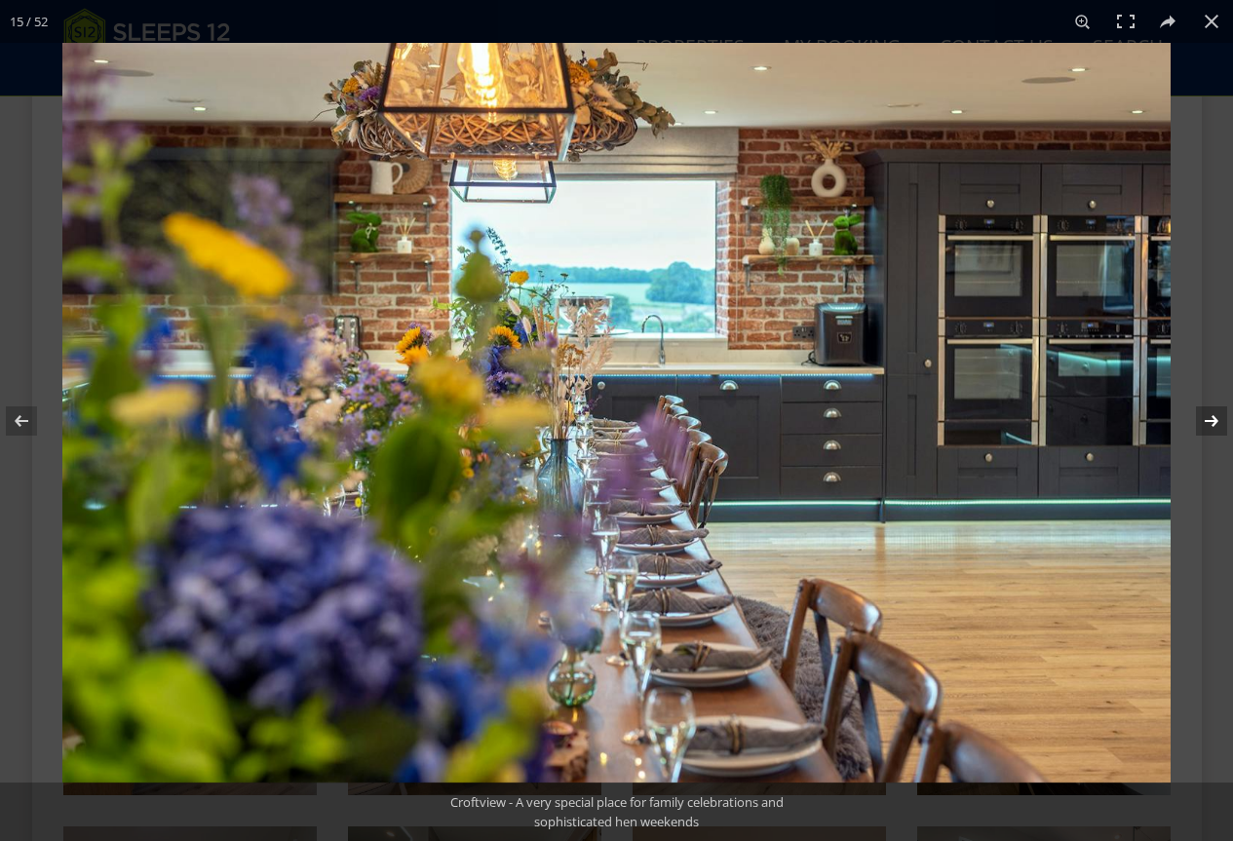
click at [1216, 423] on button at bounding box center [1199, 421] width 68 height 98
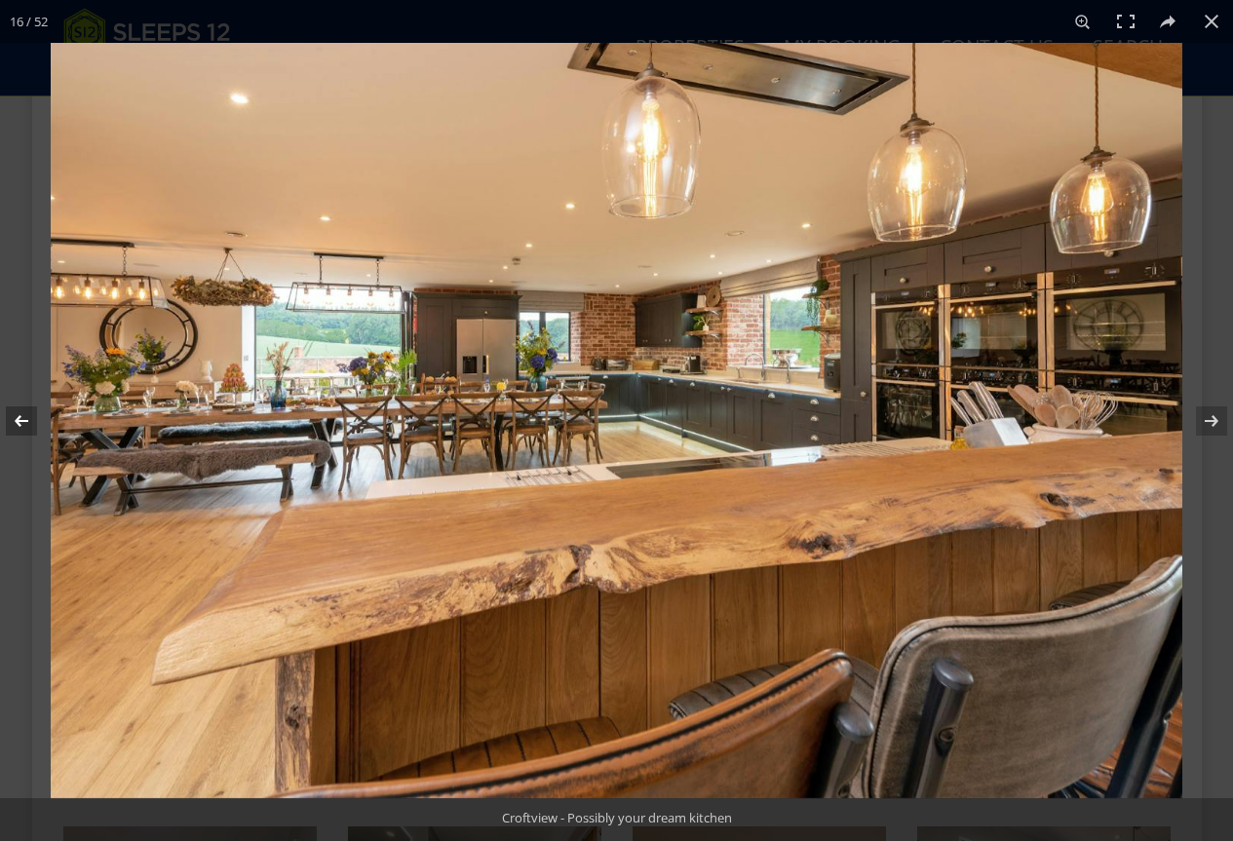
click at [17, 410] on button at bounding box center [34, 421] width 68 height 98
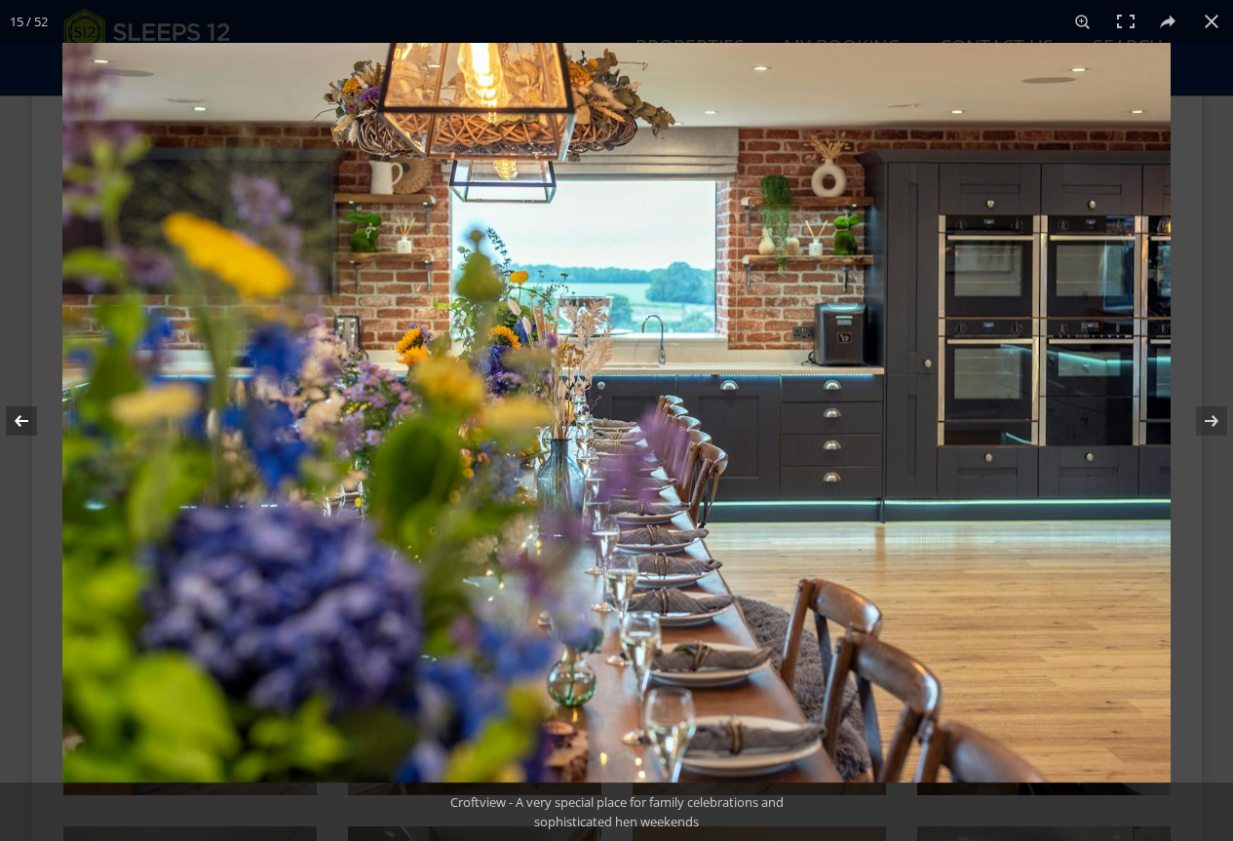
click at [17, 410] on button at bounding box center [34, 421] width 68 height 98
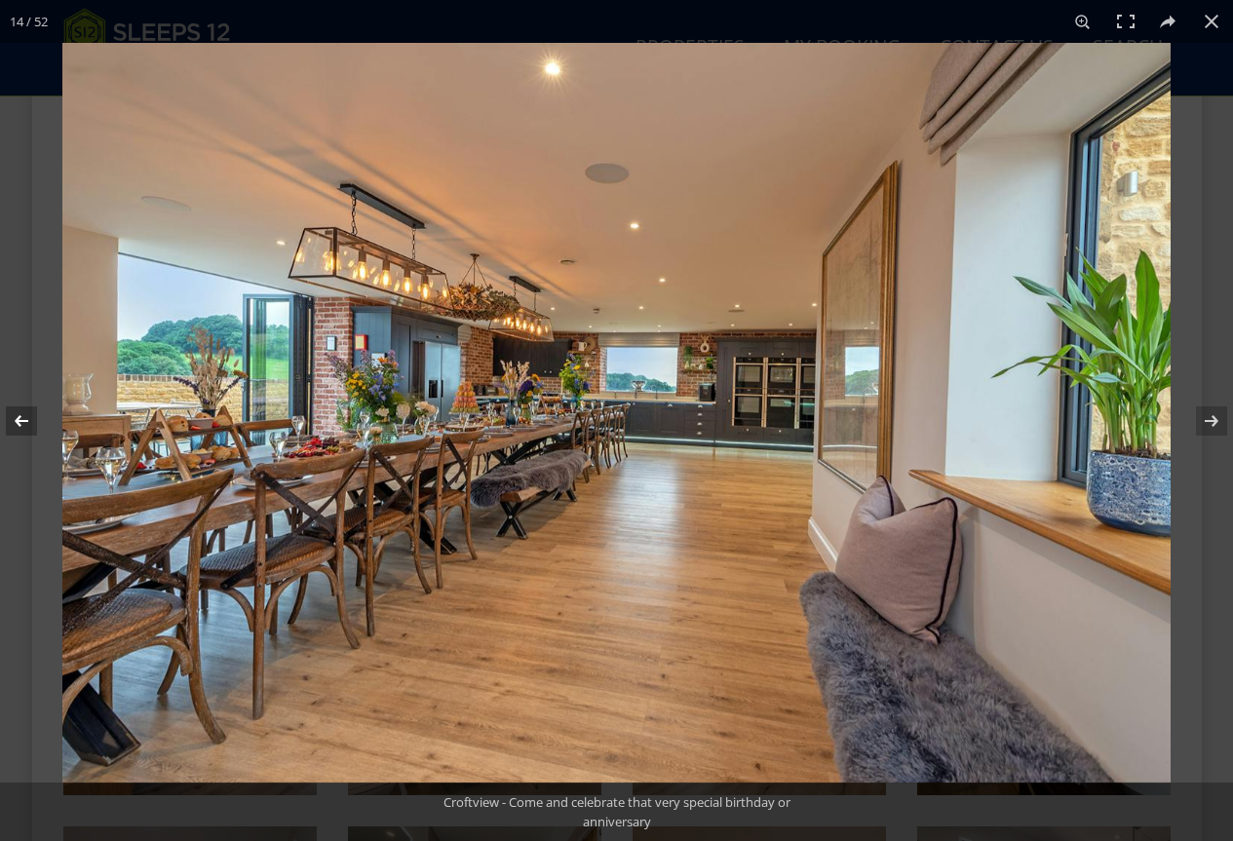
click at [17, 410] on button at bounding box center [34, 421] width 68 height 98
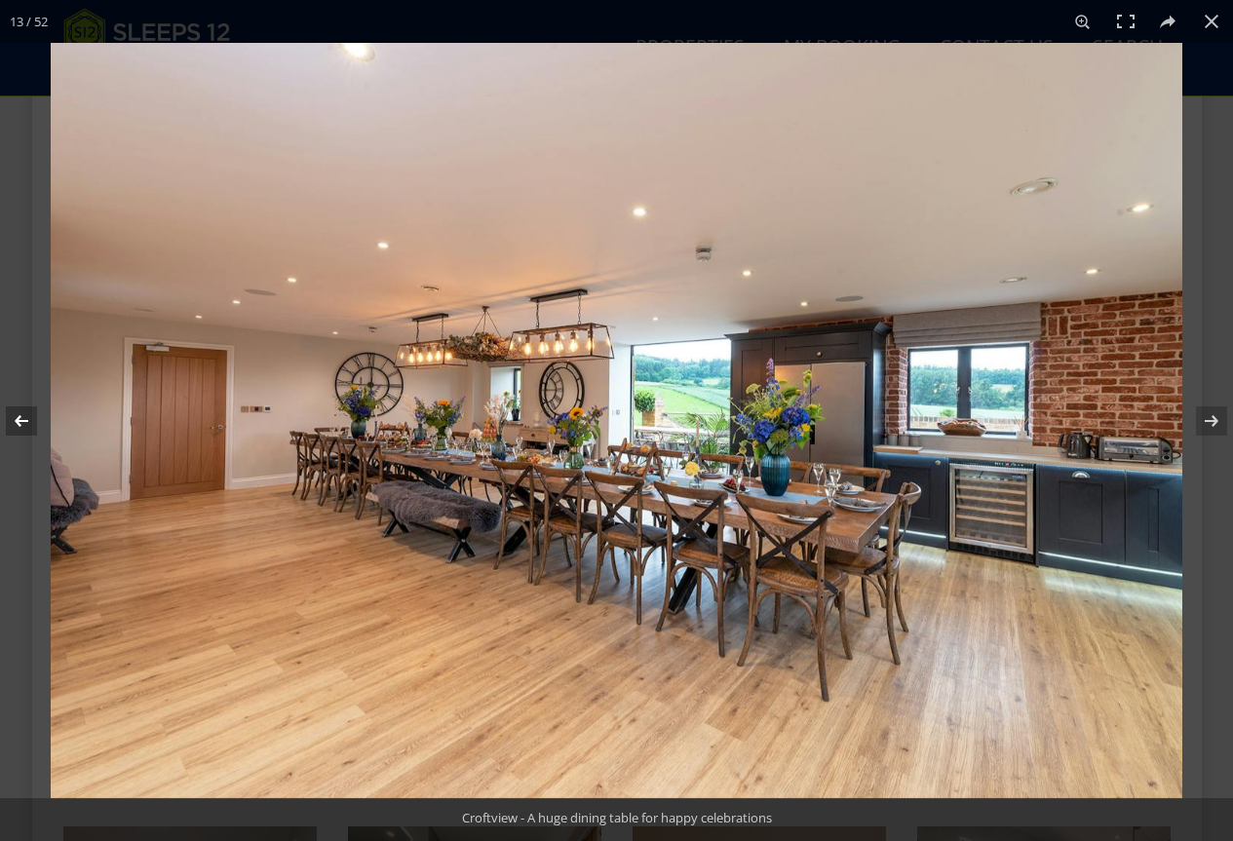
click at [17, 410] on button at bounding box center [34, 421] width 68 height 98
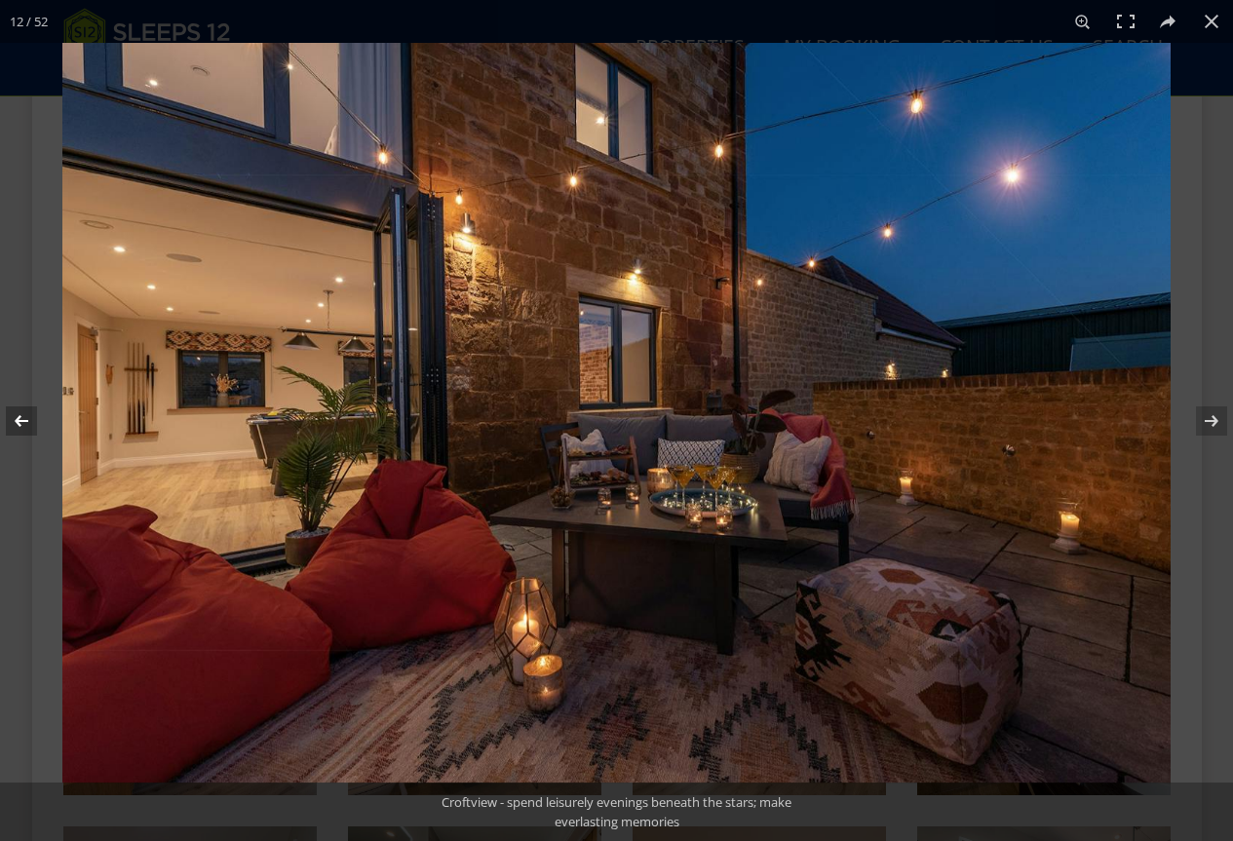
click at [17, 410] on button at bounding box center [34, 421] width 68 height 98
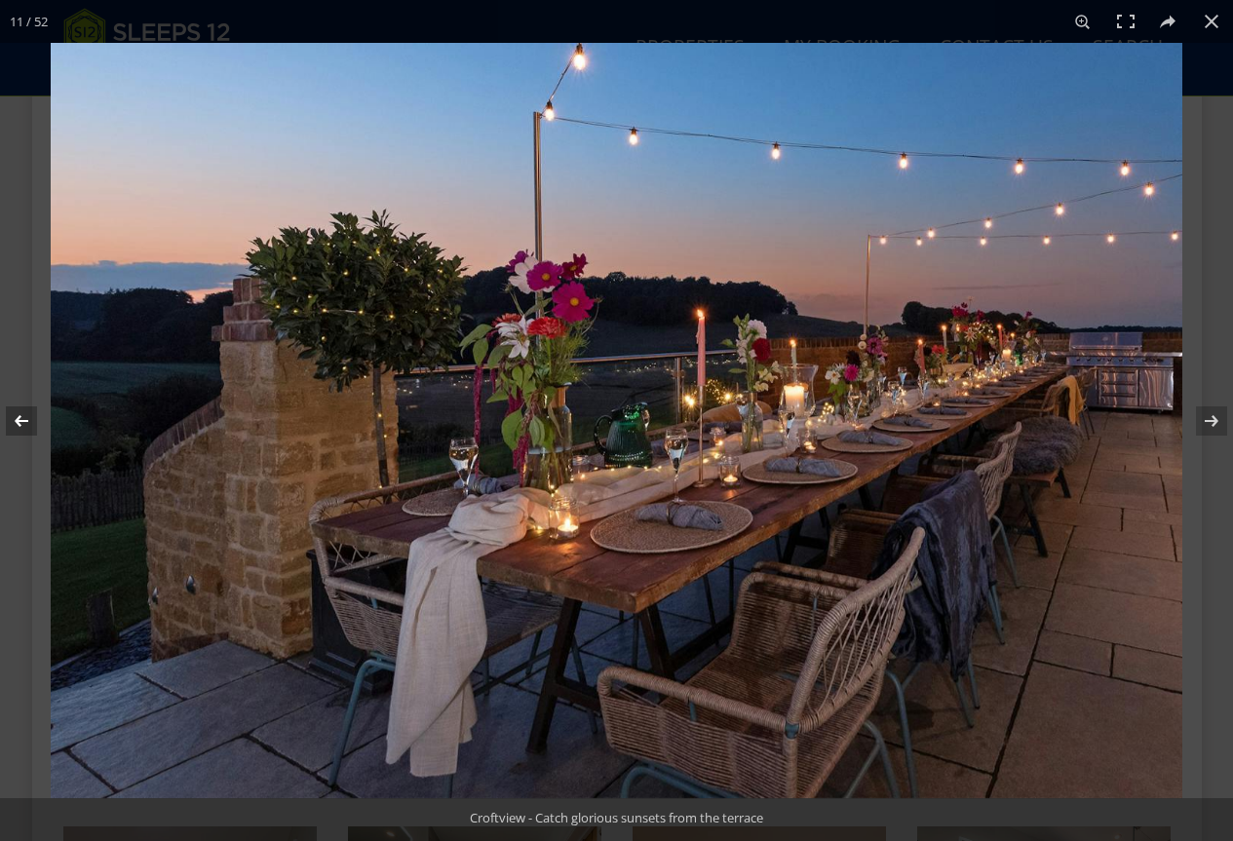
click at [17, 410] on button at bounding box center [34, 421] width 68 height 98
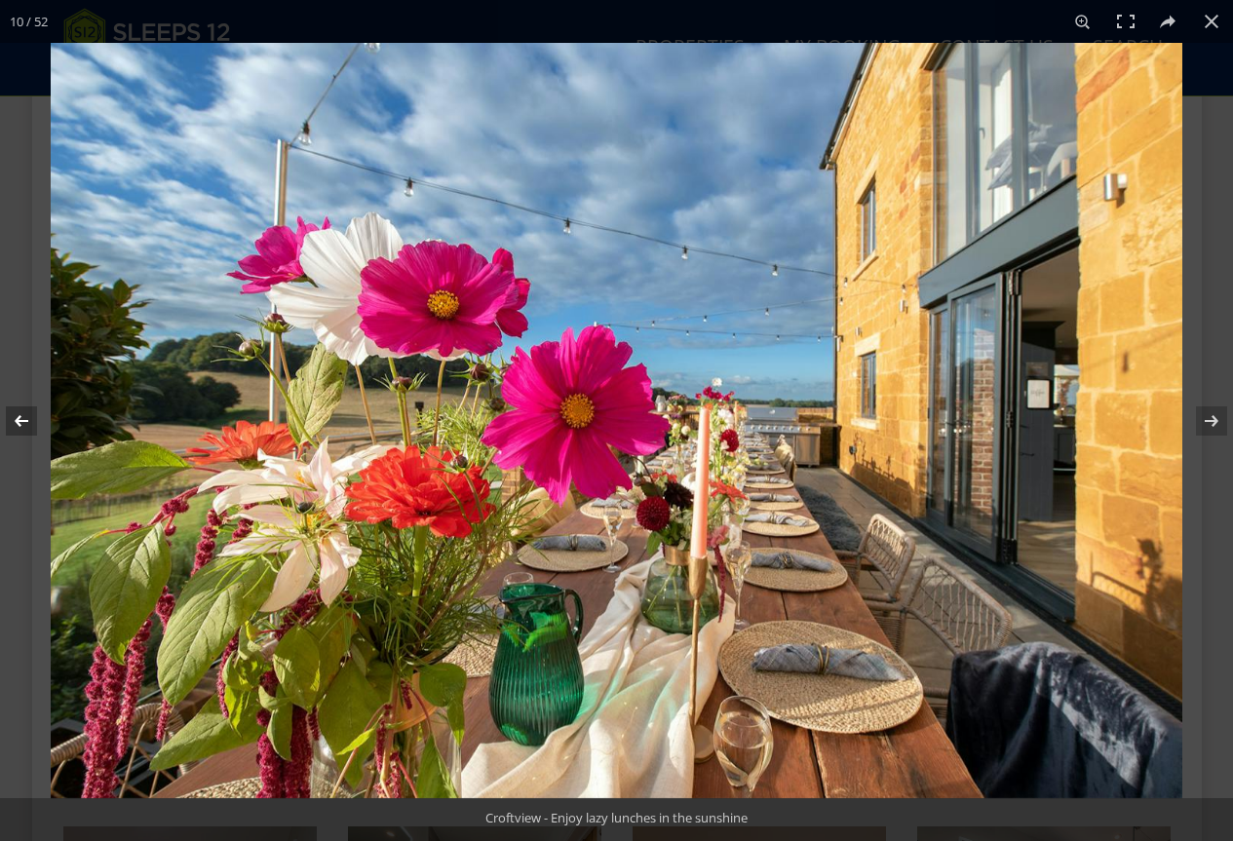
click at [17, 410] on button at bounding box center [34, 421] width 68 height 98
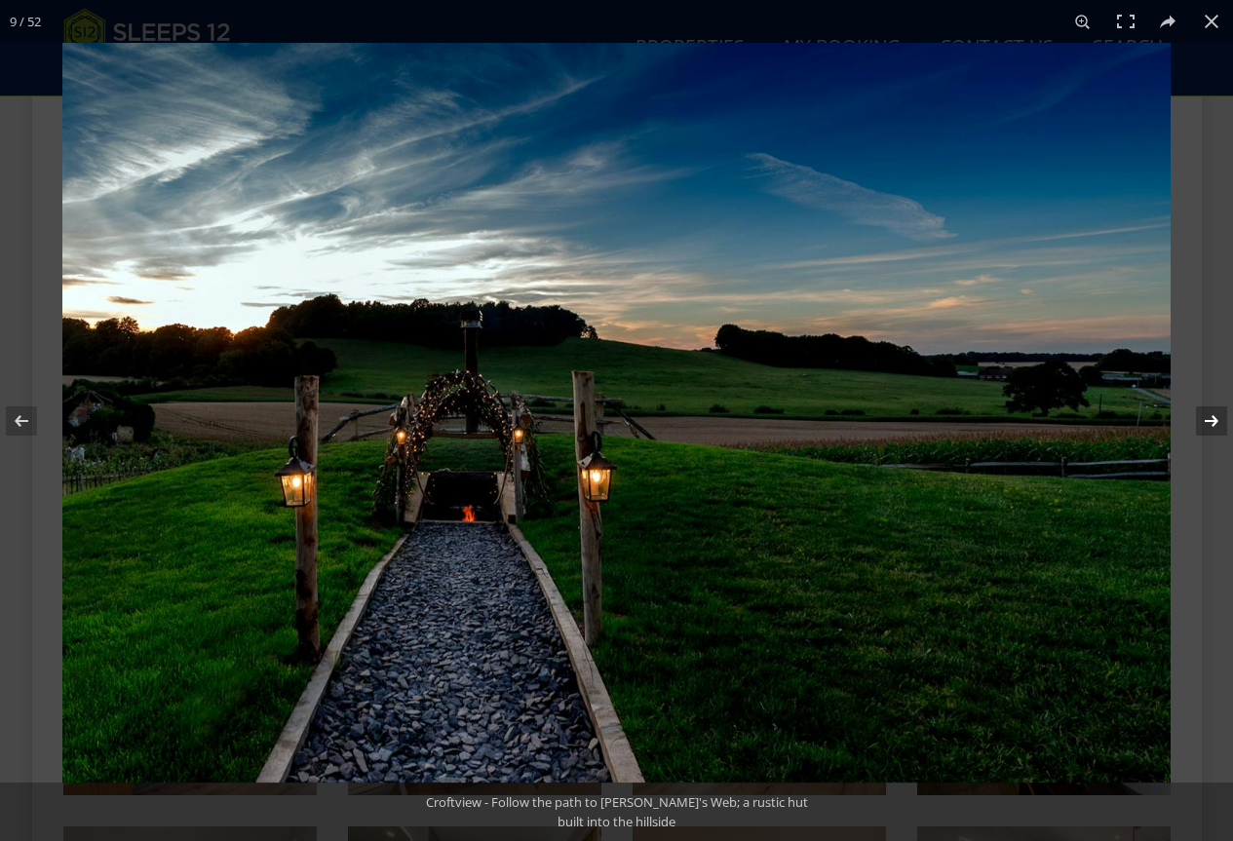
click at [1212, 419] on button at bounding box center [1199, 421] width 68 height 98
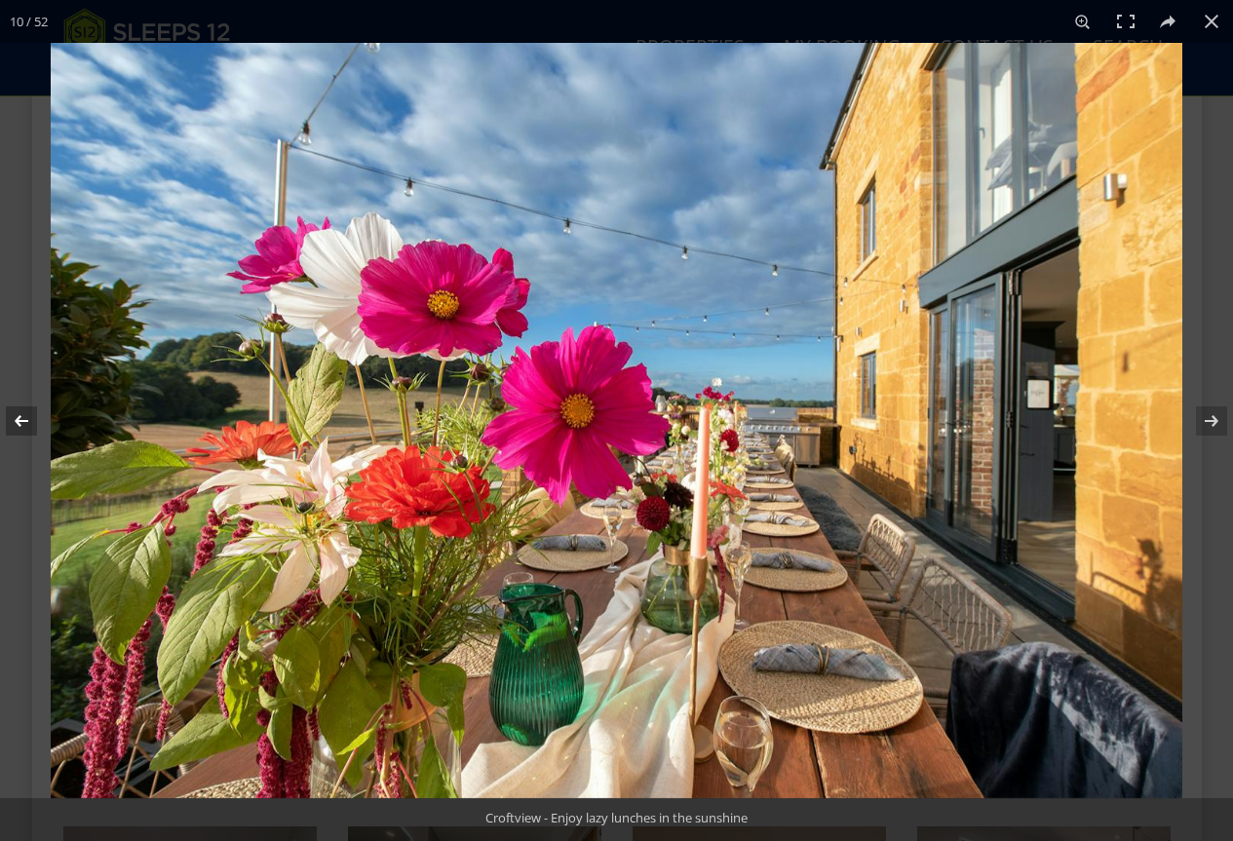
click at [20, 422] on button at bounding box center [34, 421] width 68 height 98
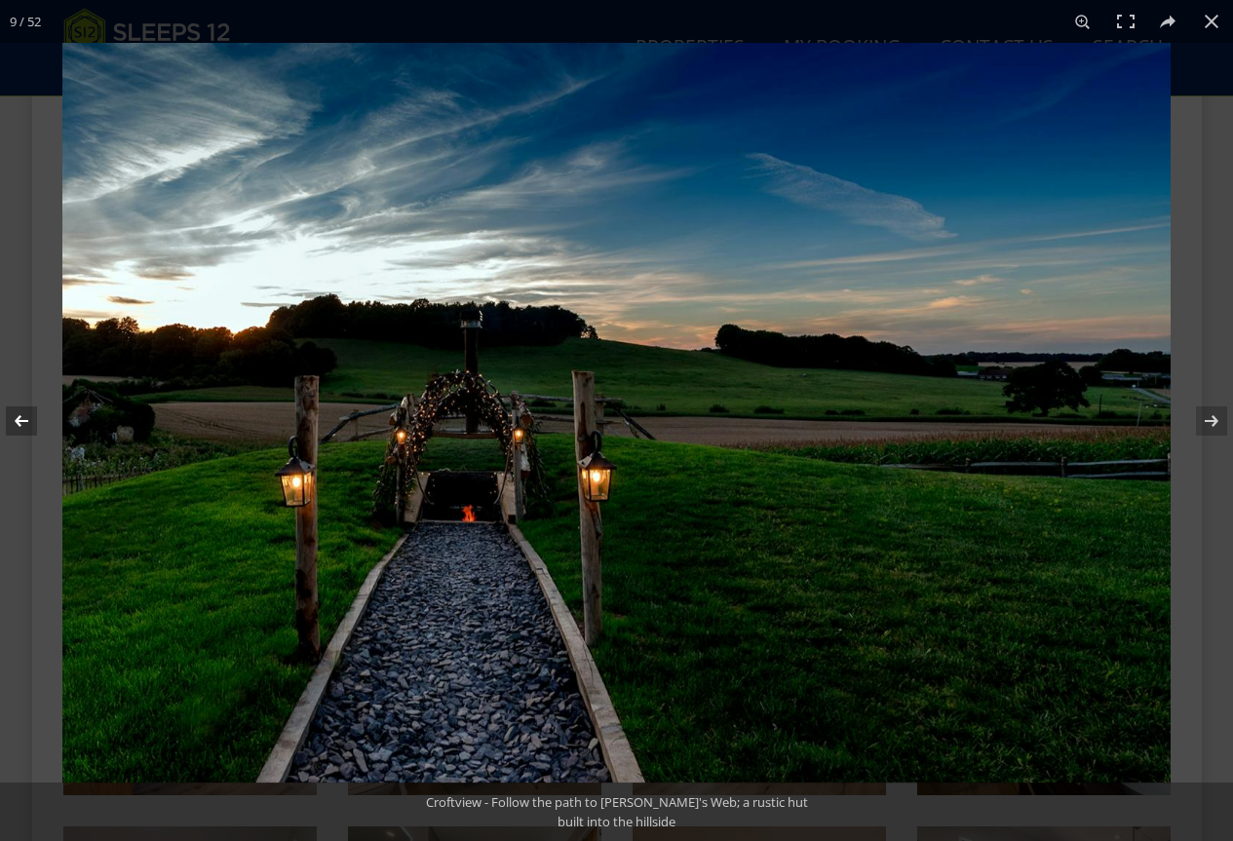
click at [20, 422] on button at bounding box center [34, 421] width 68 height 98
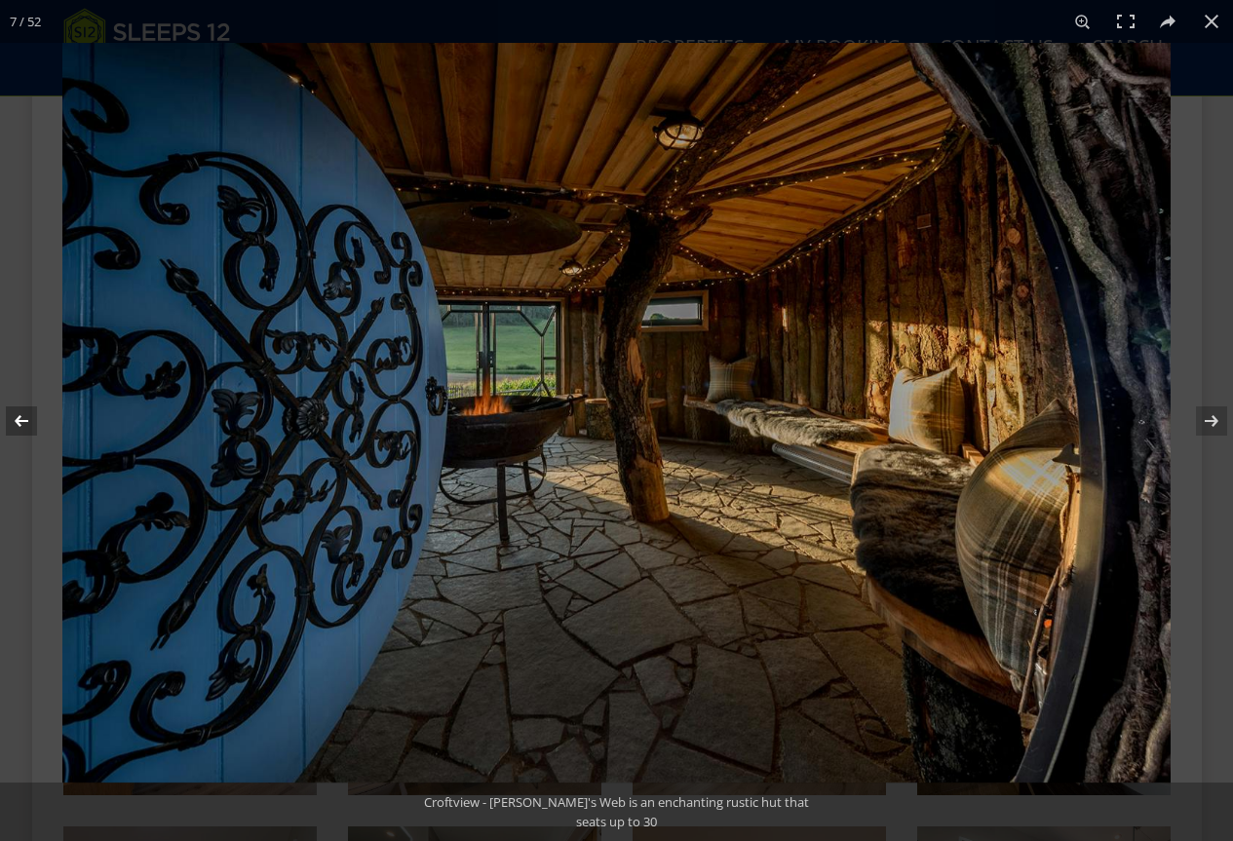
click at [20, 422] on button at bounding box center [34, 421] width 68 height 98
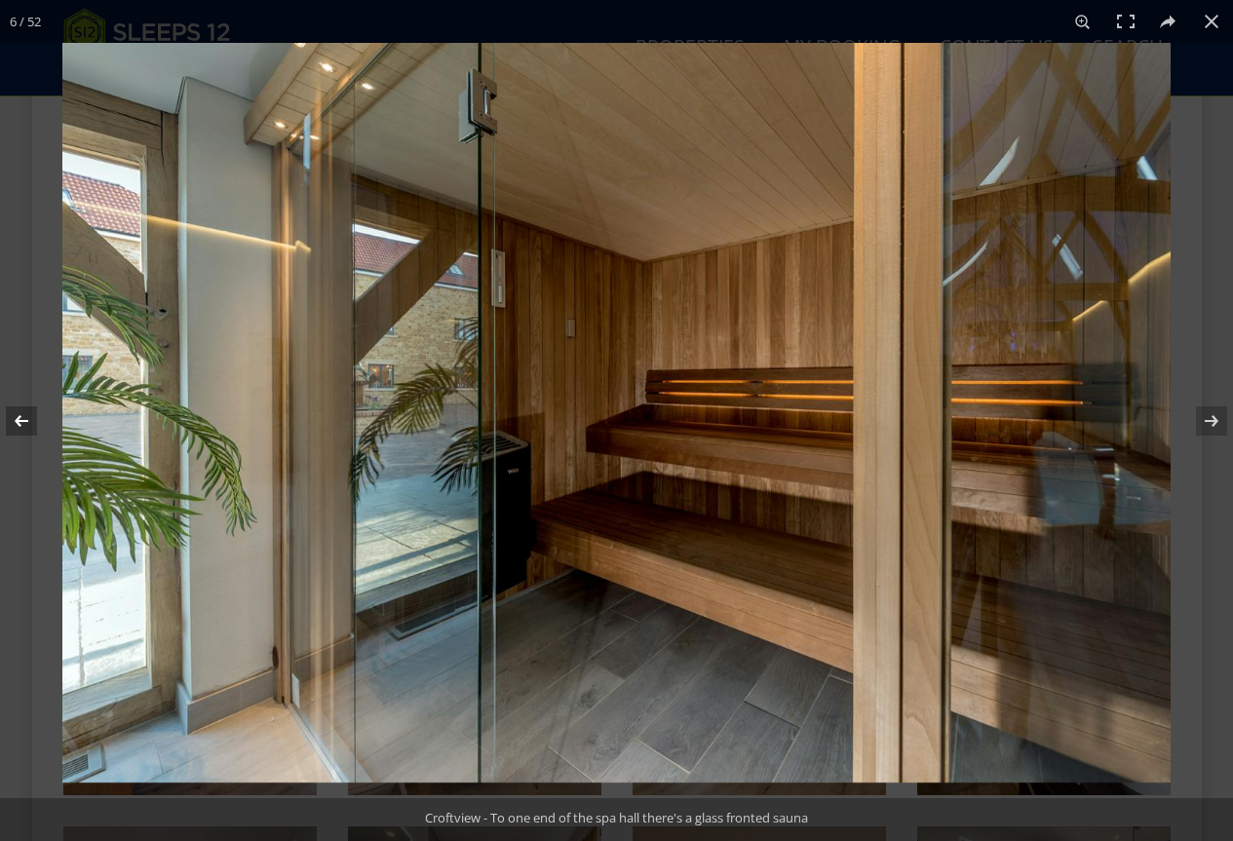
click at [20, 422] on button at bounding box center [34, 421] width 68 height 98
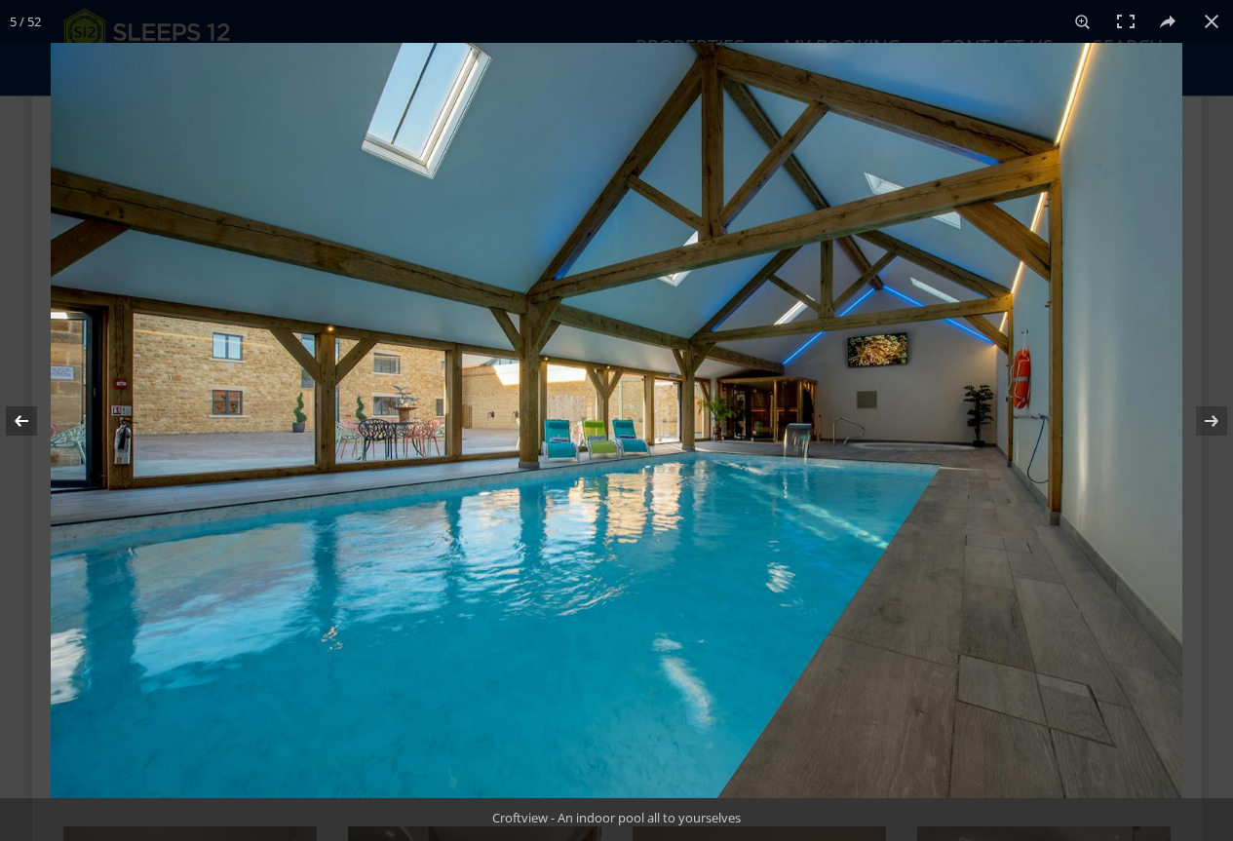
click at [20, 422] on button at bounding box center [34, 421] width 68 height 98
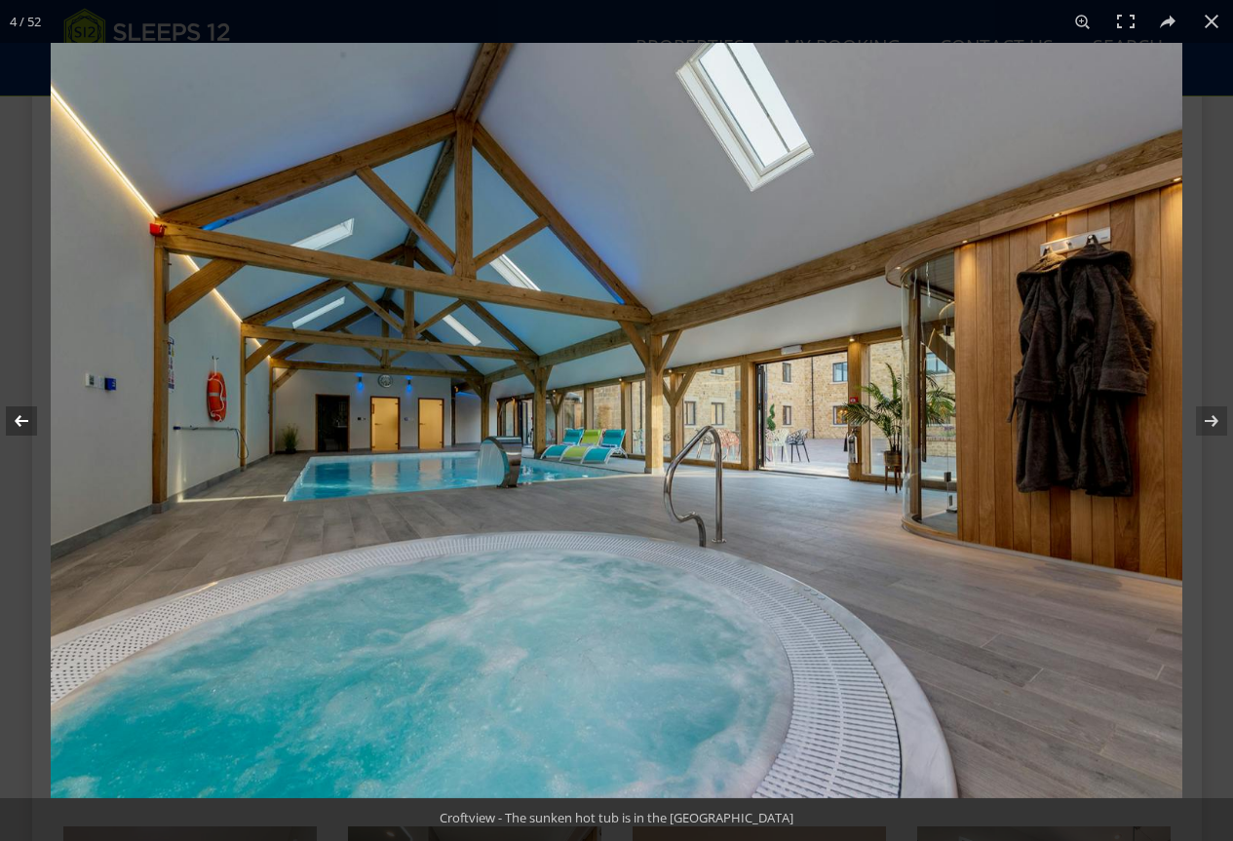
click at [20, 422] on button at bounding box center [34, 421] width 68 height 98
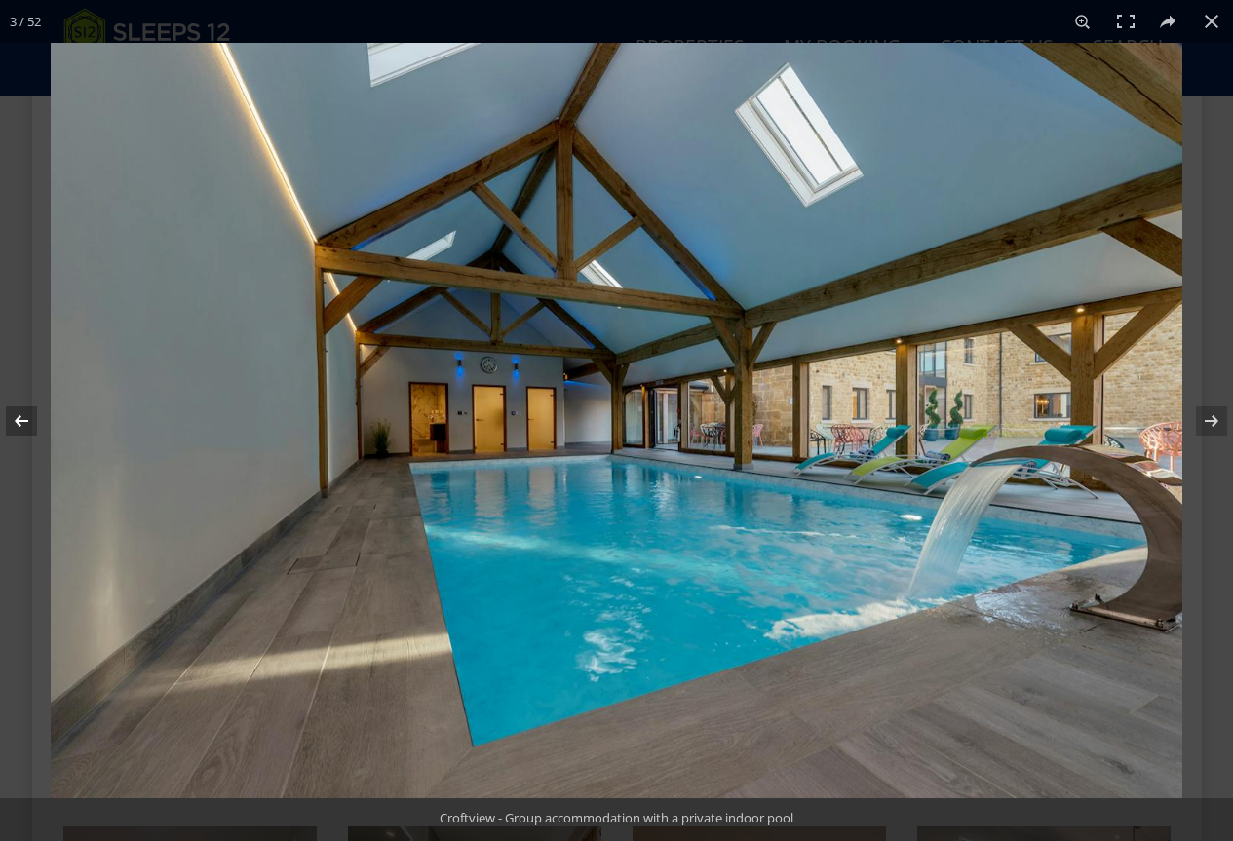
click at [20, 422] on button at bounding box center [34, 421] width 68 height 98
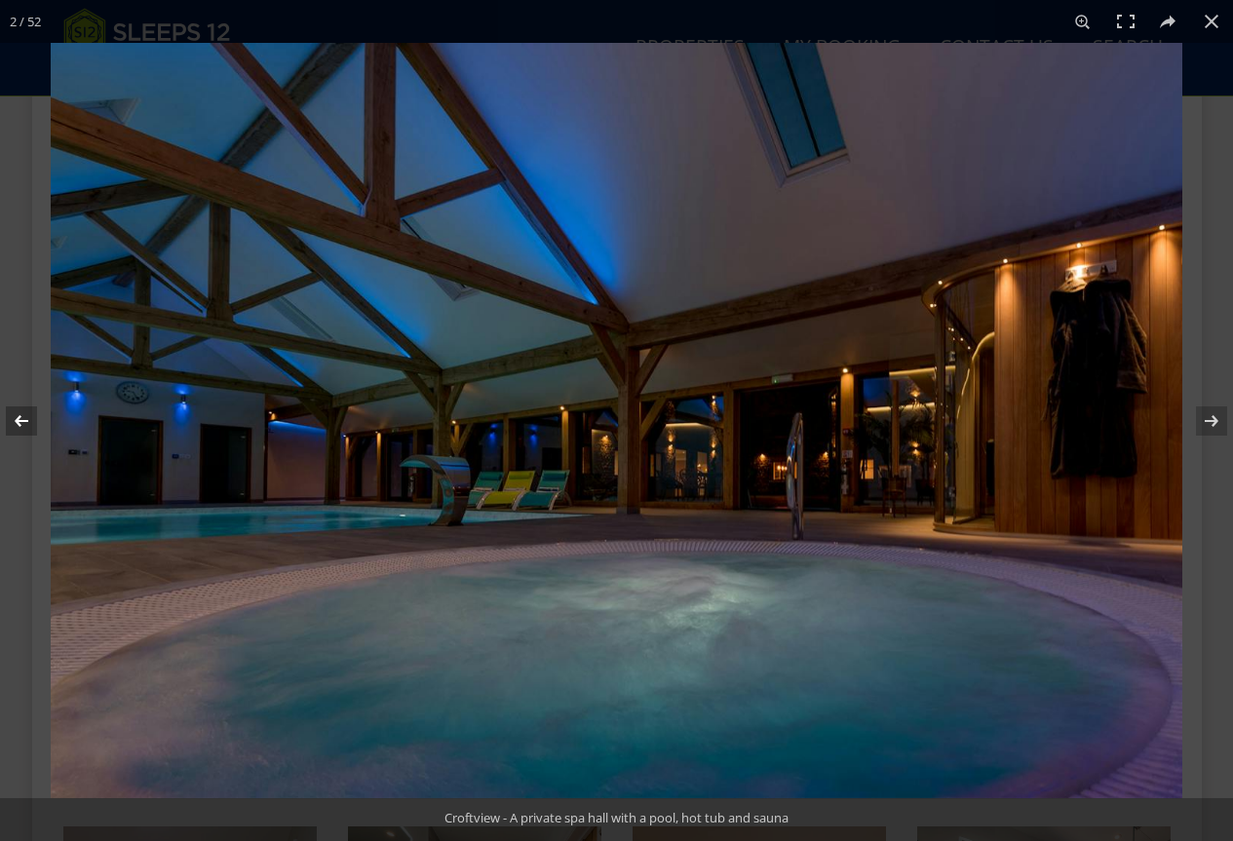
click at [20, 422] on button at bounding box center [34, 421] width 68 height 98
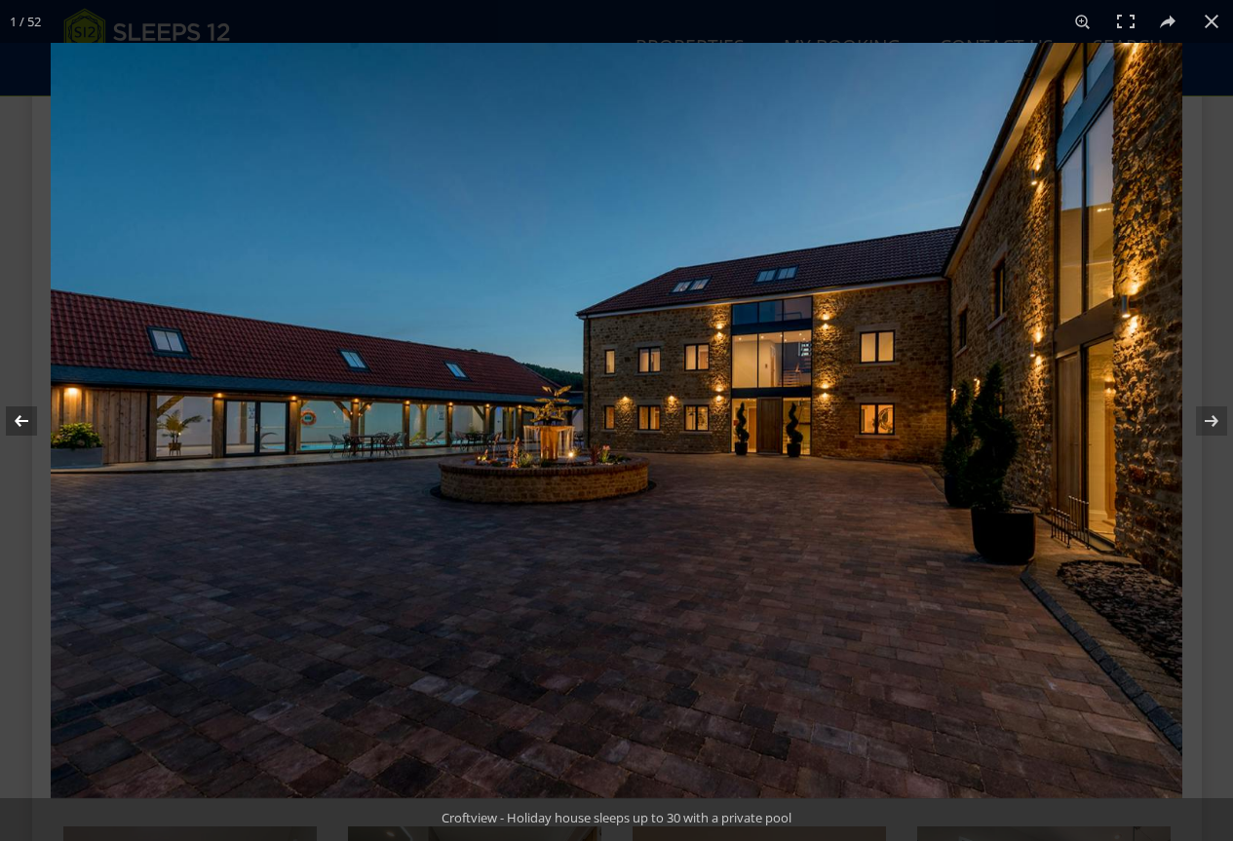
click at [20, 422] on button at bounding box center [34, 421] width 68 height 98
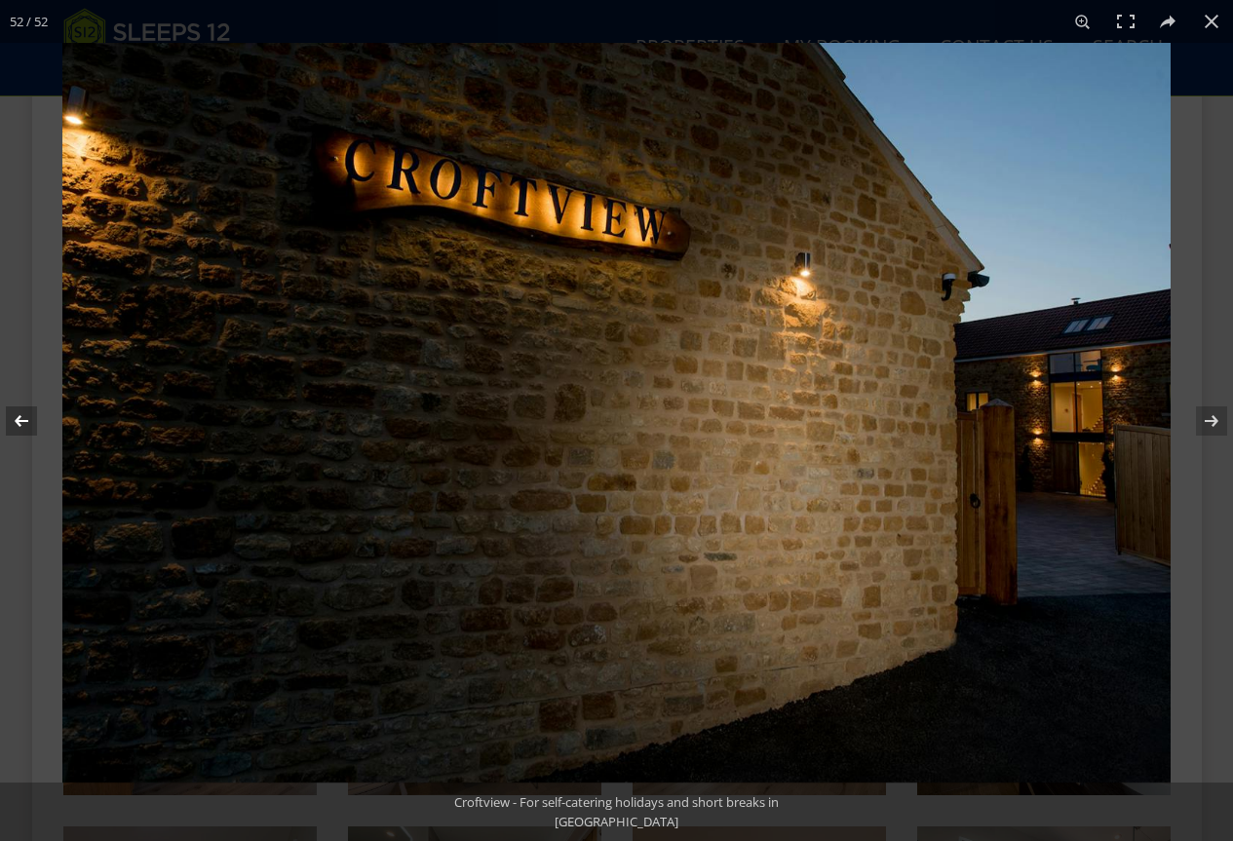
click at [20, 422] on button at bounding box center [34, 421] width 68 height 98
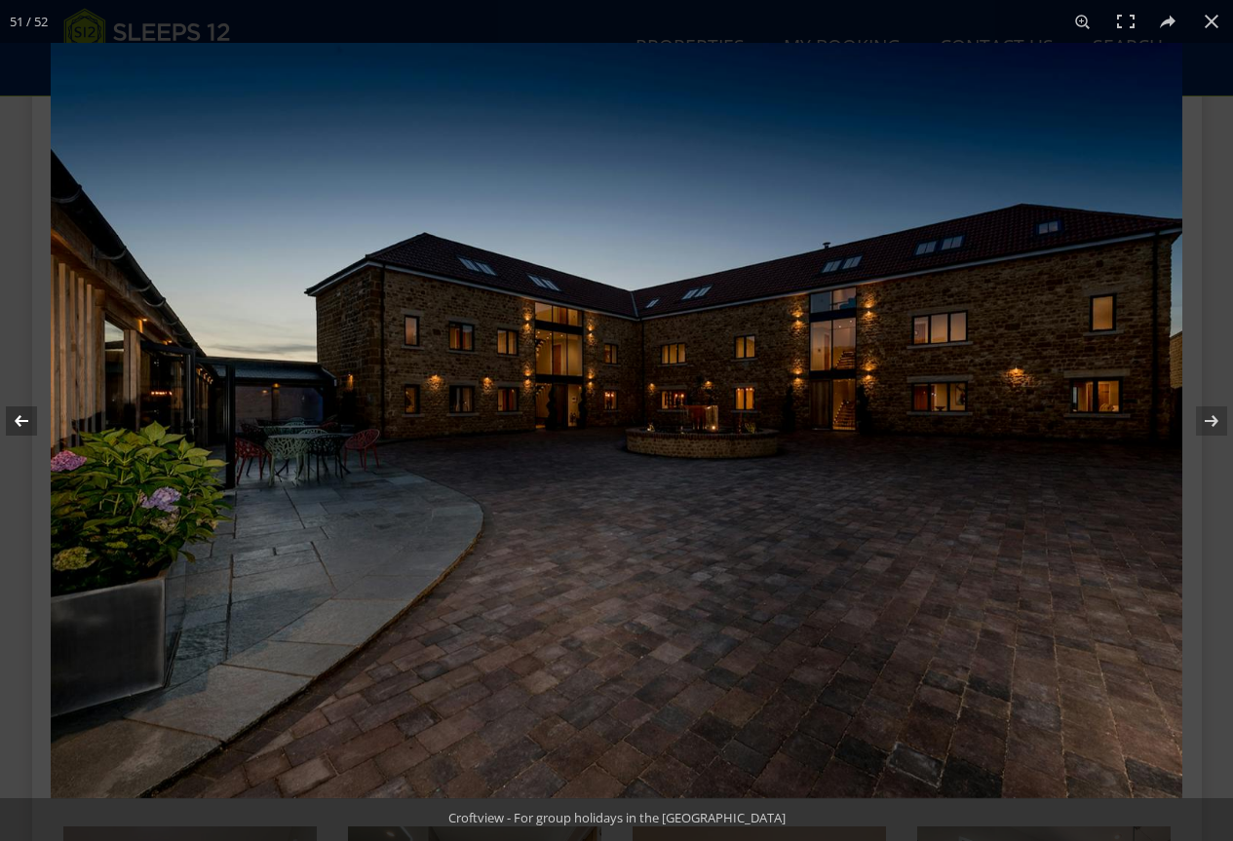
click at [20, 422] on button at bounding box center [34, 421] width 68 height 98
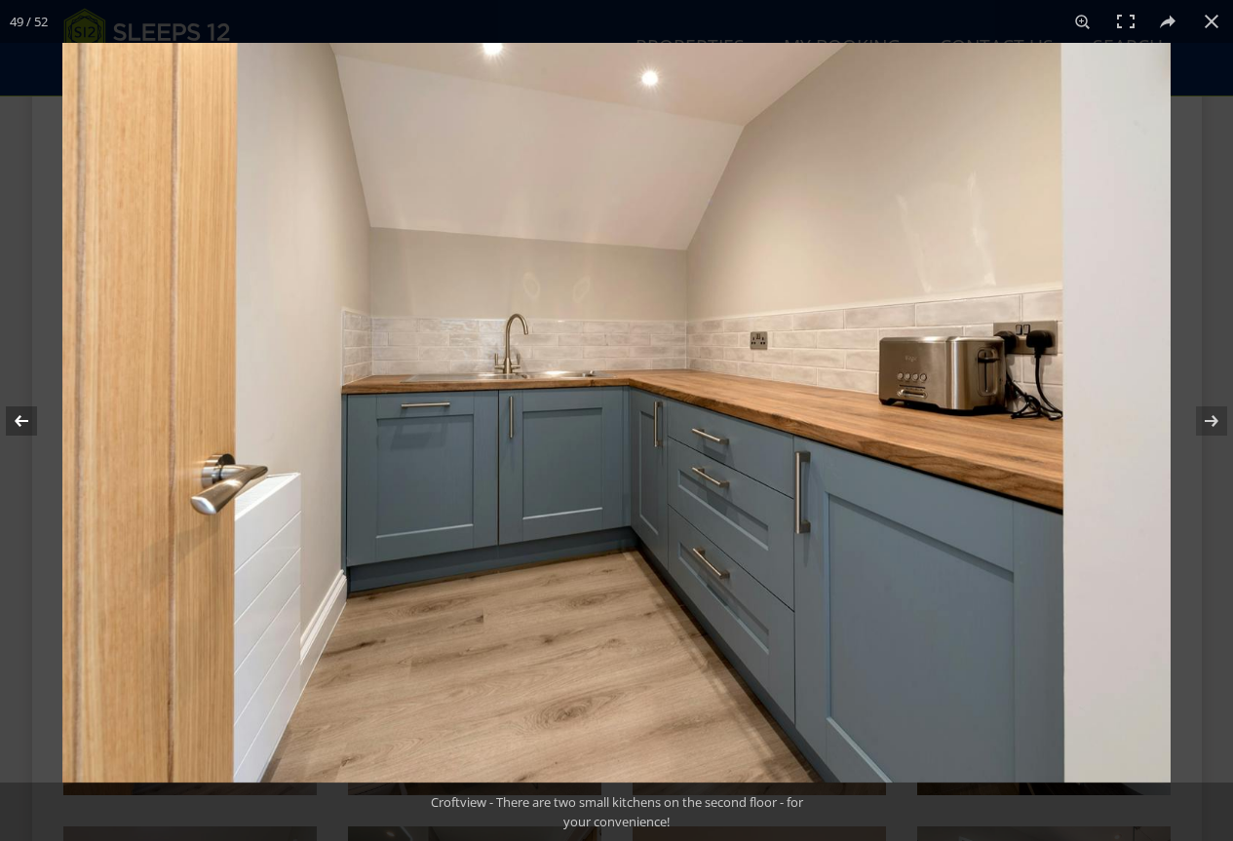
click at [20, 422] on button at bounding box center [34, 421] width 68 height 98
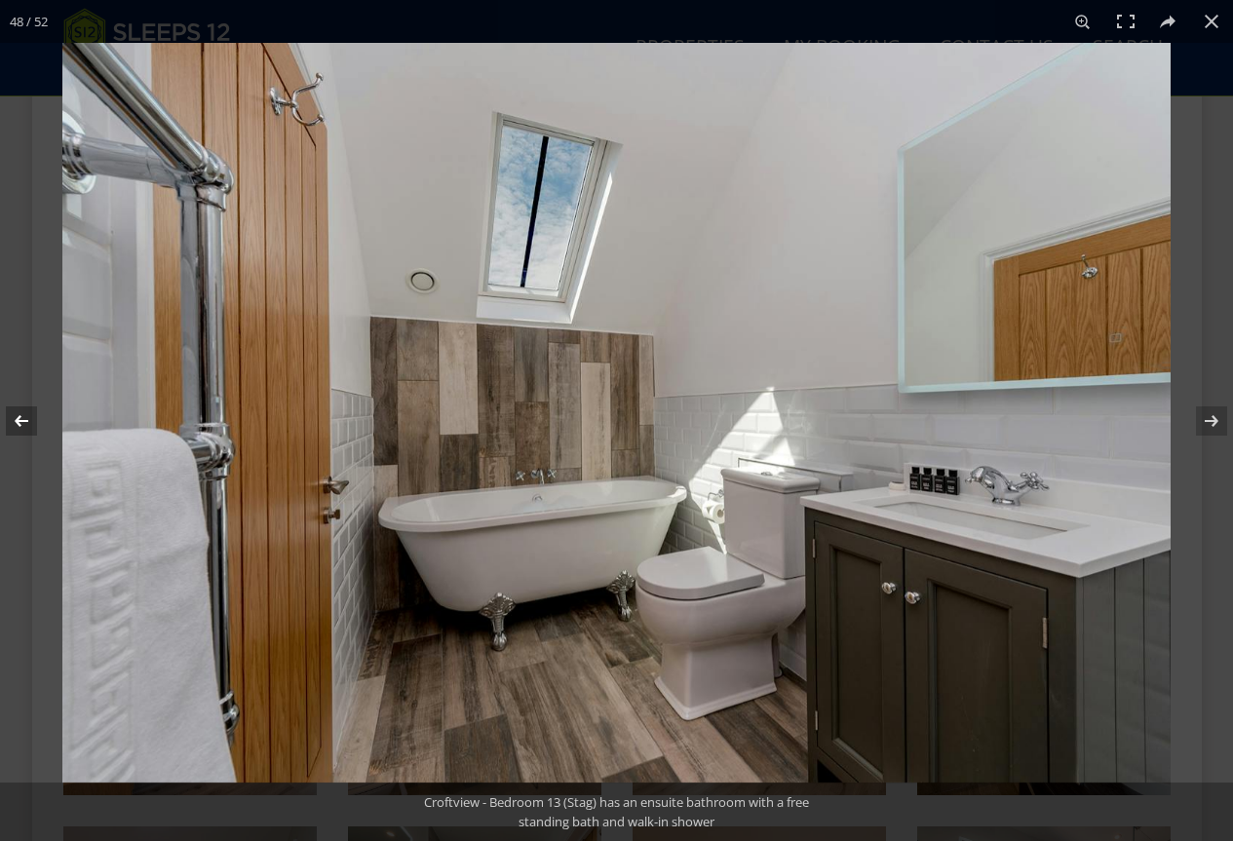
click at [20, 422] on button at bounding box center [34, 421] width 68 height 98
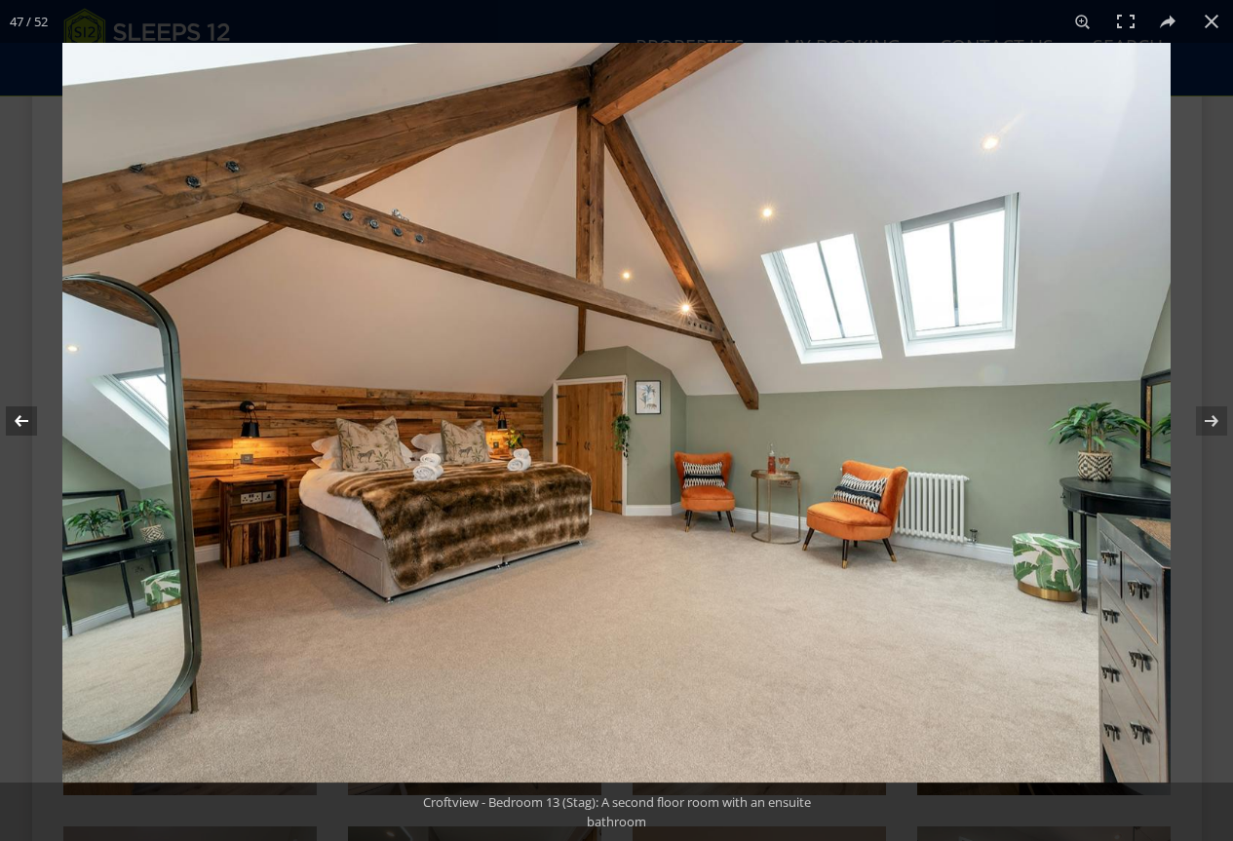
click at [20, 422] on button at bounding box center [34, 421] width 68 height 98
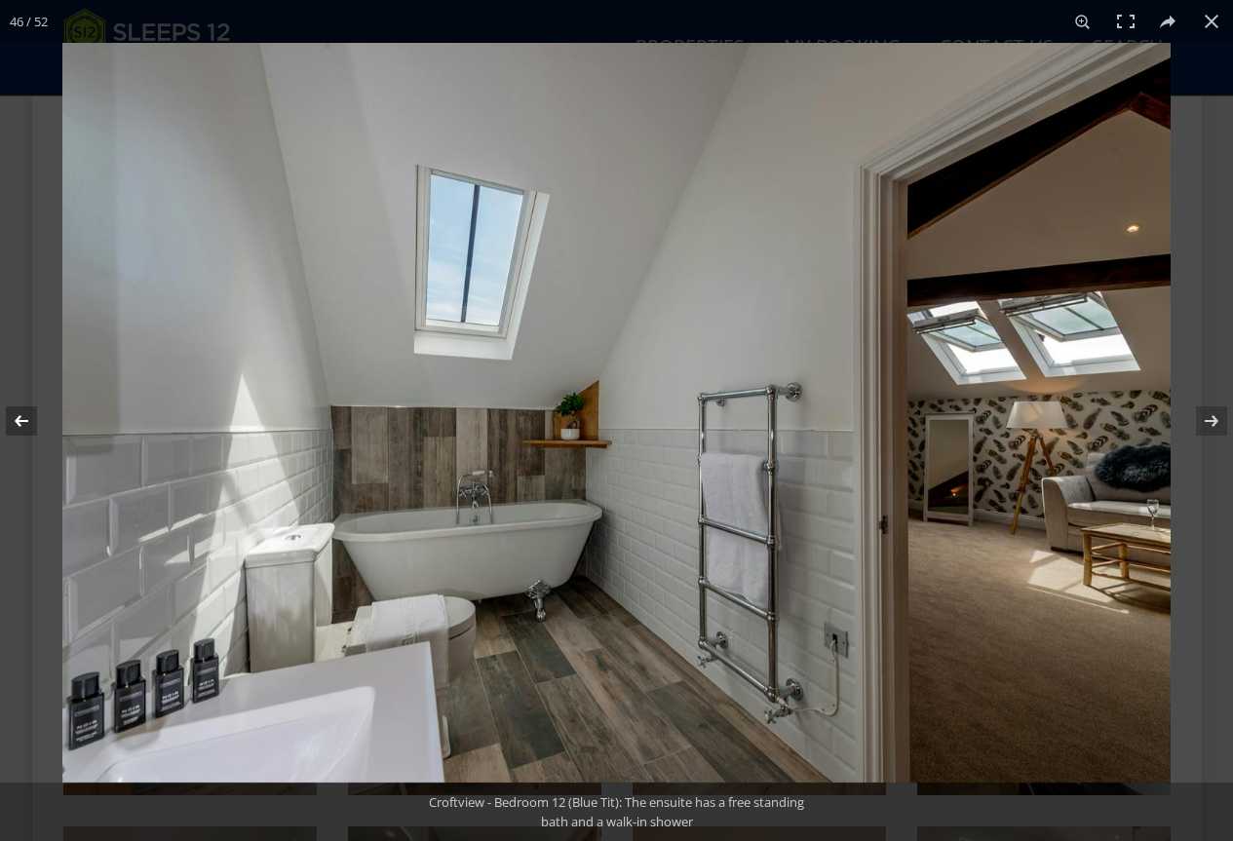
click at [20, 422] on button at bounding box center [34, 421] width 68 height 98
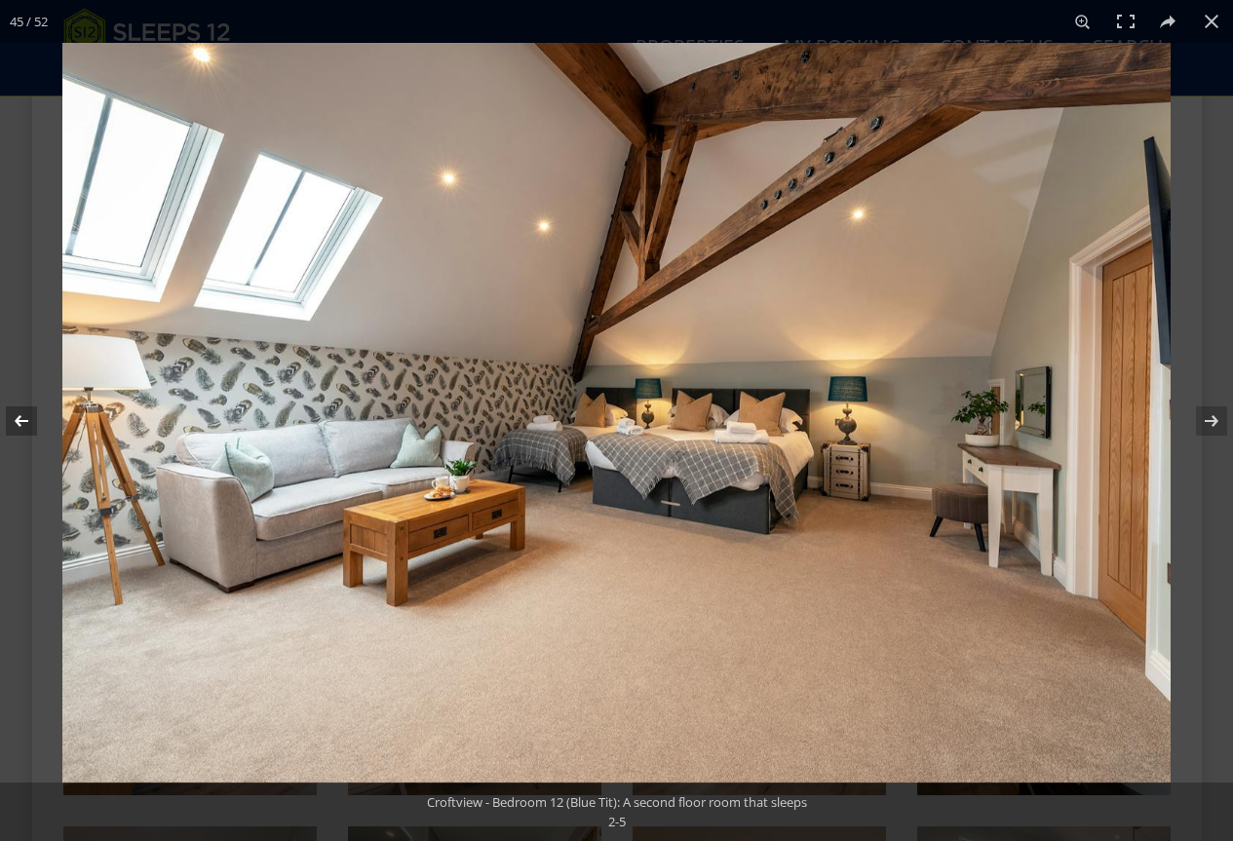
click at [20, 422] on button at bounding box center [34, 421] width 68 height 98
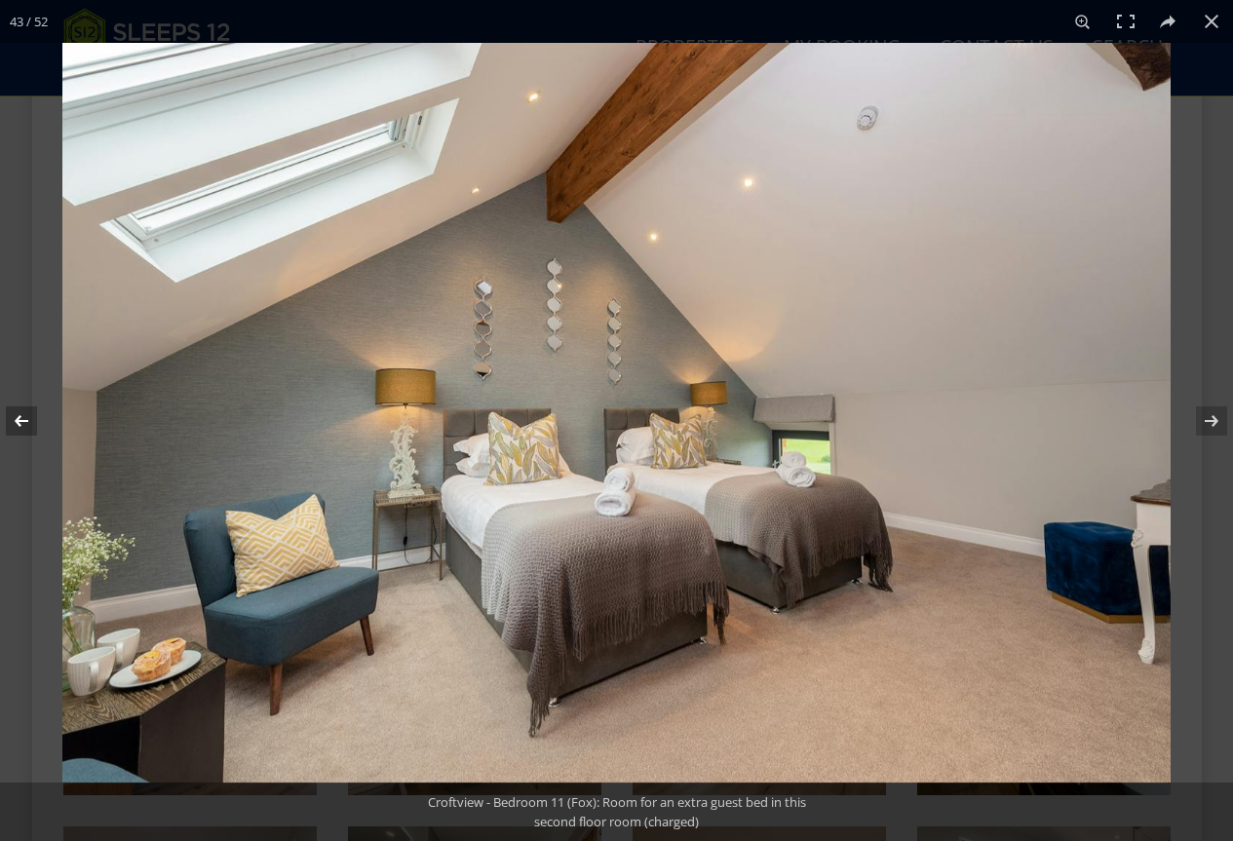
click at [20, 422] on button at bounding box center [34, 421] width 68 height 98
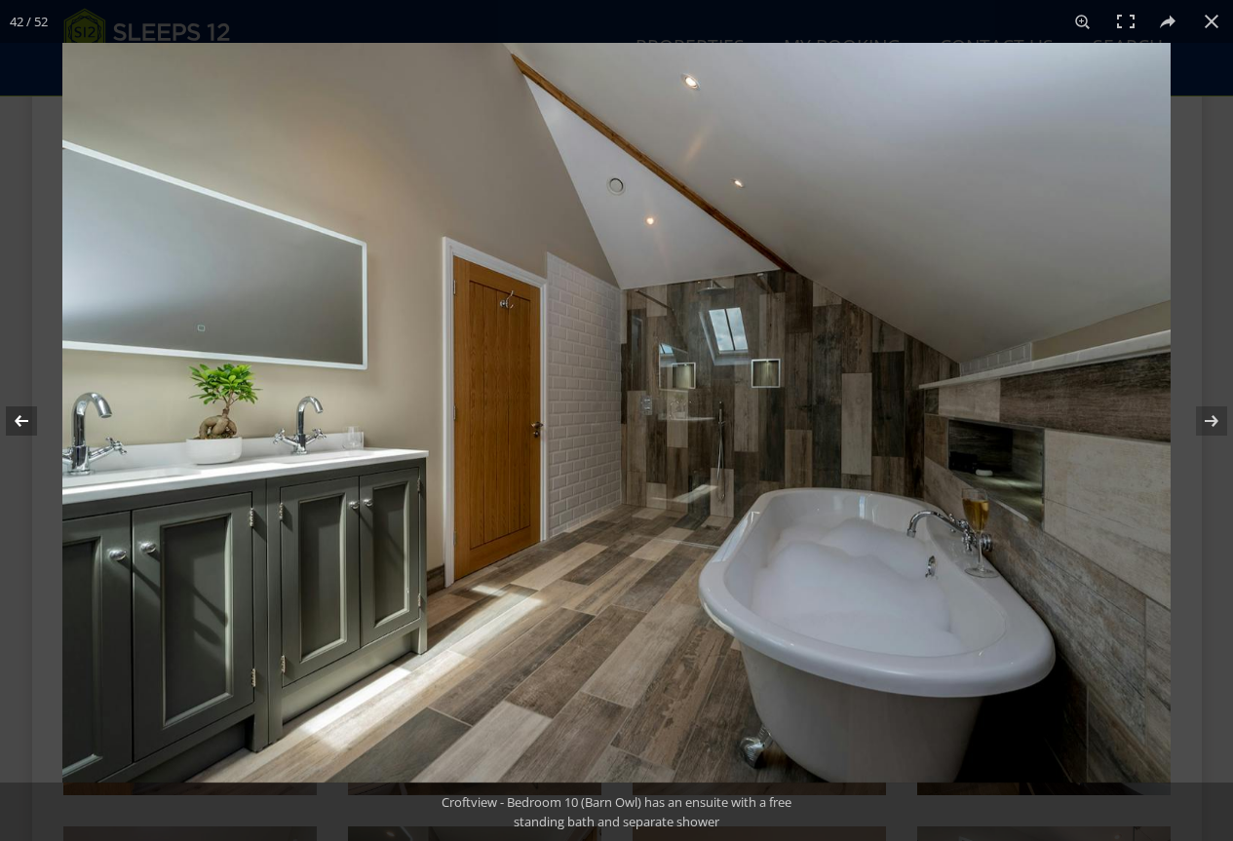
click at [20, 422] on button at bounding box center [34, 421] width 68 height 98
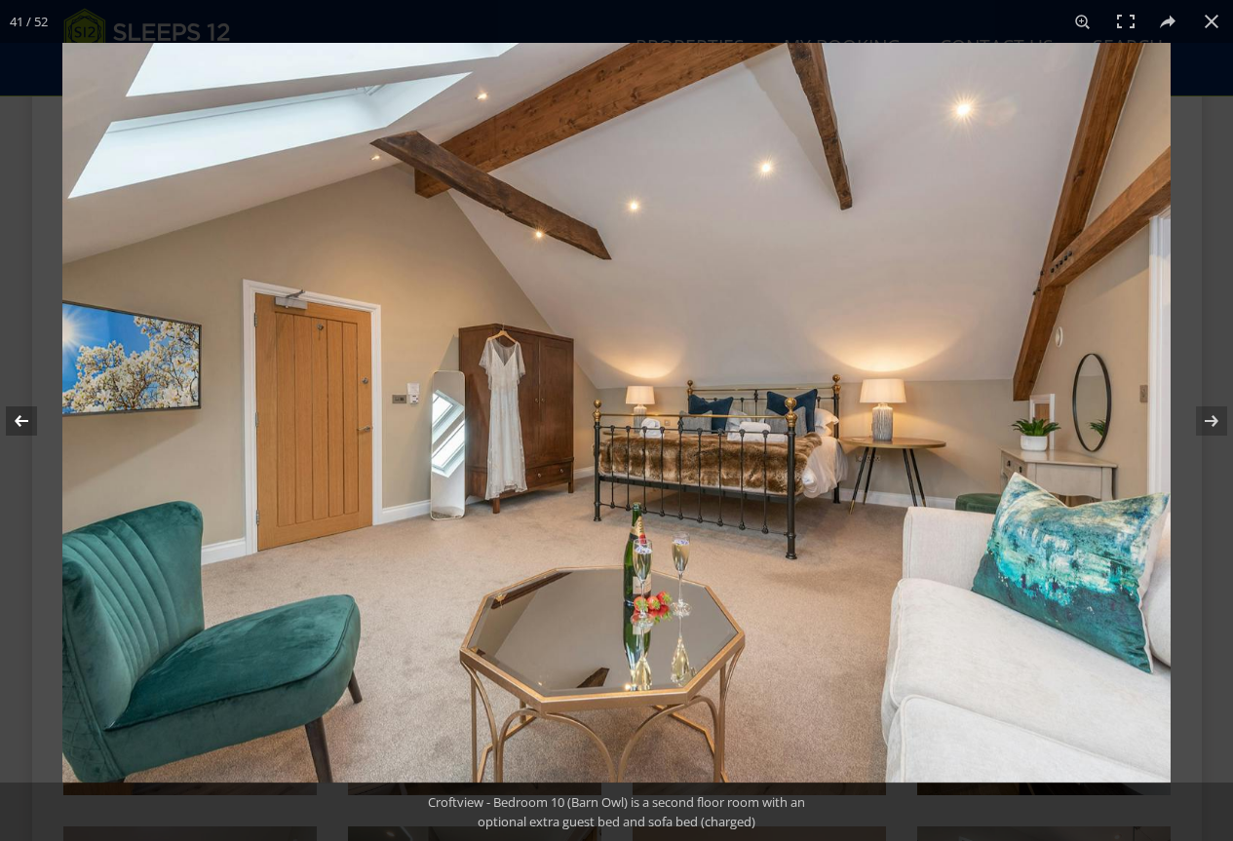
click at [20, 422] on button at bounding box center [34, 421] width 68 height 98
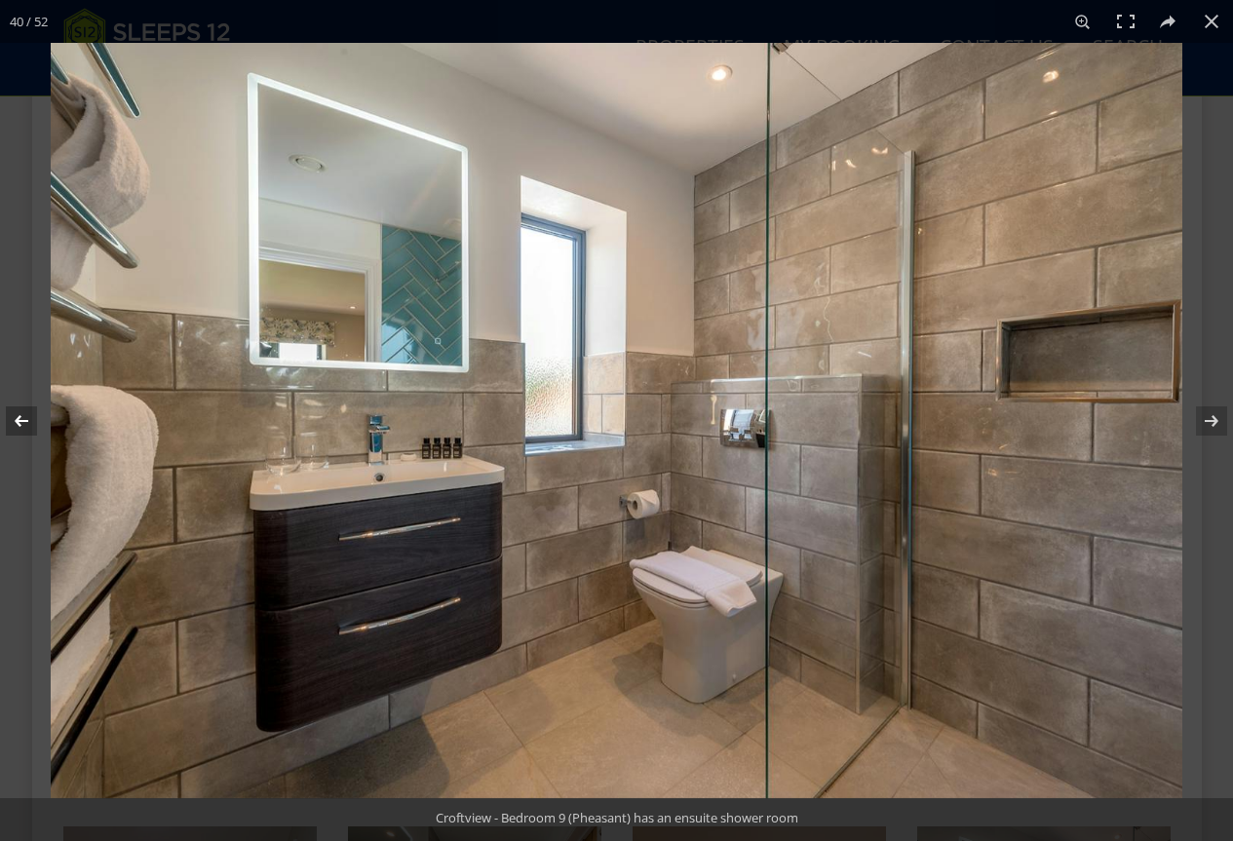
click at [20, 422] on button at bounding box center [34, 421] width 68 height 98
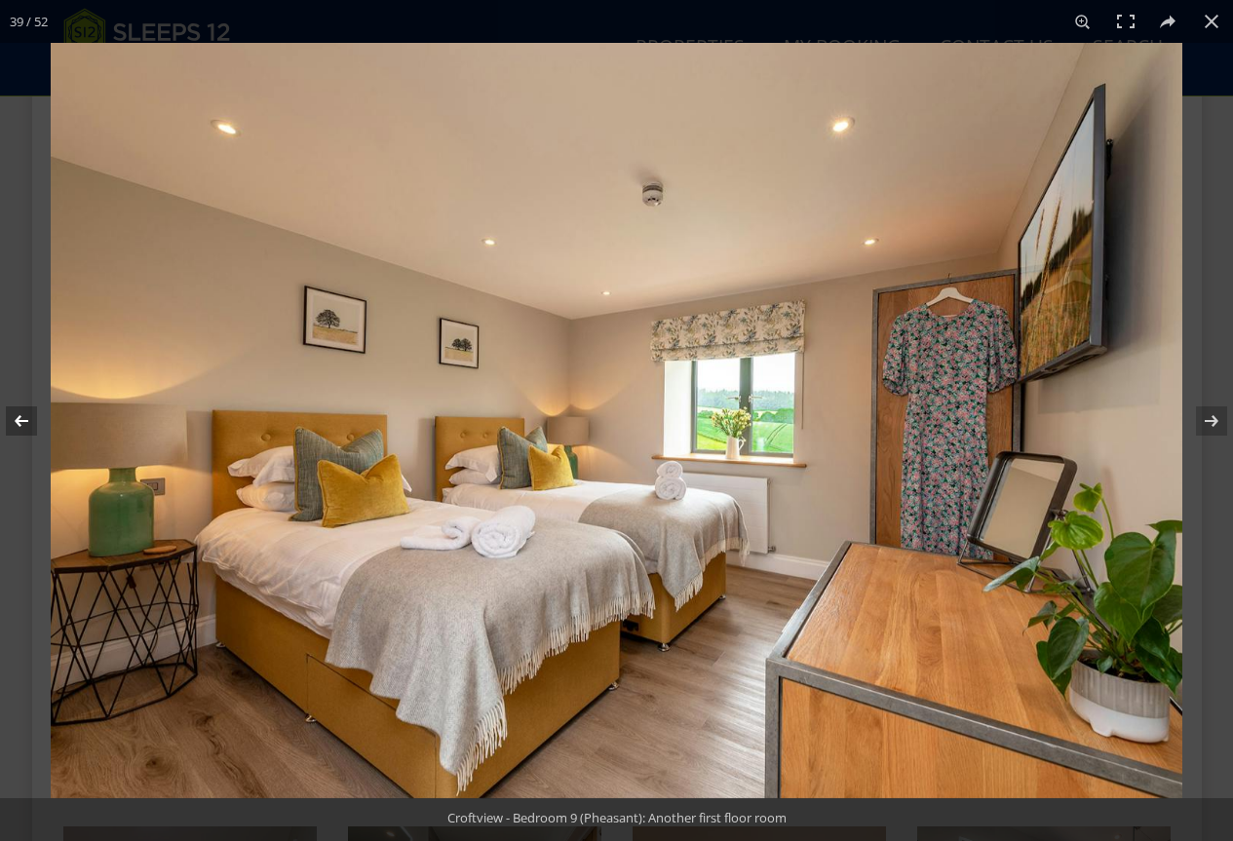
click at [20, 422] on button at bounding box center [34, 421] width 68 height 98
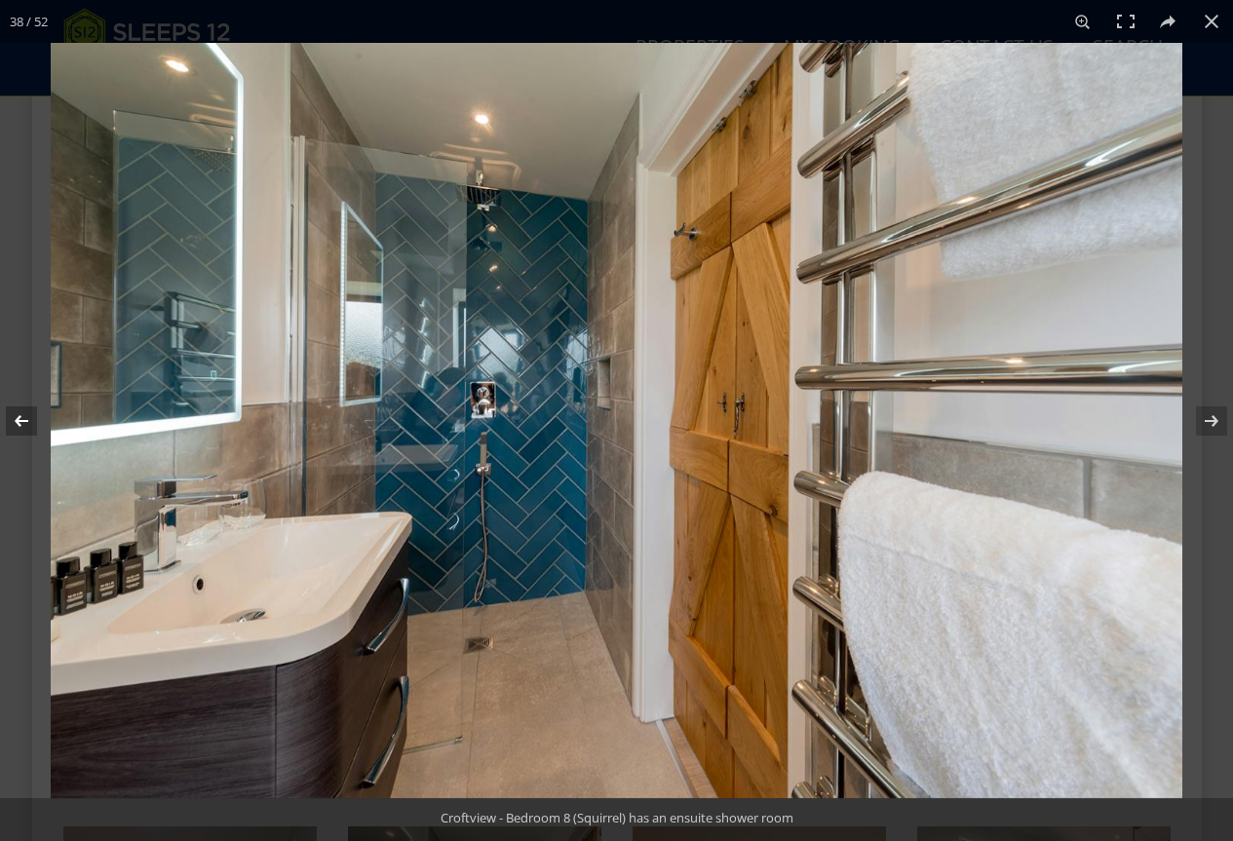
click at [20, 422] on button at bounding box center [34, 421] width 68 height 98
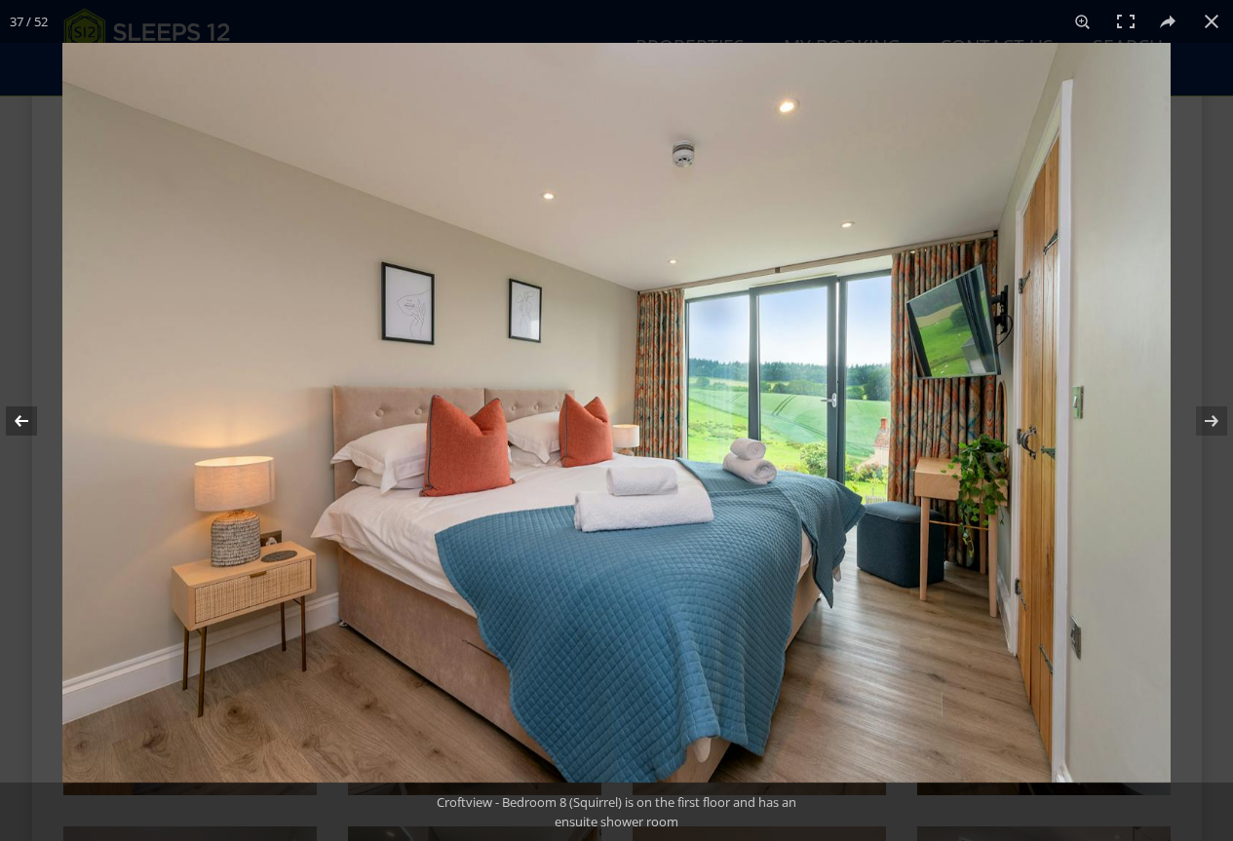
click at [20, 422] on button at bounding box center [34, 421] width 68 height 98
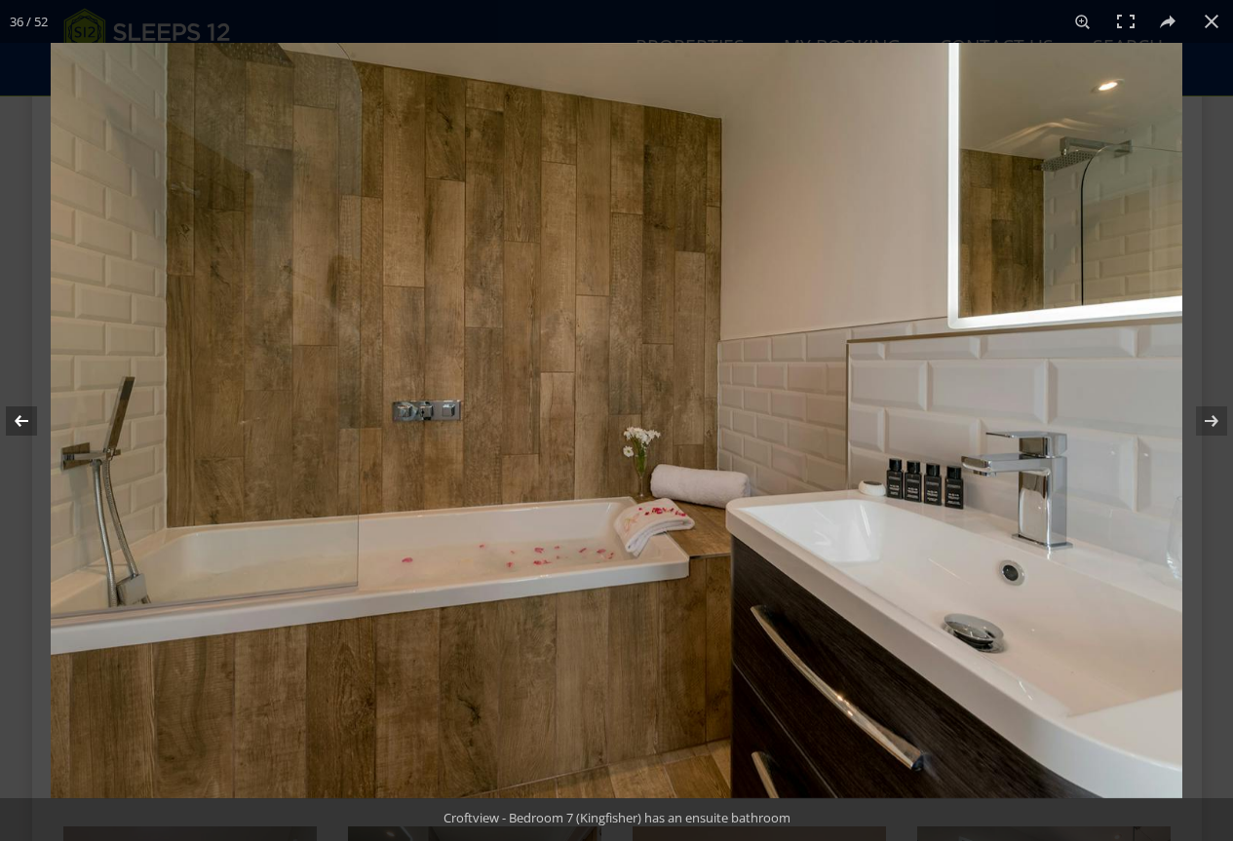
click at [20, 422] on button at bounding box center [34, 421] width 68 height 98
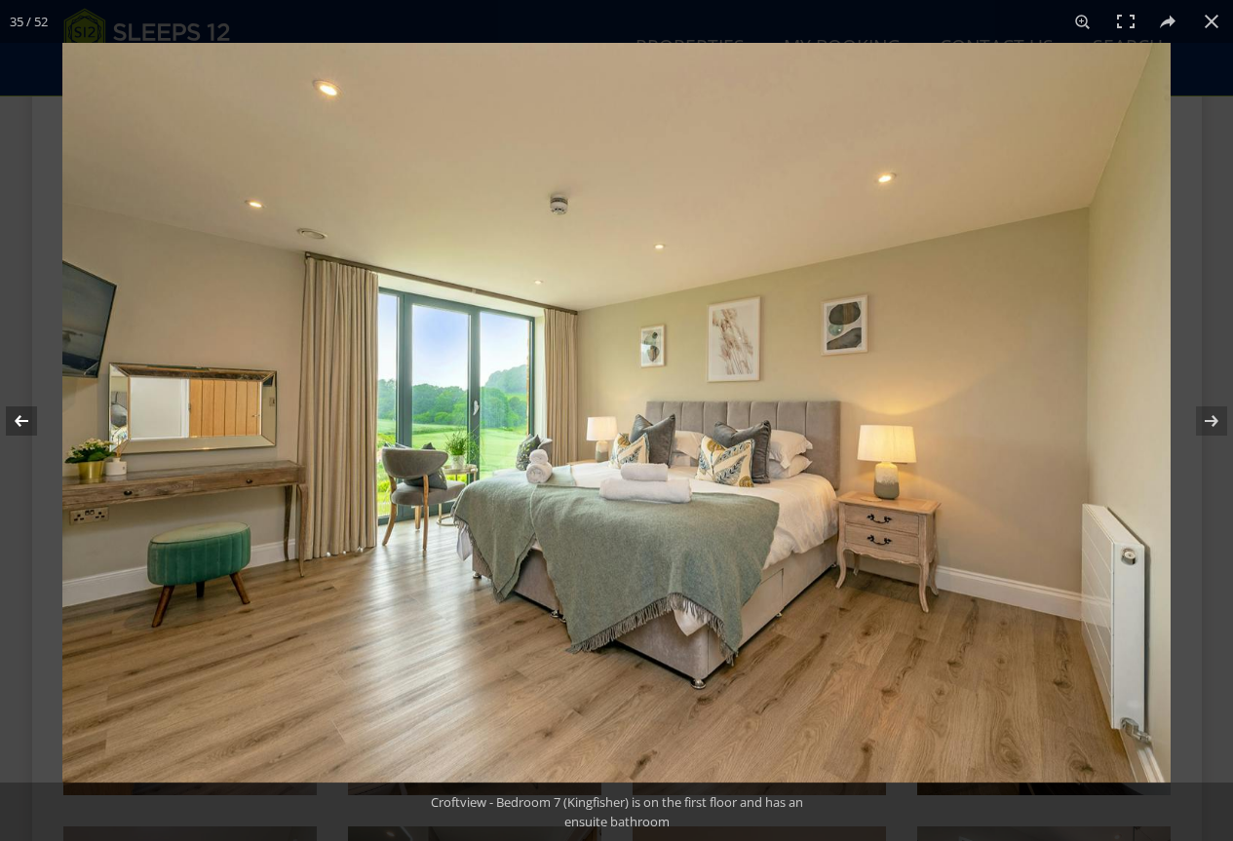
click at [20, 422] on button at bounding box center [34, 421] width 68 height 98
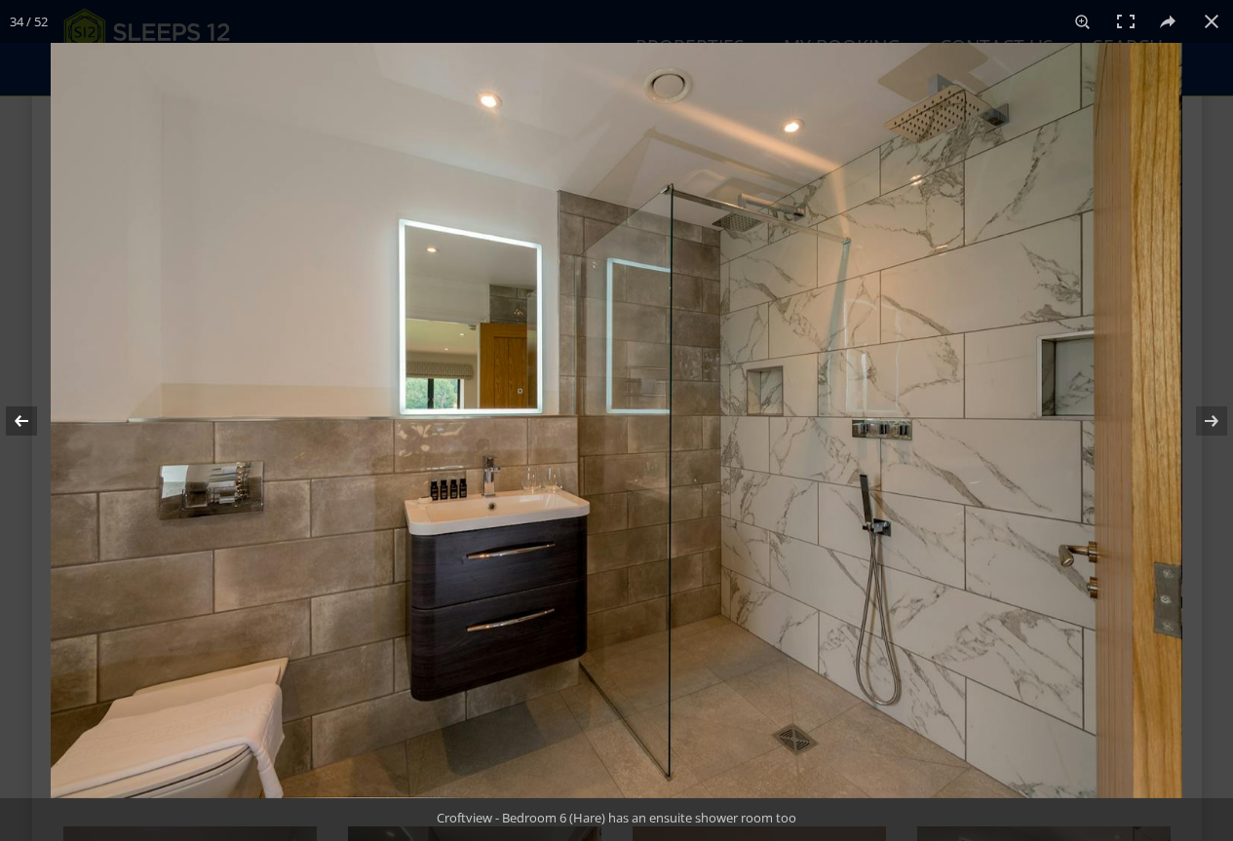
click at [20, 422] on button at bounding box center [34, 421] width 68 height 98
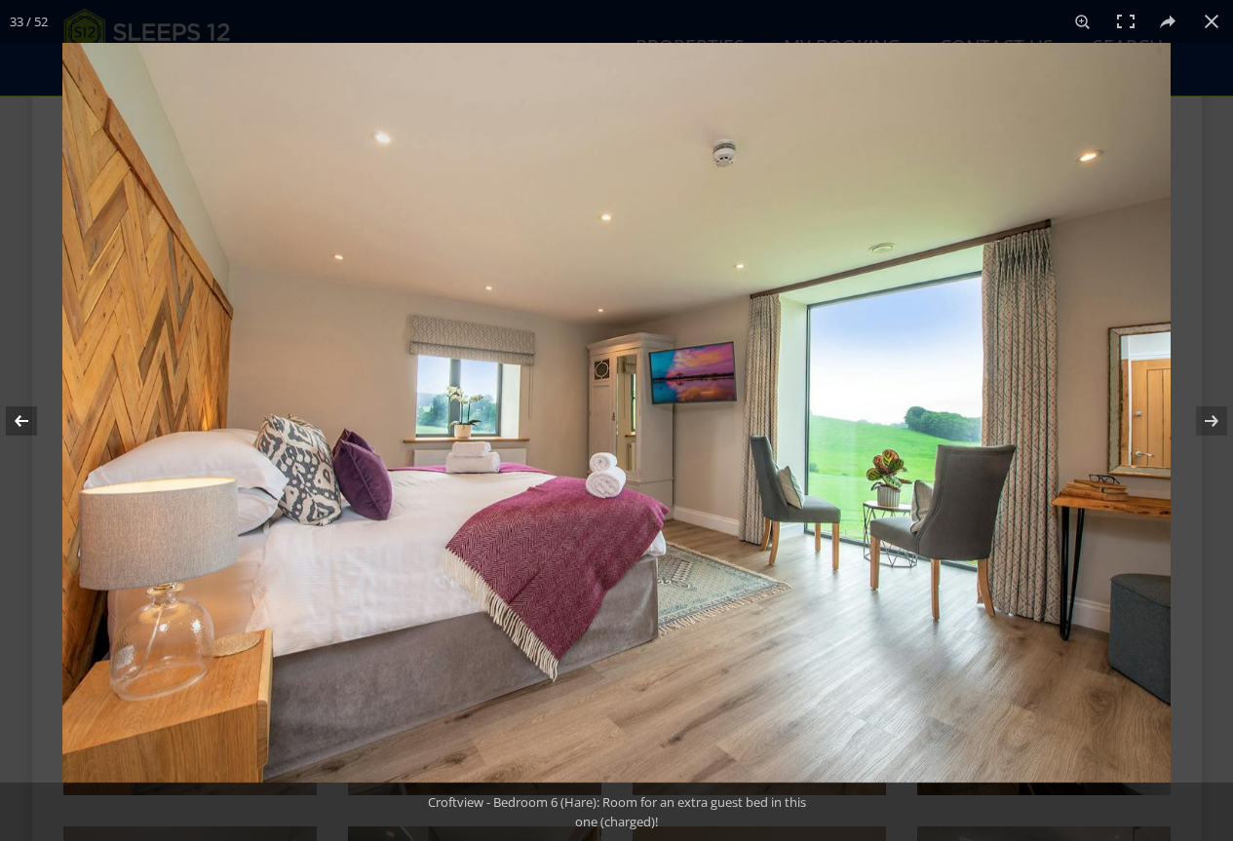
click at [20, 422] on button at bounding box center [34, 421] width 68 height 98
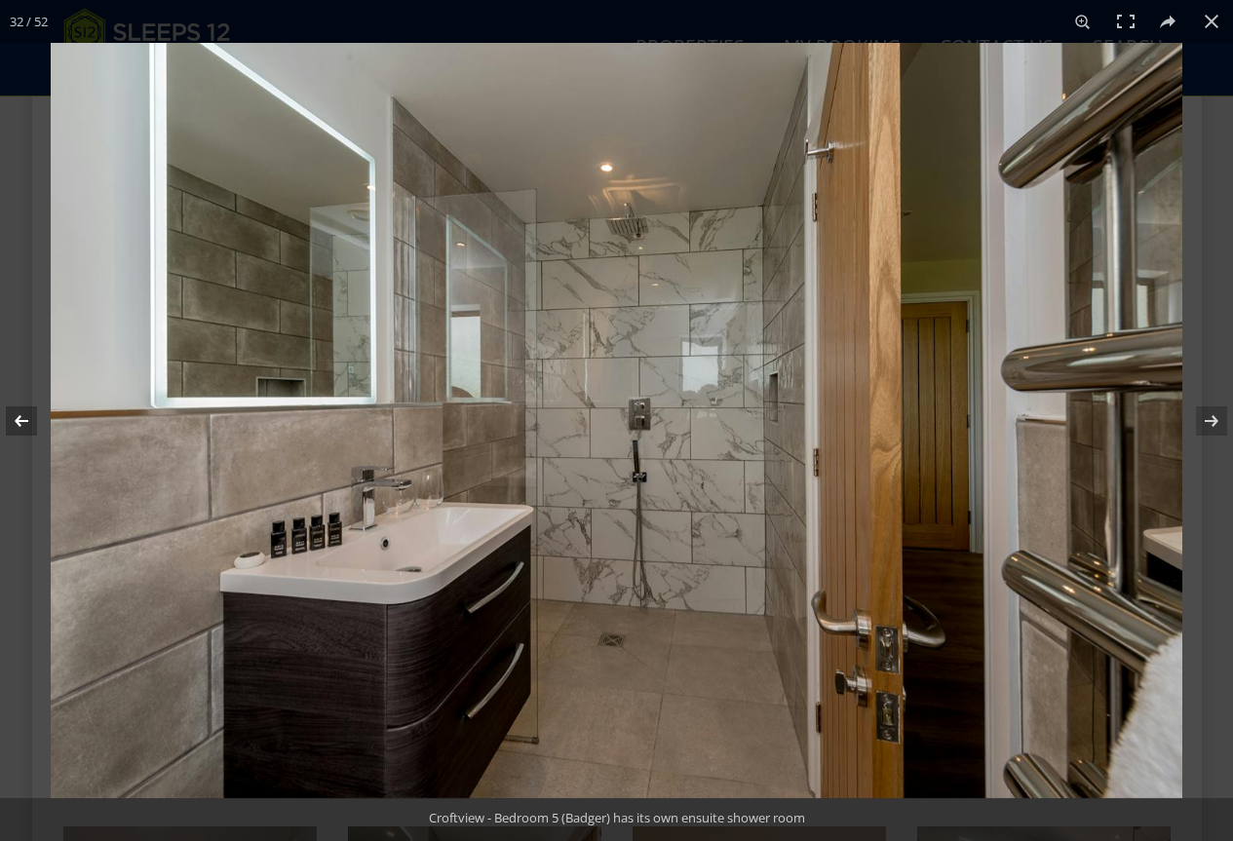
click at [20, 422] on button at bounding box center [34, 421] width 68 height 98
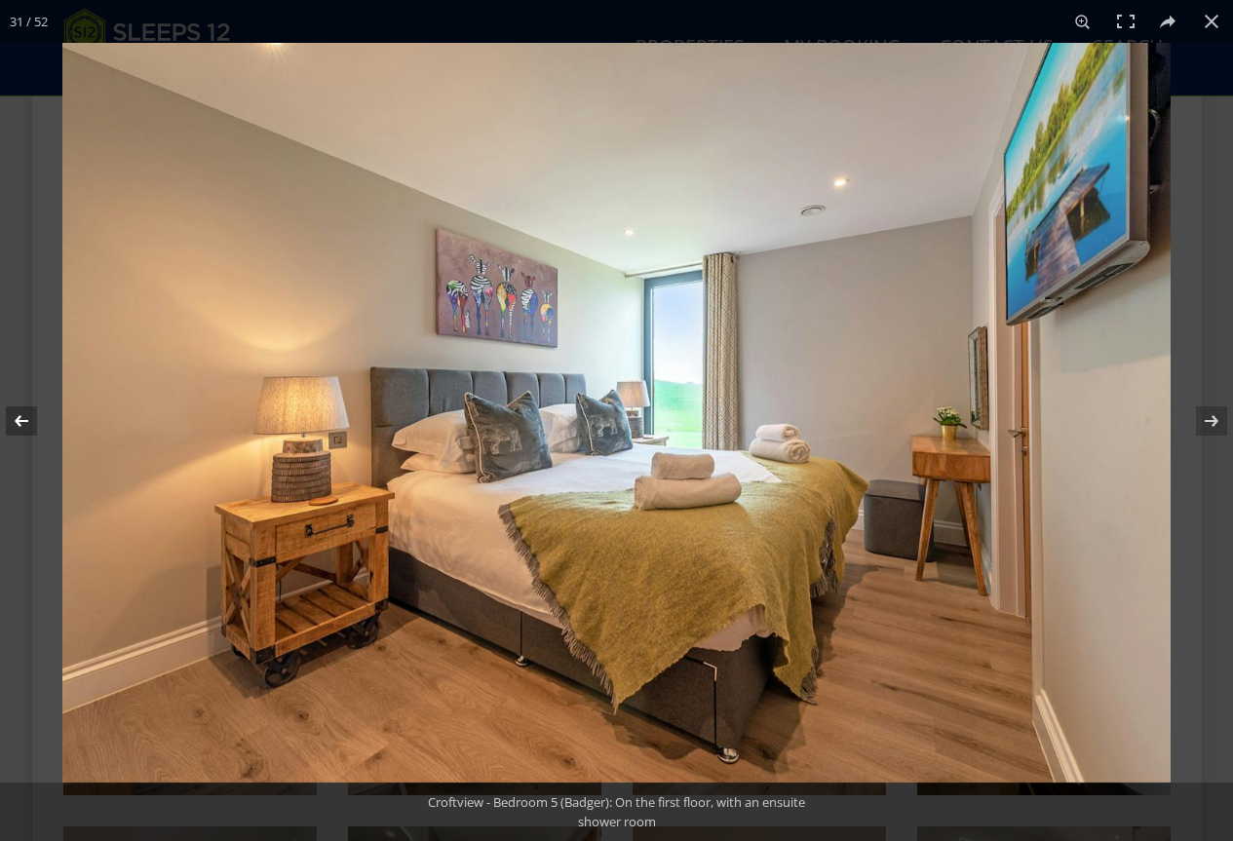
click at [20, 422] on button at bounding box center [34, 421] width 68 height 98
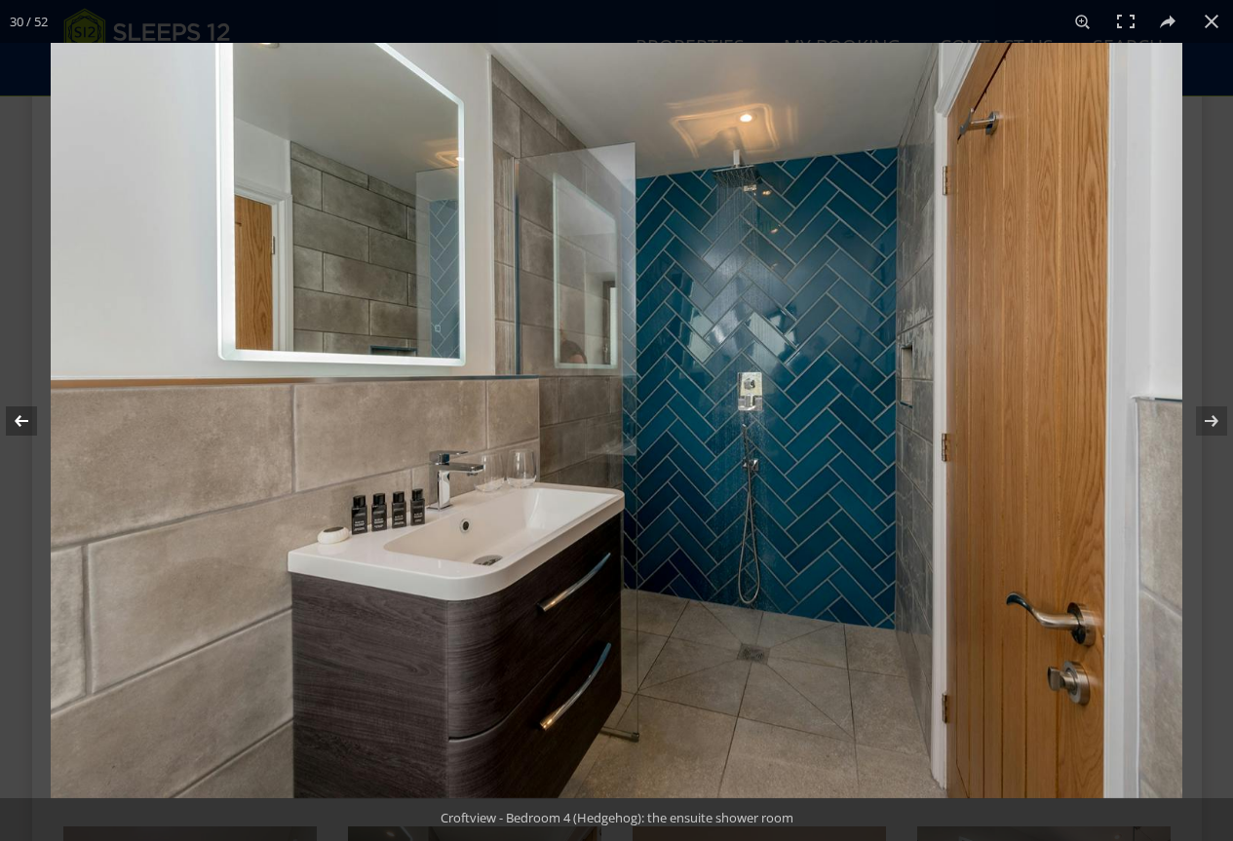
click at [20, 422] on button at bounding box center [34, 421] width 68 height 98
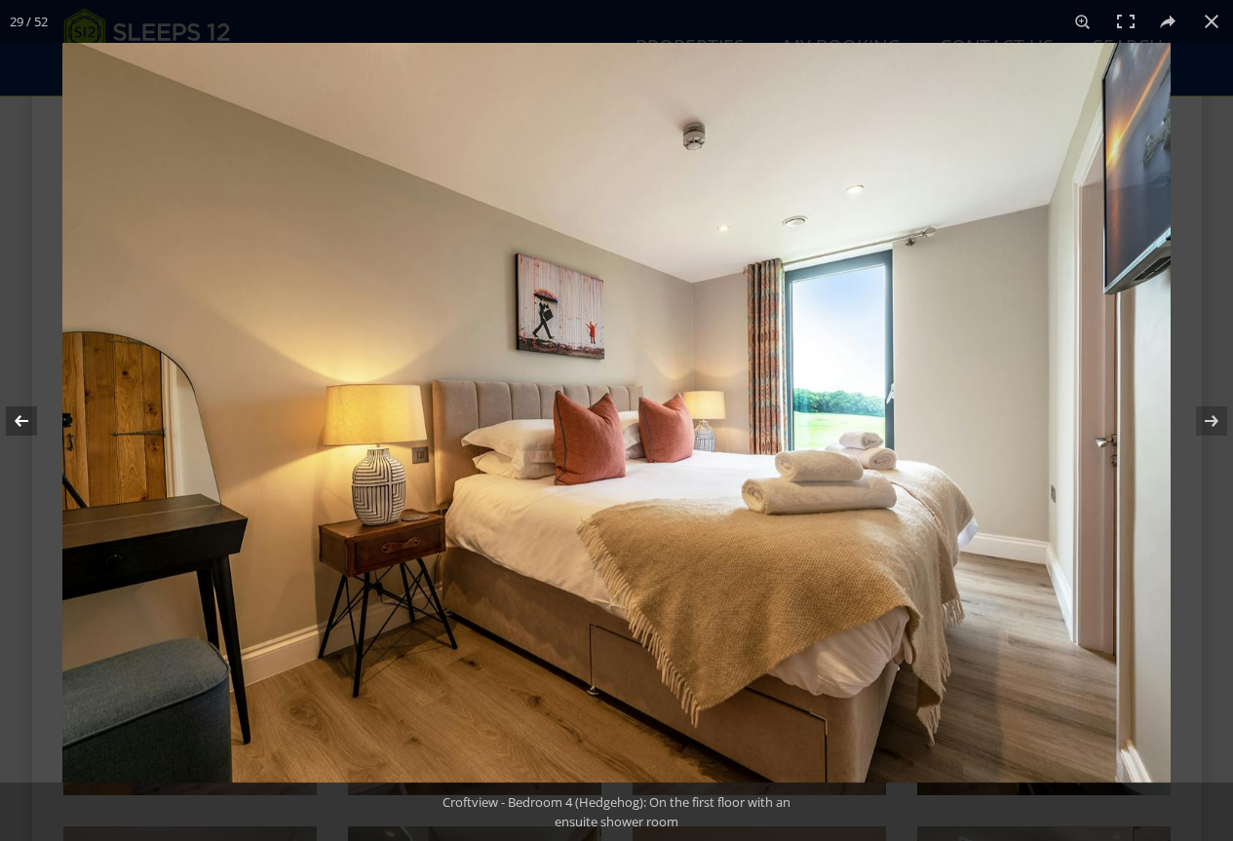
click at [20, 422] on button at bounding box center [34, 421] width 68 height 98
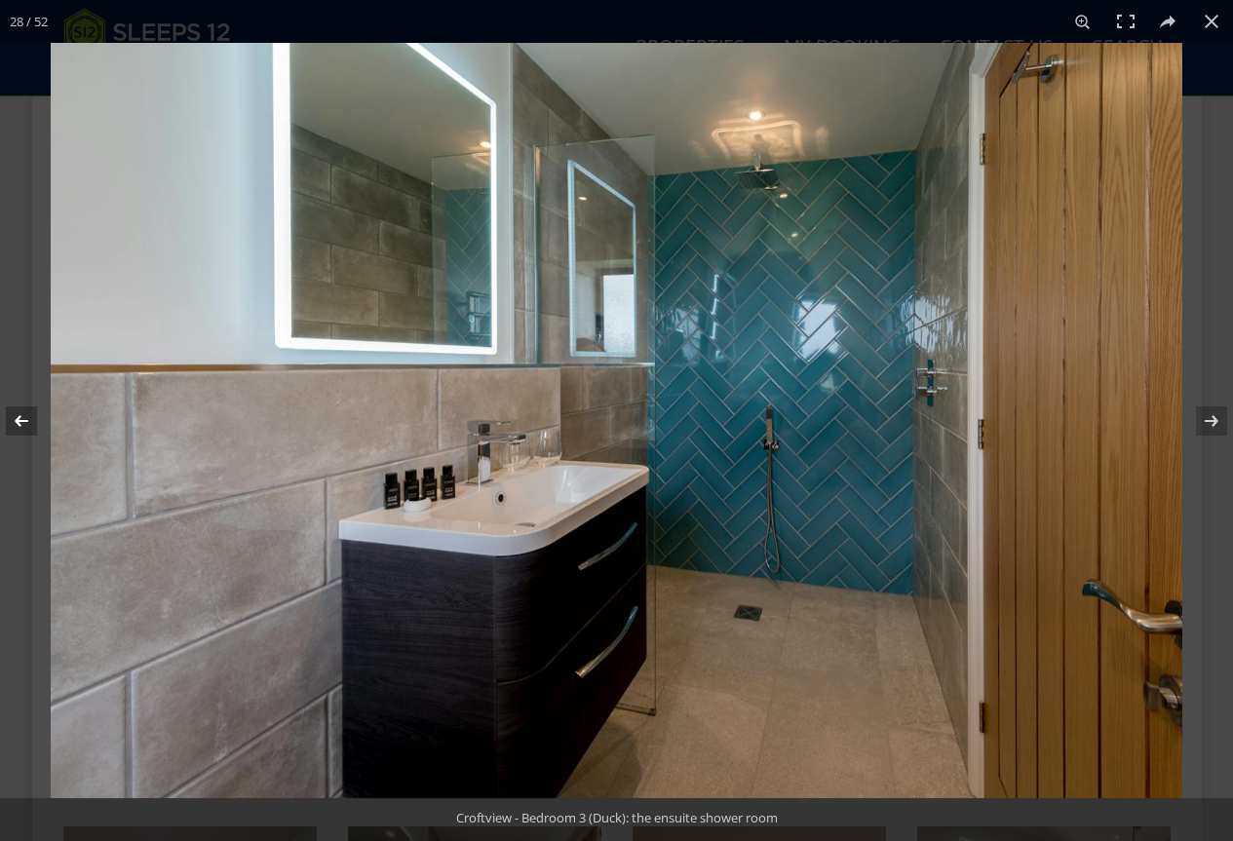
click at [24, 419] on button at bounding box center [34, 421] width 68 height 98
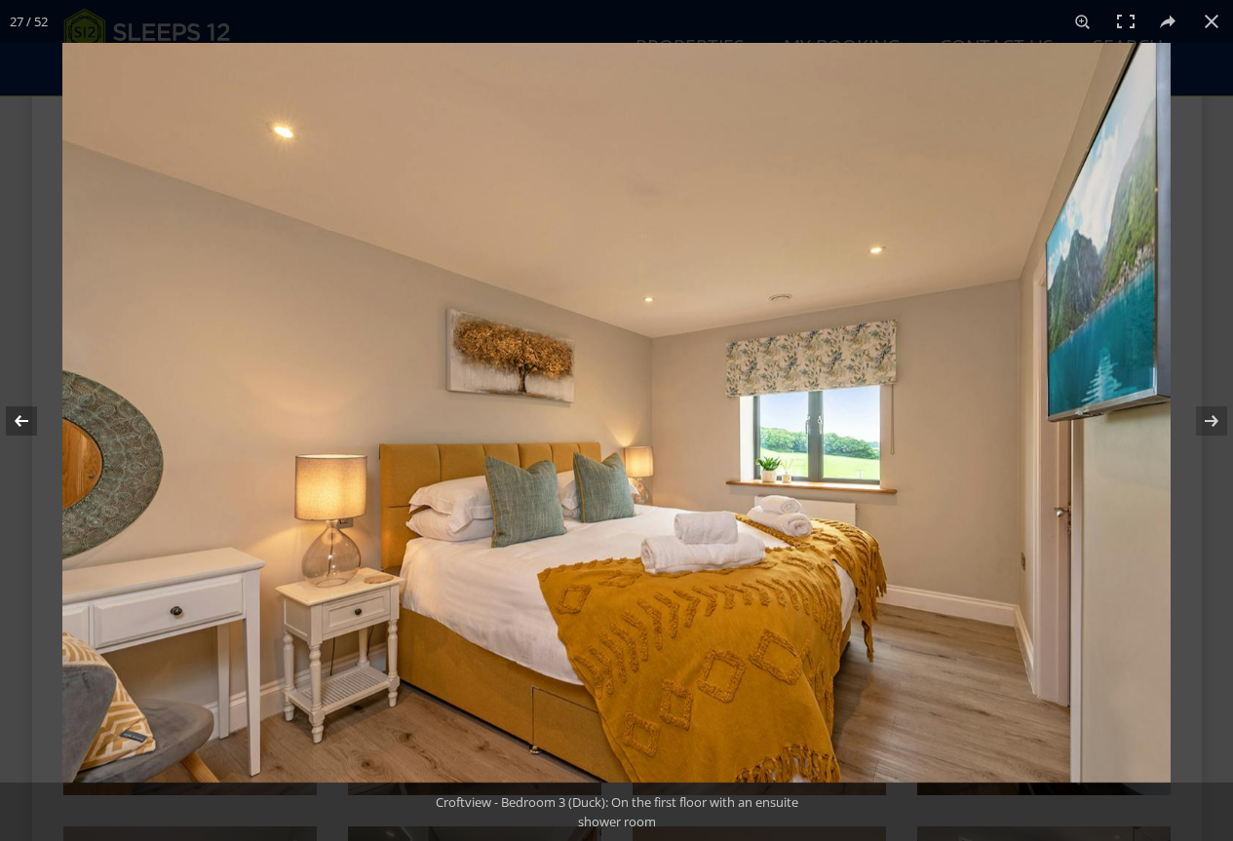
click at [24, 419] on button at bounding box center [34, 421] width 68 height 98
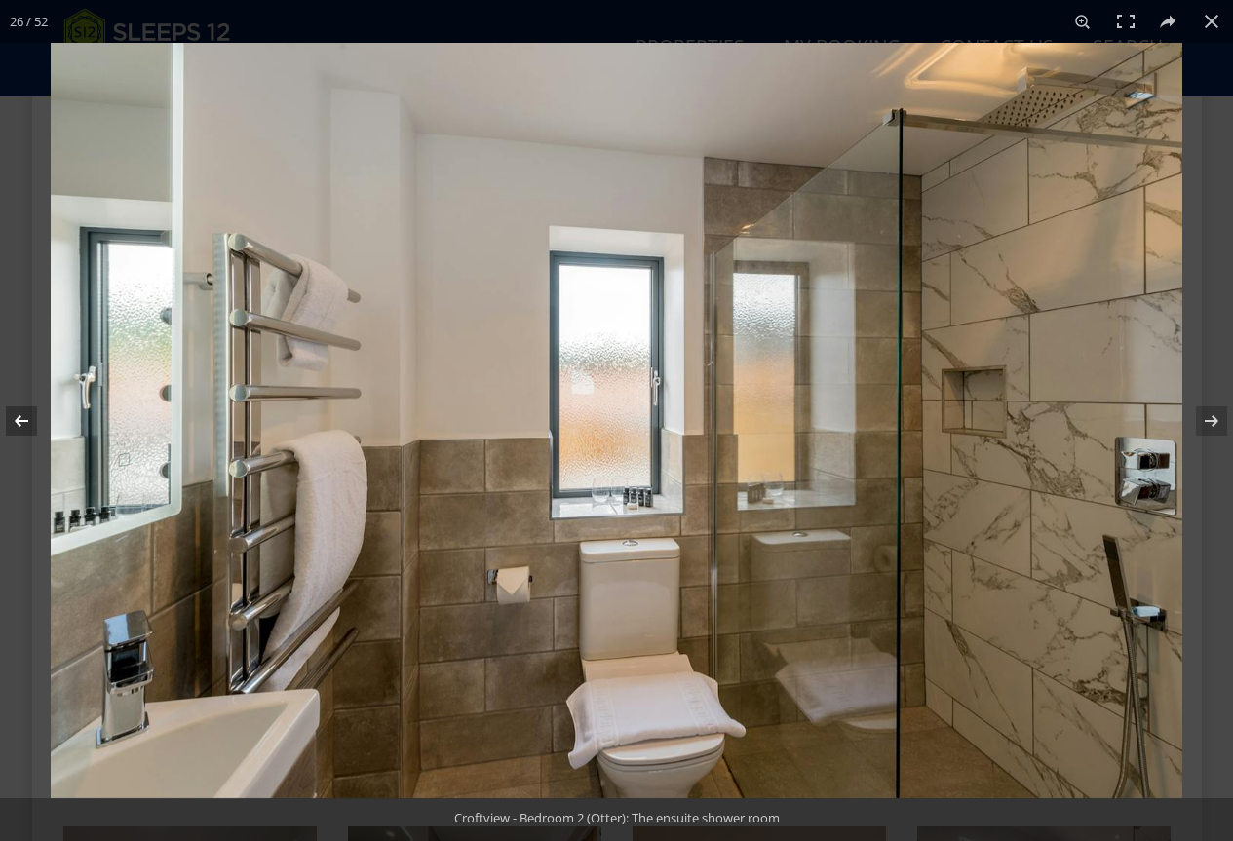
click at [26, 418] on button at bounding box center [34, 421] width 68 height 98
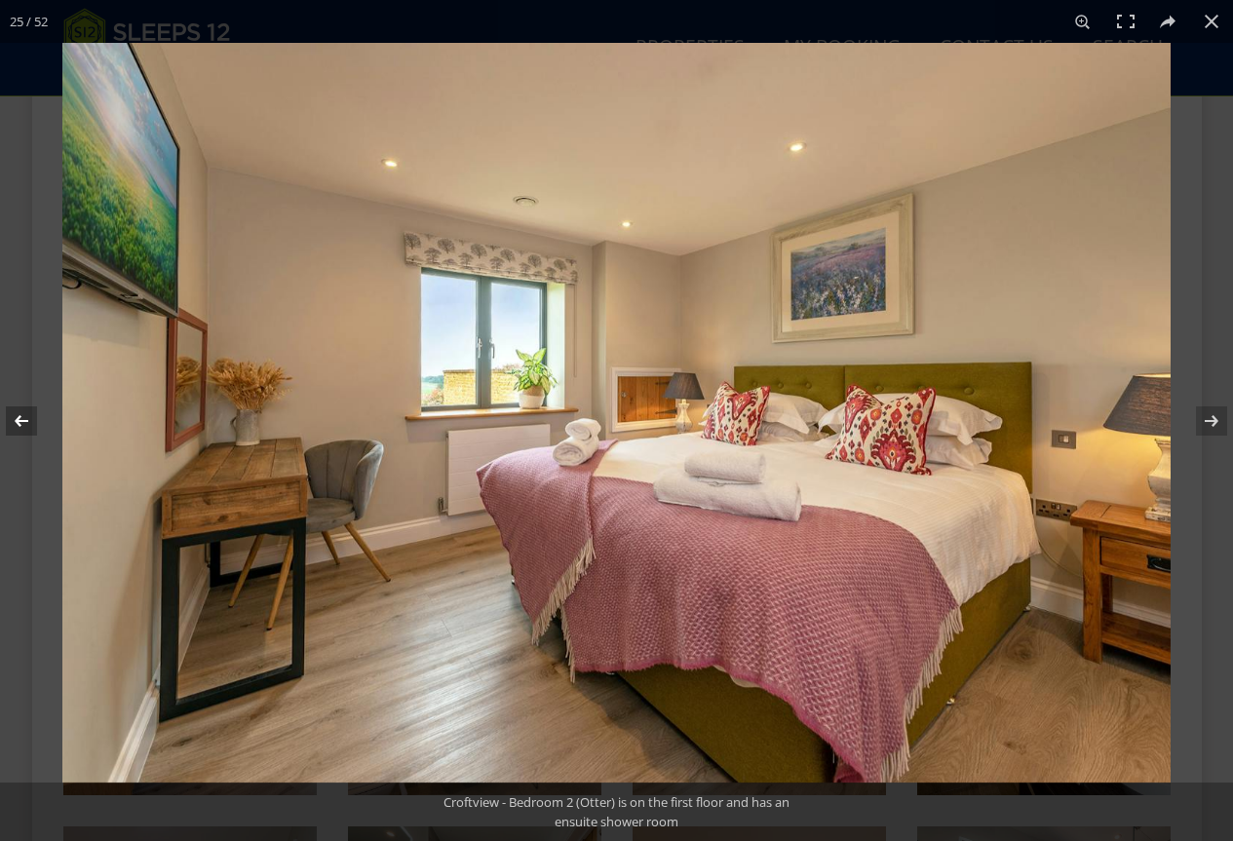
click at [27, 418] on button at bounding box center [34, 421] width 68 height 98
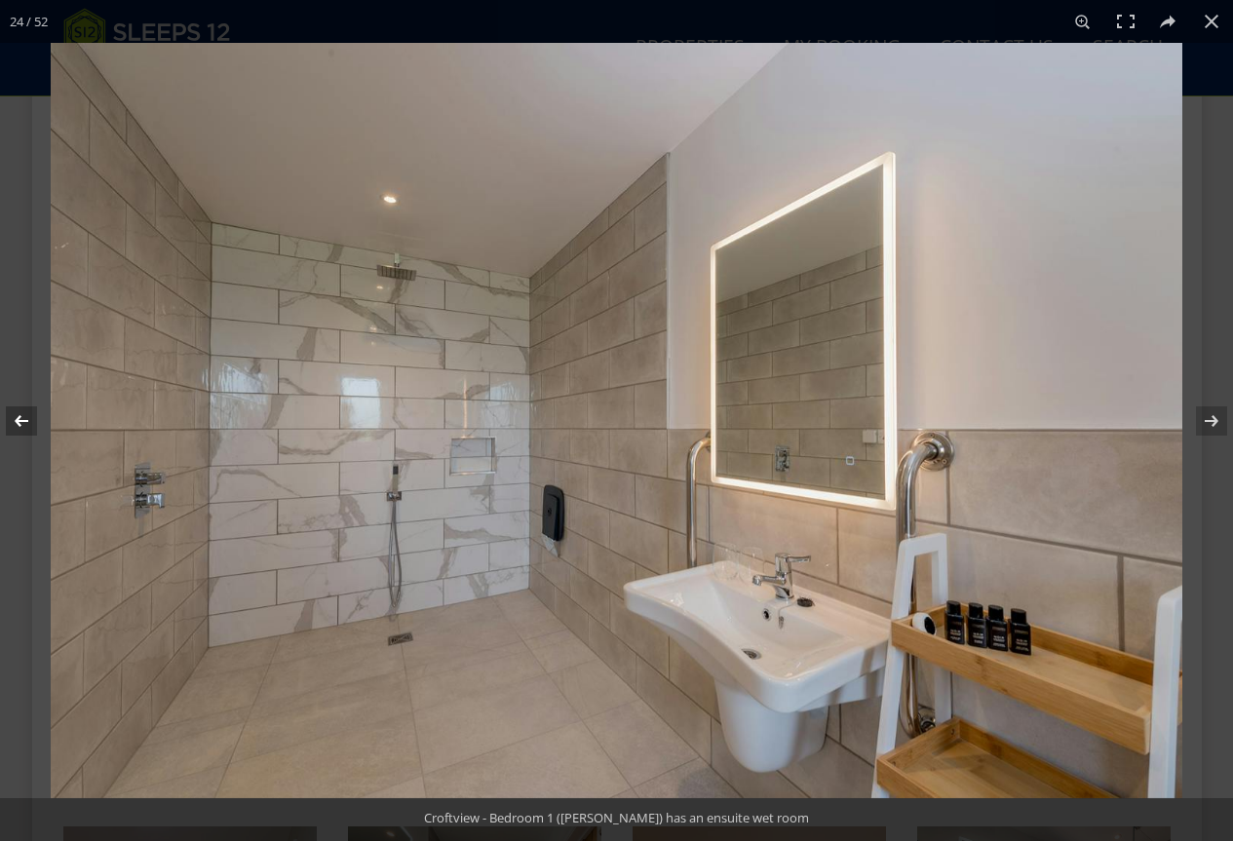
click at [27, 418] on button at bounding box center [34, 421] width 68 height 98
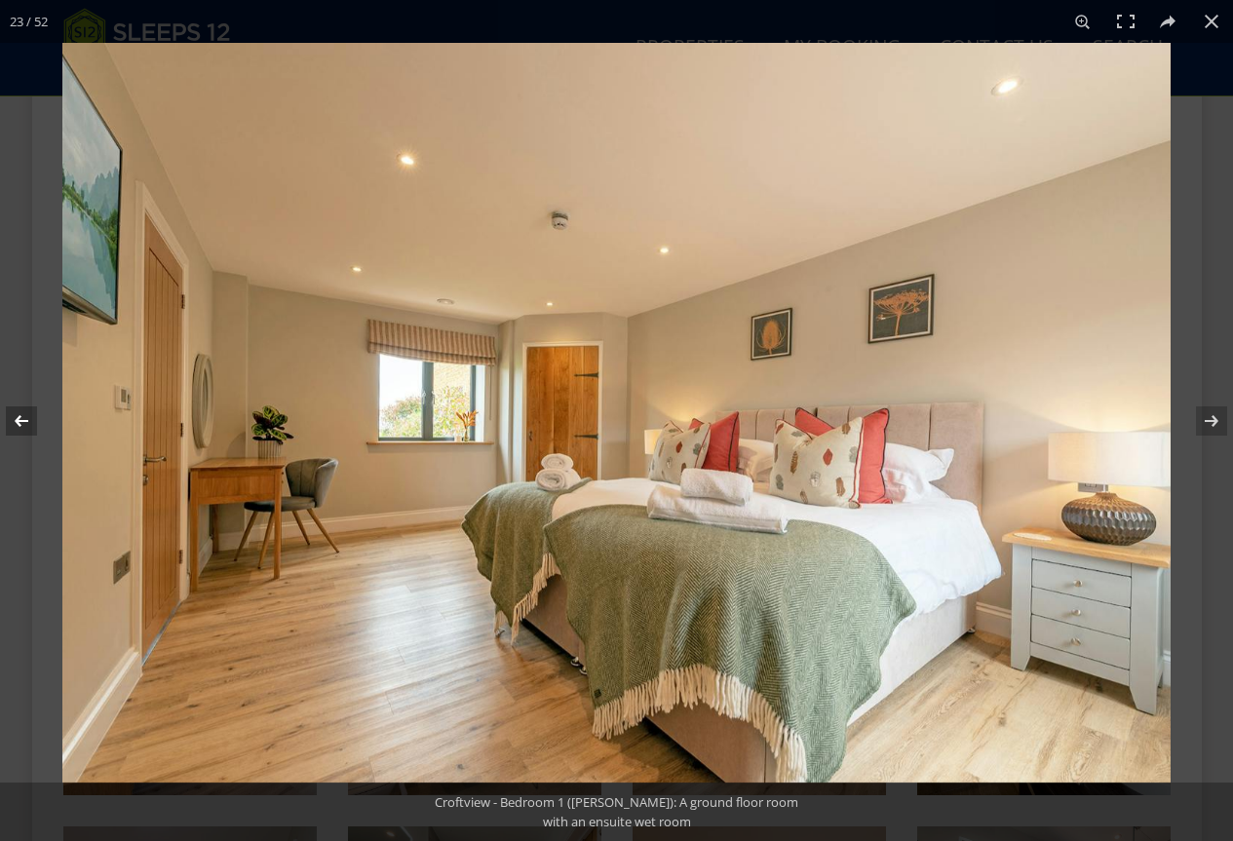
click at [27, 418] on button at bounding box center [34, 421] width 68 height 98
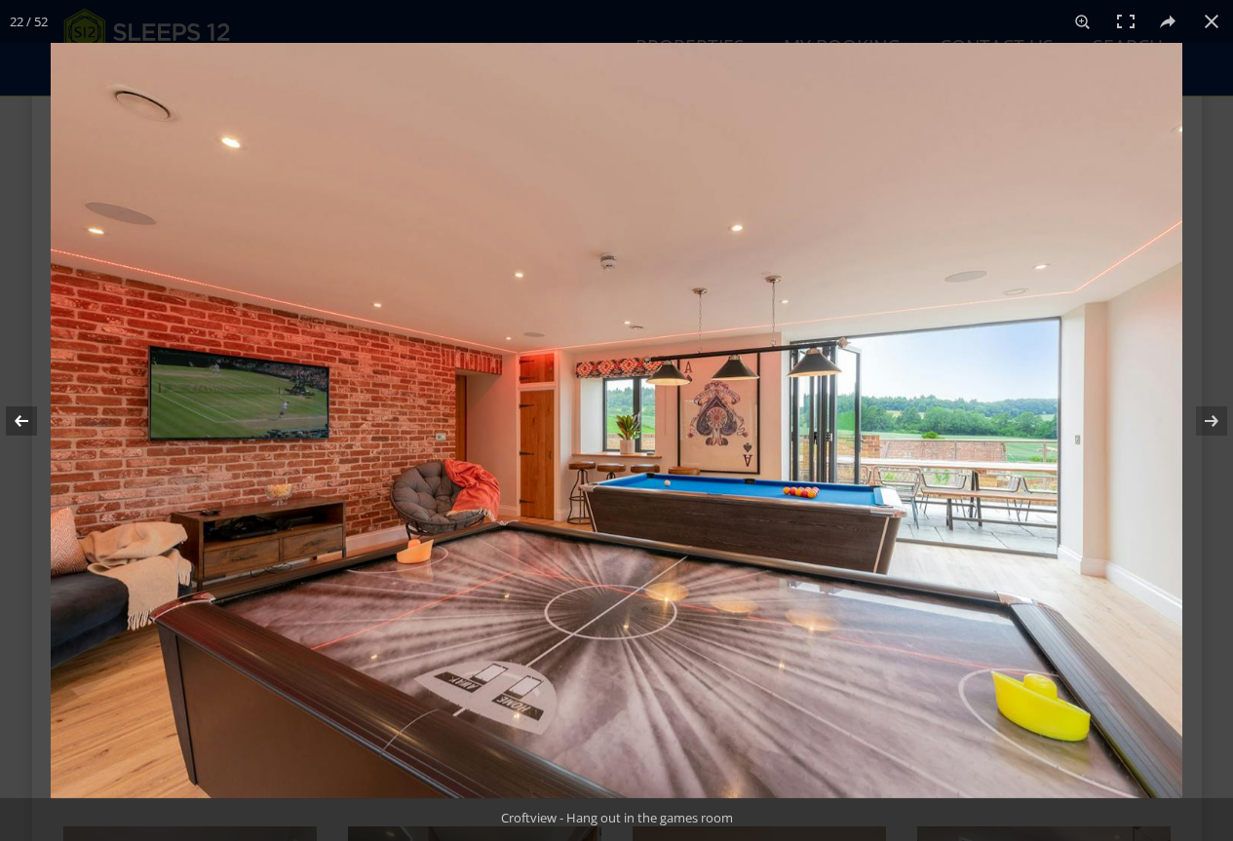
click at [27, 418] on button at bounding box center [34, 421] width 68 height 98
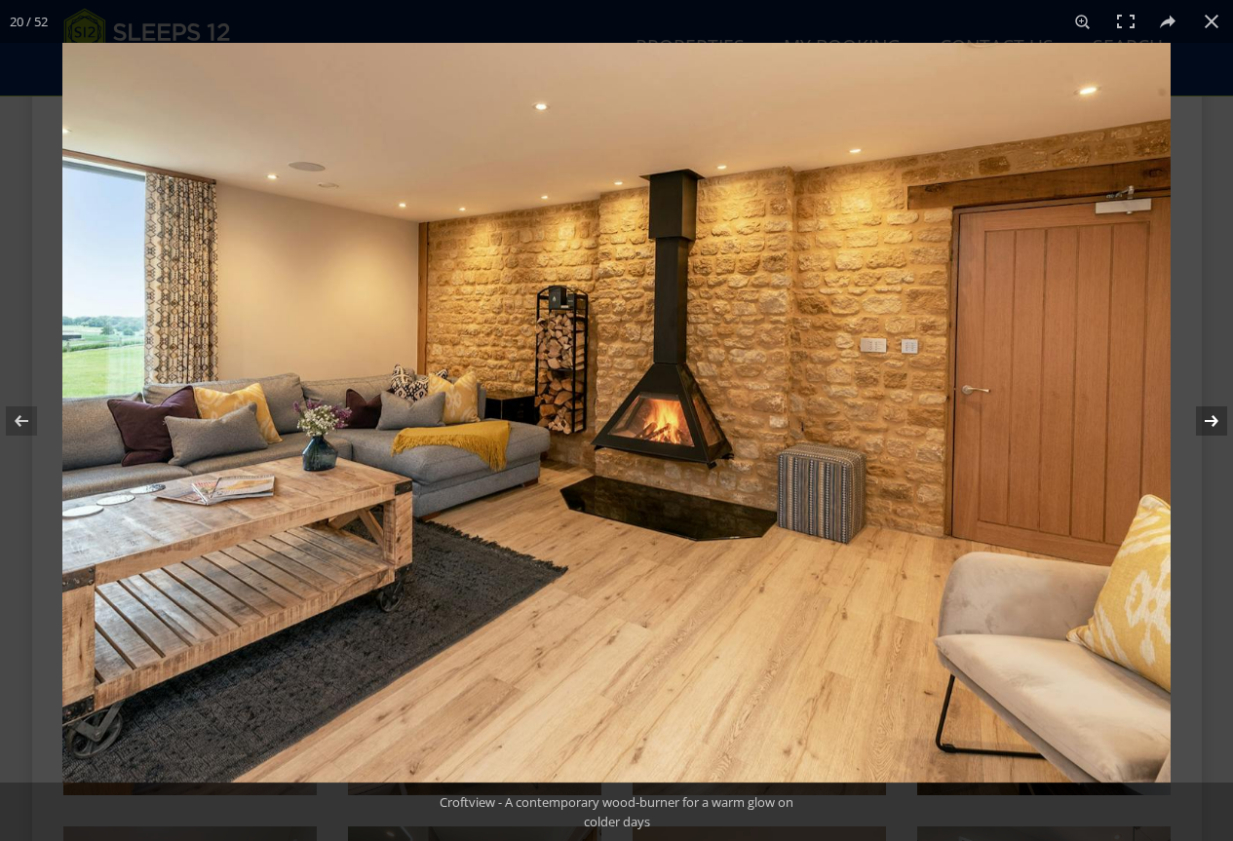
click at [1228, 415] on button at bounding box center [1199, 421] width 68 height 98
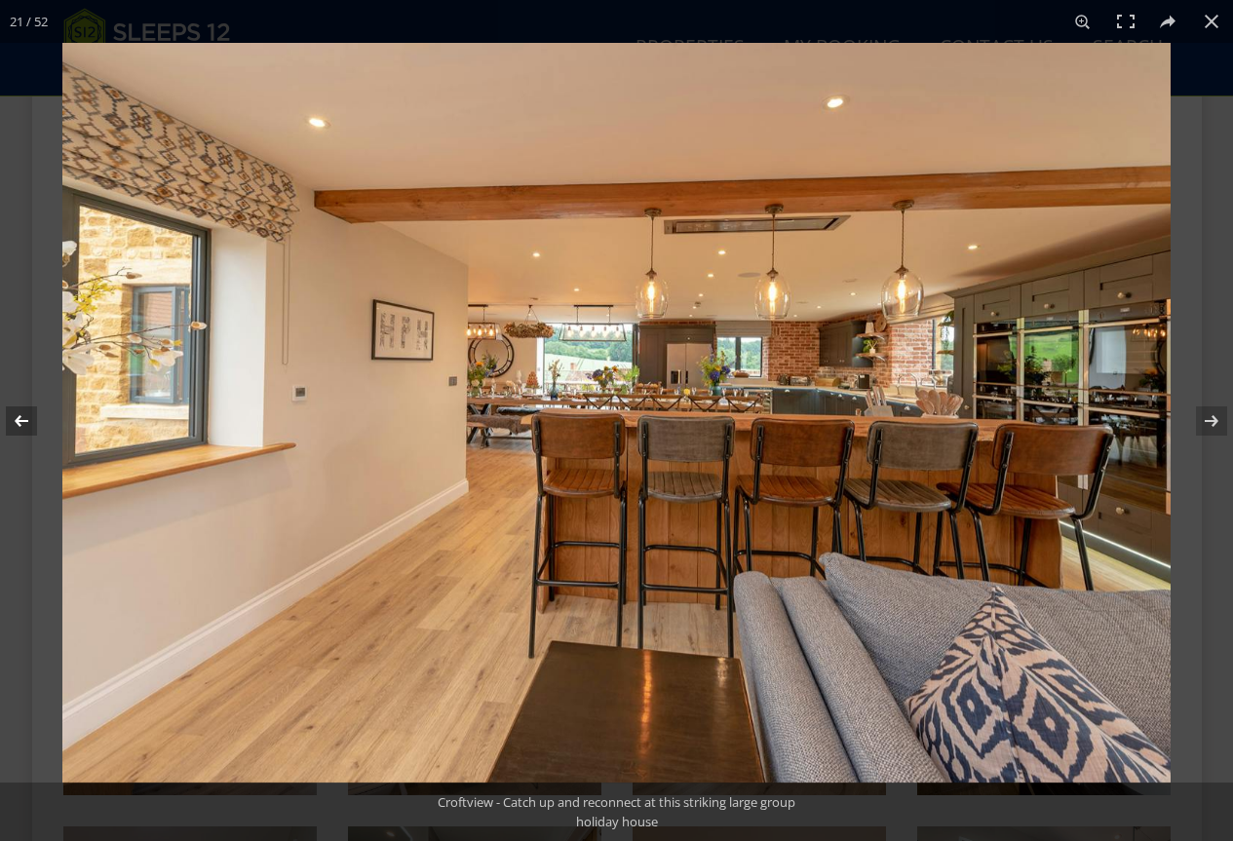
click at [14, 408] on button at bounding box center [34, 421] width 68 height 98
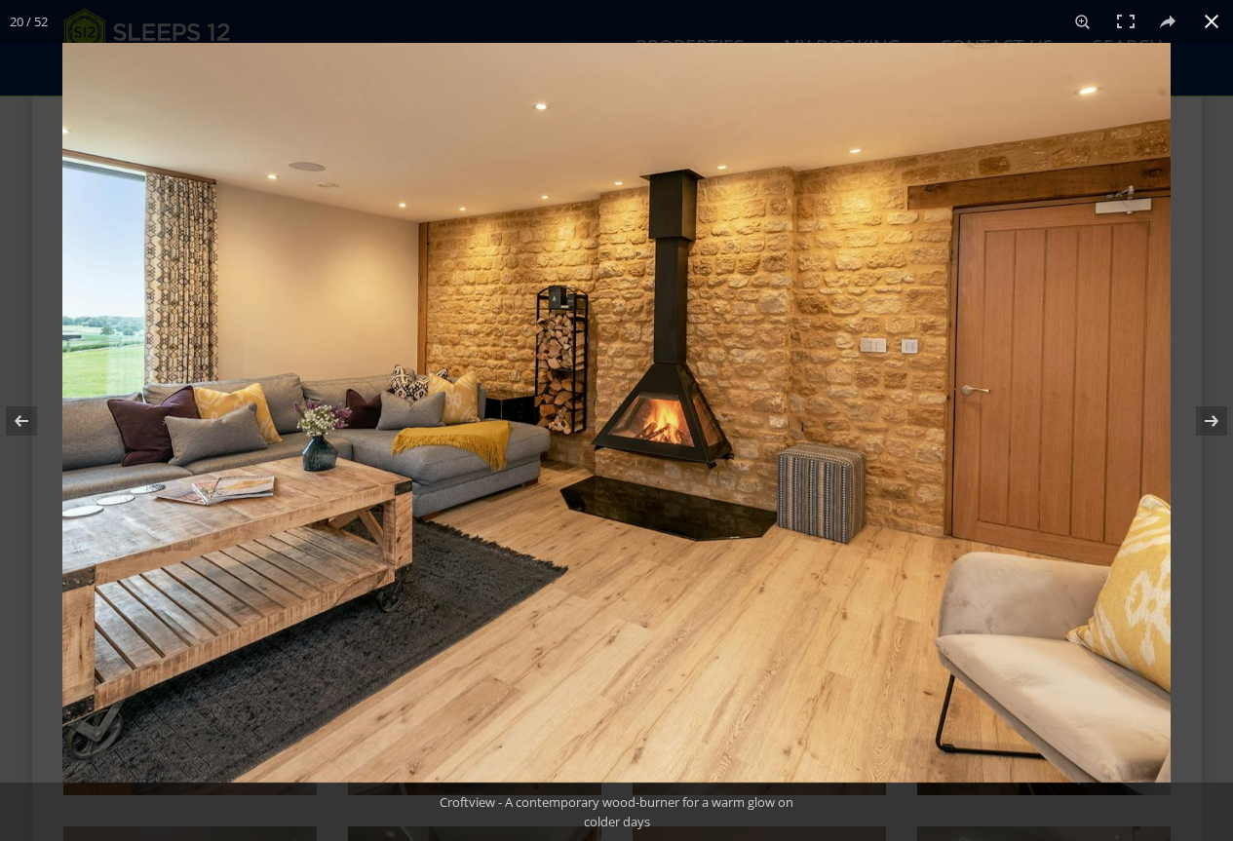
click at [1197, 32] on button at bounding box center [1212, 21] width 43 height 43
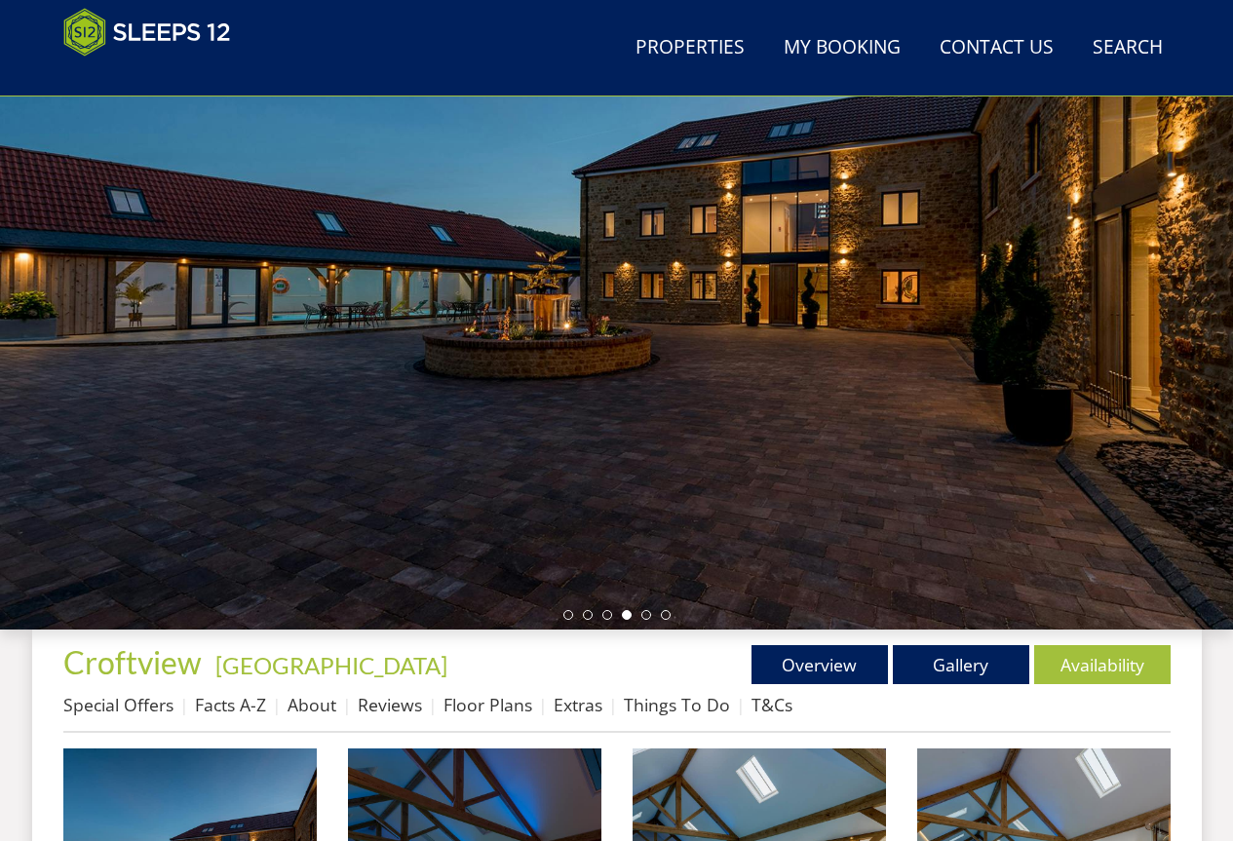
scroll to position [525, 0]
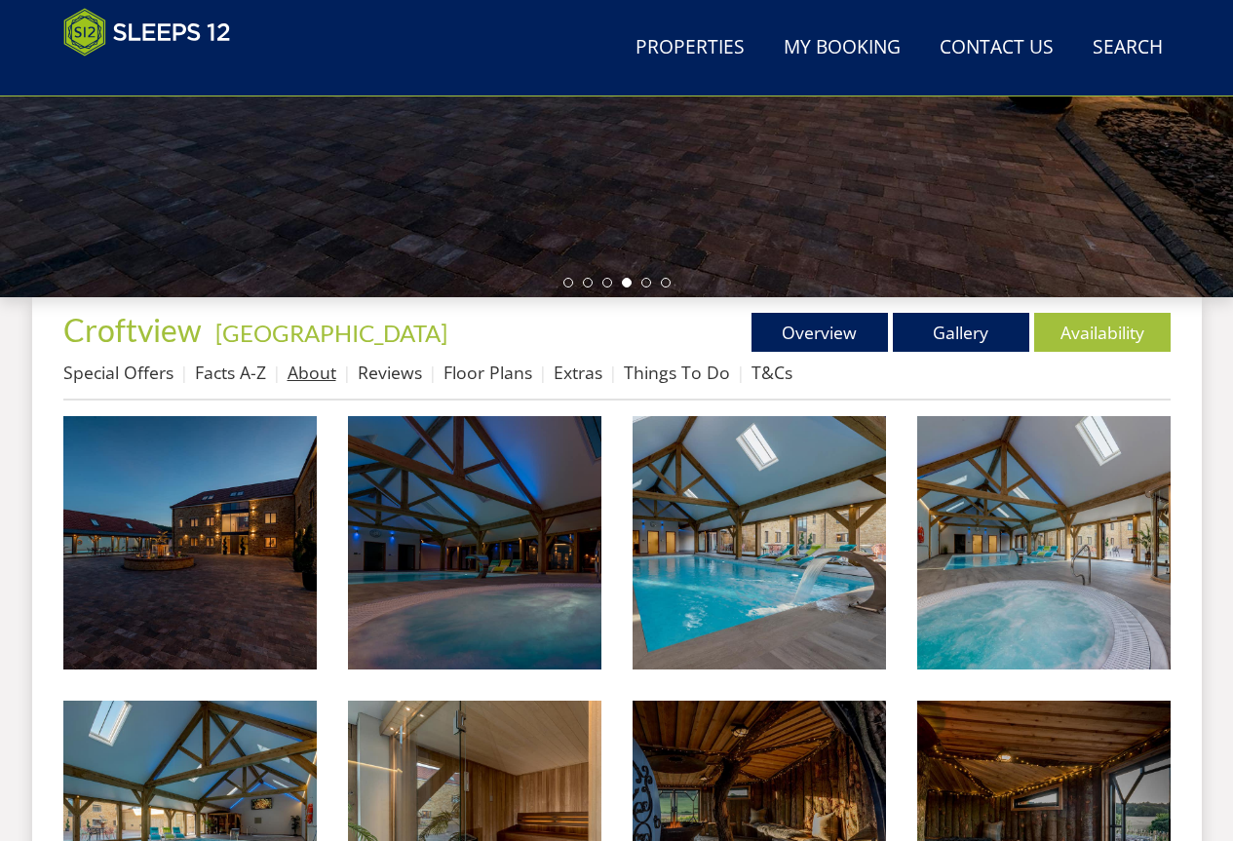
click at [307, 369] on link "About" at bounding box center [312, 372] width 49 height 23
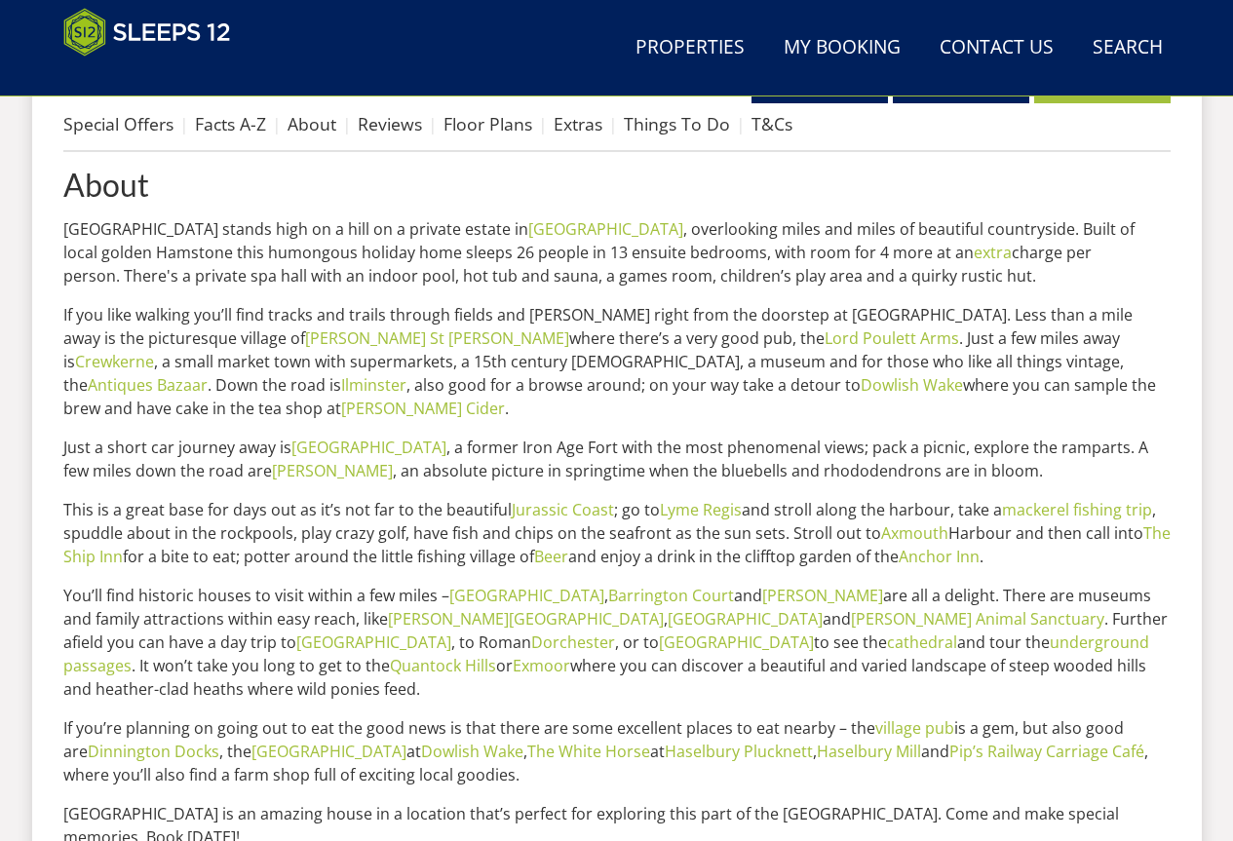
scroll to position [631, 0]
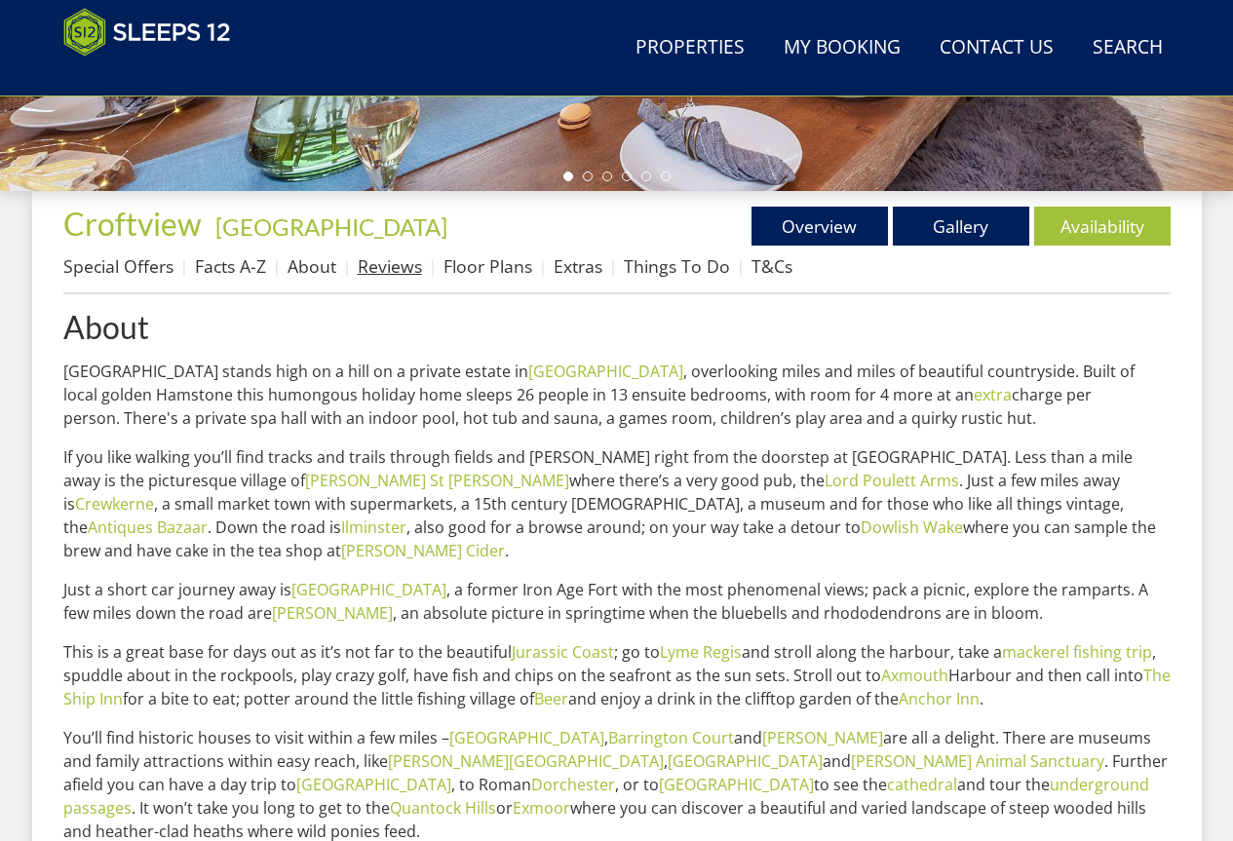
click at [391, 263] on link "Reviews" at bounding box center [390, 265] width 64 height 23
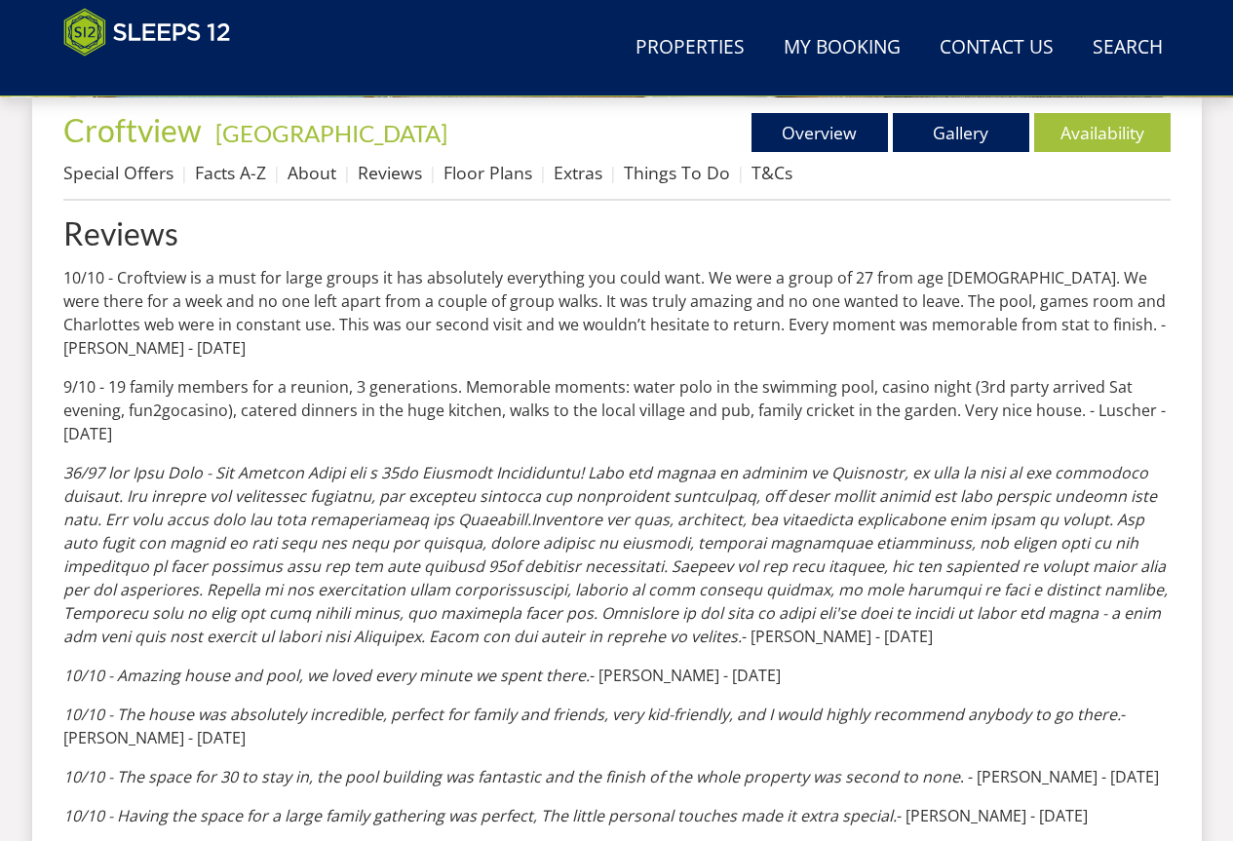
scroll to position [631, 0]
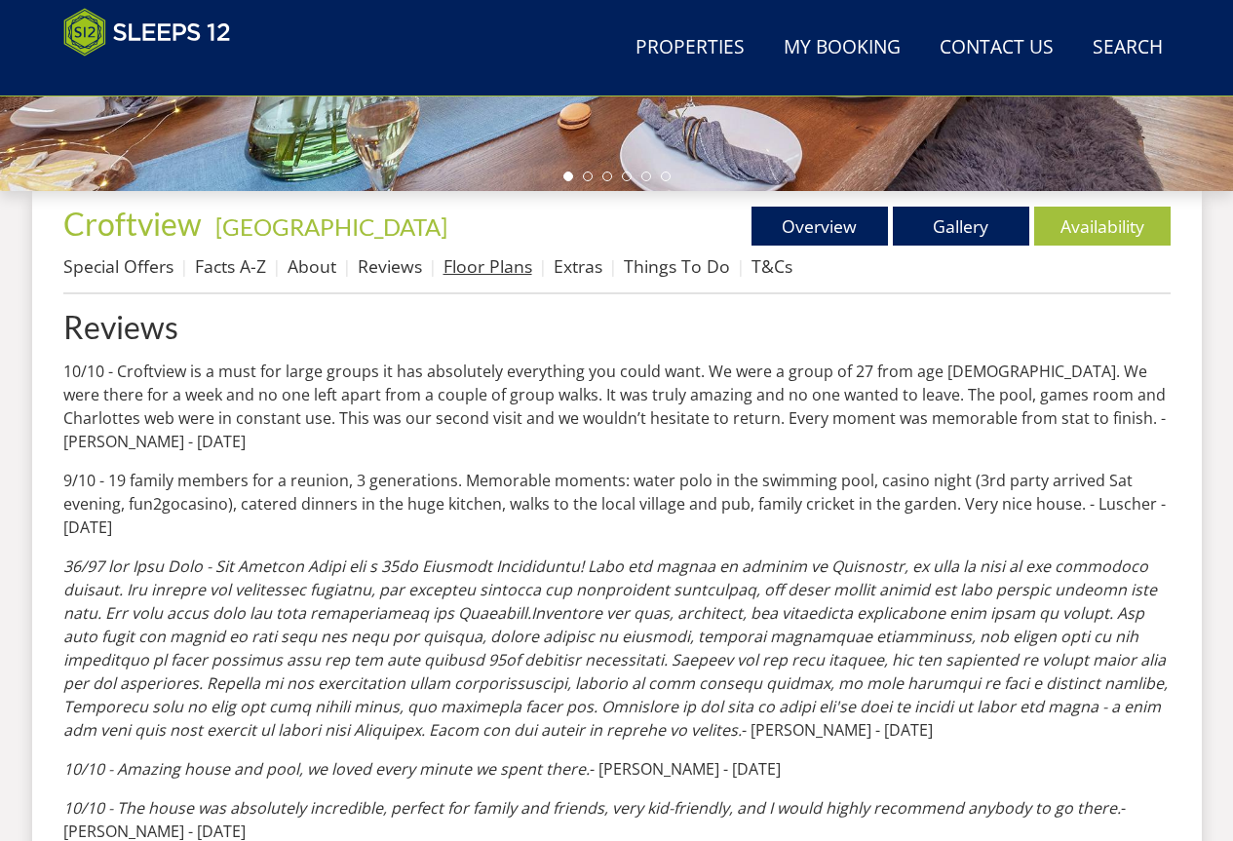
click at [480, 254] on li "Floor Plans" at bounding box center [499, 266] width 110 height 33
click at [505, 266] on link "Floor Plans" at bounding box center [488, 265] width 89 height 23
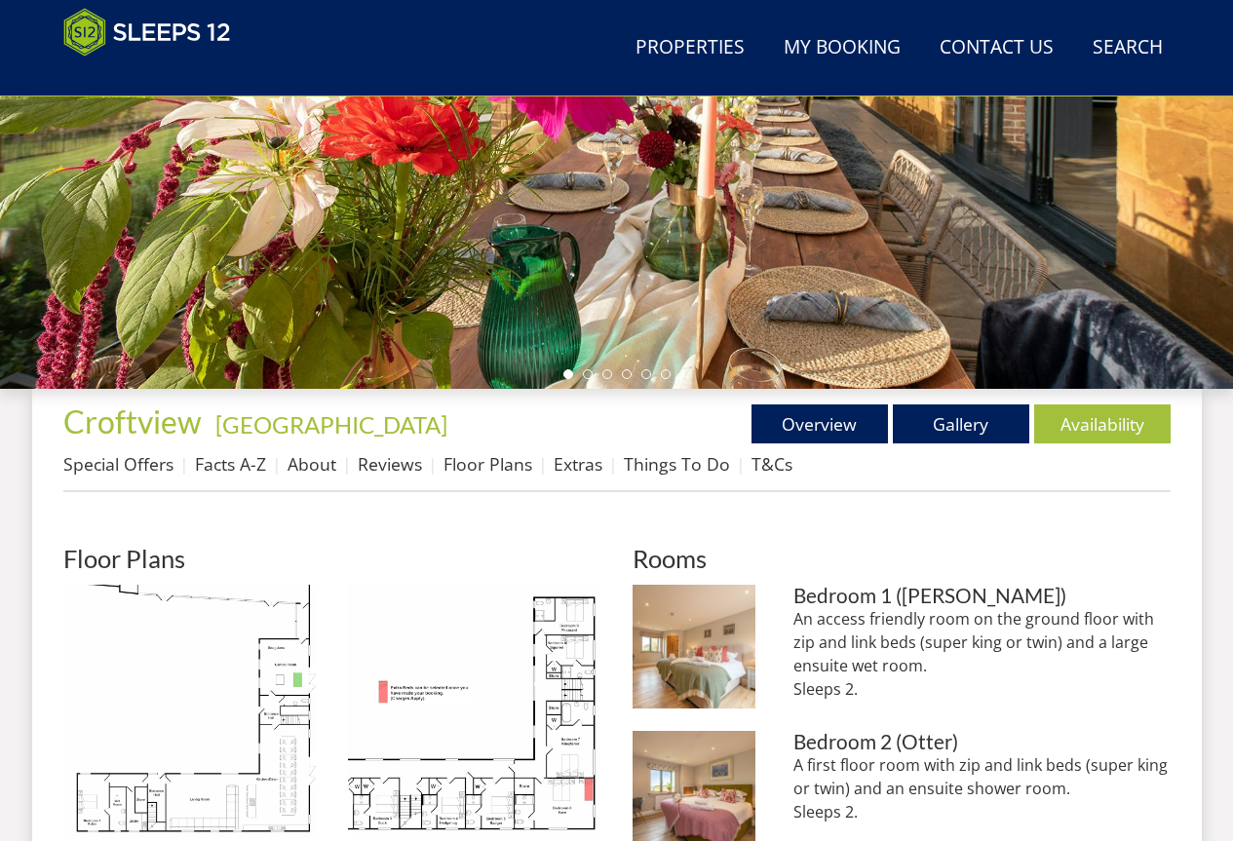
scroll to position [432, 0]
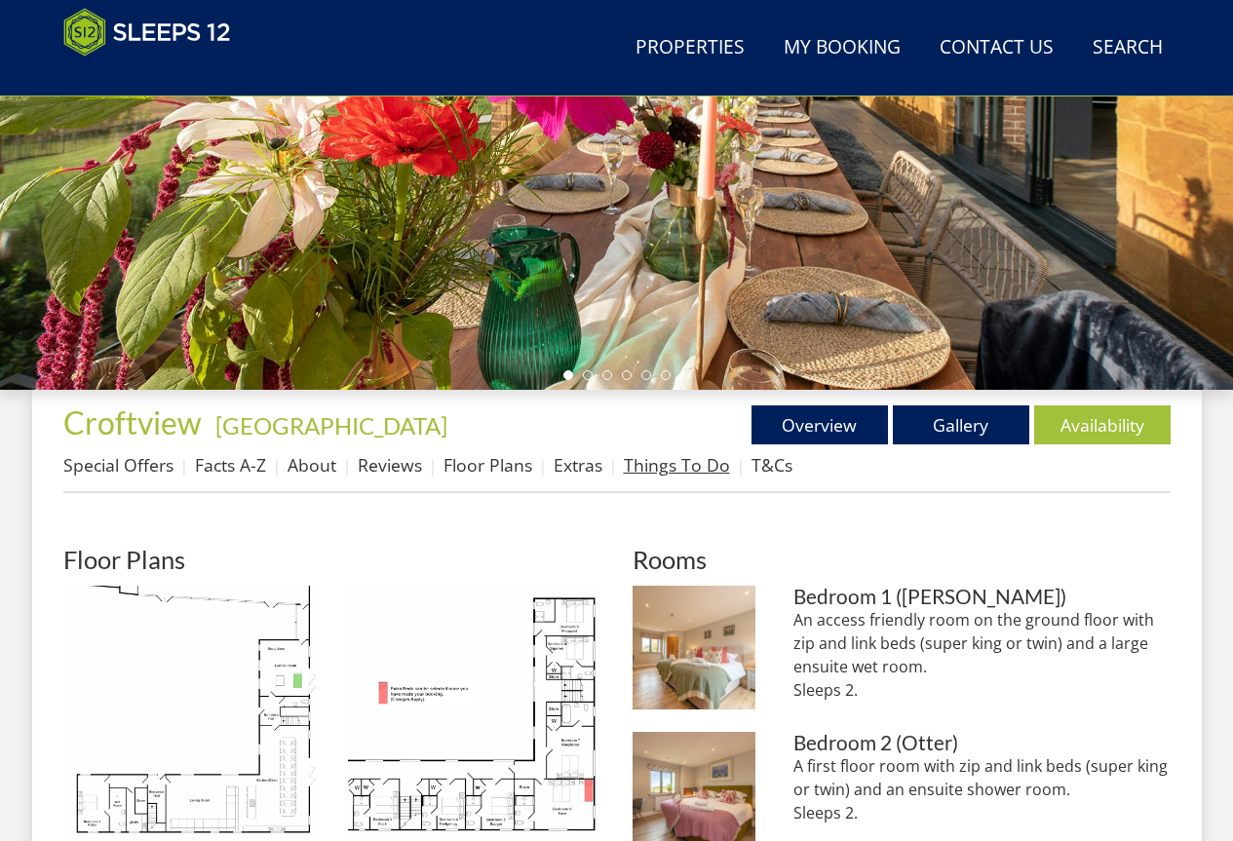
click at [700, 455] on link "Things To Do" at bounding box center [677, 464] width 106 height 23
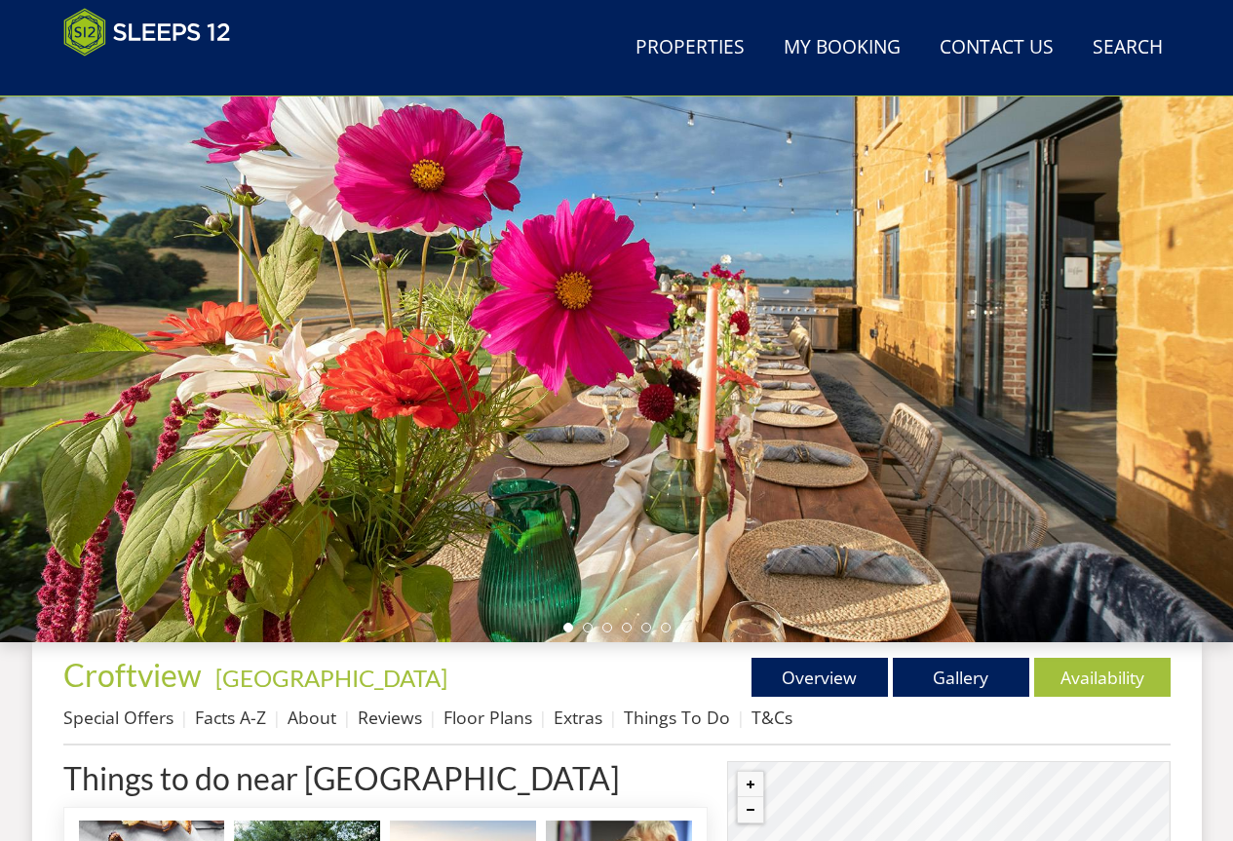
scroll to position [293, 0]
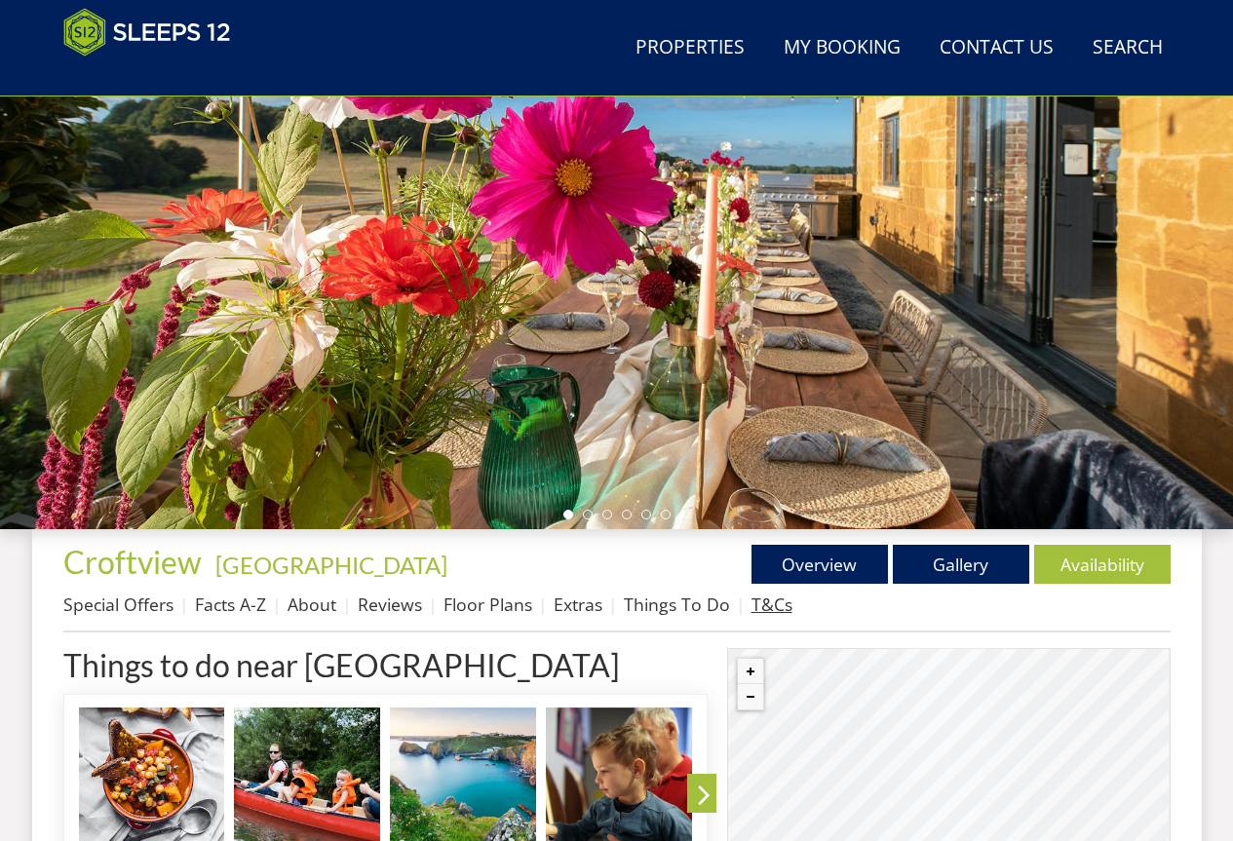
click at [759, 605] on link "T&Cs" at bounding box center [772, 604] width 41 height 23
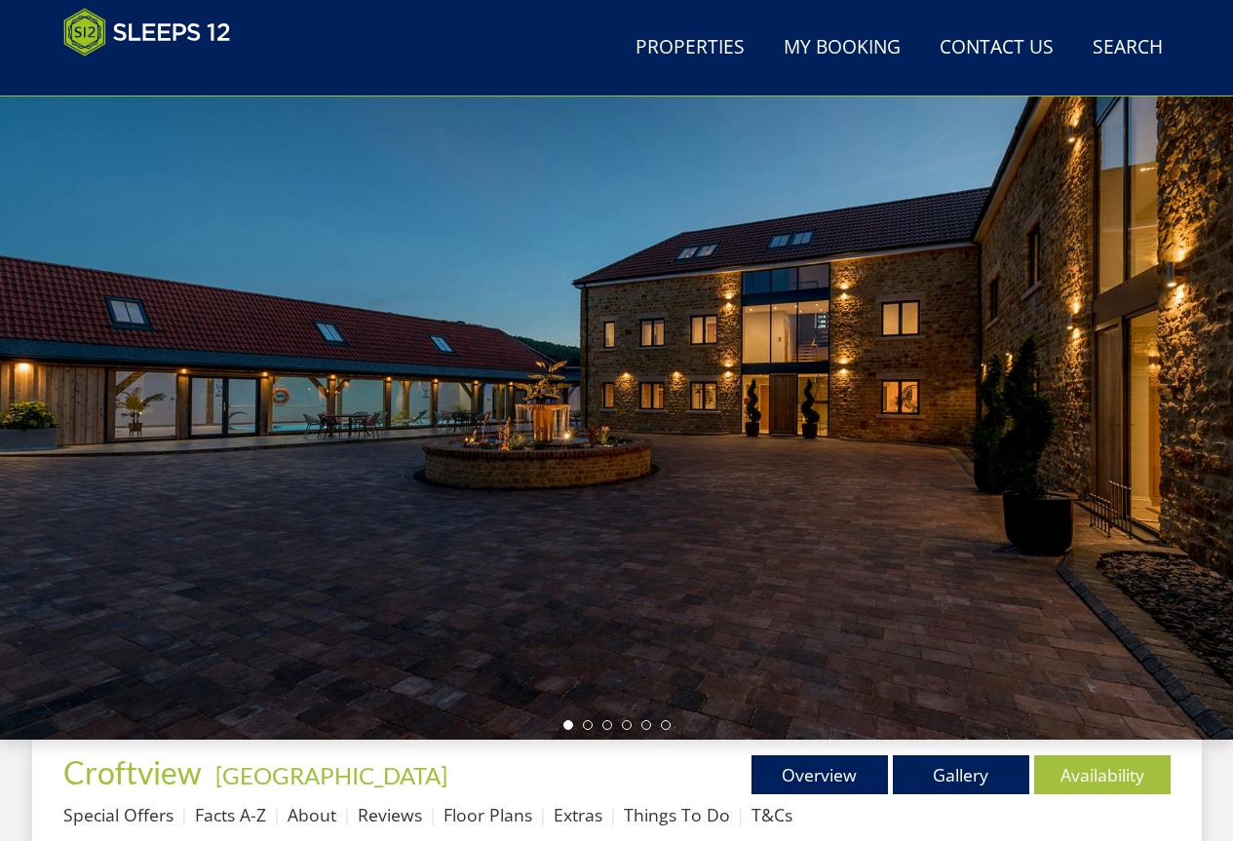
scroll to position [374, 0]
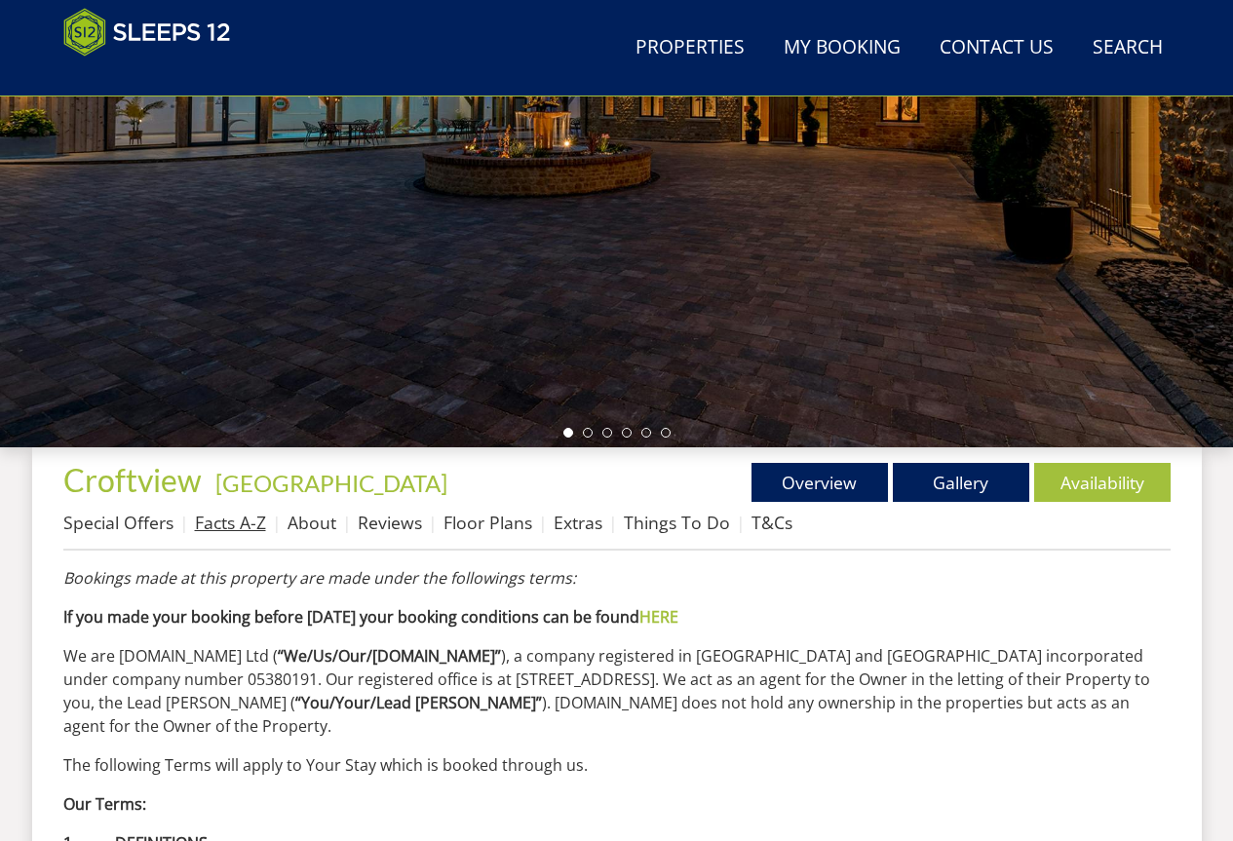
click at [231, 527] on link "Facts A-Z" at bounding box center [230, 522] width 71 height 23
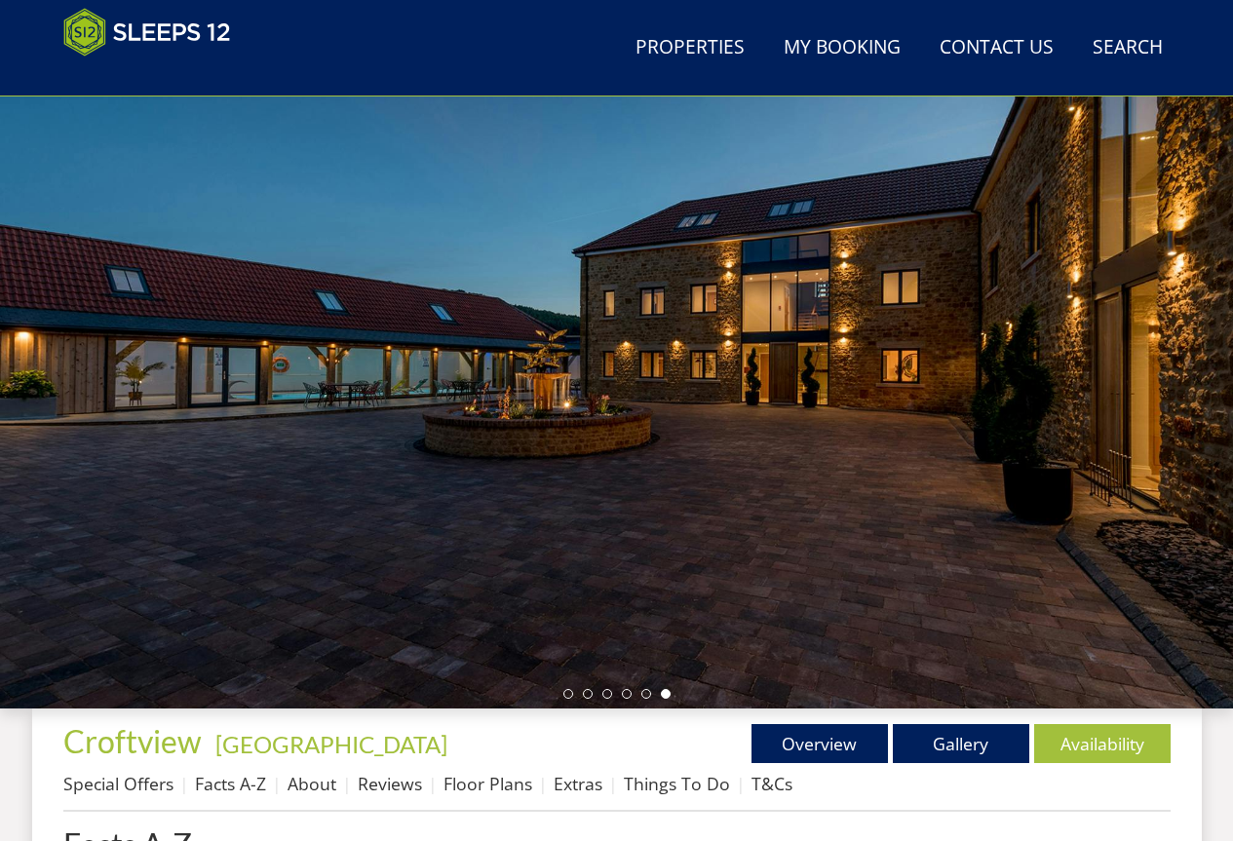
scroll to position [436, 0]
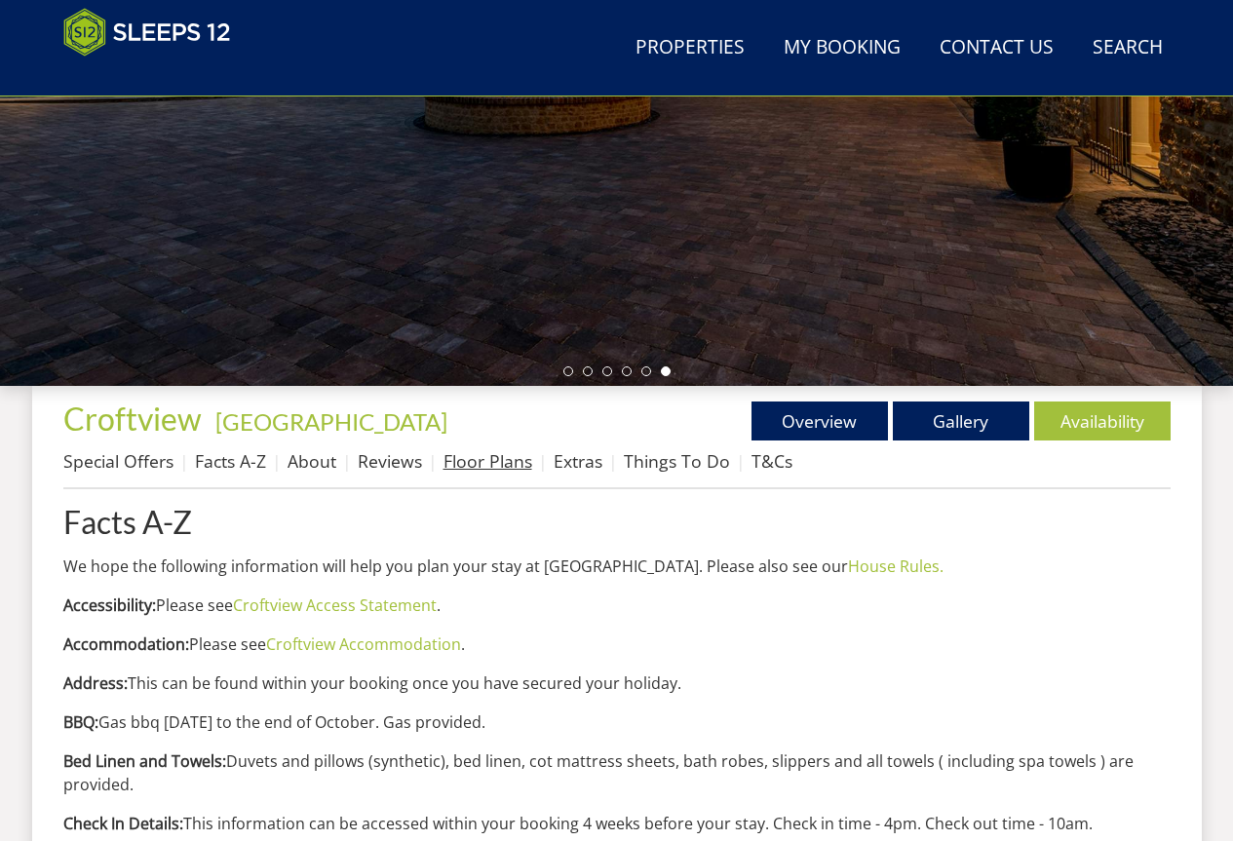
click at [500, 467] on link "Floor Plans" at bounding box center [488, 460] width 89 height 23
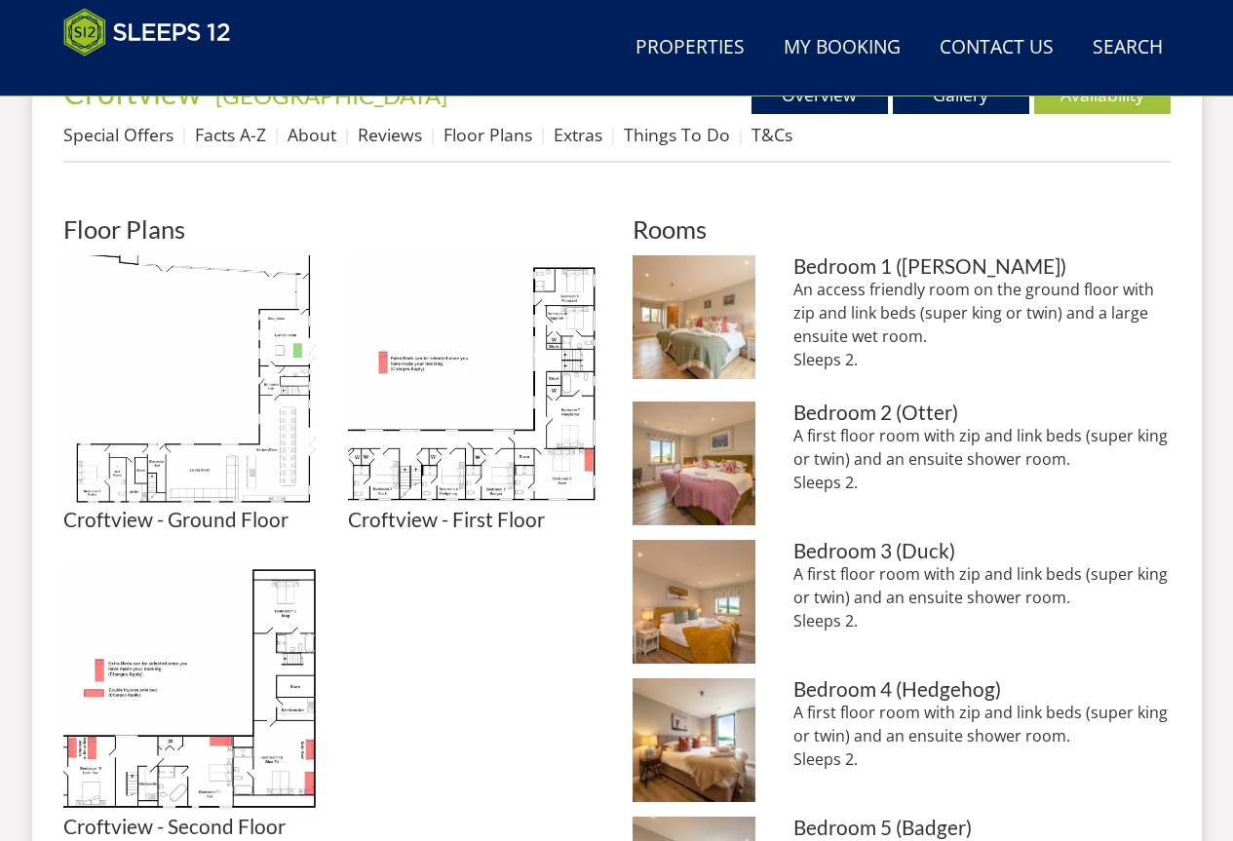
scroll to position [701, 0]
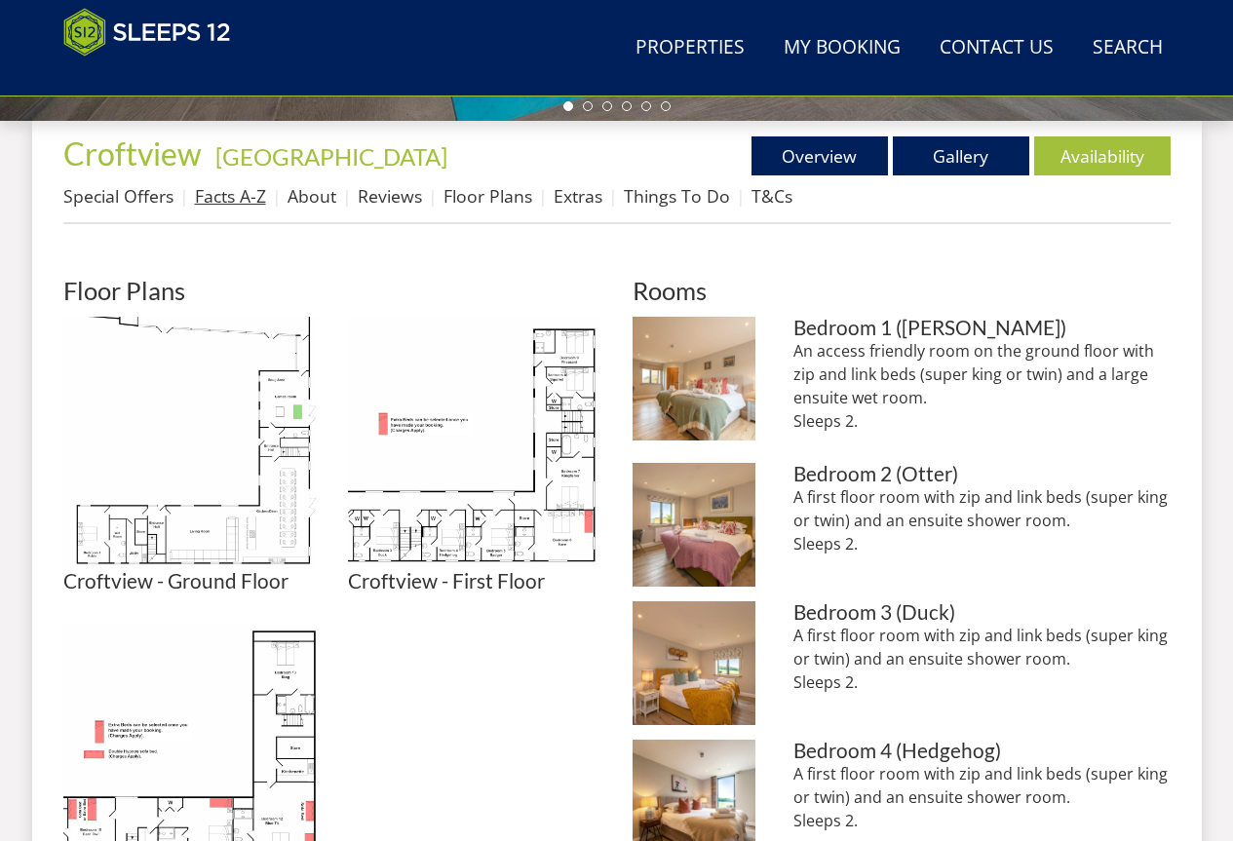
click at [236, 197] on link "Facts A-Z" at bounding box center [230, 195] width 71 height 23
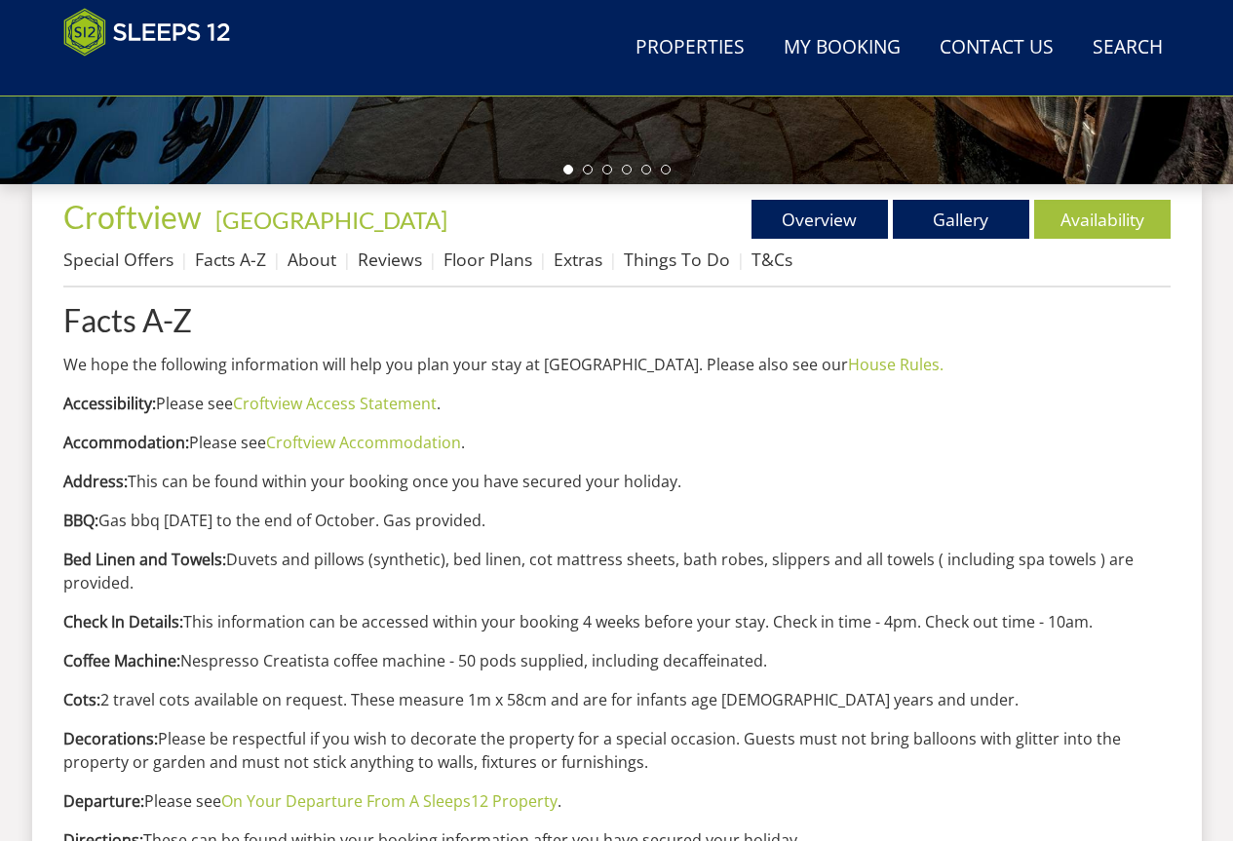
scroll to position [338, 0]
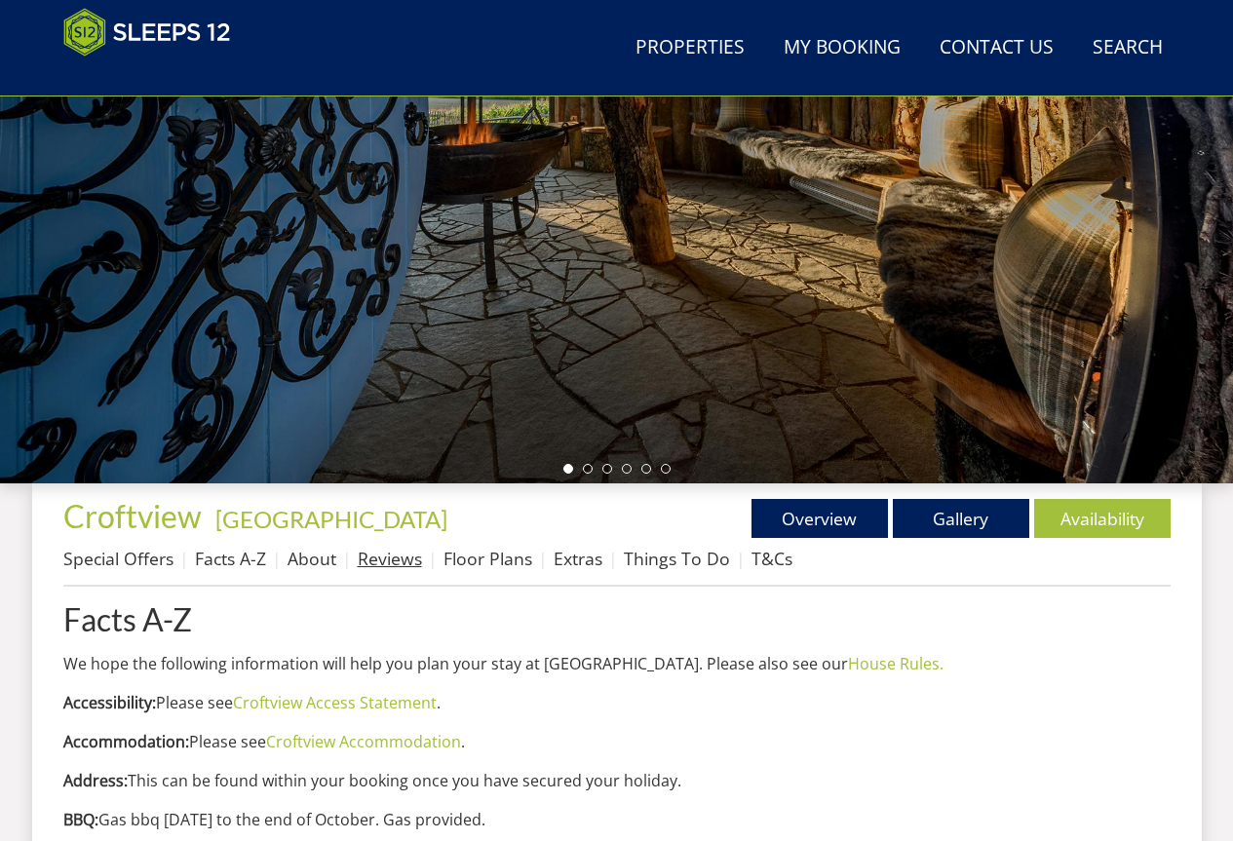
click at [376, 555] on link "Reviews" at bounding box center [390, 558] width 64 height 23
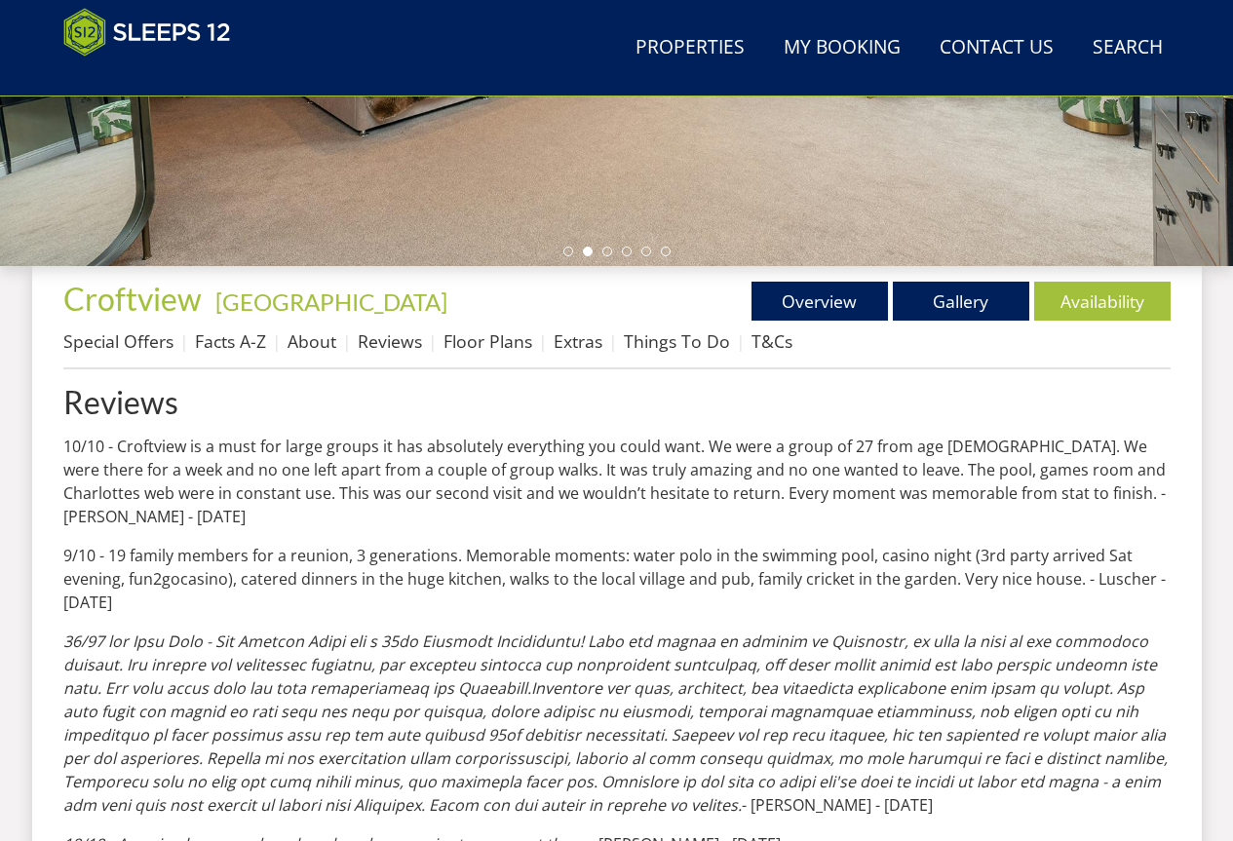
scroll to position [655, 0]
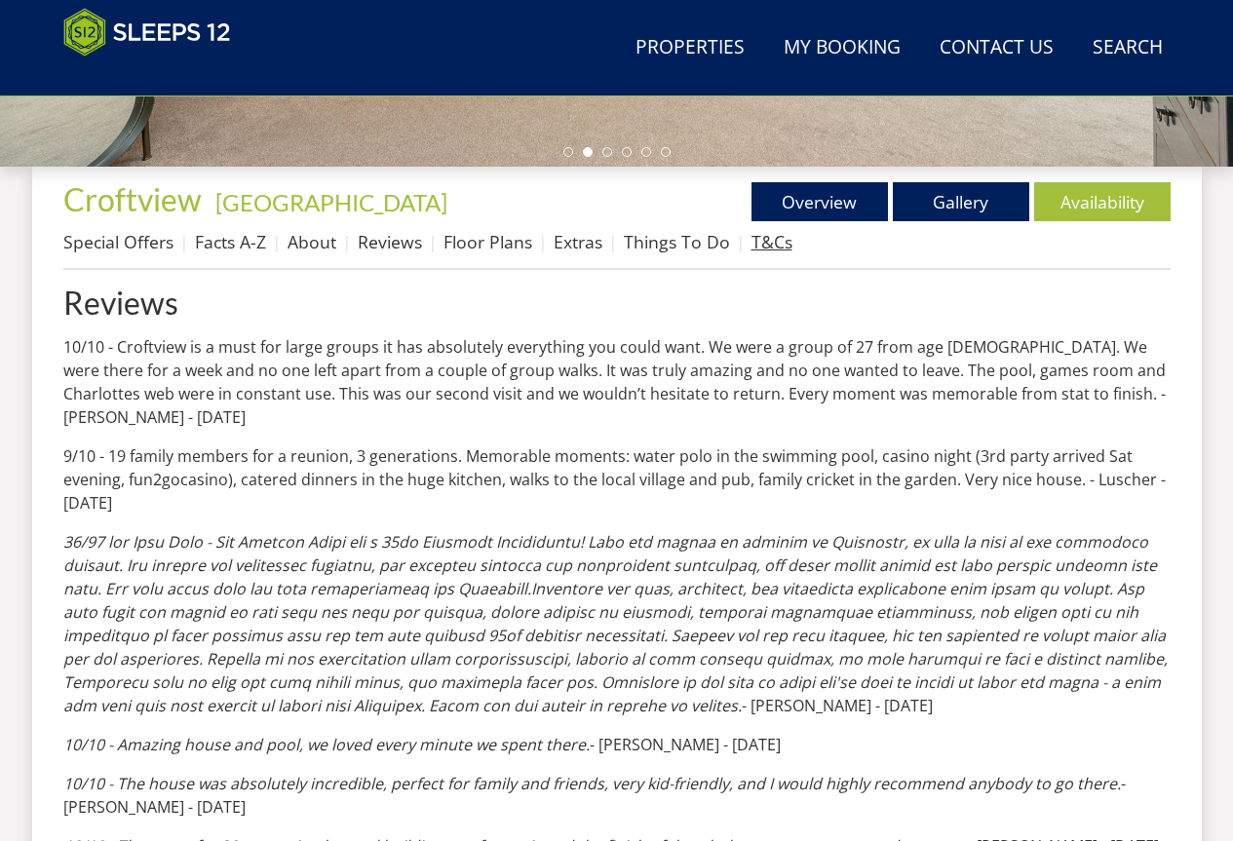
click at [761, 243] on link "T&Cs" at bounding box center [772, 241] width 41 height 23
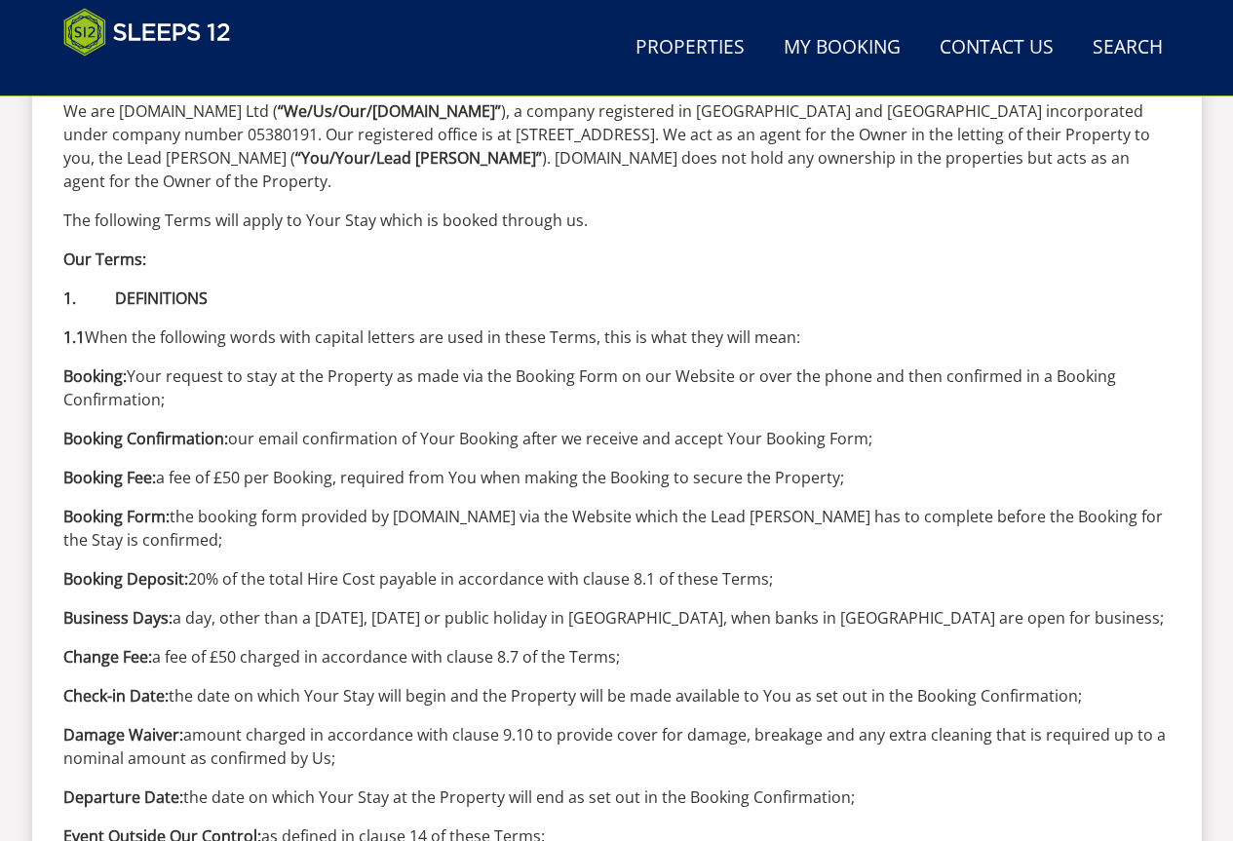
scroll to position [573, 0]
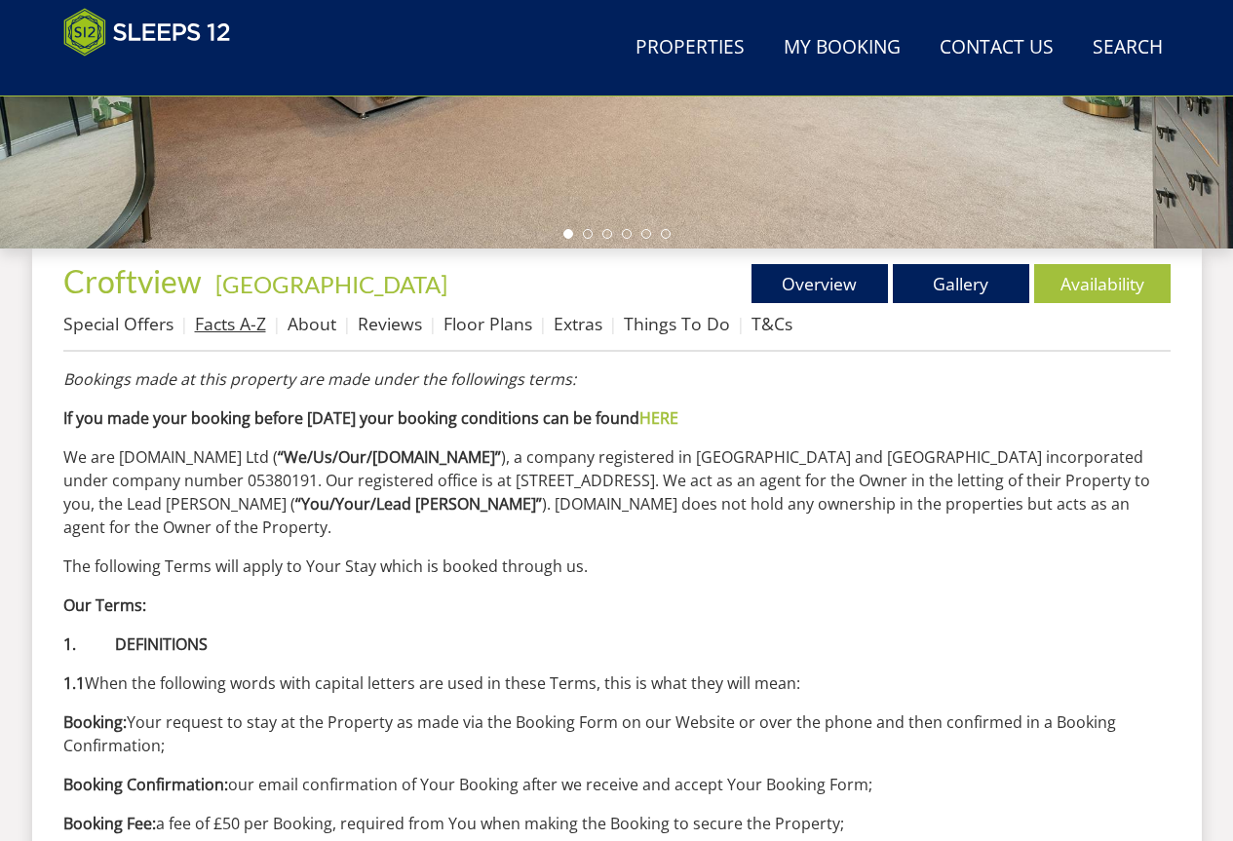
click at [219, 318] on link "Facts A-Z" at bounding box center [230, 323] width 71 height 23
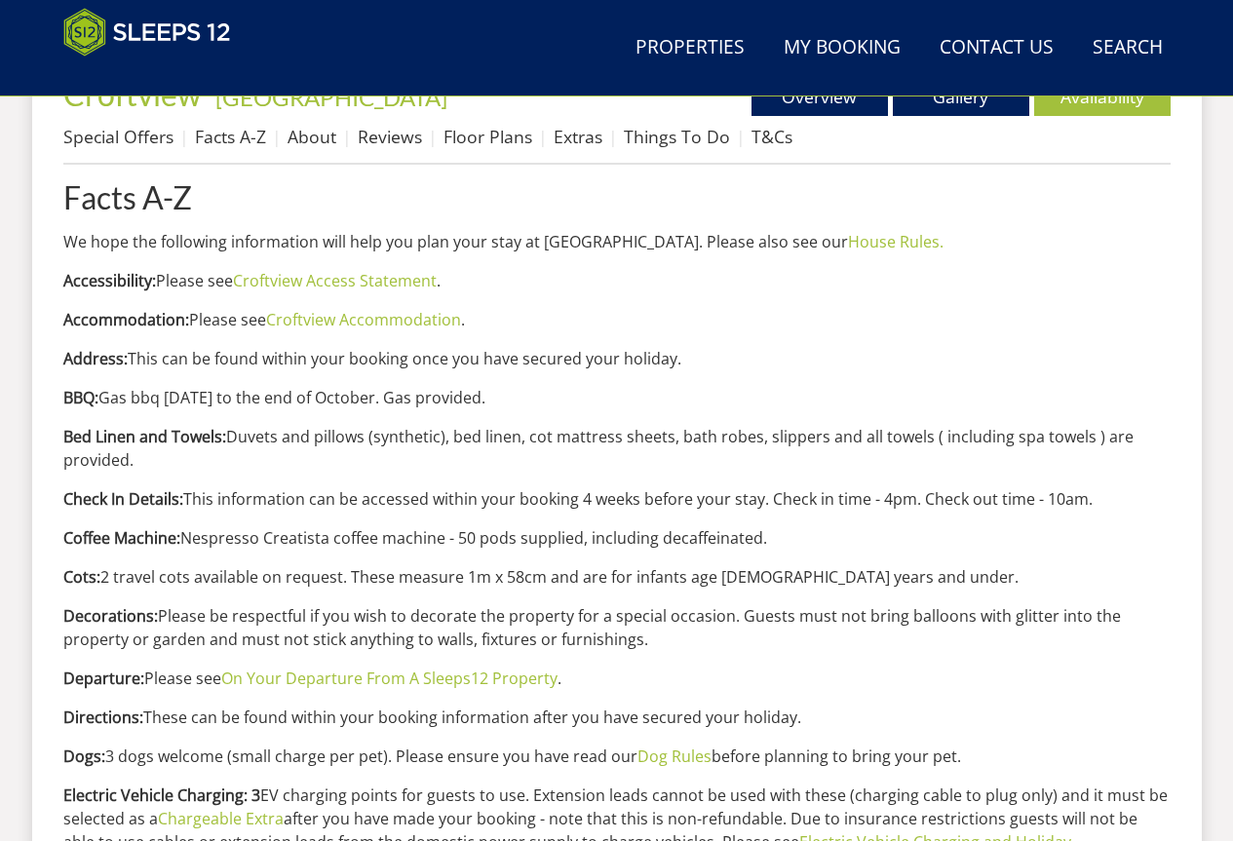
scroll to position [642, 0]
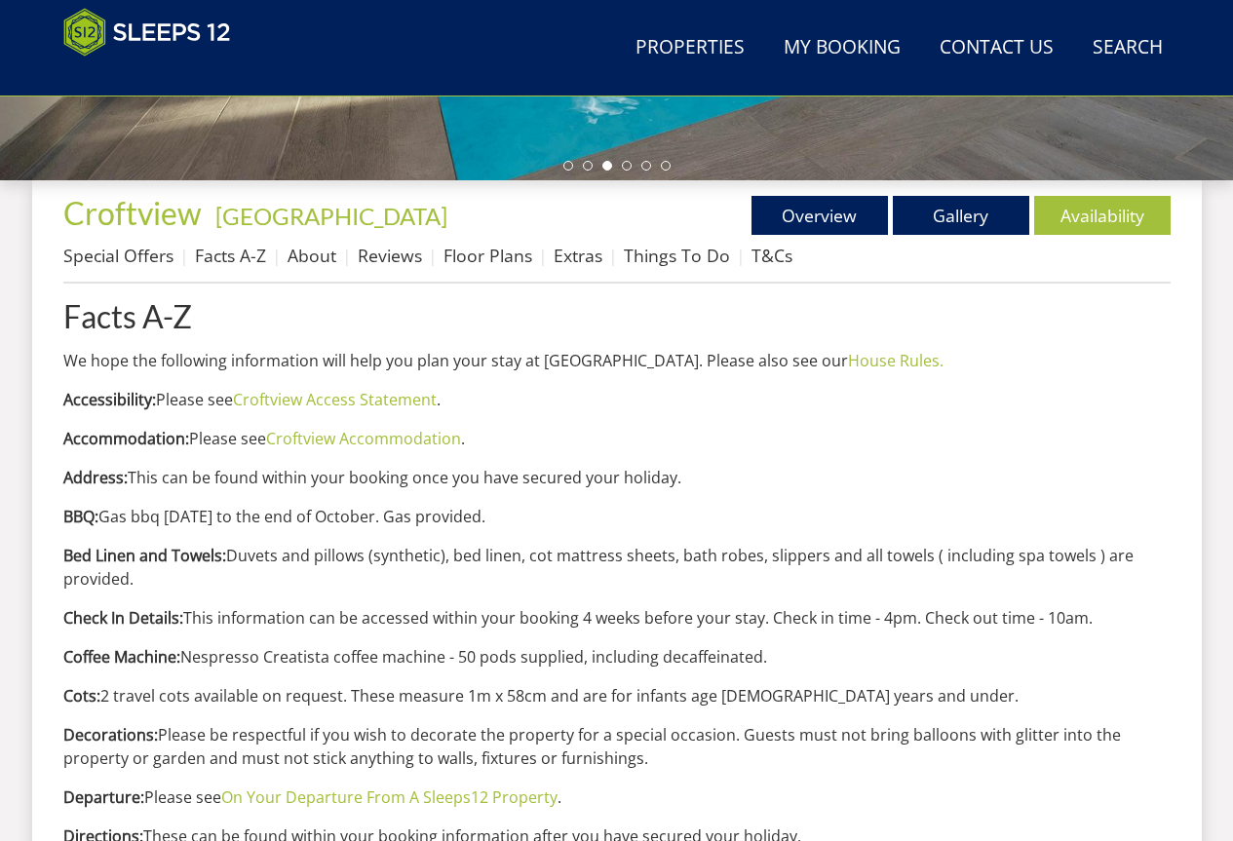
click at [981, 214] on link "Gallery" at bounding box center [961, 215] width 137 height 39
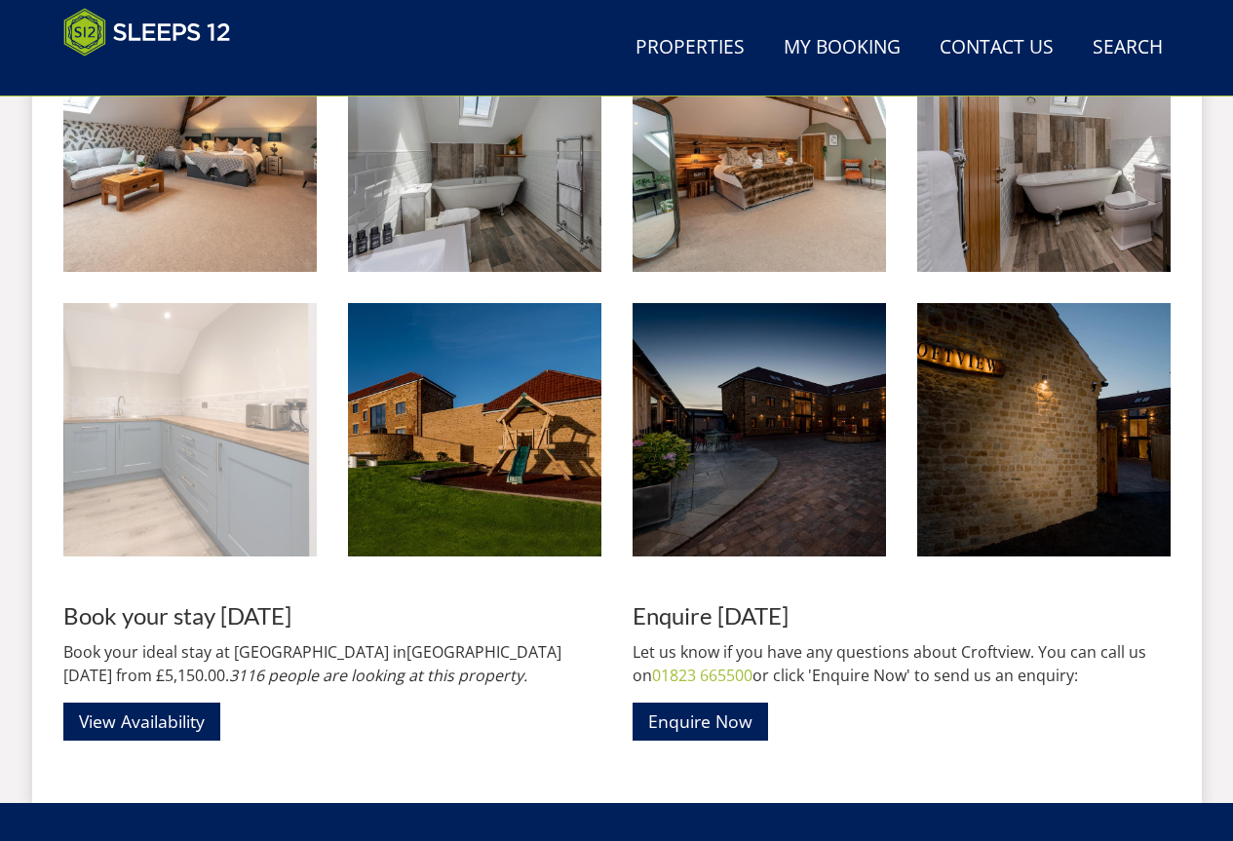
scroll to position [4125, 0]
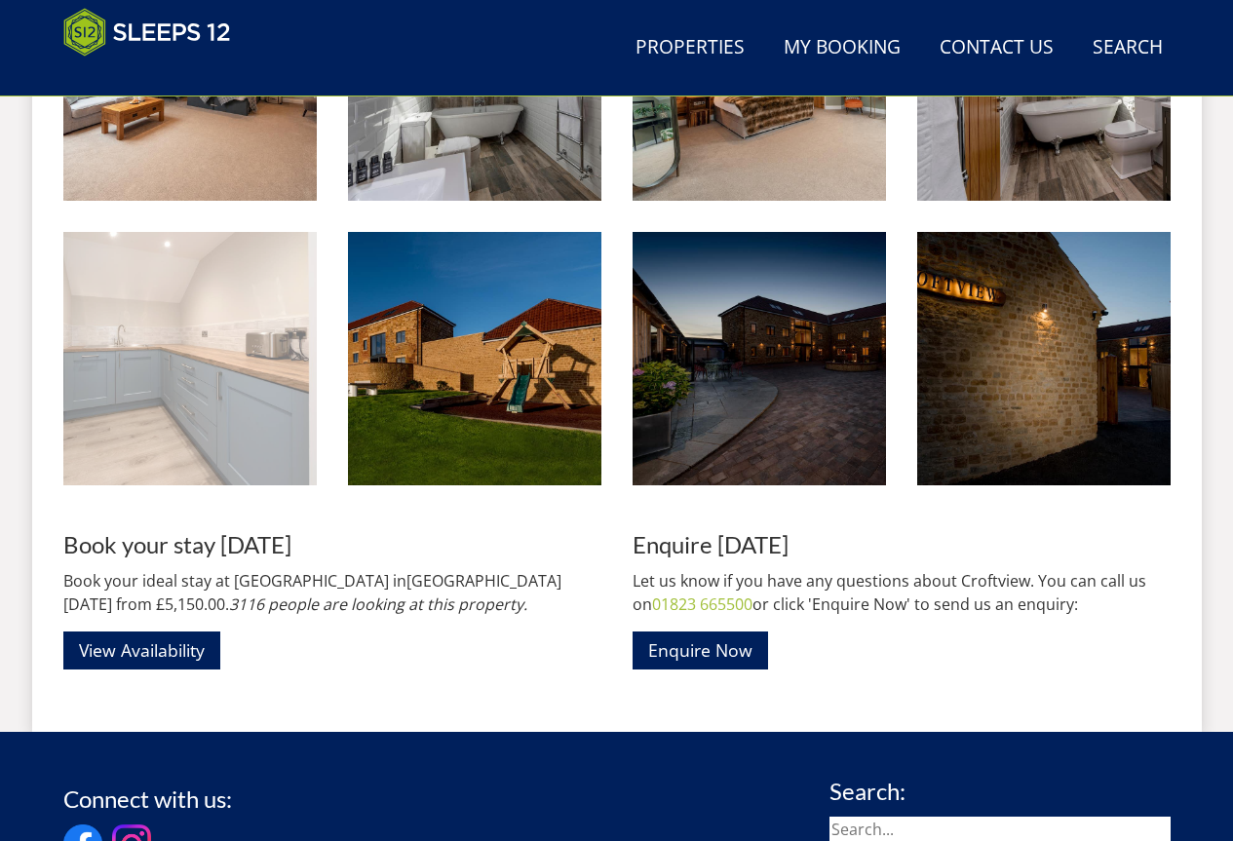
click at [212, 383] on img at bounding box center [190, 359] width 254 height 254
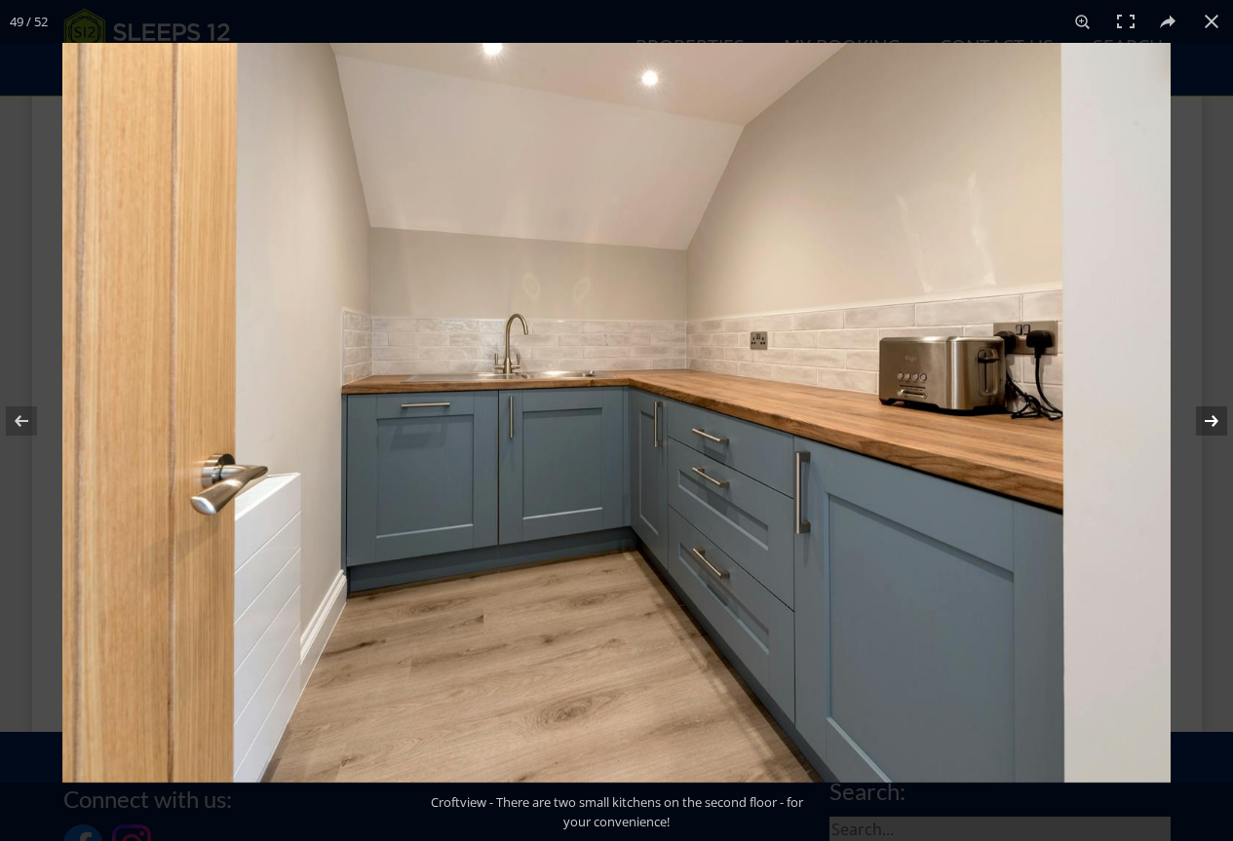
click at [1219, 418] on button at bounding box center [1199, 421] width 68 height 98
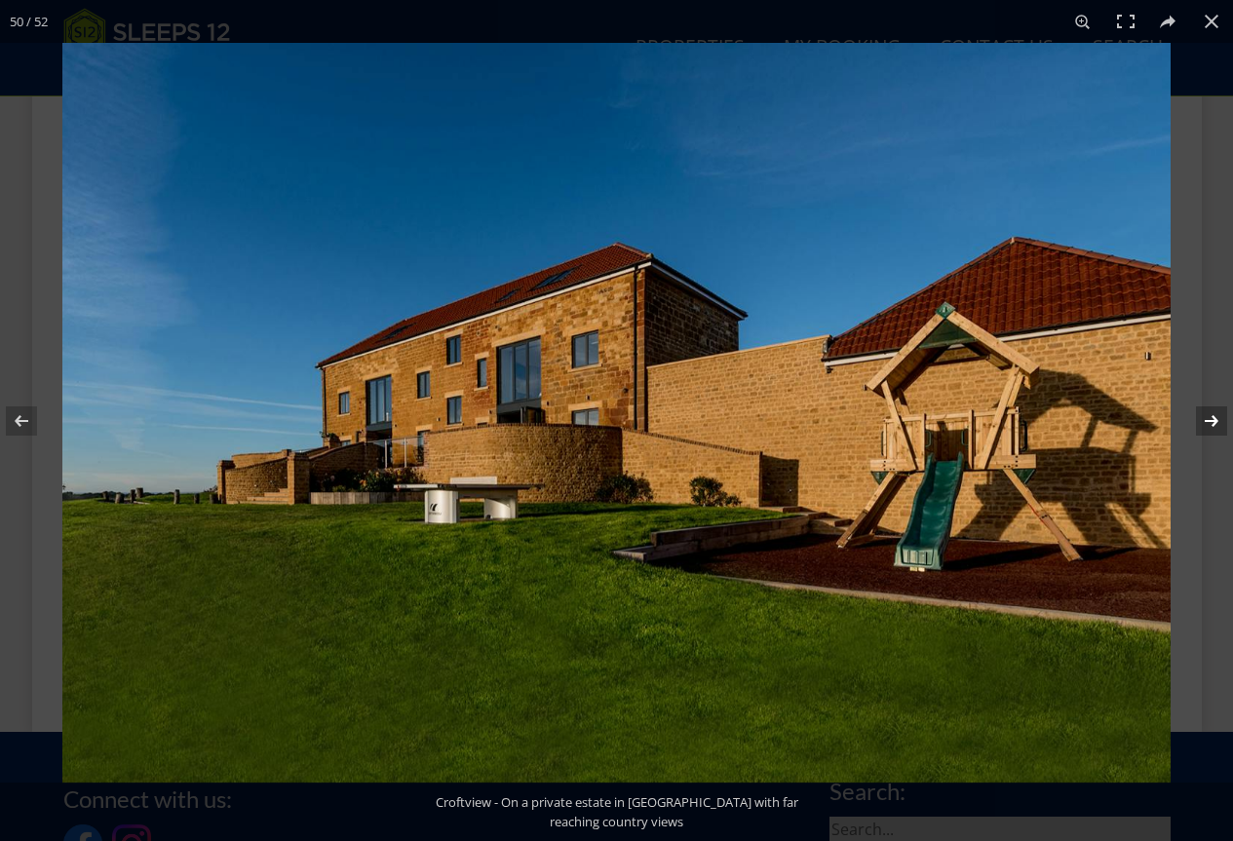
click at [1218, 416] on button at bounding box center [1199, 421] width 68 height 98
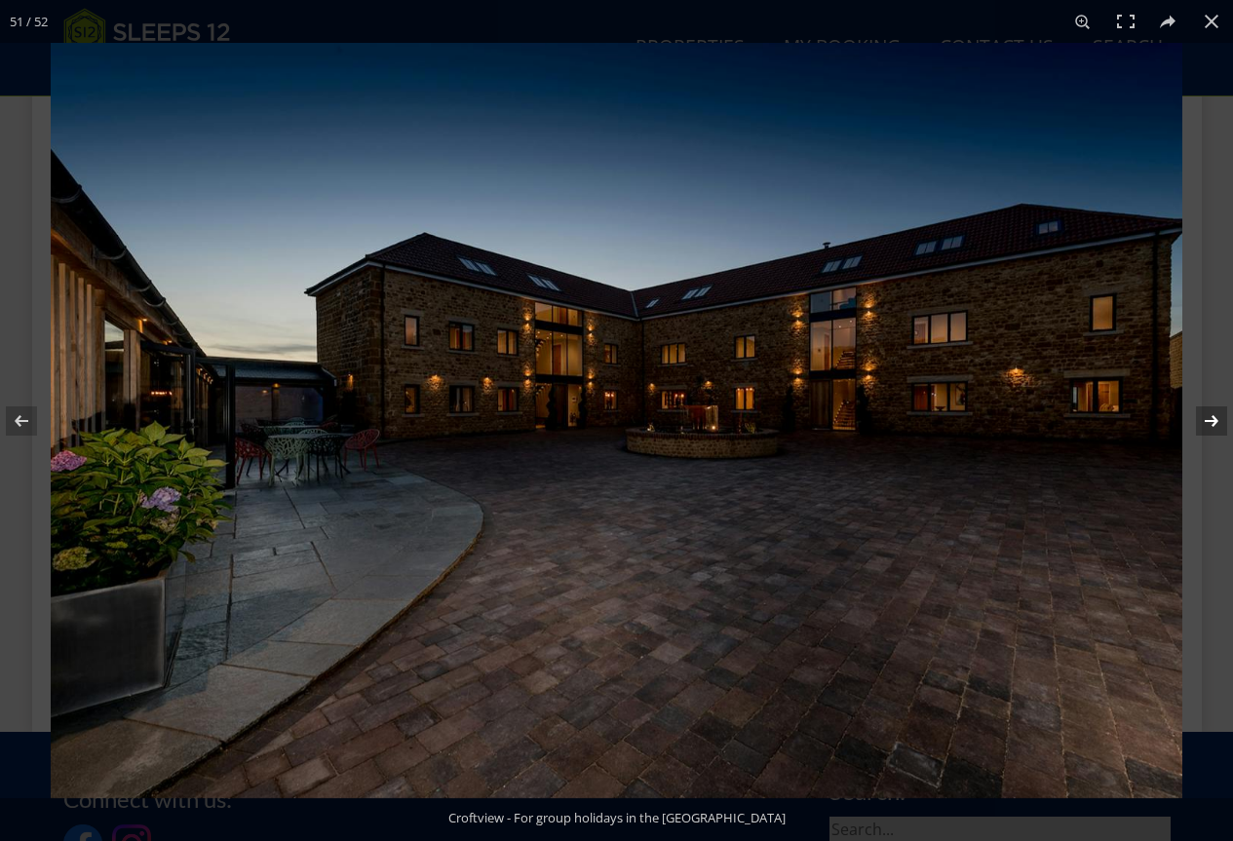
click at [1217, 416] on button at bounding box center [1199, 421] width 68 height 98
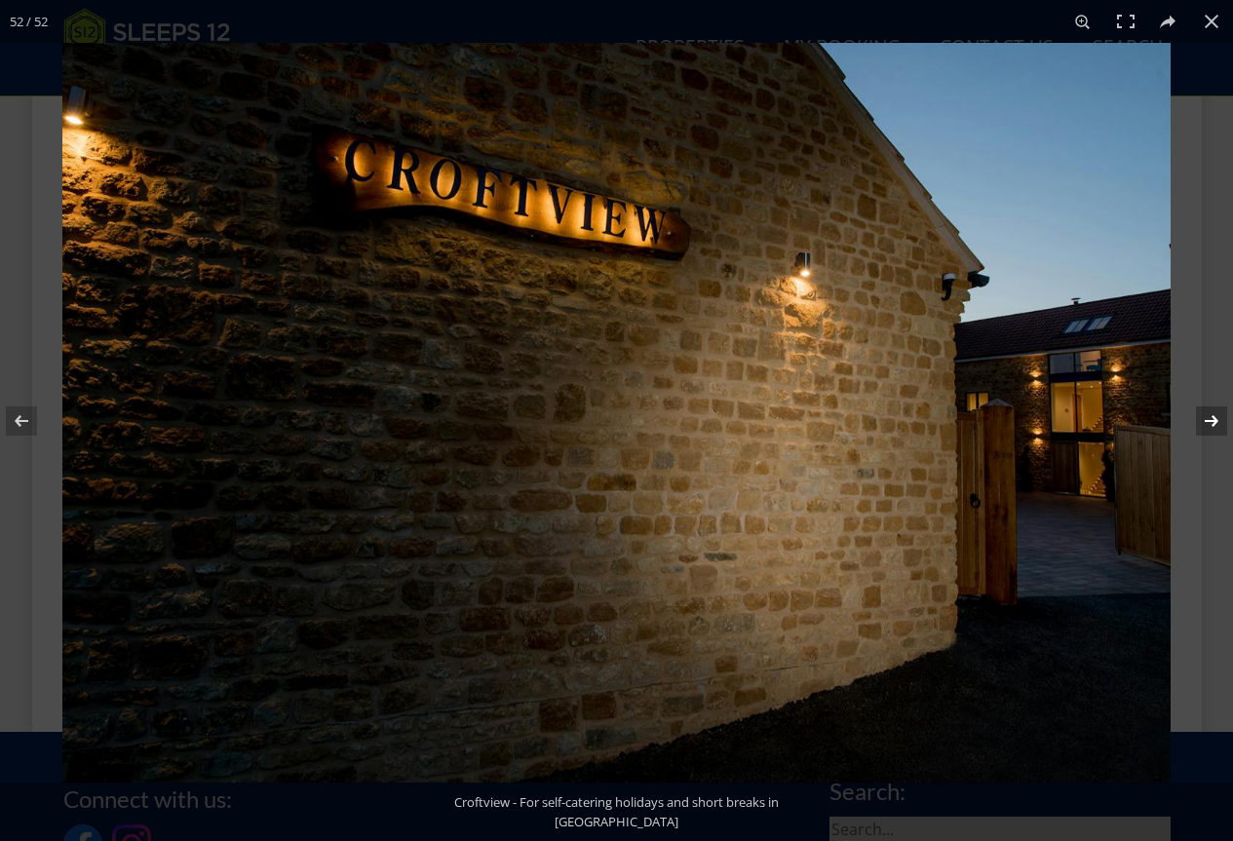
click at [1215, 417] on button at bounding box center [1199, 421] width 68 height 98
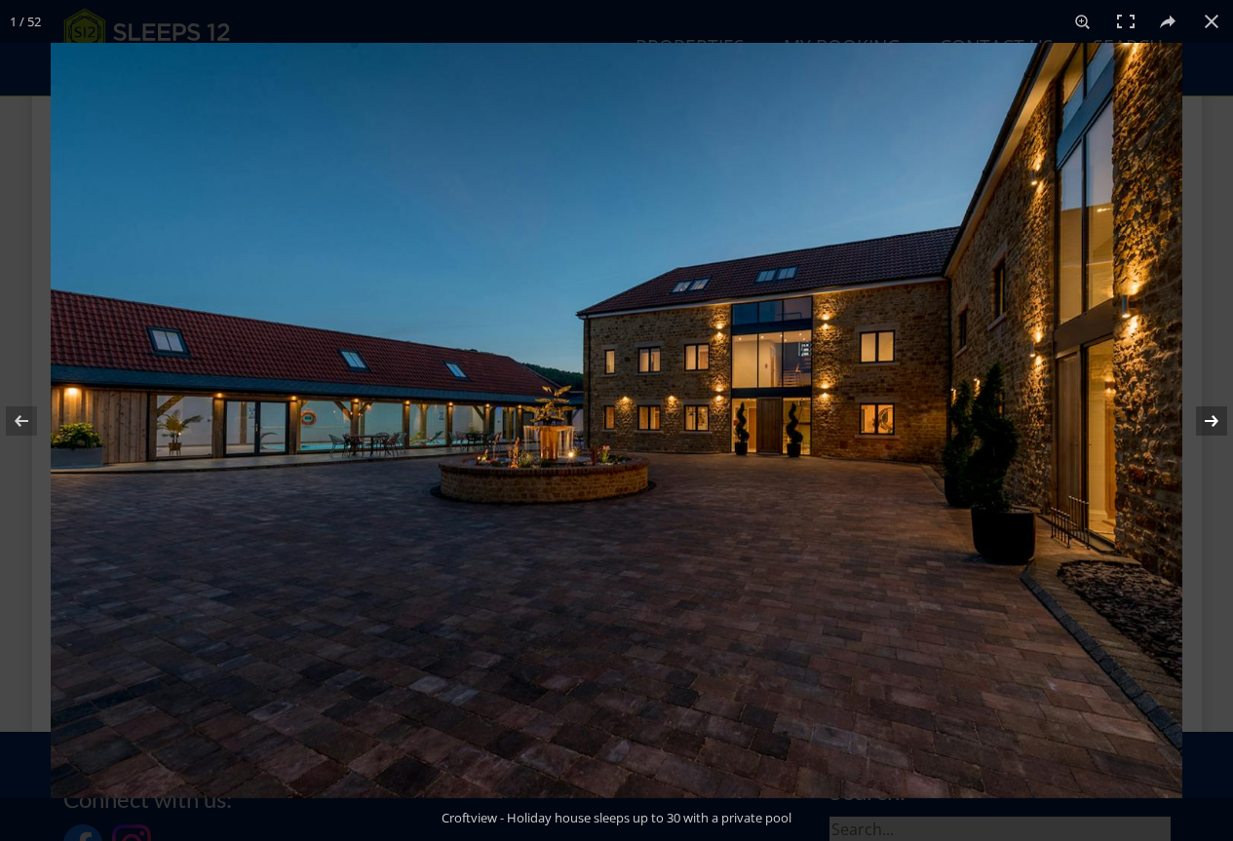
click at [1213, 417] on button at bounding box center [1199, 421] width 68 height 98
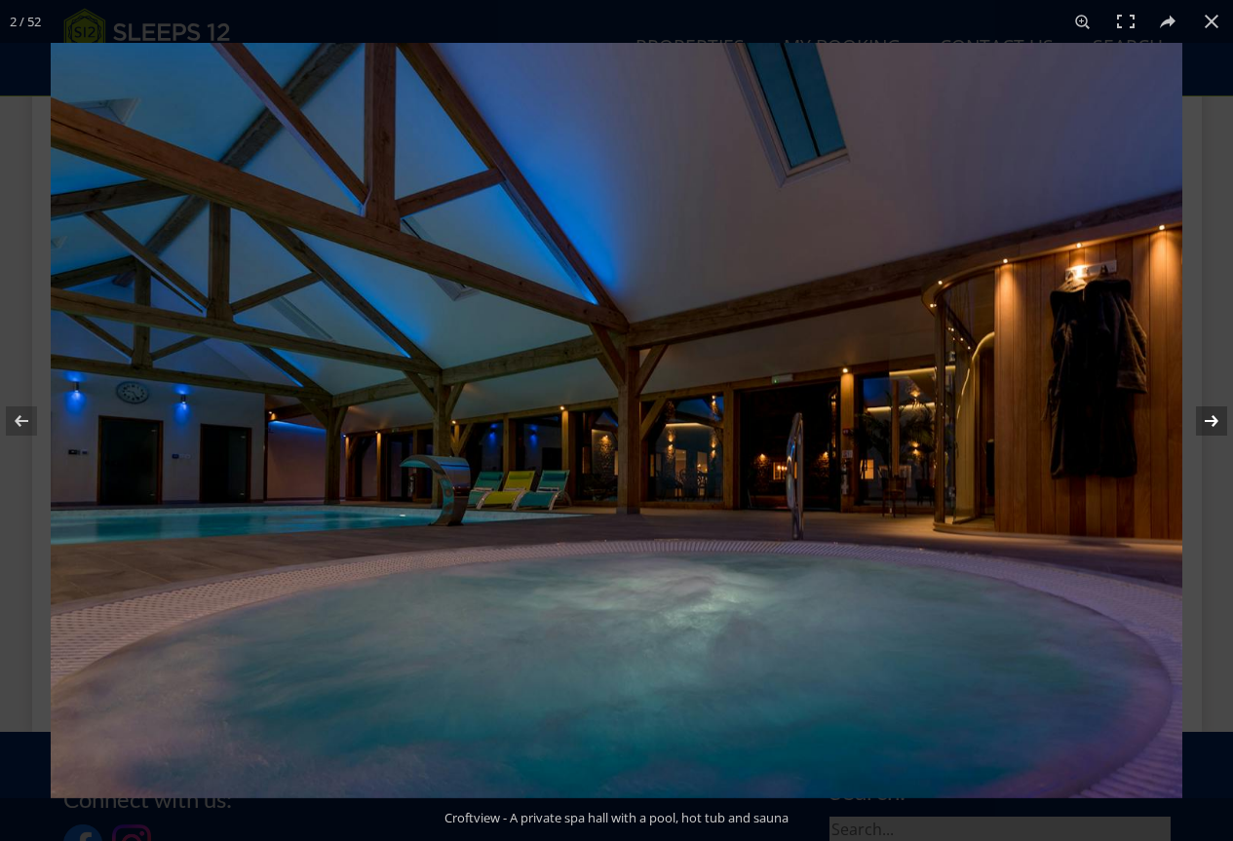
click at [1213, 422] on button at bounding box center [1199, 421] width 68 height 98
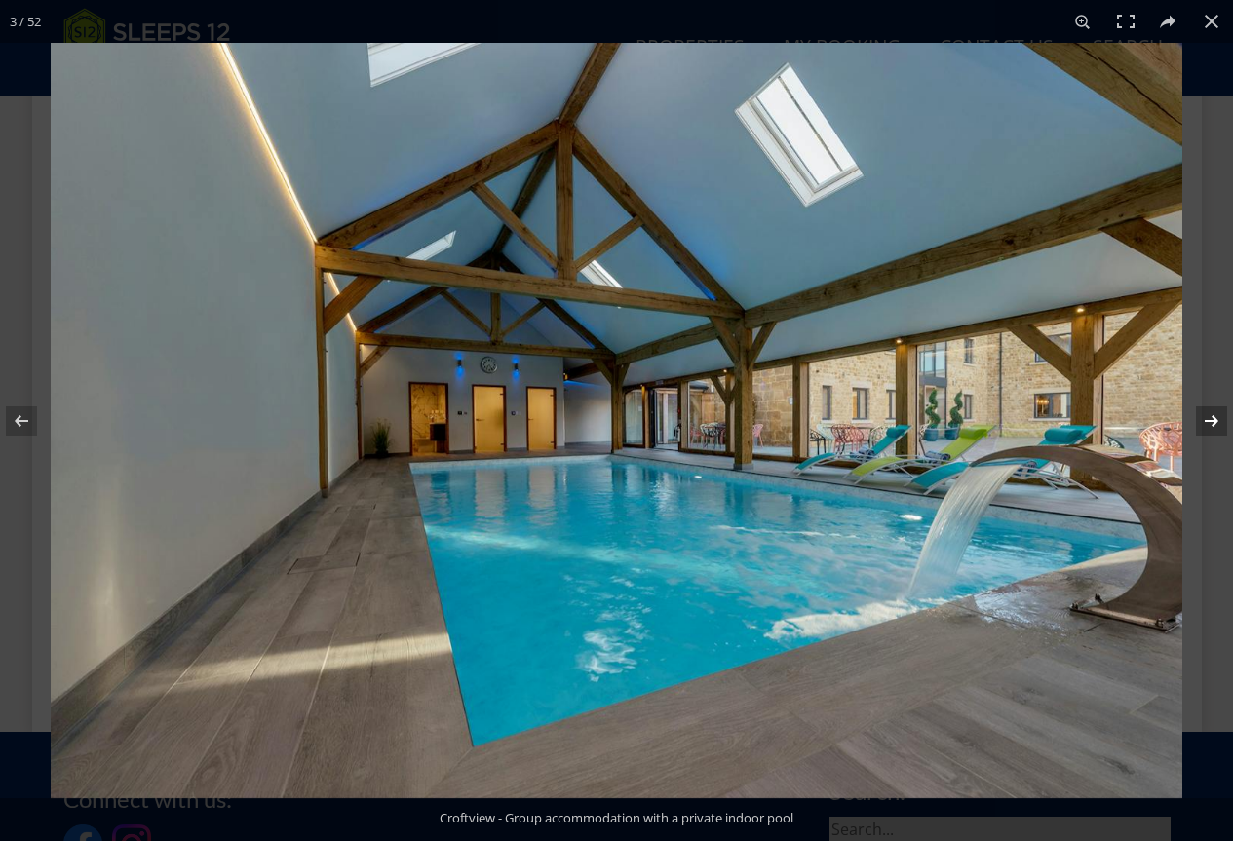
click at [1213, 421] on button at bounding box center [1199, 421] width 68 height 98
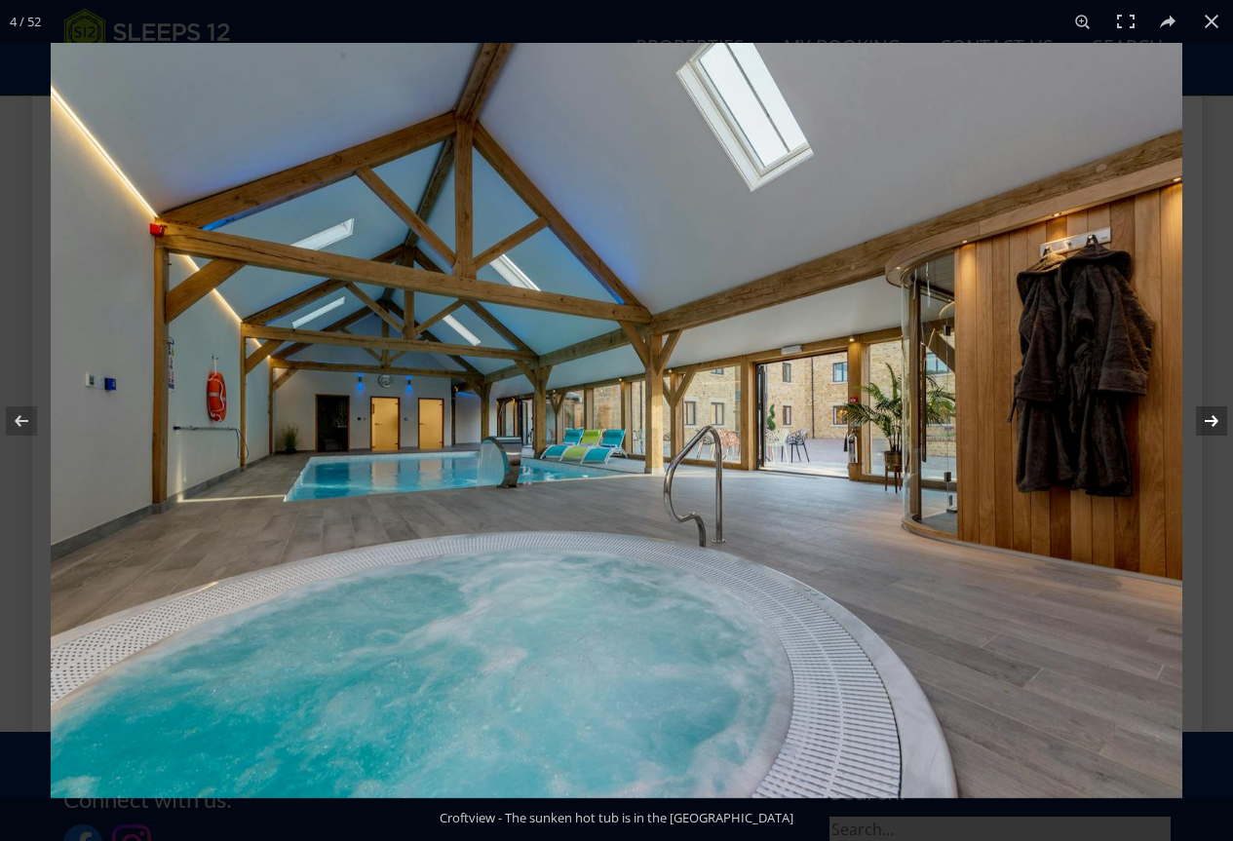
click at [1213, 419] on button at bounding box center [1199, 421] width 68 height 98
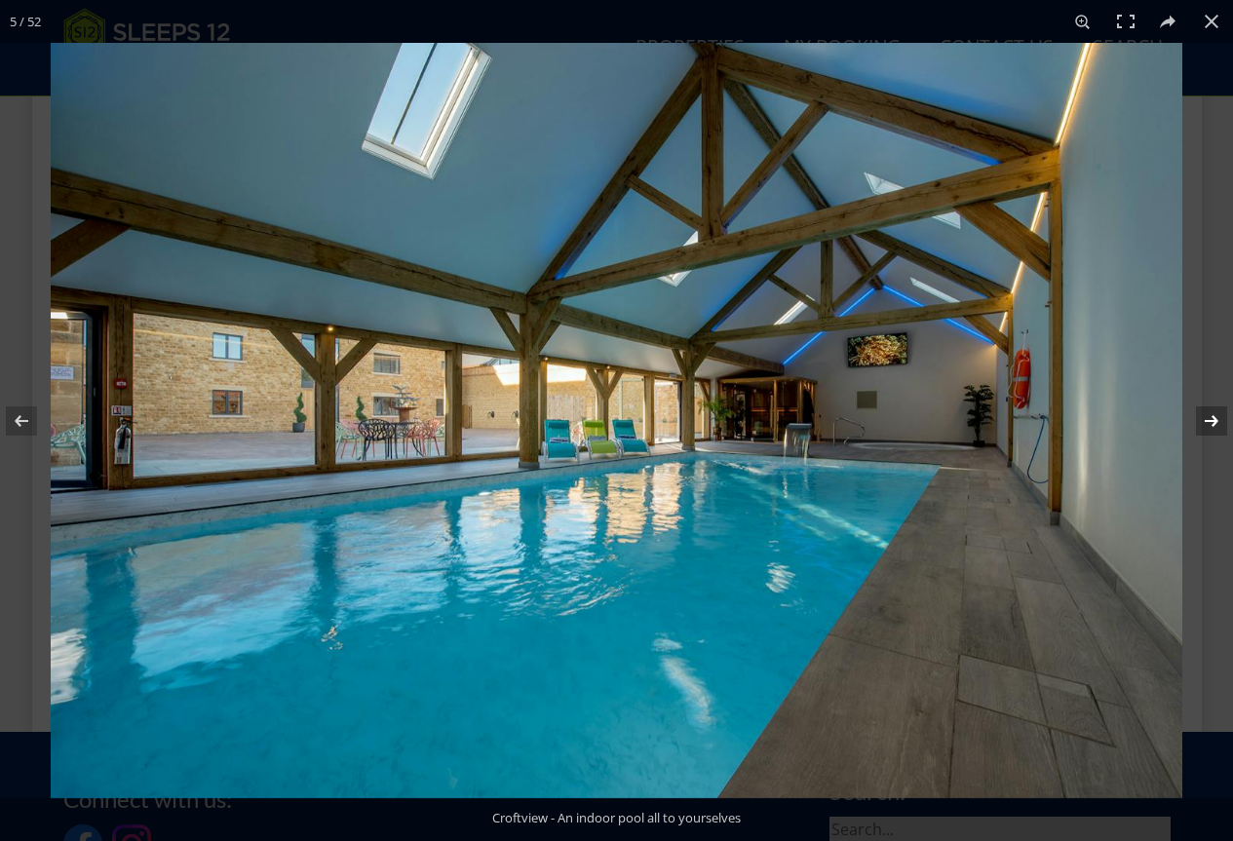
click at [1213, 418] on button at bounding box center [1199, 421] width 68 height 98
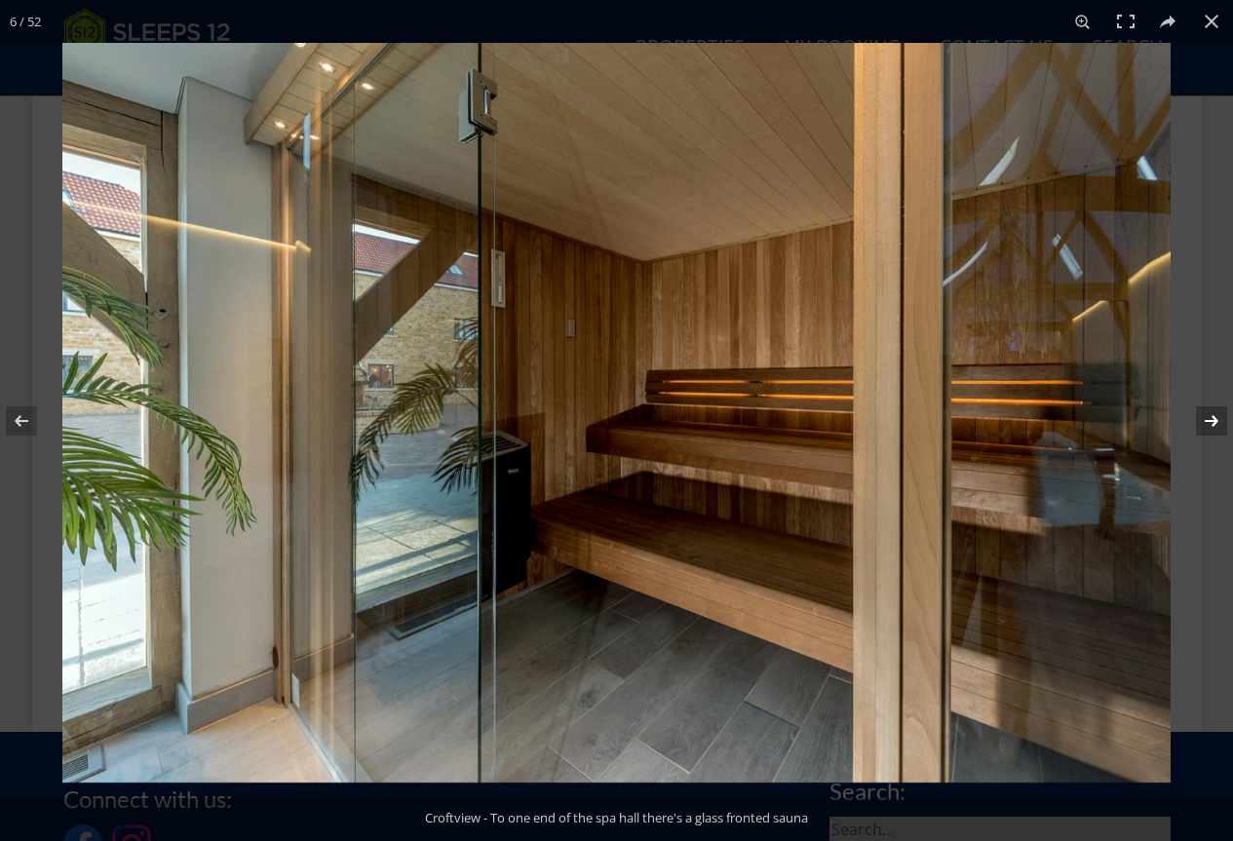
click at [1213, 417] on button at bounding box center [1199, 421] width 68 height 98
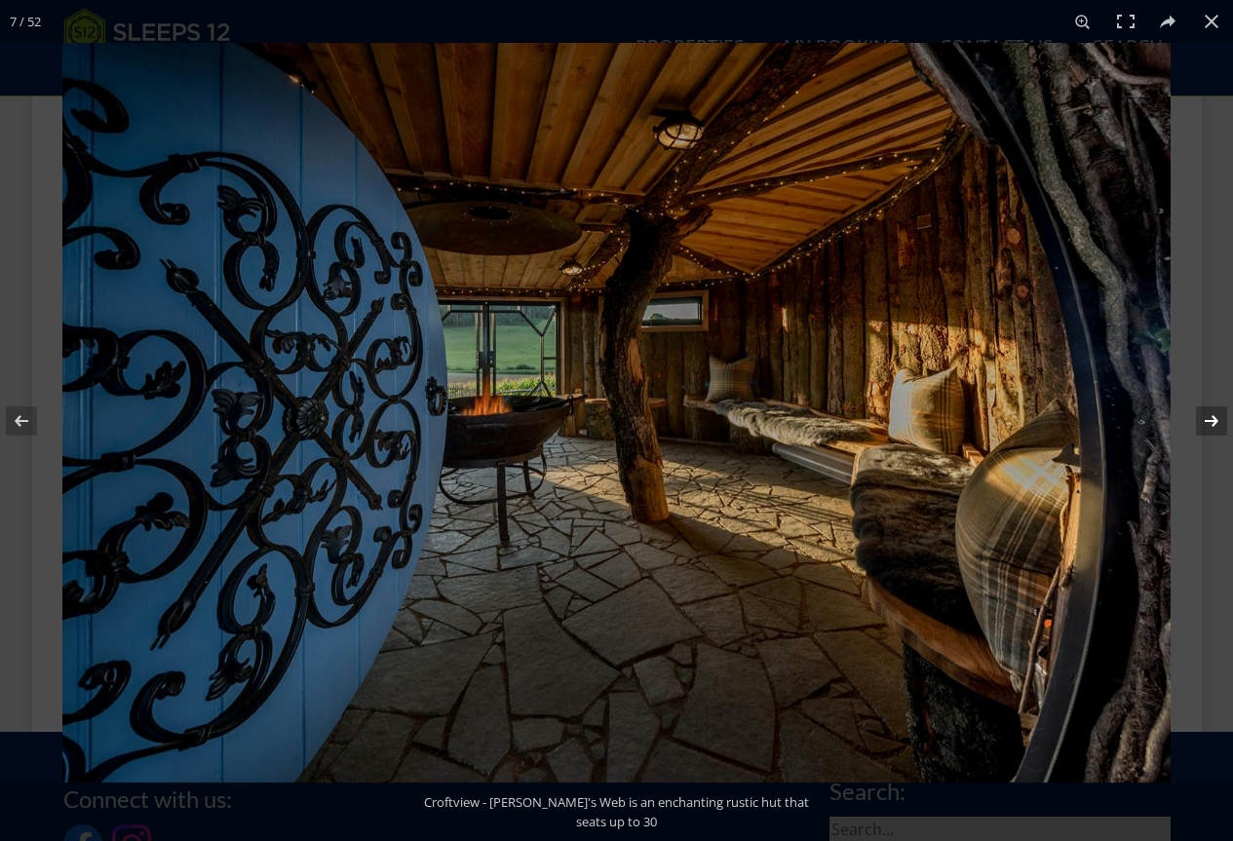
click at [1213, 417] on button at bounding box center [1199, 421] width 68 height 98
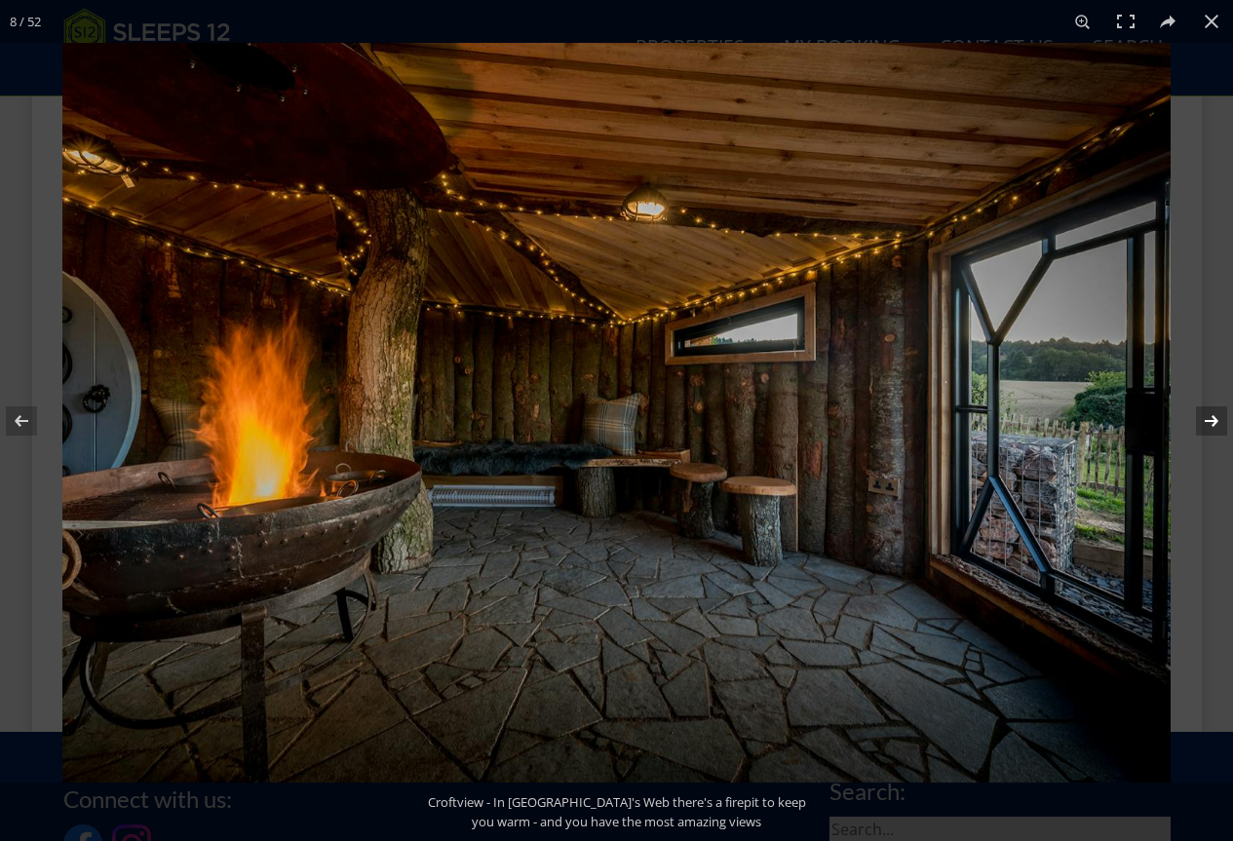
click at [1213, 413] on button at bounding box center [1199, 421] width 68 height 98
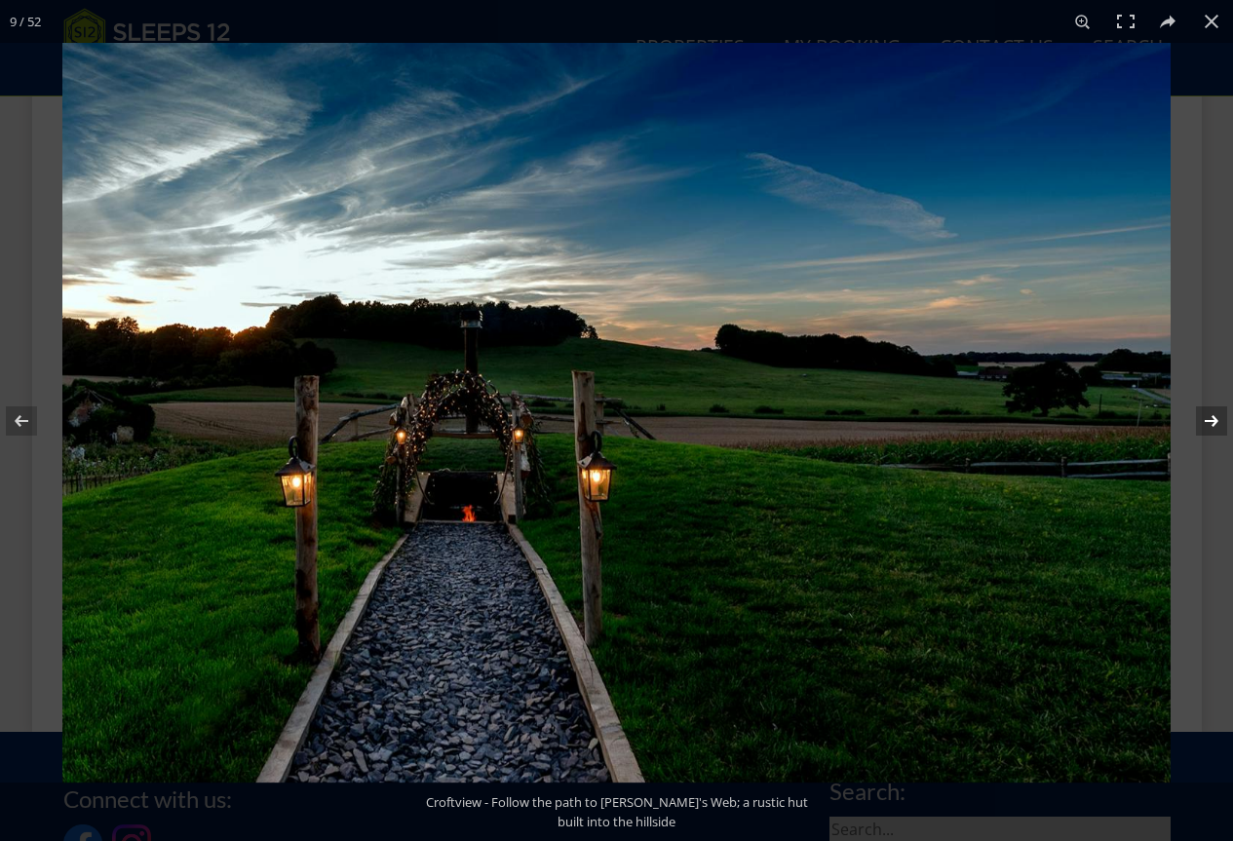
click at [1213, 410] on button at bounding box center [1199, 421] width 68 height 98
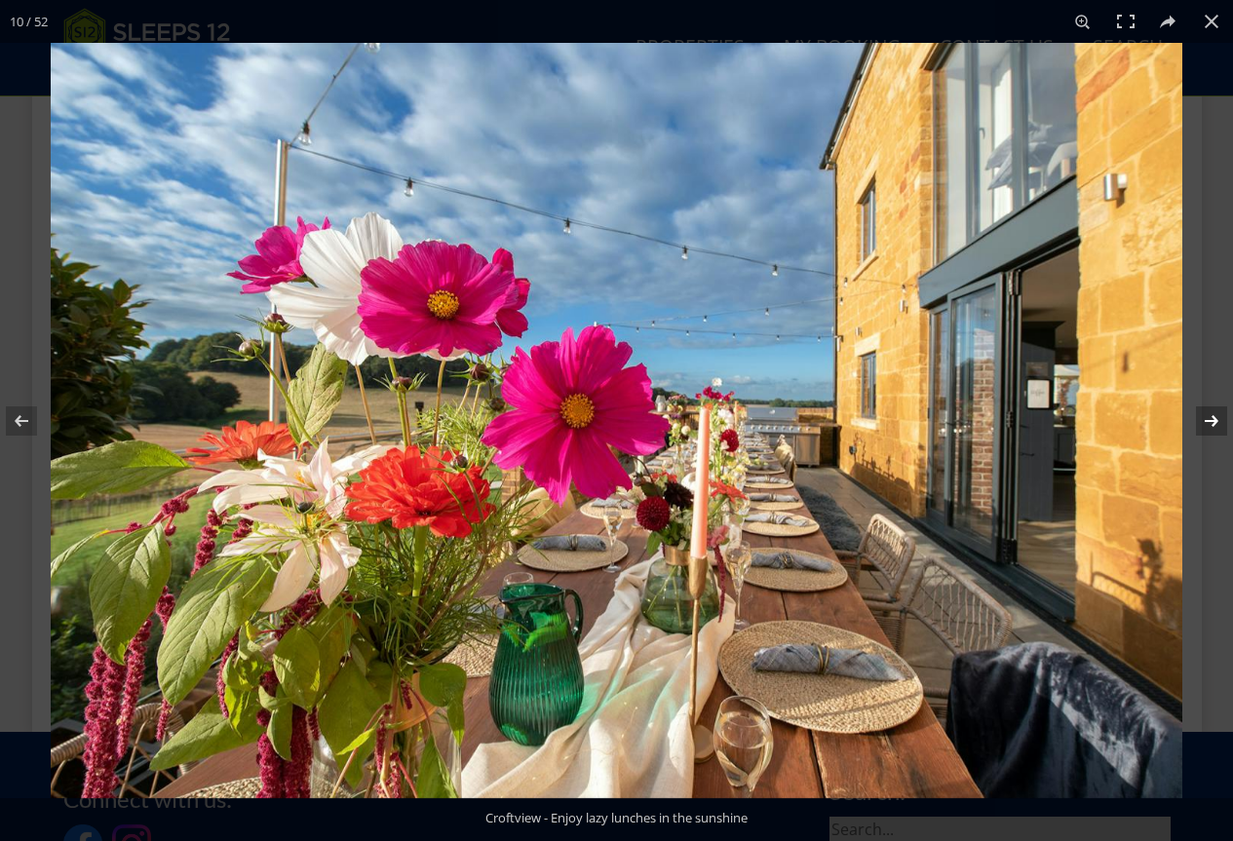
click at [1213, 410] on button at bounding box center [1199, 421] width 68 height 98
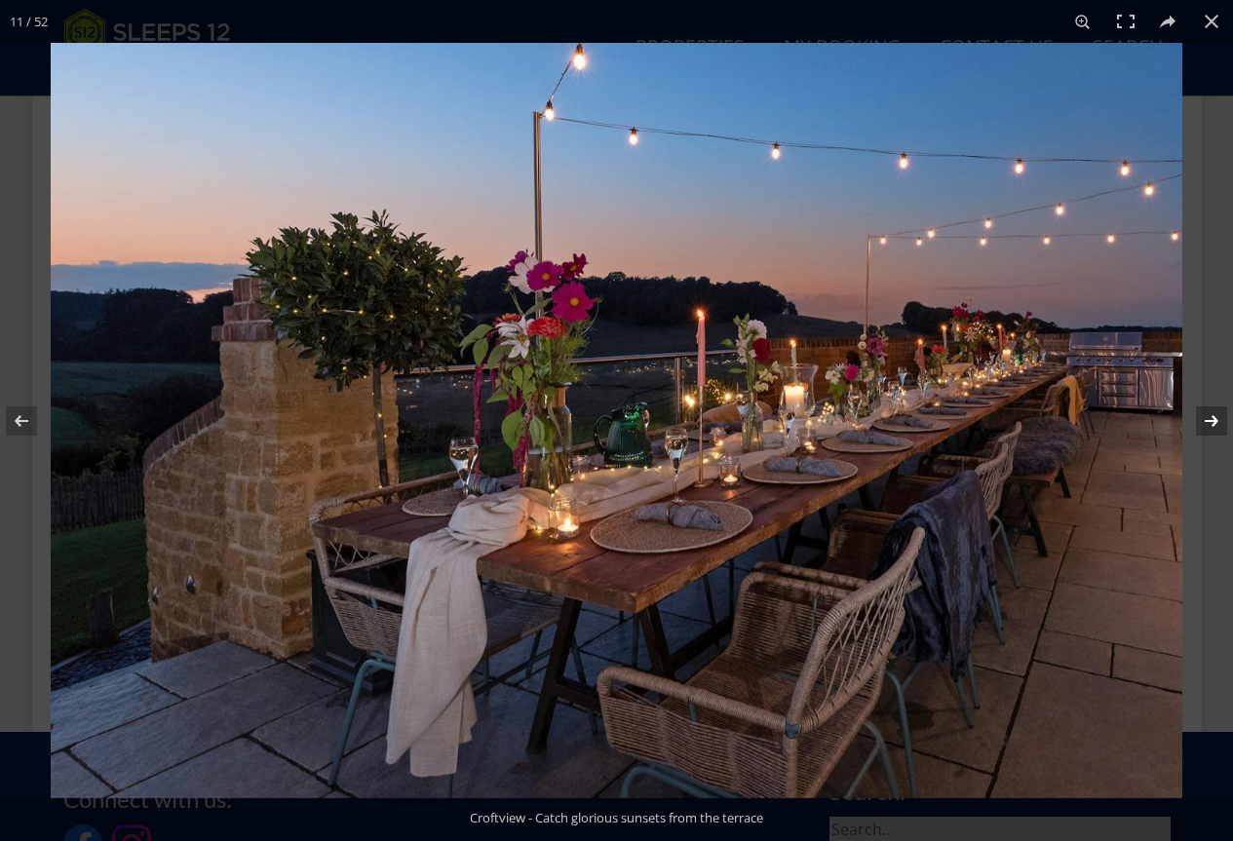
click at [1212, 408] on button at bounding box center [1199, 421] width 68 height 98
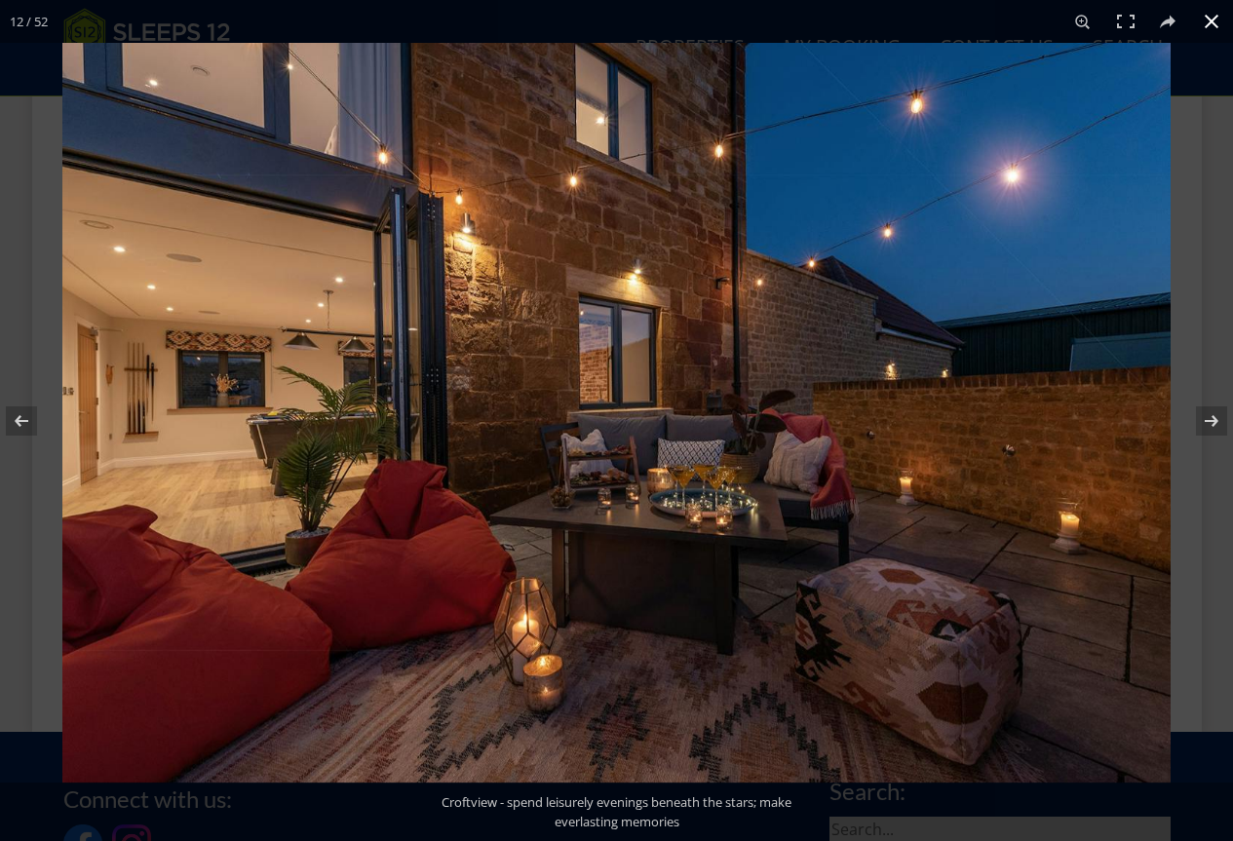
click at [1206, 25] on button at bounding box center [1212, 21] width 43 height 43
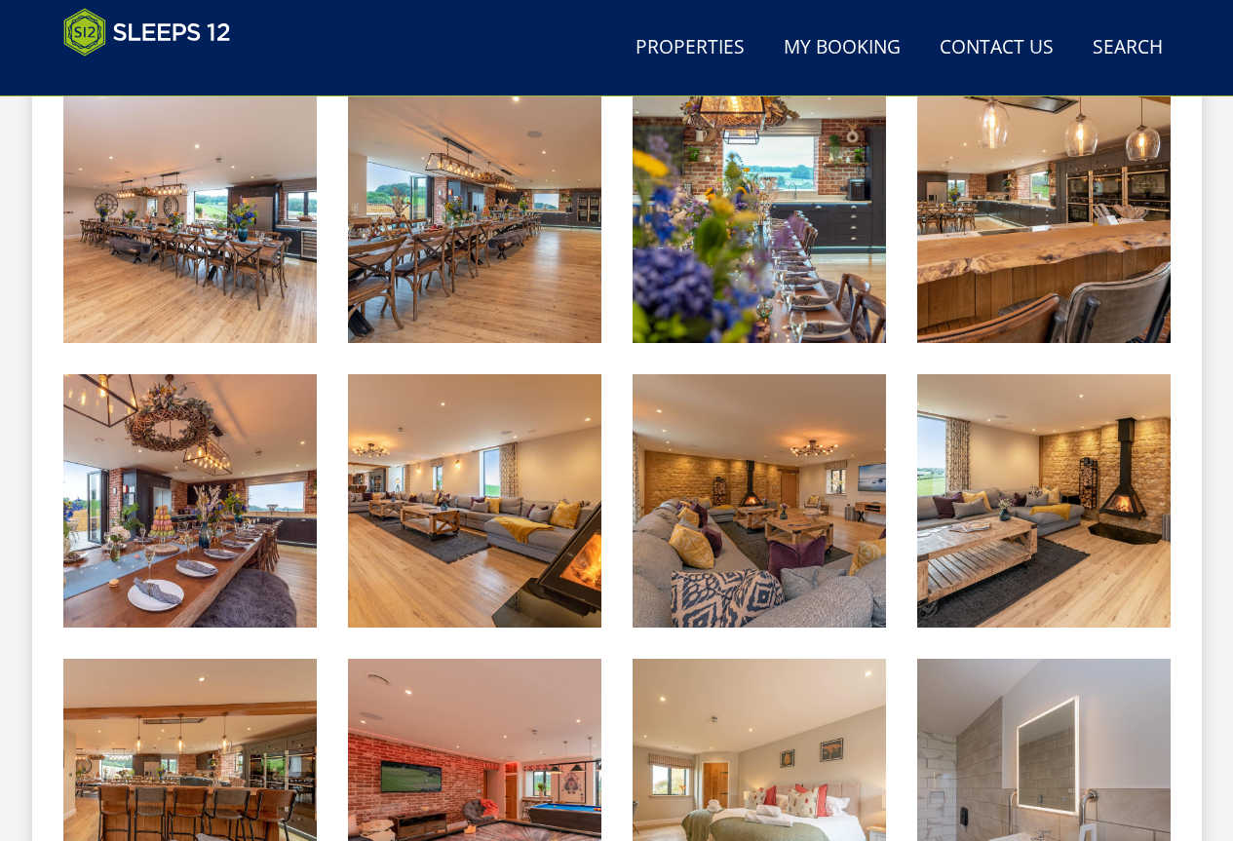
scroll to position [1493, 0]
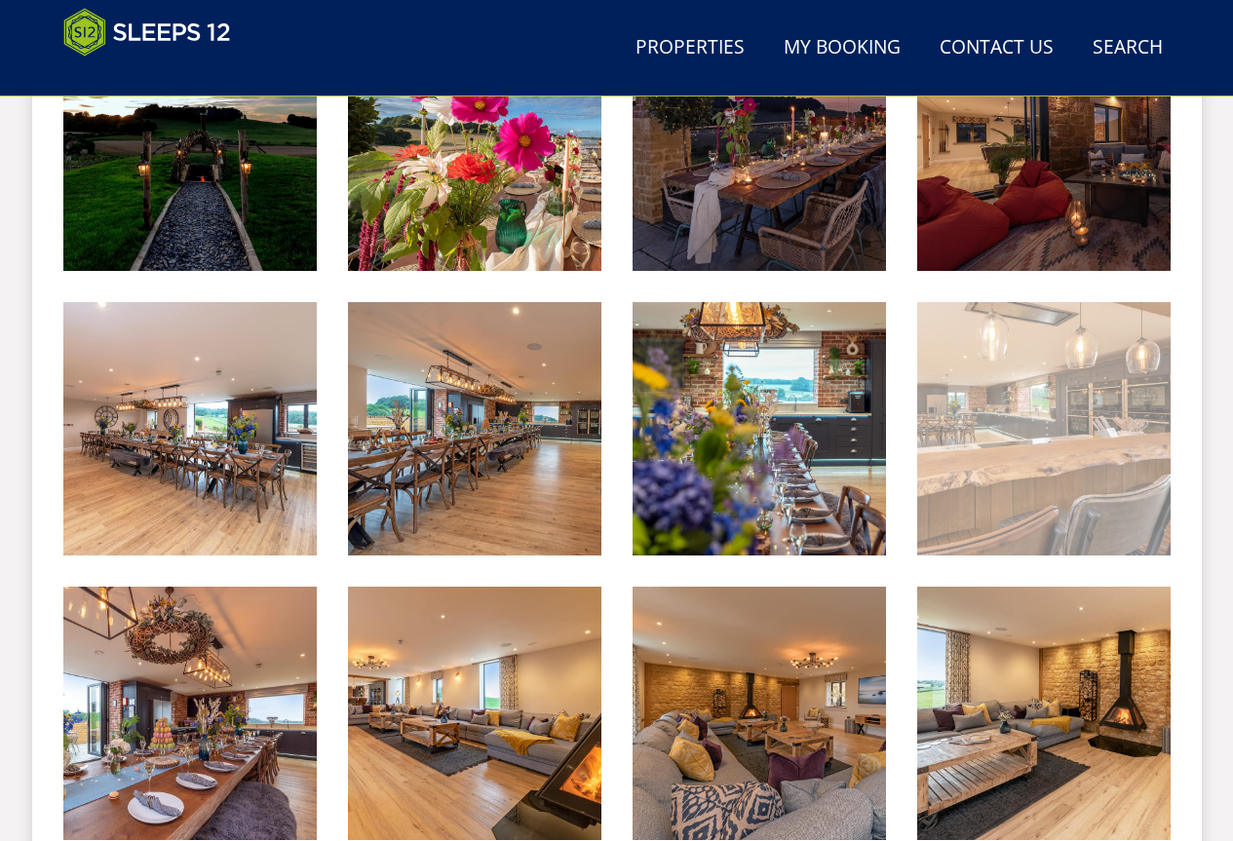
click at [1121, 490] on img at bounding box center [1044, 429] width 254 height 254
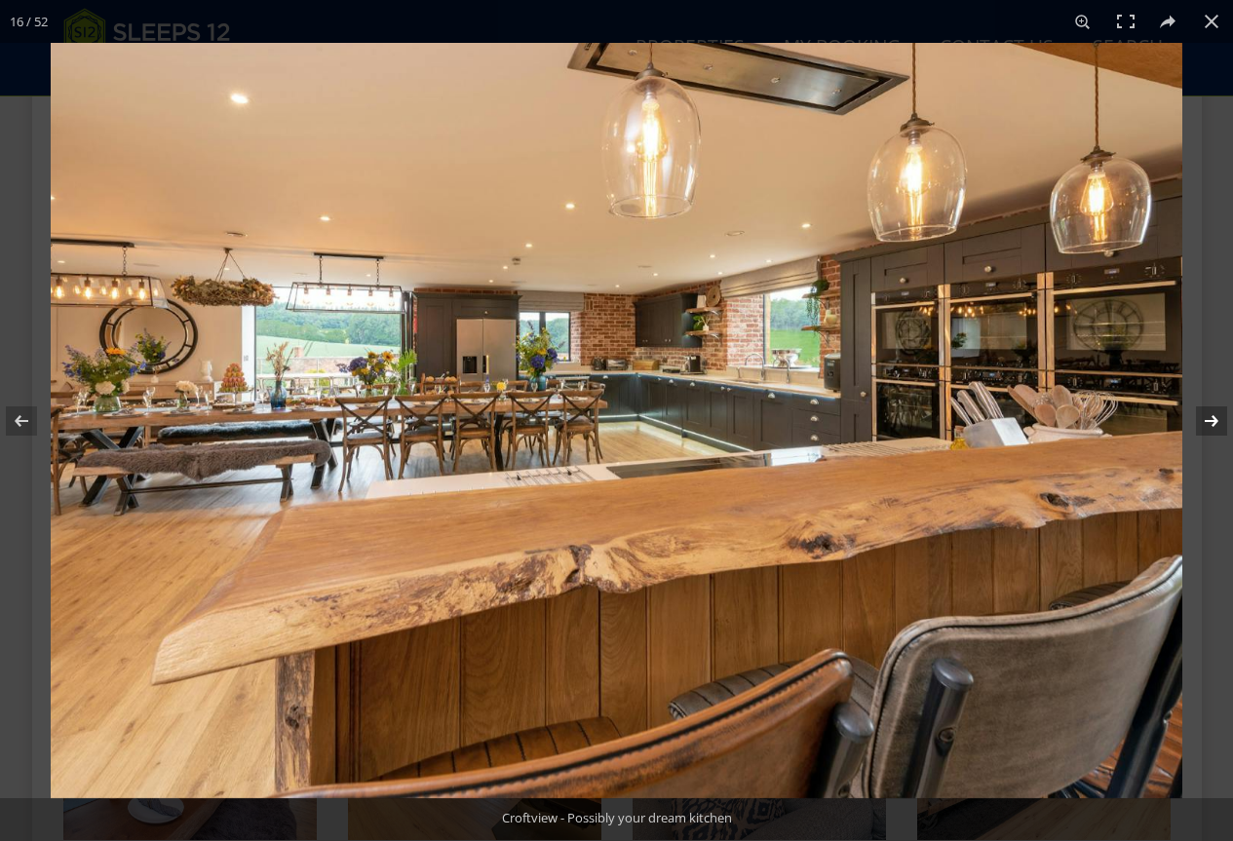
click at [1208, 427] on button at bounding box center [1199, 421] width 68 height 98
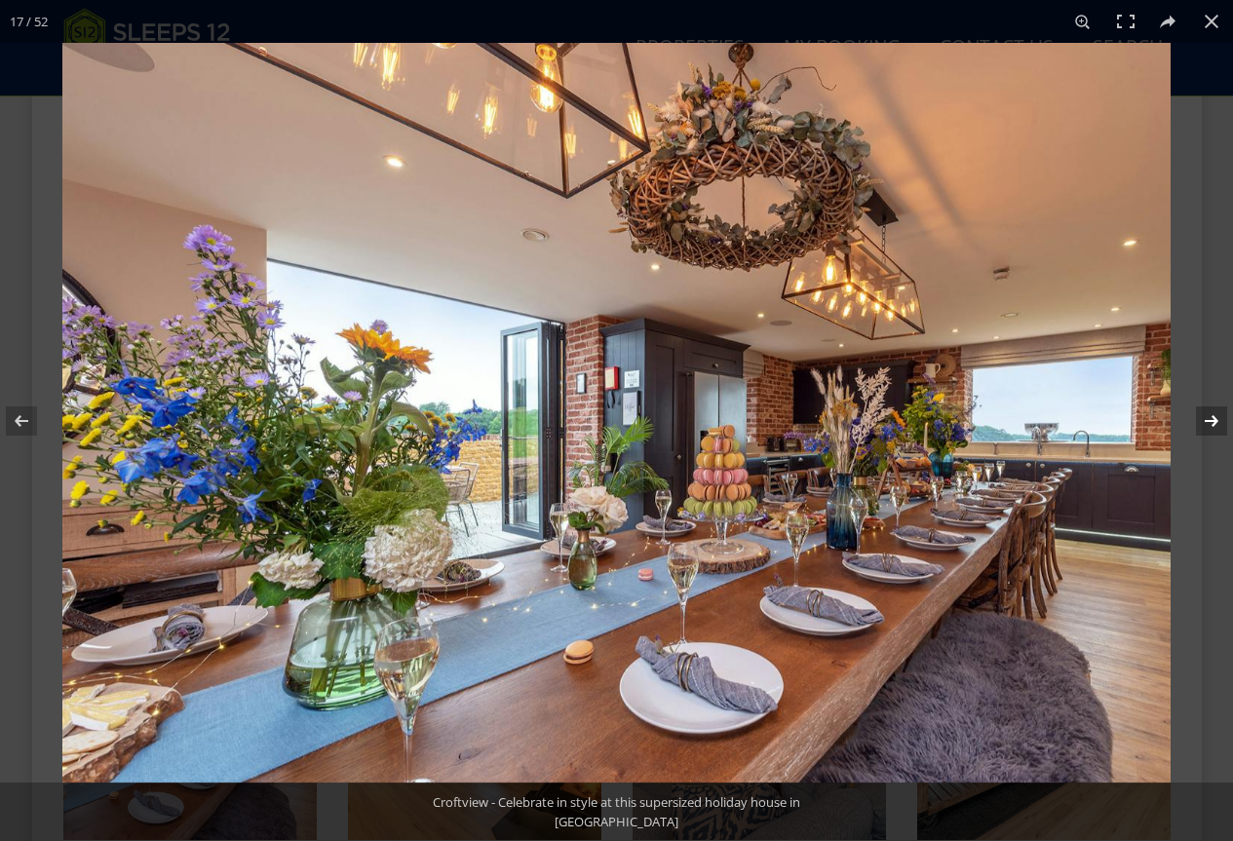
click at [1209, 427] on button at bounding box center [1199, 421] width 68 height 98
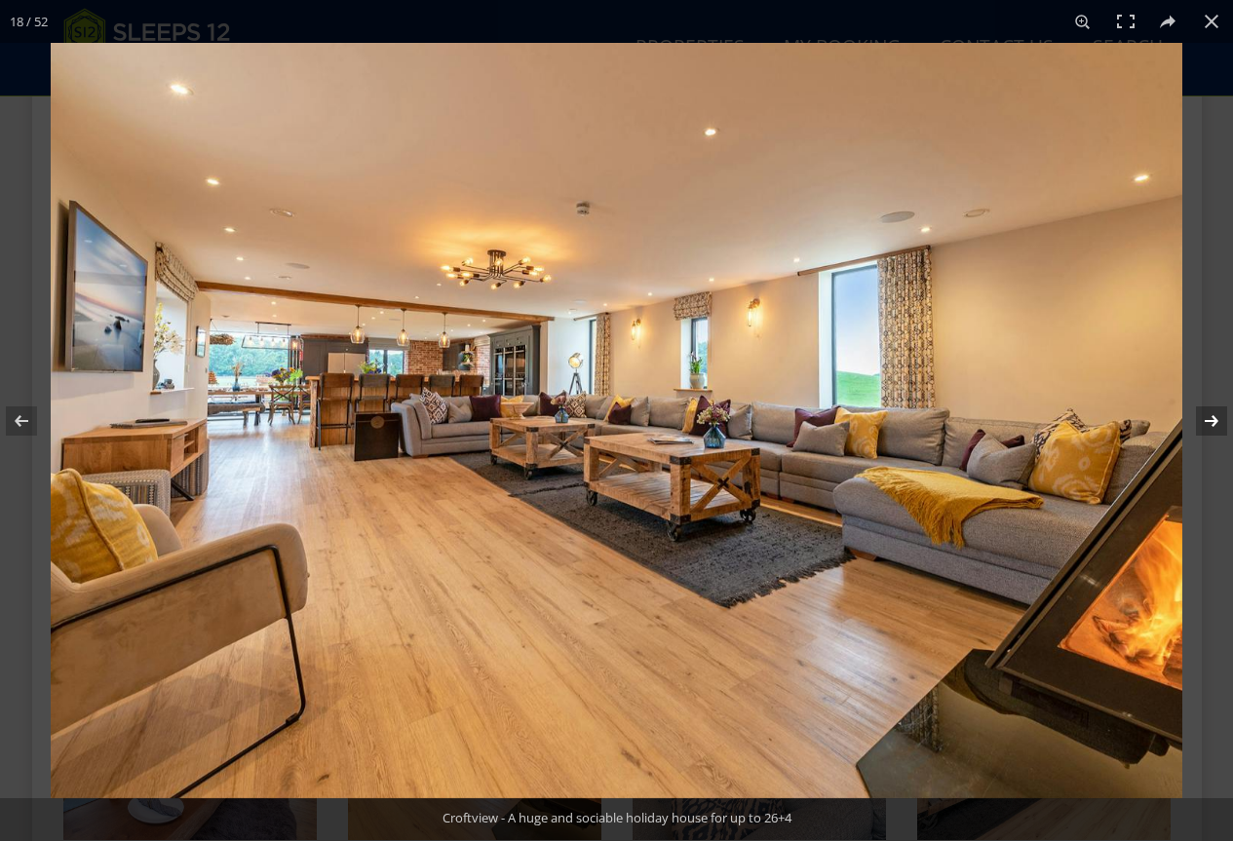
click at [1209, 427] on button at bounding box center [1199, 421] width 68 height 98
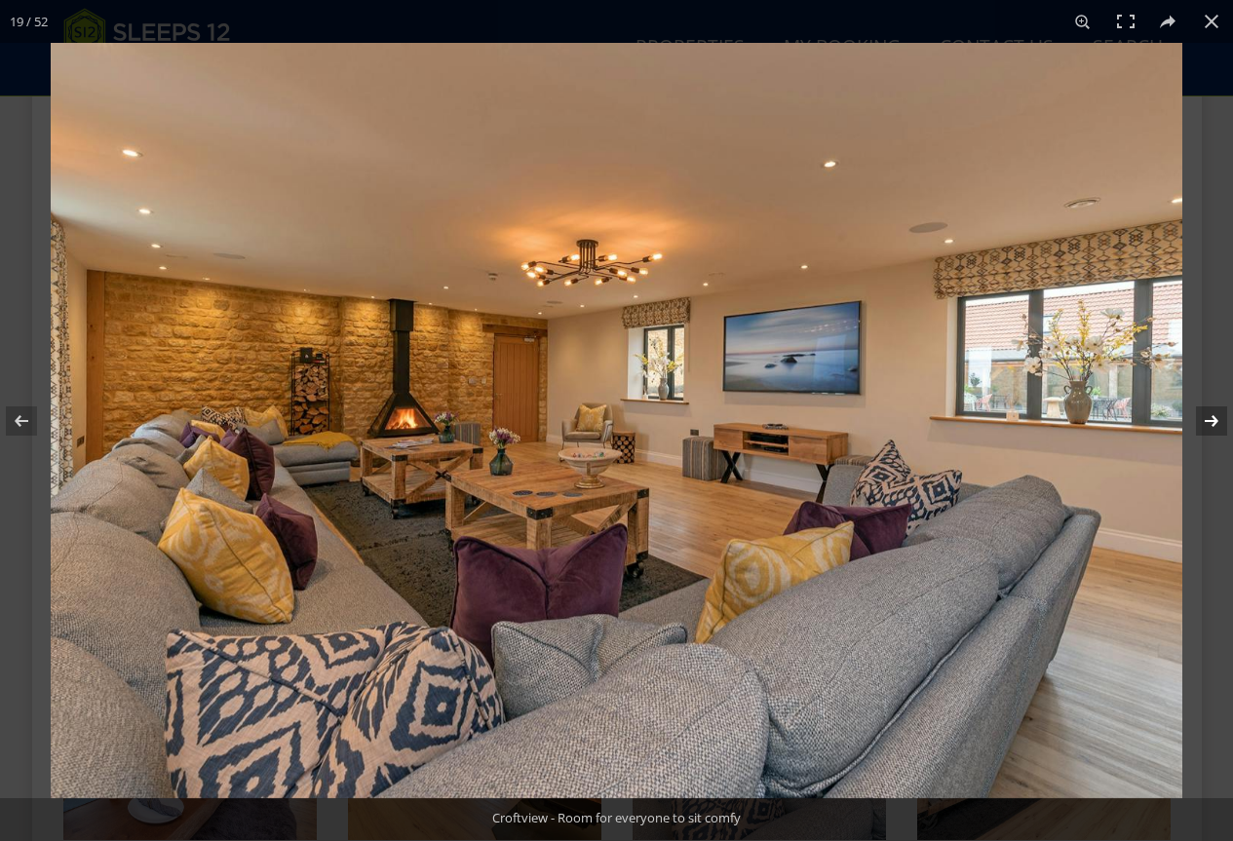
click at [1209, 427] on button at bounding box center [1199, 421] width 68 height 98
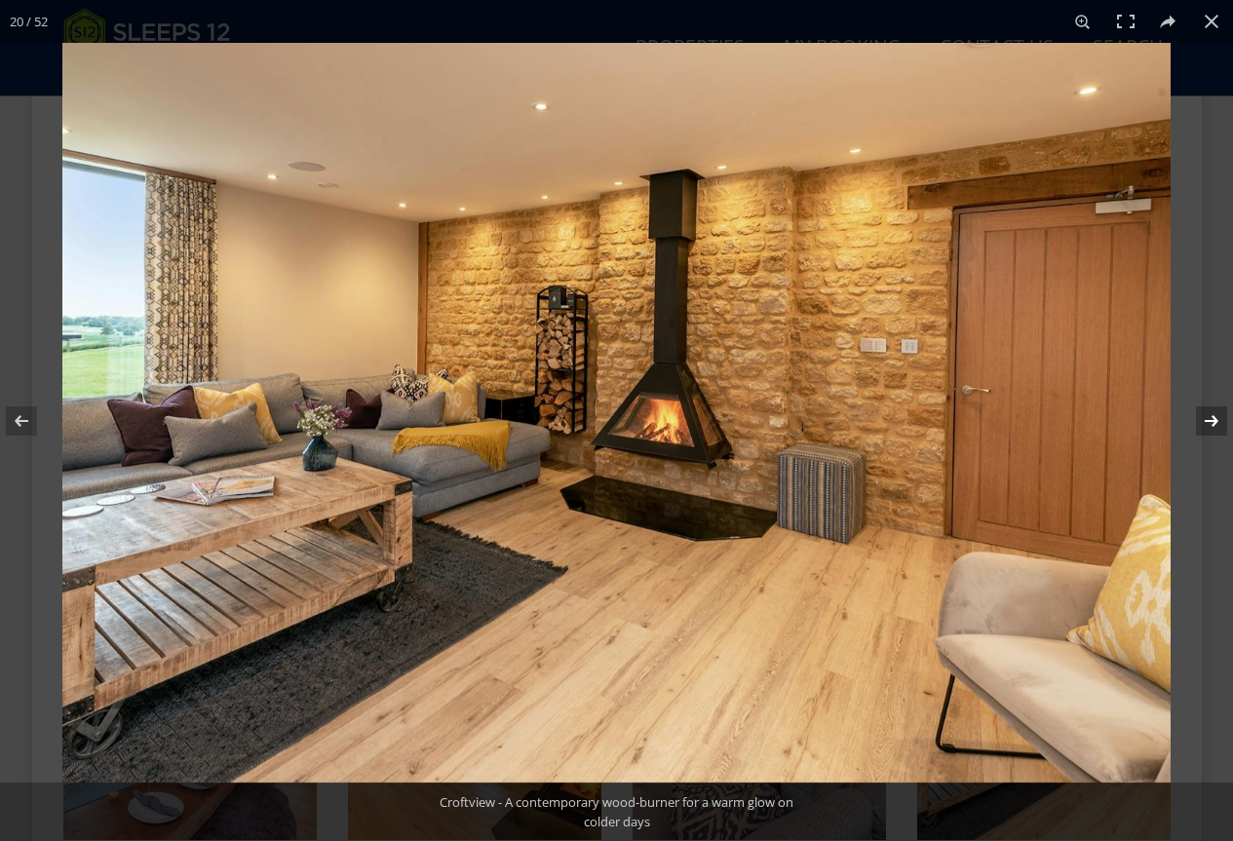
click at [1209, 427] on button at bounding box center [1199, 421] width 68 height 98
